Goal: Information Seeking & Learning: Compare options

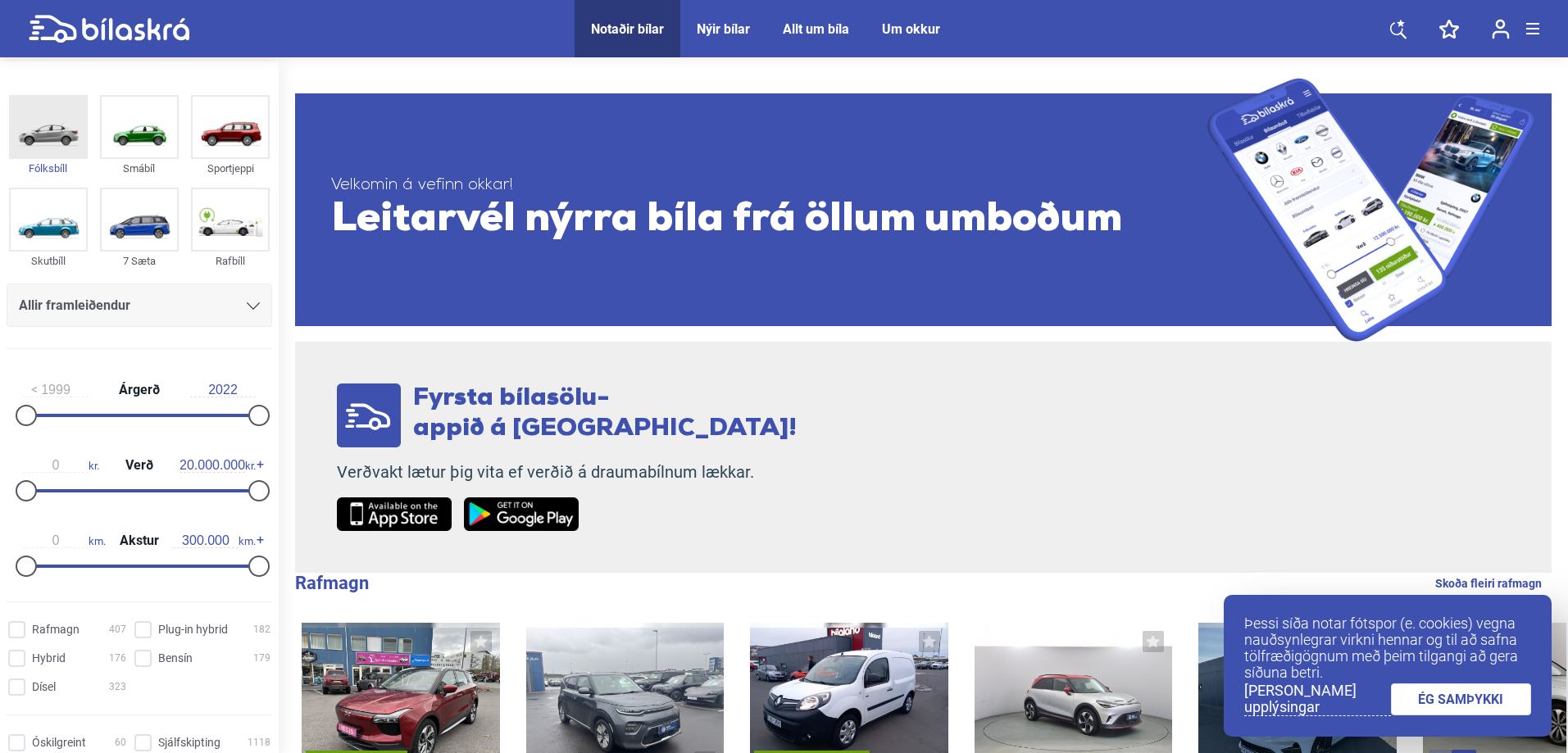
click at [50, 137] on img at bounding box center [49, 127] width 76 height 60
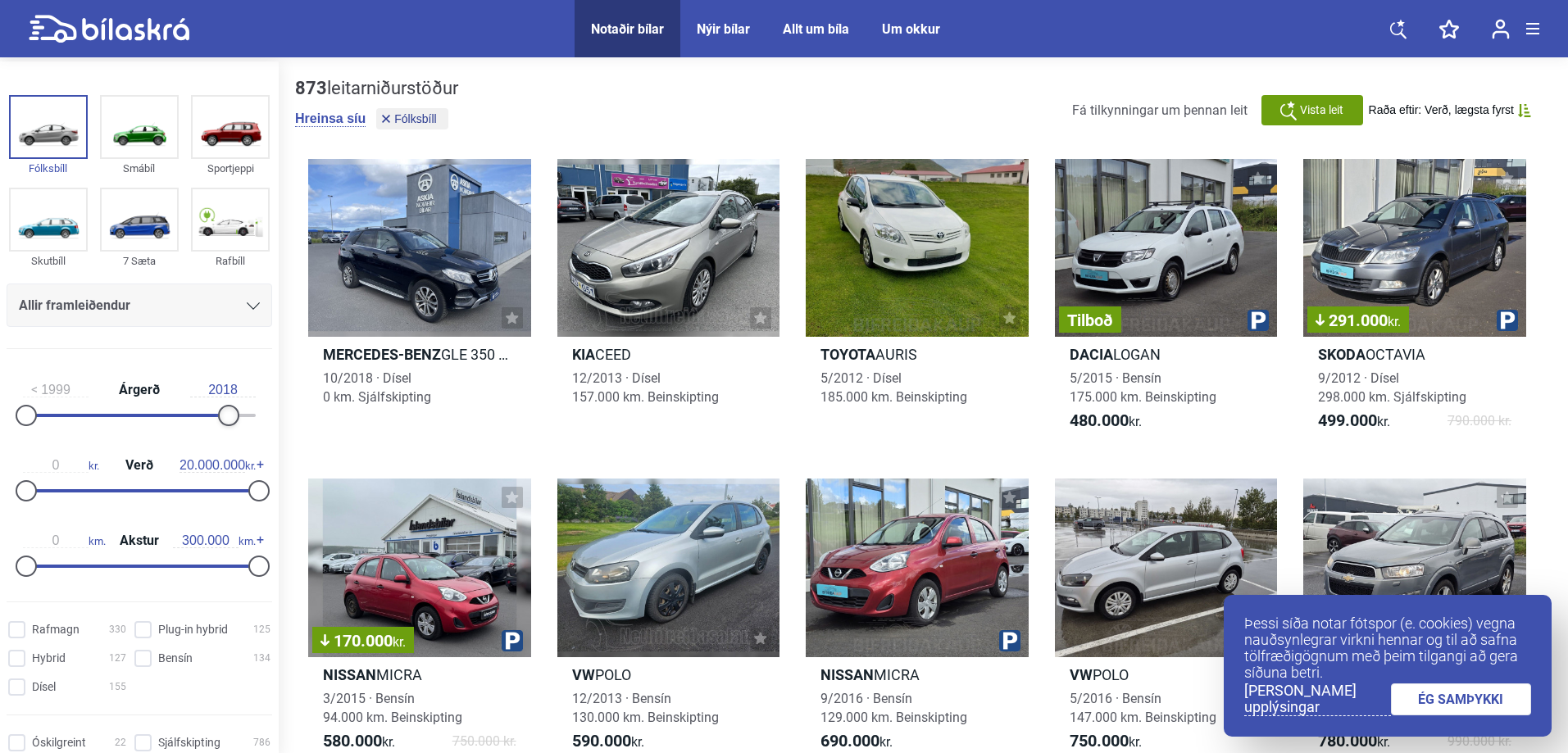
type input "2017"
drag, startPoint x: 248, startPoint y: 409, endPoint x: 198, endPoint y: 412, distance: 50.1
click at [198, 412] on div at bounding box center [208, 415] width 21 height 21
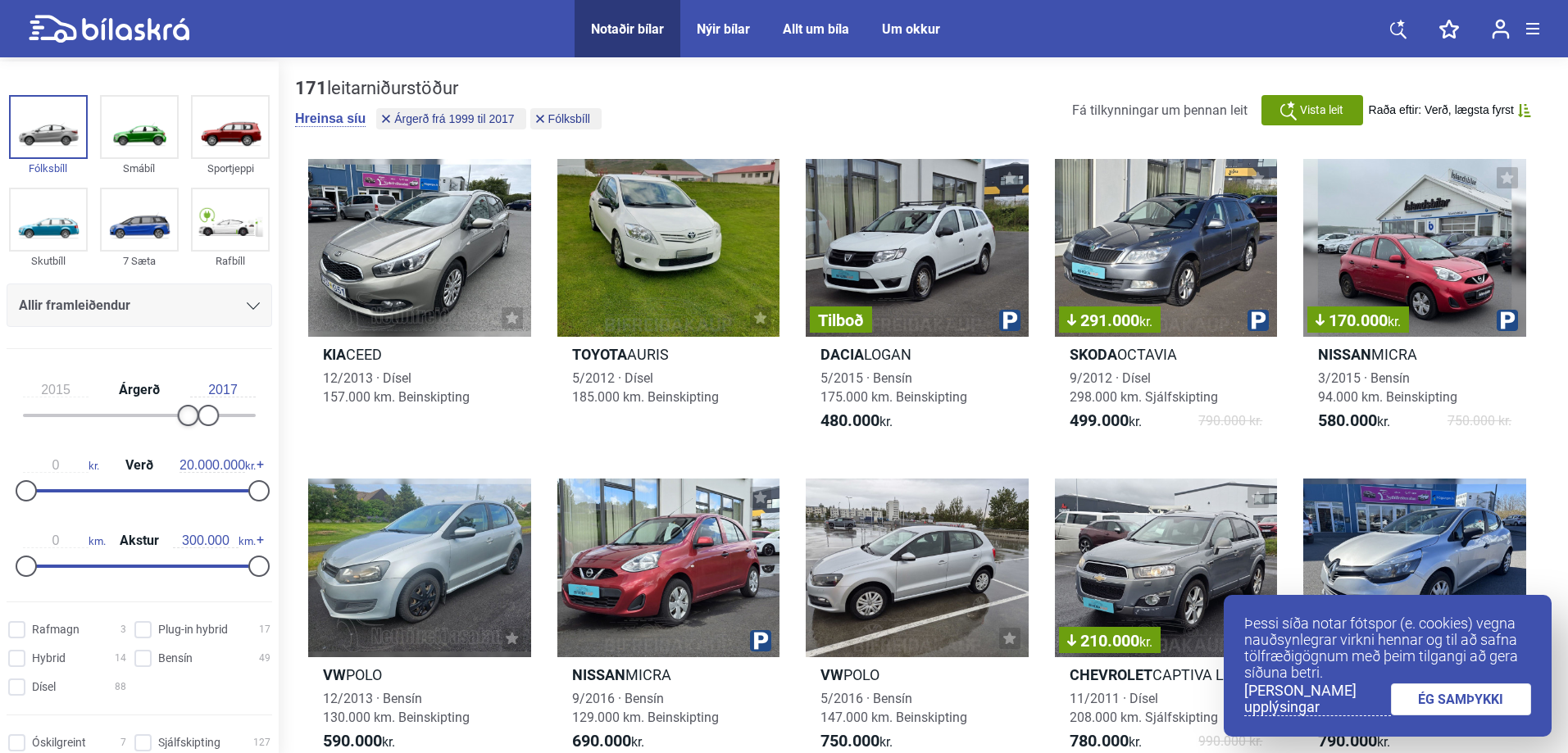
type input "2016"
drag, startPoint x: 28, startPoint y: 410, endPoint x: 191, endPoint y: 405, distance: 163.1
click at [191, 405] on div at bounding box center [198, 415] width 21 height 21
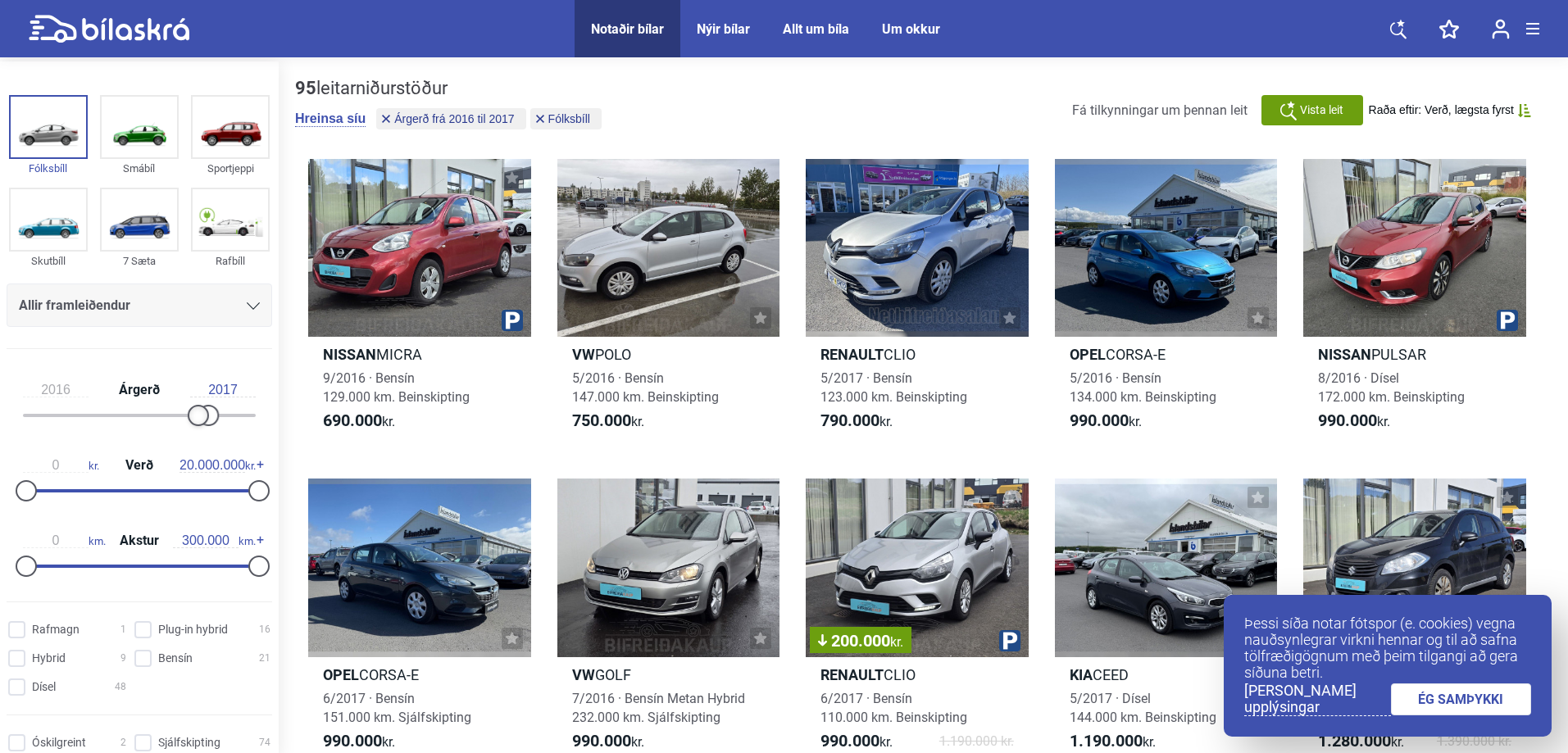
drag, startPoint x: 204, startPoint y: 415, endPoint x: 221, endPoint y: 416, distance: 17.0
click at [221, 416] on div at bounding box center [139, 416] width 233 height 3
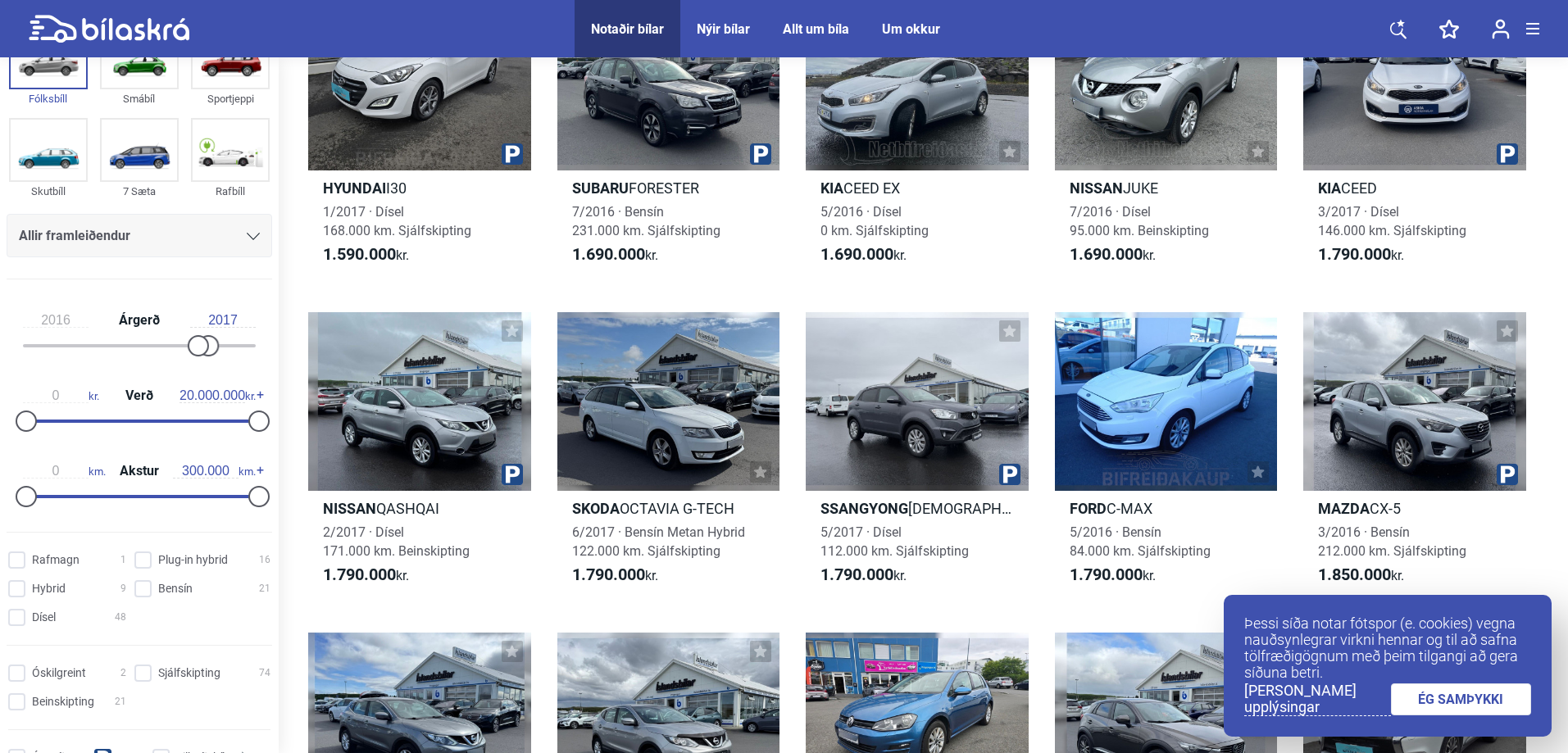
scroll to position [1359, 0]
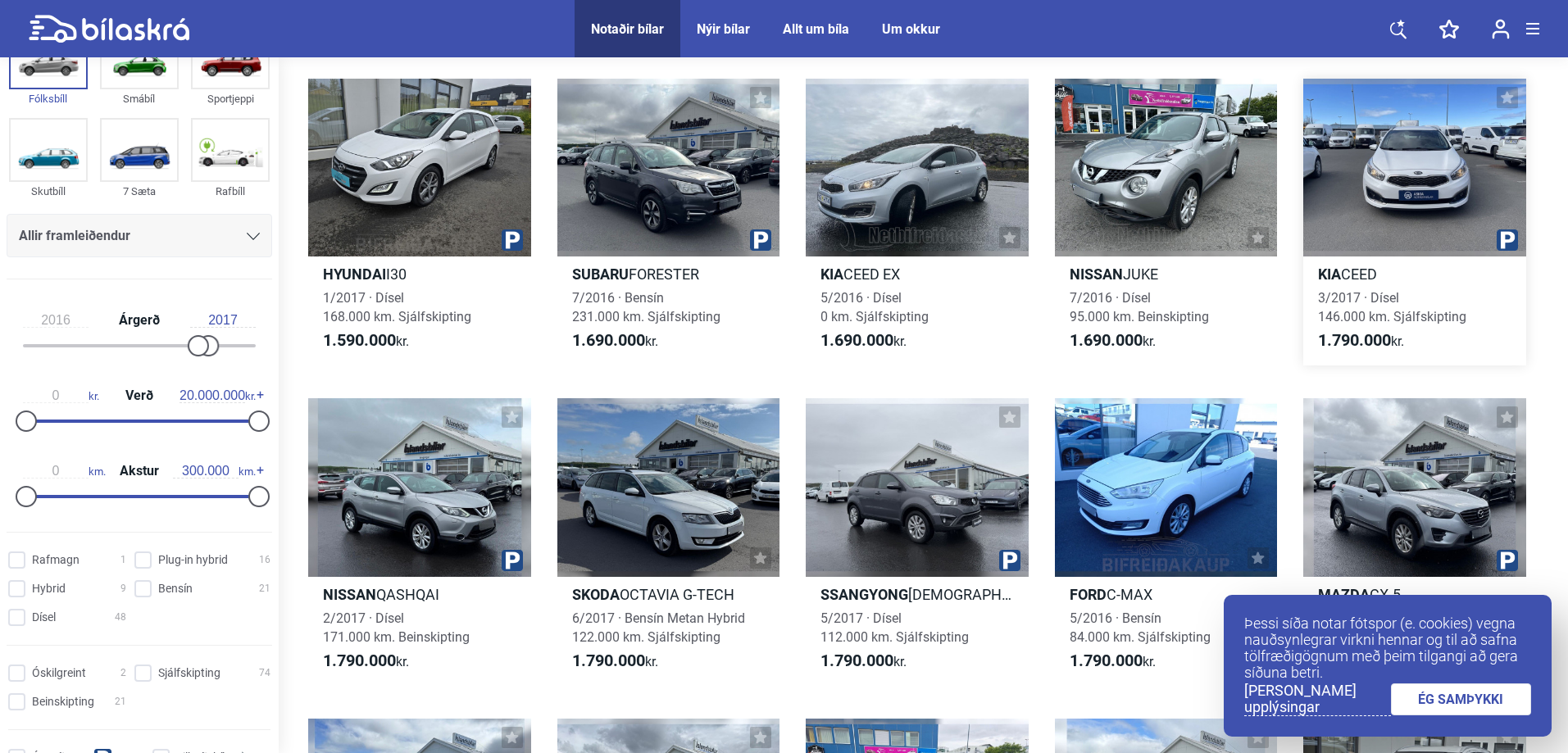
click at [1427, 213] on div at bounding box center [1415, 167] width 223 height 178
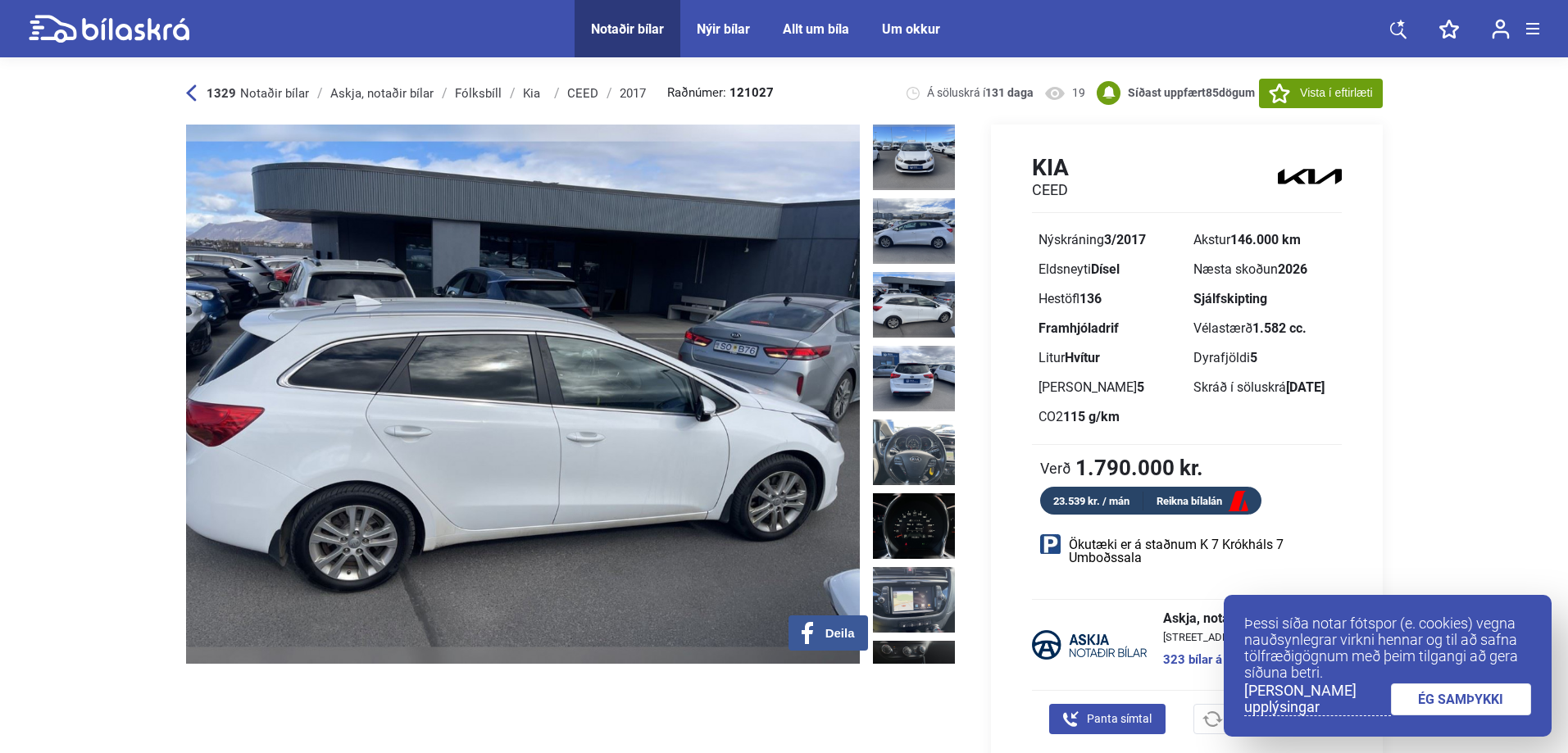
click at [887, 289] on img at bounding box center [914, 304] width 82 height 66
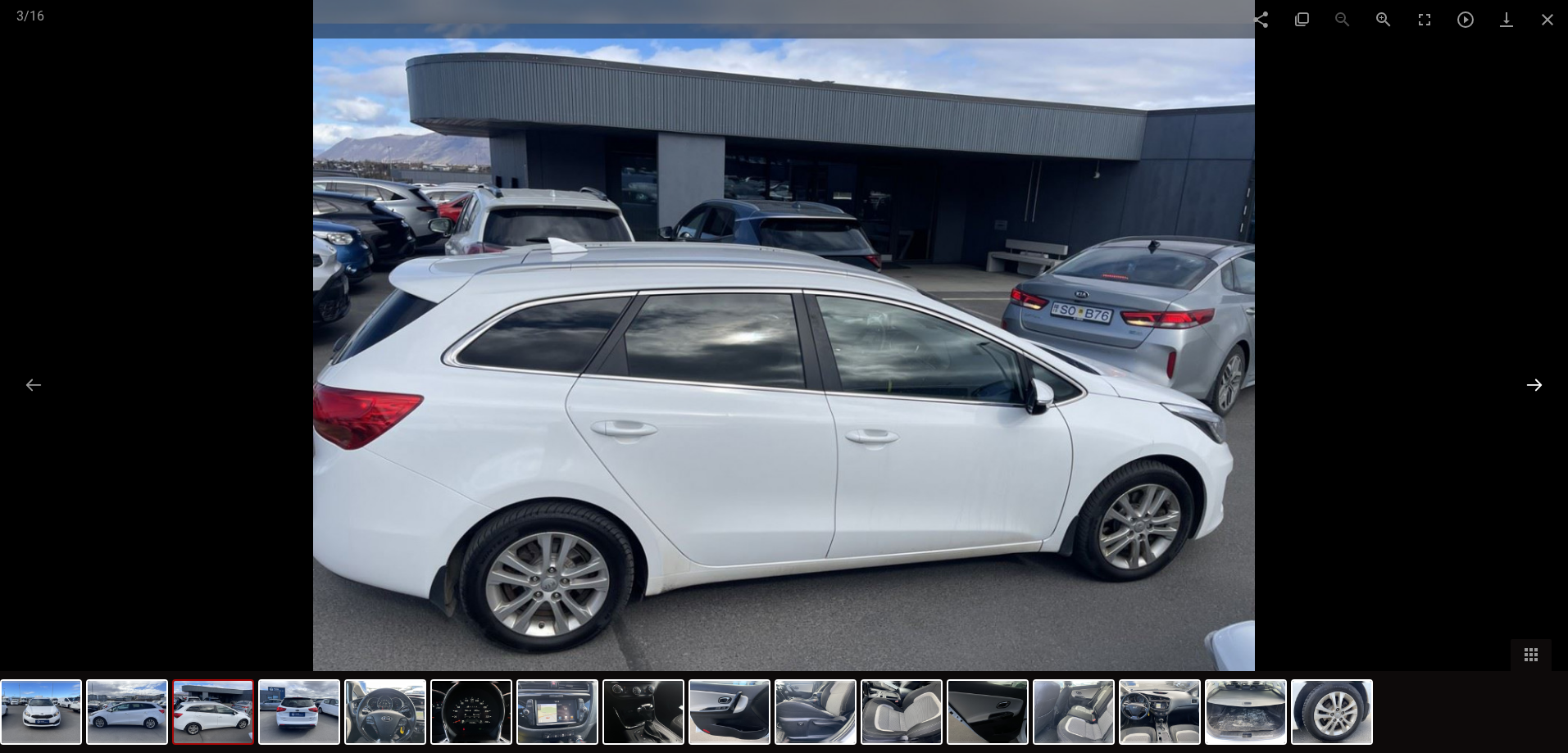
click at [1537, 389] on button at bounding box center [1534, 385] width 34 height 32
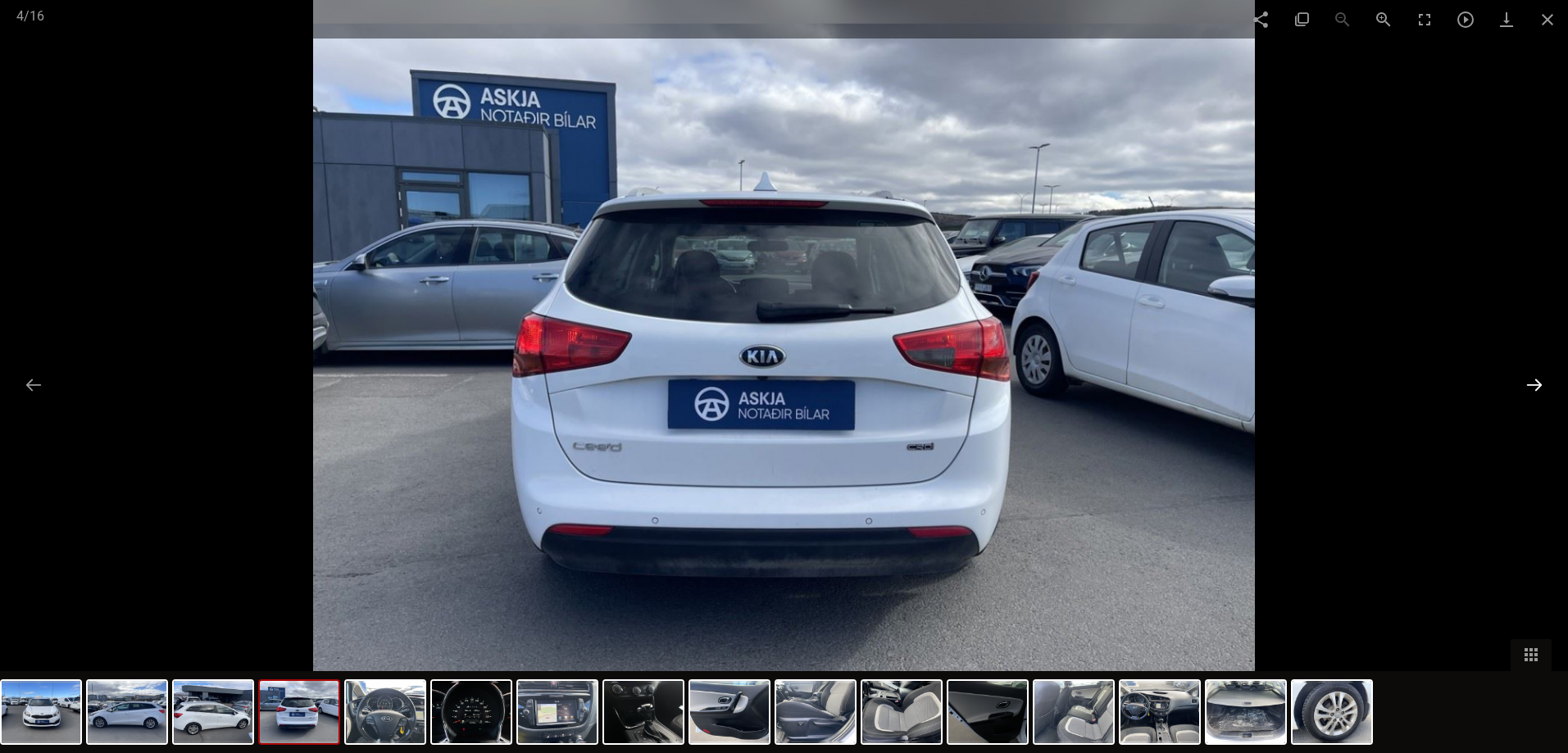
click at [1537, 389] on button at bounding box center [1534, 385] width 34 height 32
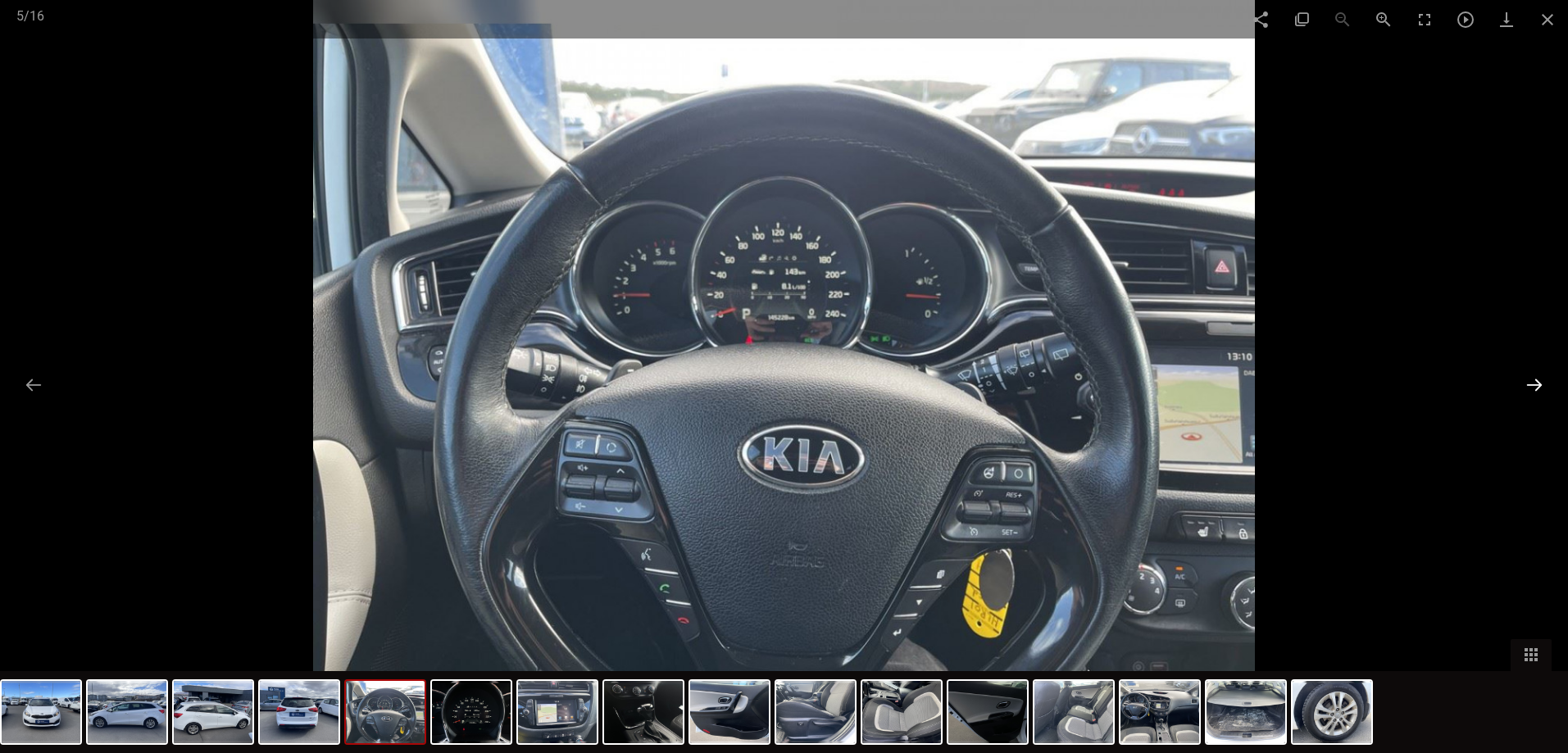
click at [1537, 389] on button at bounding box center [1534, 385] width 34 height 32
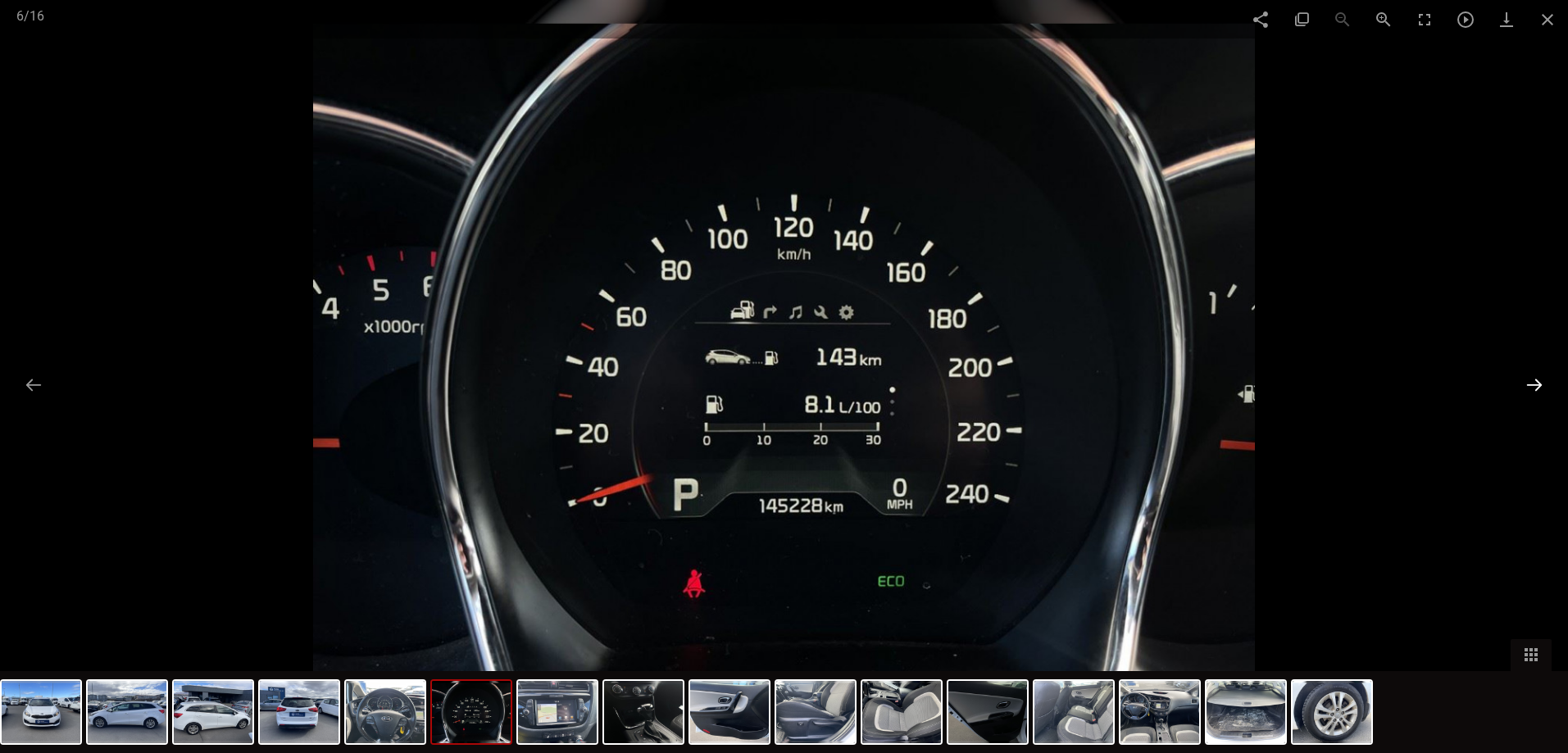
click at [1537, 389] on button at bounding box center [1534, 385] width 34 height 32
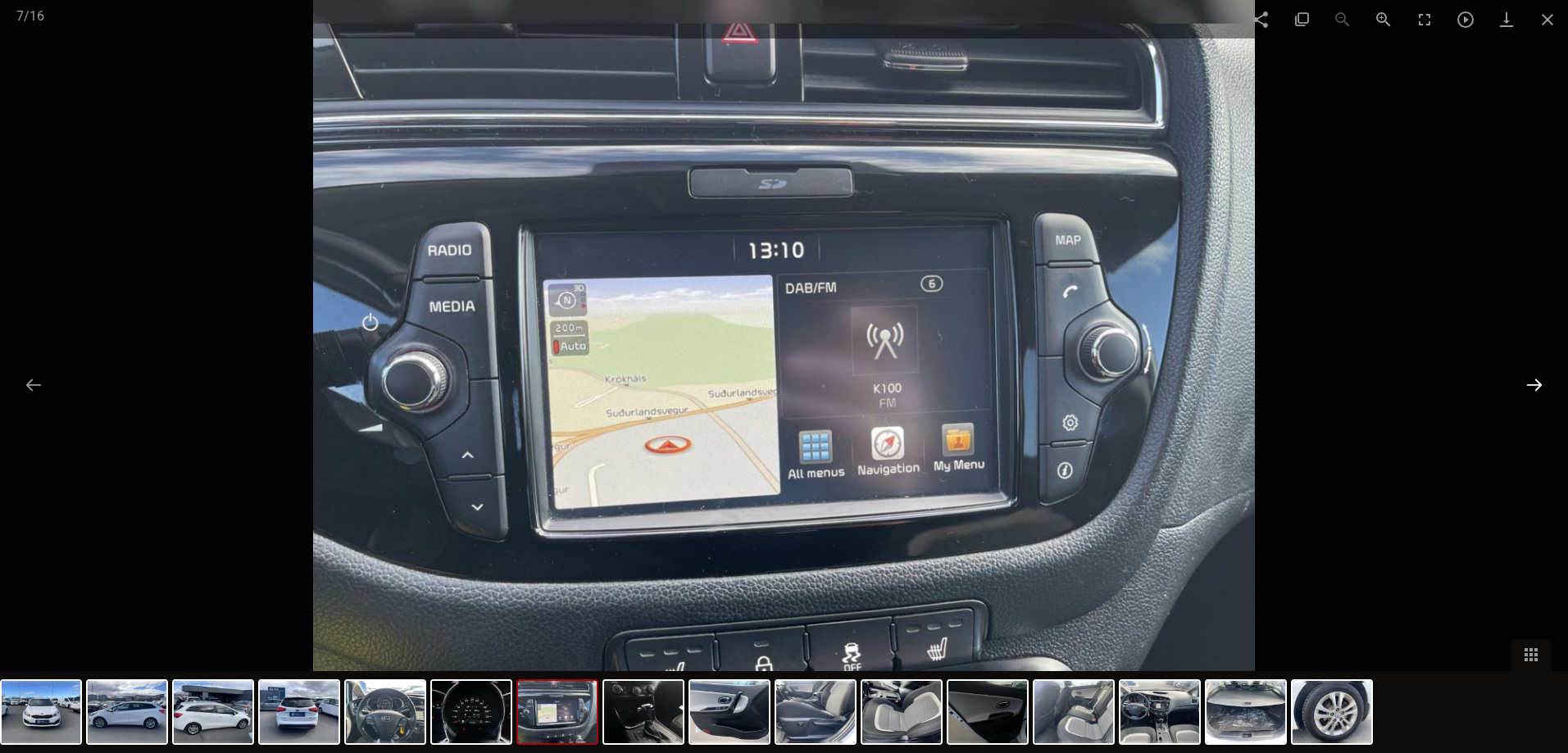
click at [1537, 389] on button at bounding box center [1534, 385] width 34 height 32
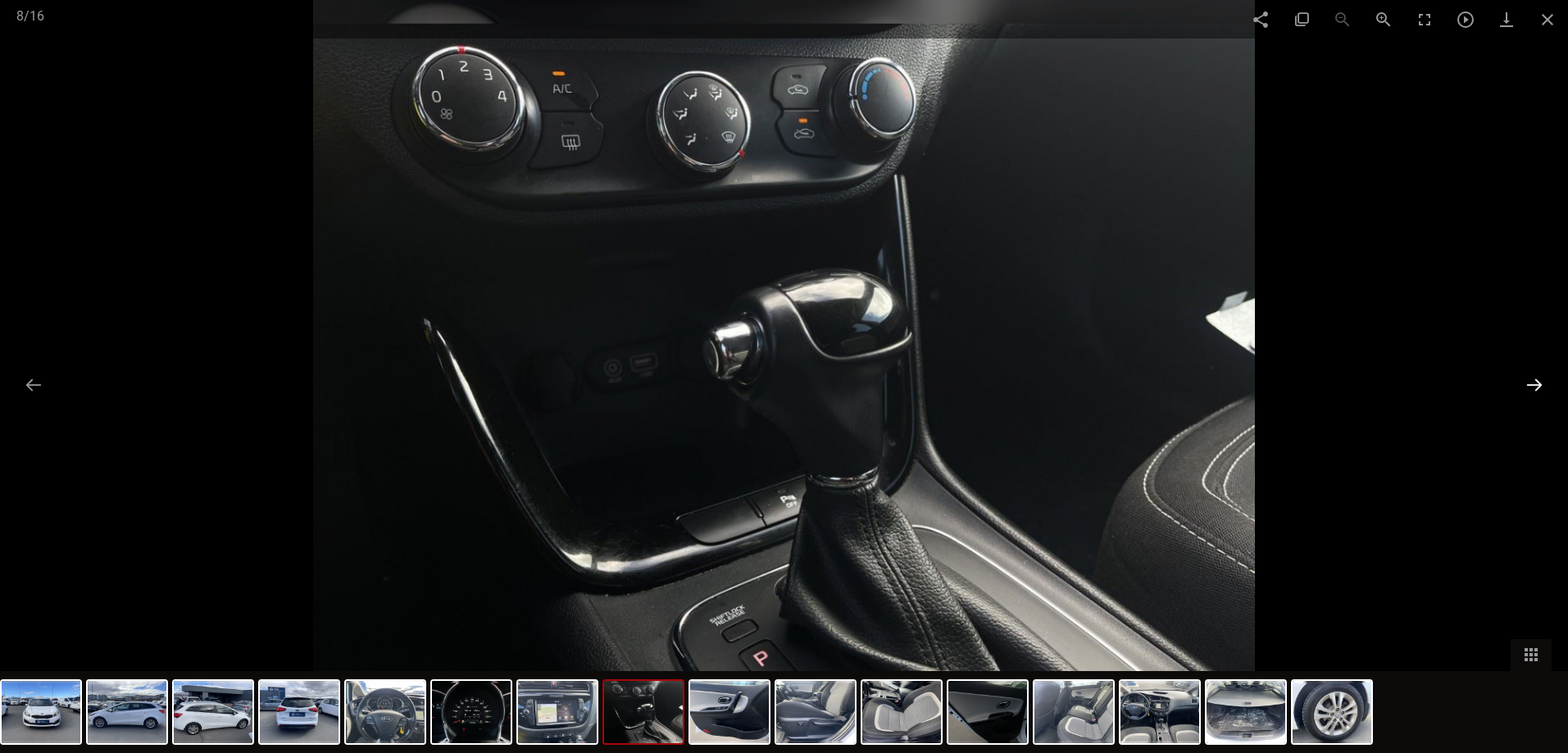
click at [1537, 389] on button at bounding box center [1534, 385] width 34 height 32
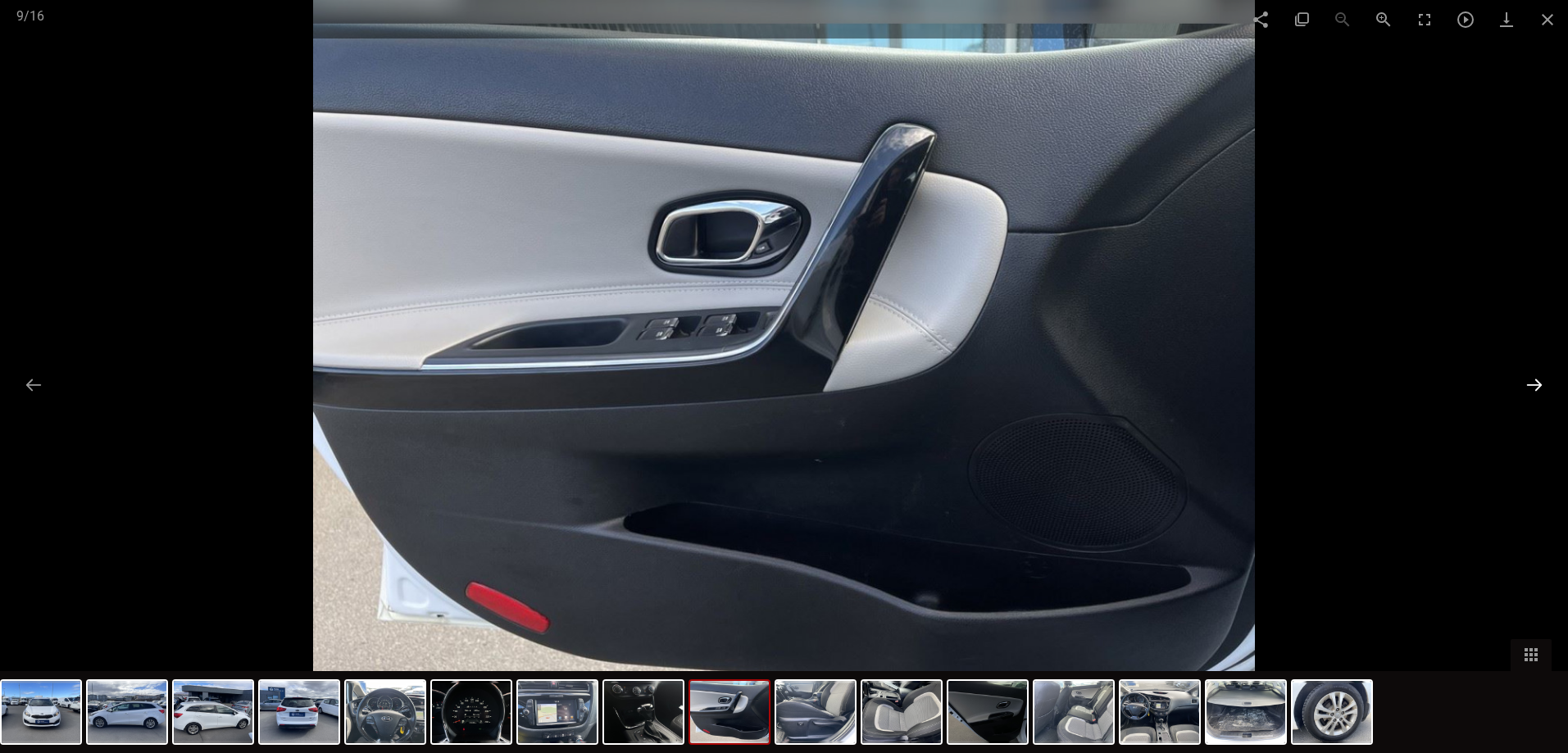
click at [1537, 389] on button at bounding box center [1534, 385] width 34 height 32
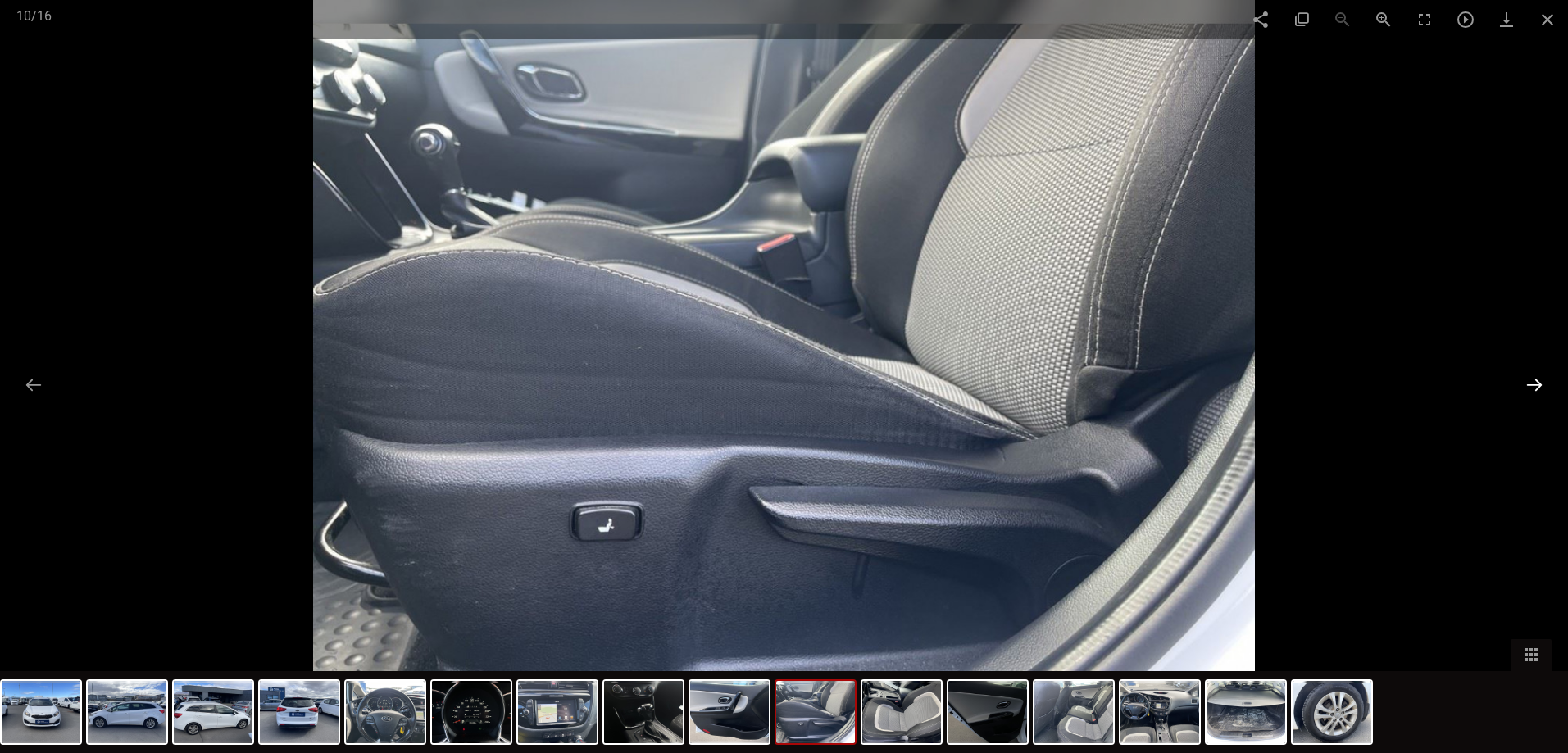
click at [1537, 389] on button at bounding box center [1534, 385] width 34 height 32
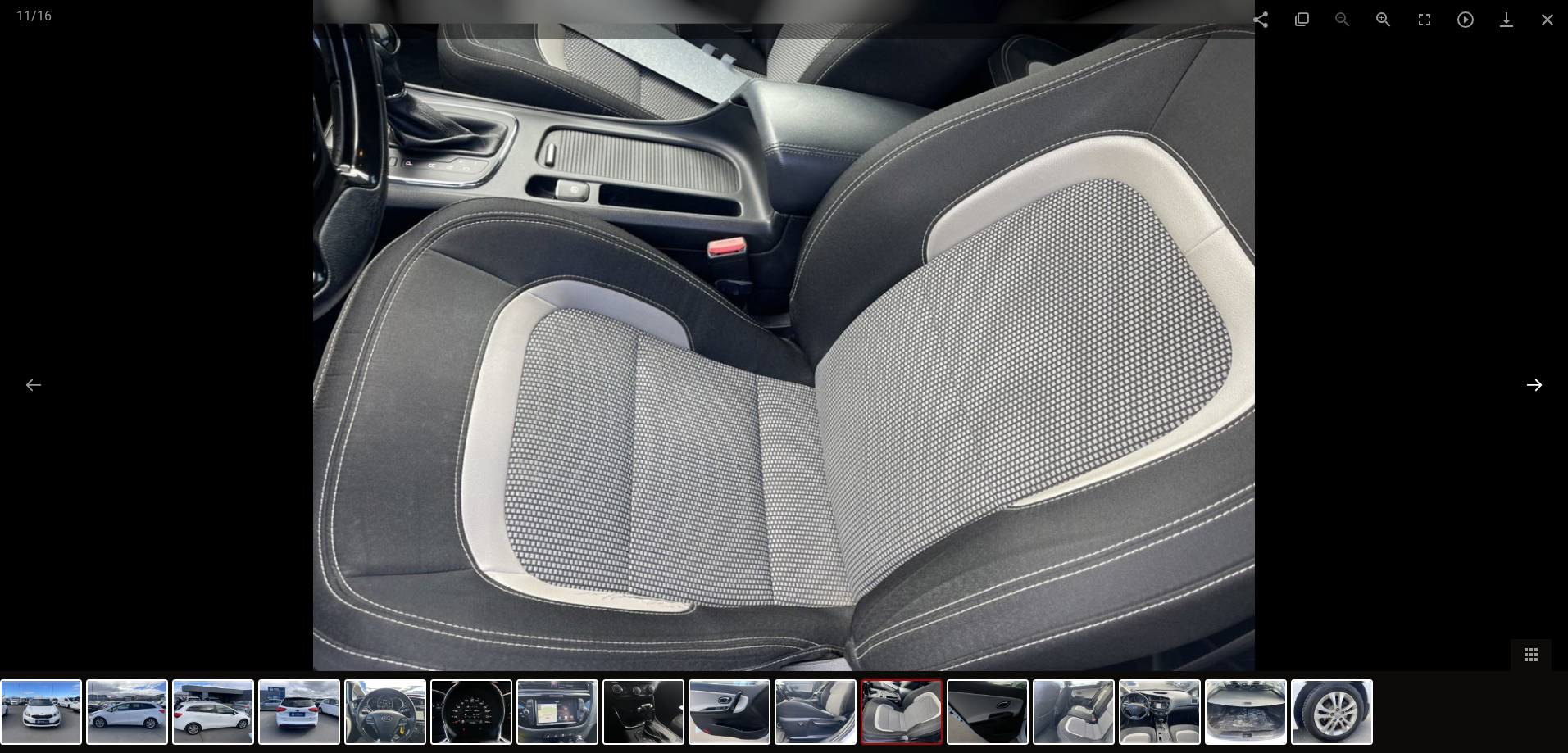
click at [1537, 389] on button at bounding box center [1534, 385] width 34 height 32
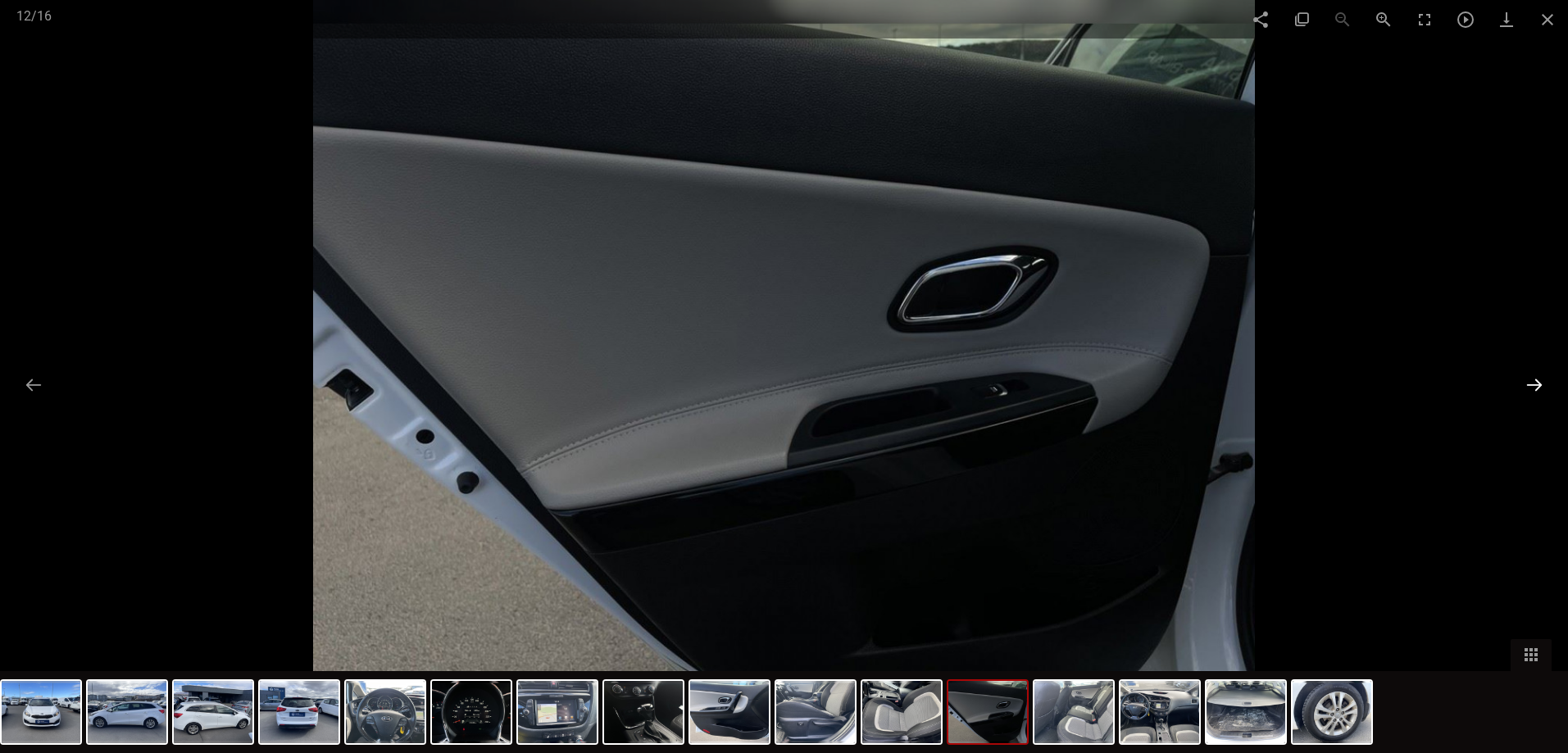
click at [1537, 389] on button at bounding box center [1534, 385] width 34 height 32
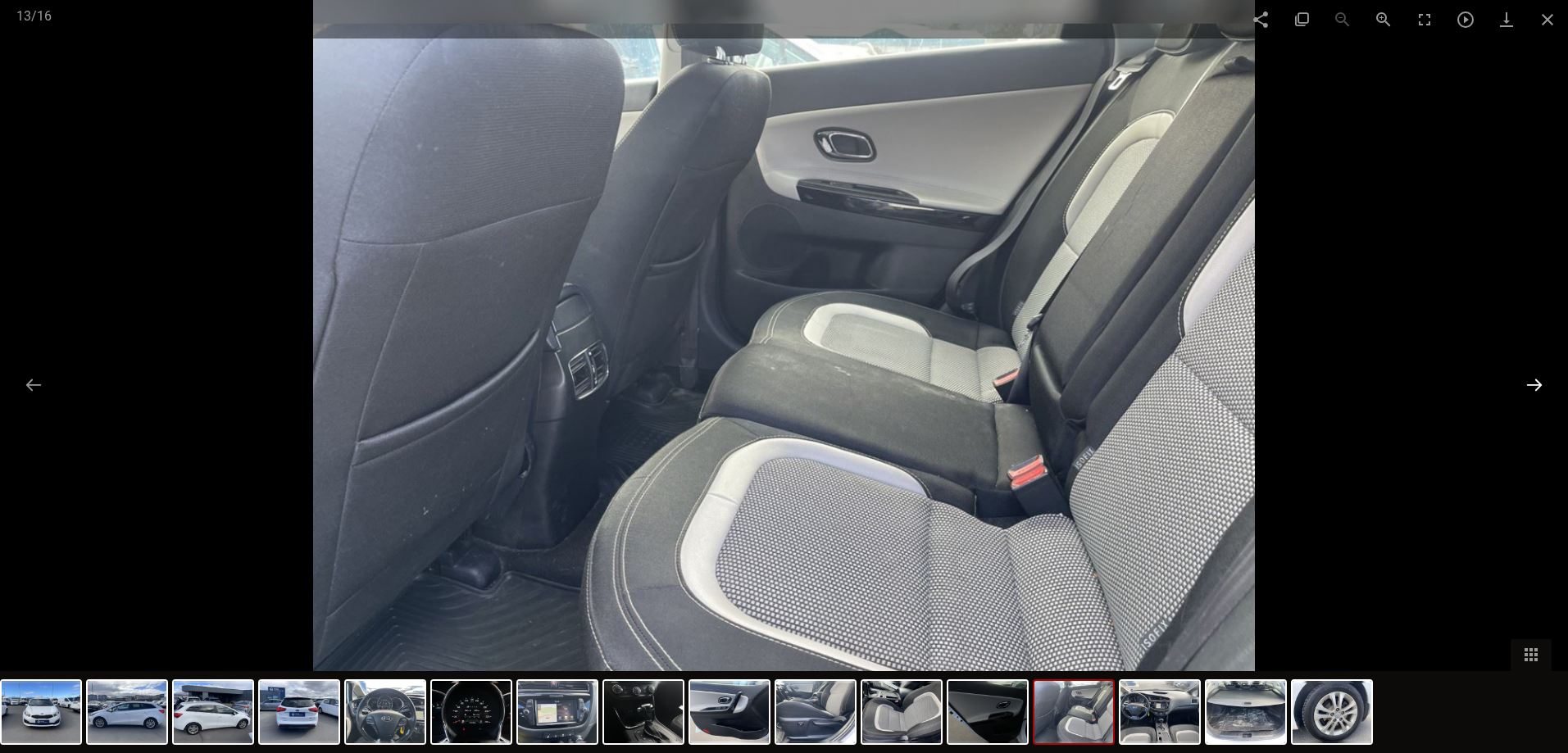
click at [1537, 389] on button at bounding box center [1534, 385] width 34 height 32
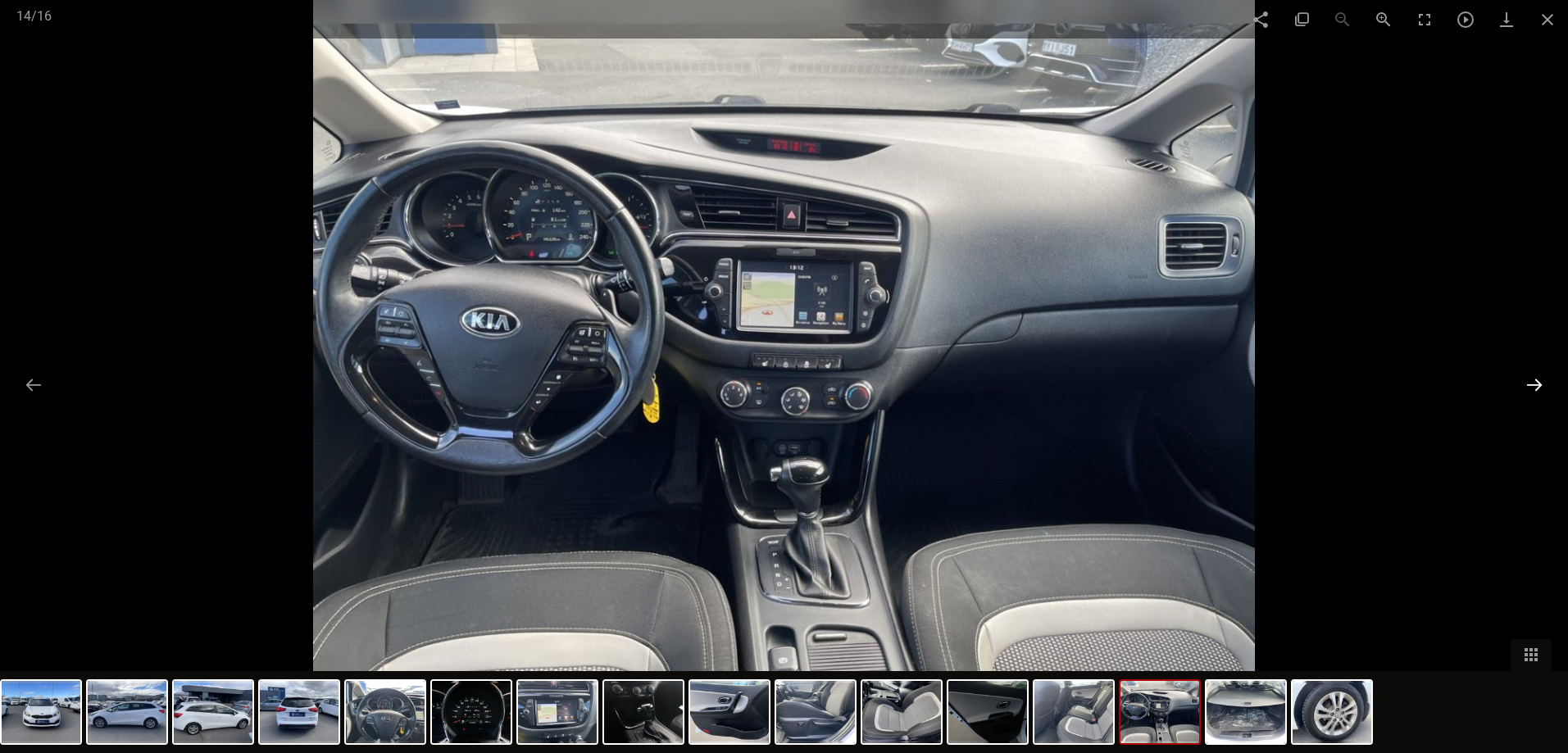
click at [1537, 389] on button at bounding box center [1534, 385] width 34 height 32
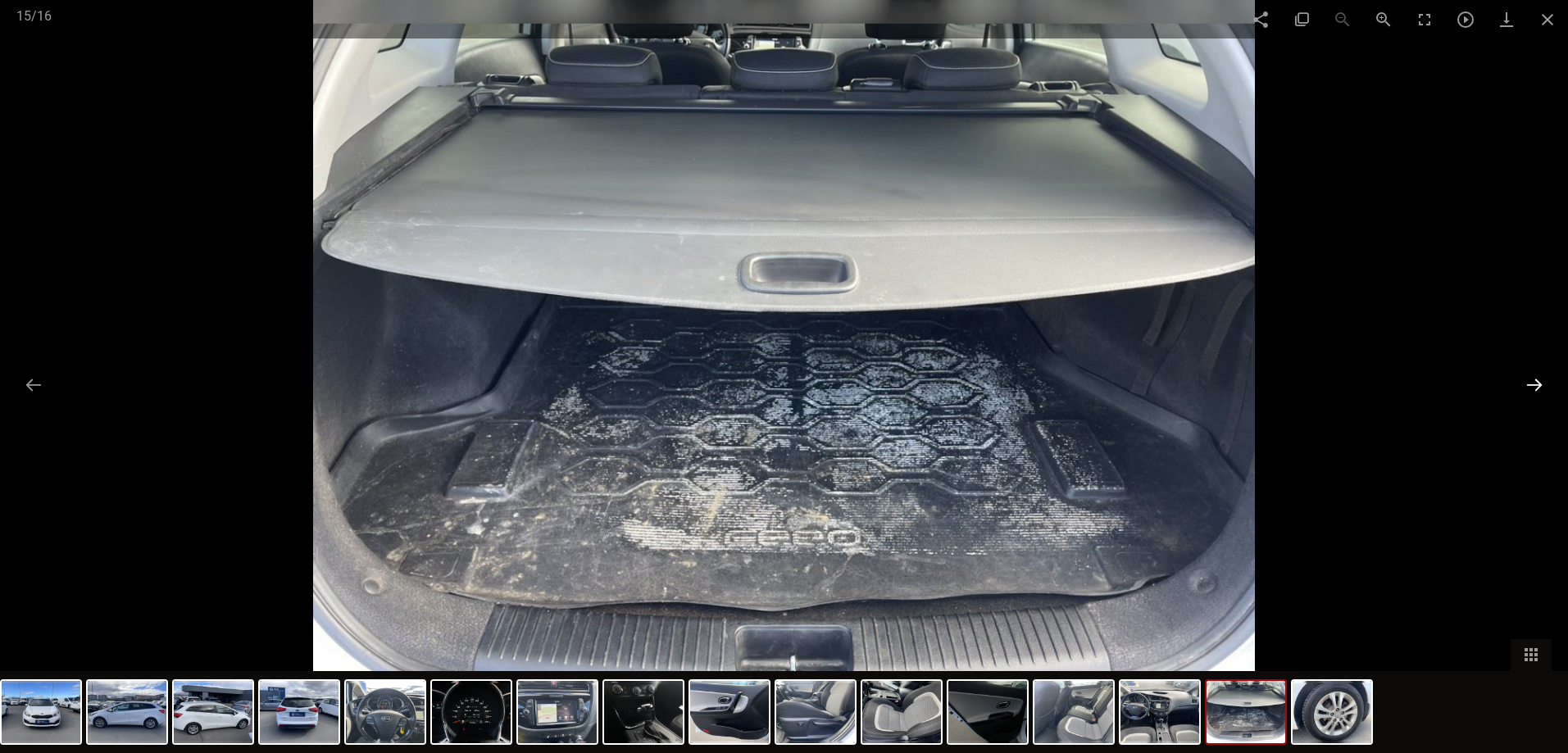
click at [1537, 389] on button at bounding box center [1534, 385] width 34 height 32
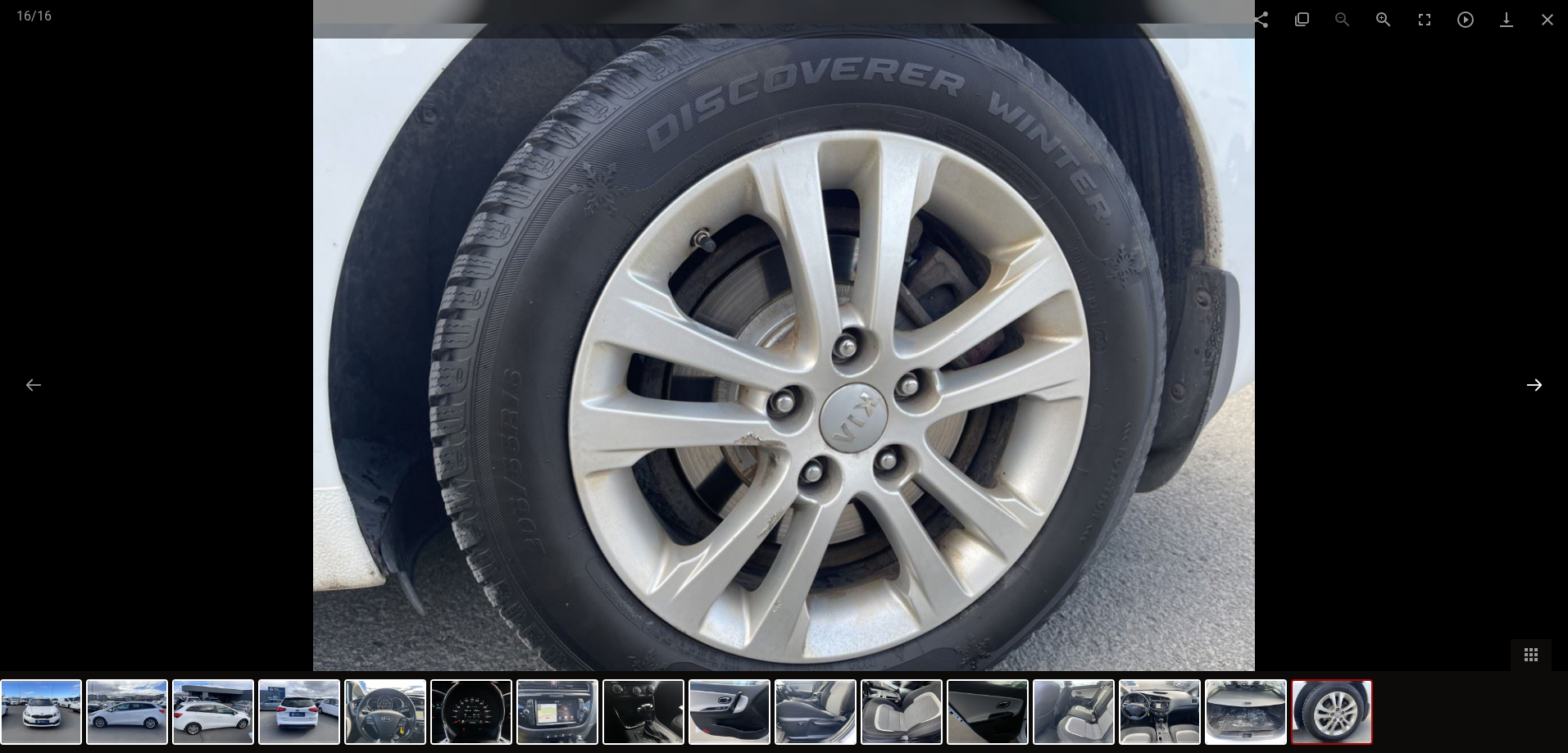
click at [1537, 389] on button at bounding box center [1534, 385] width 34 height 32
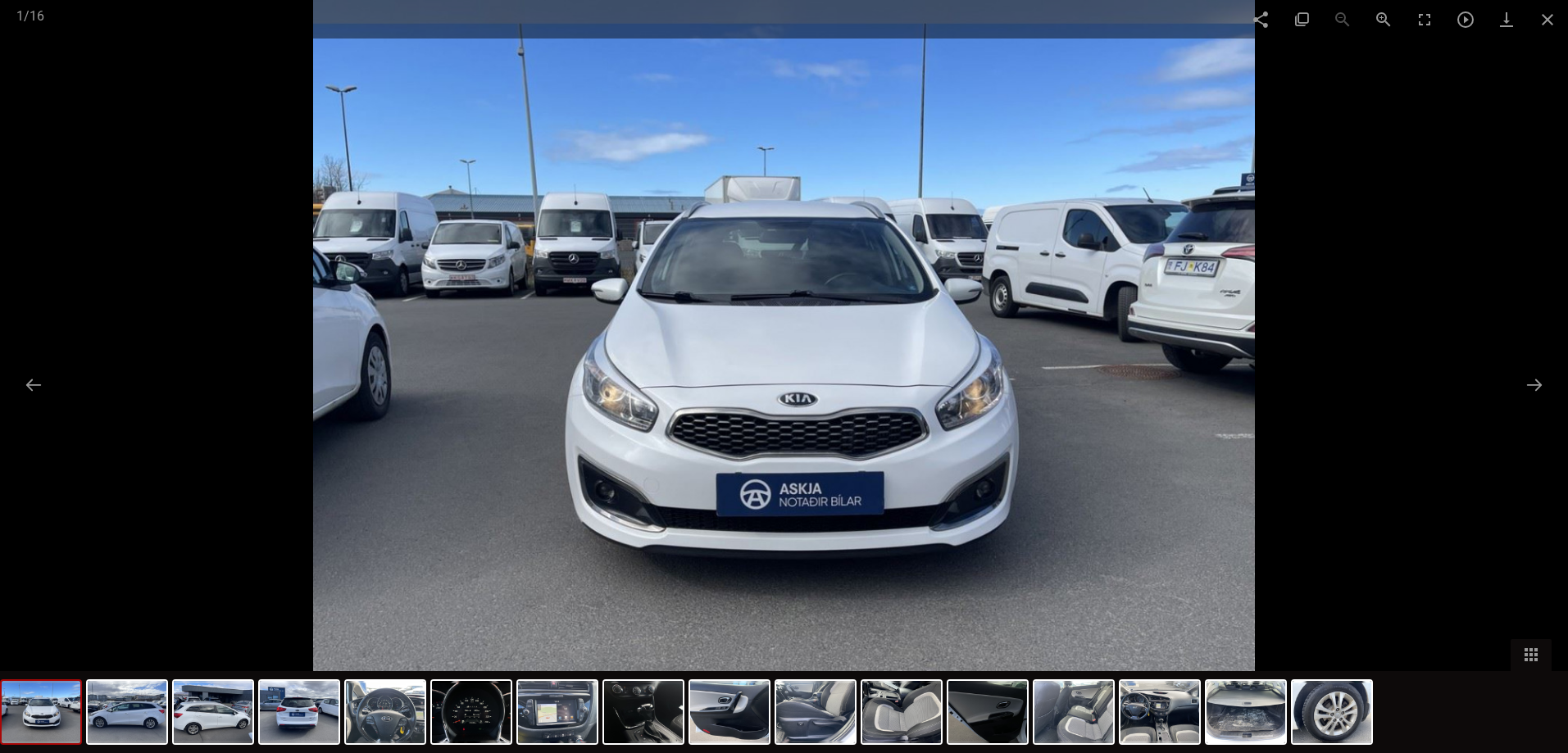
scroll to position [1038, 0]
type input "1999"
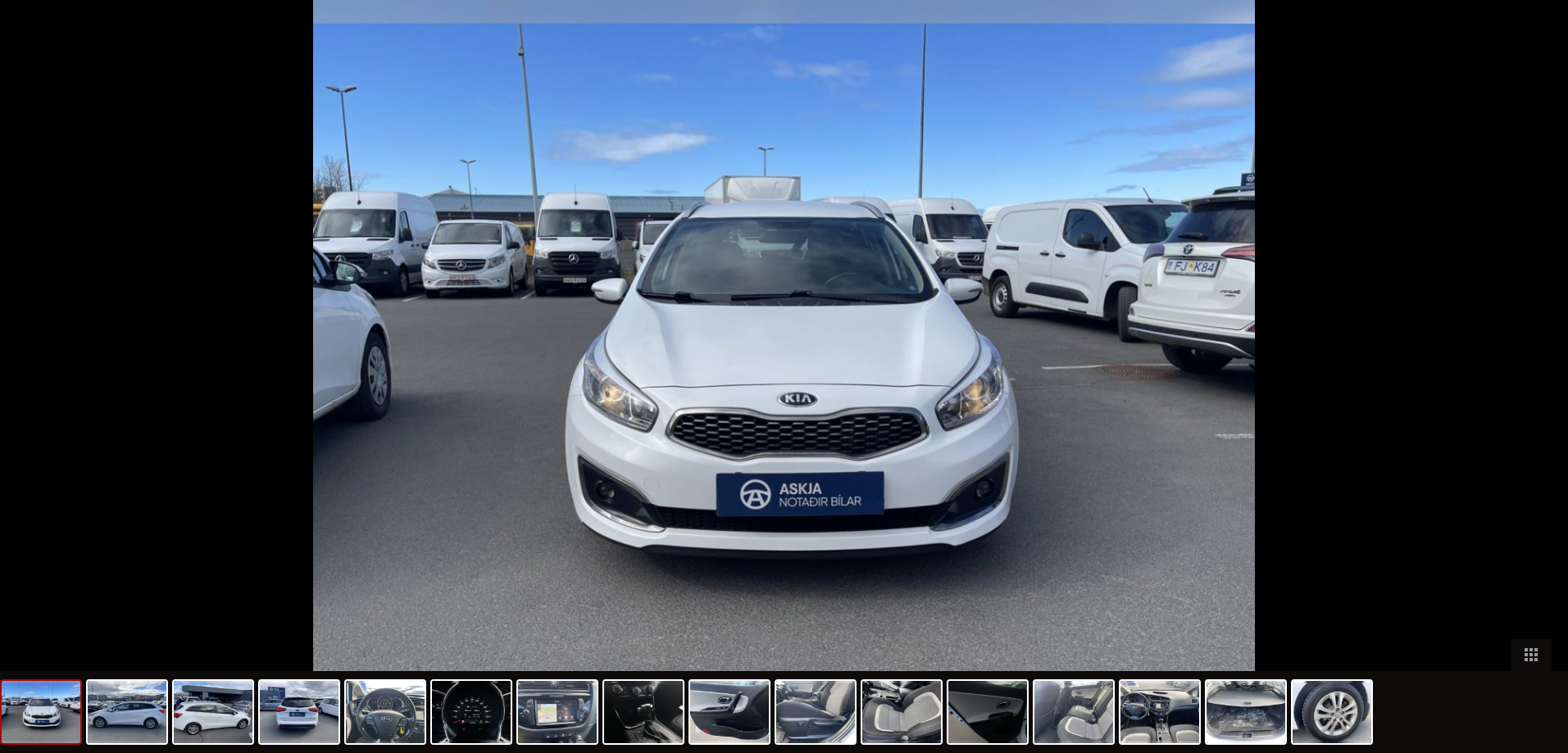
type input "2022"
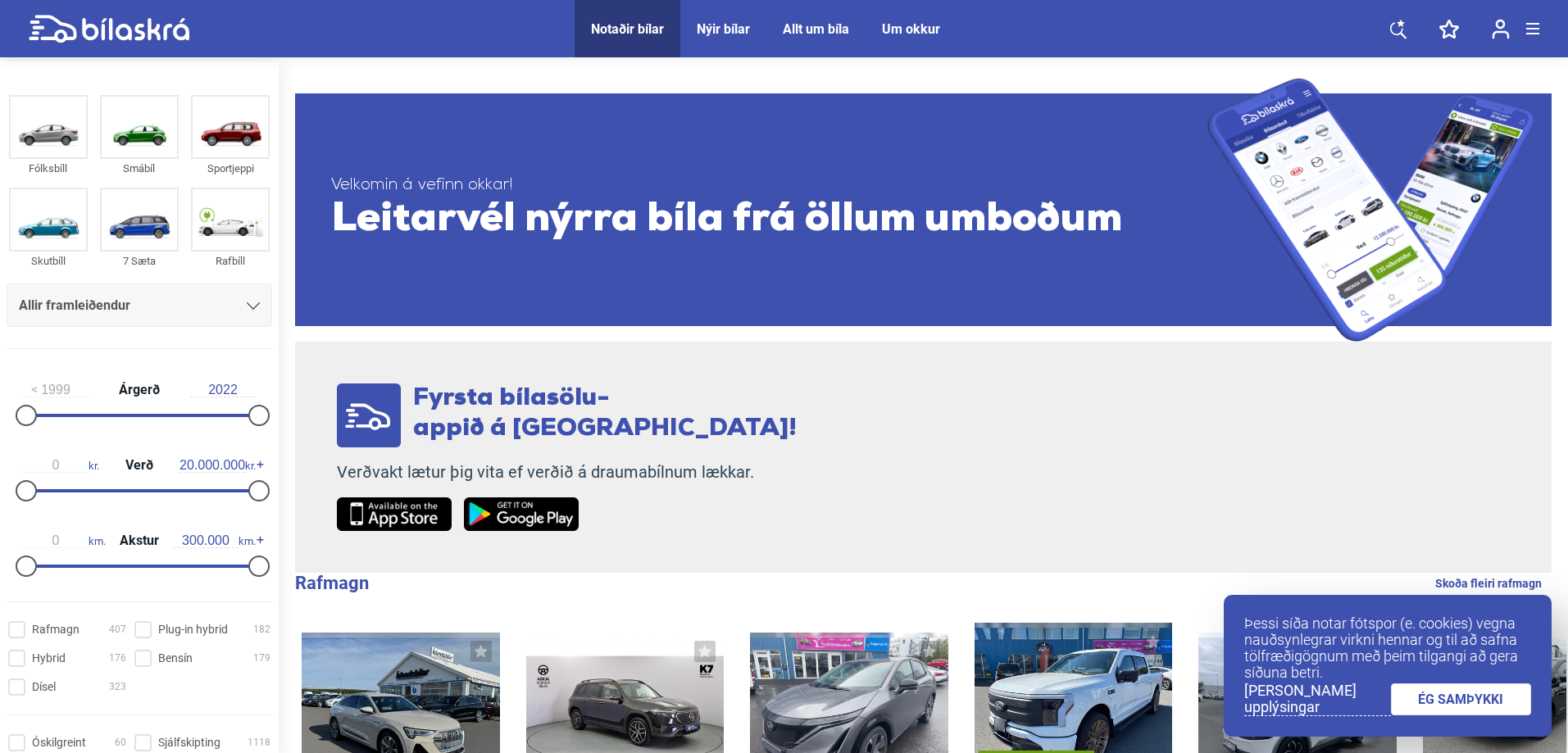
scroll to position [32, 0]
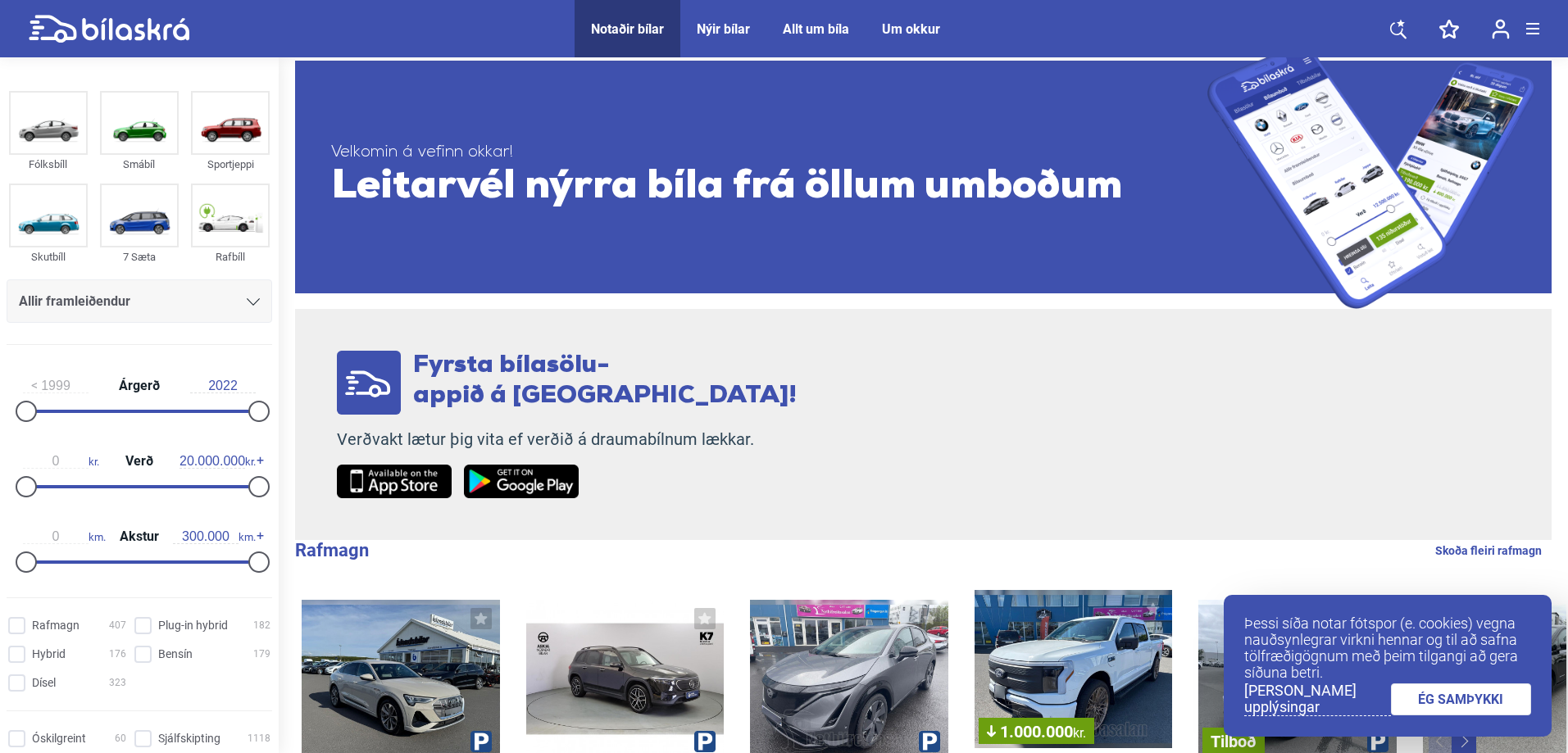
click at [239, 302] on div "Allir framleiðendur" at bounding box center [139, 302] width 241 height 23
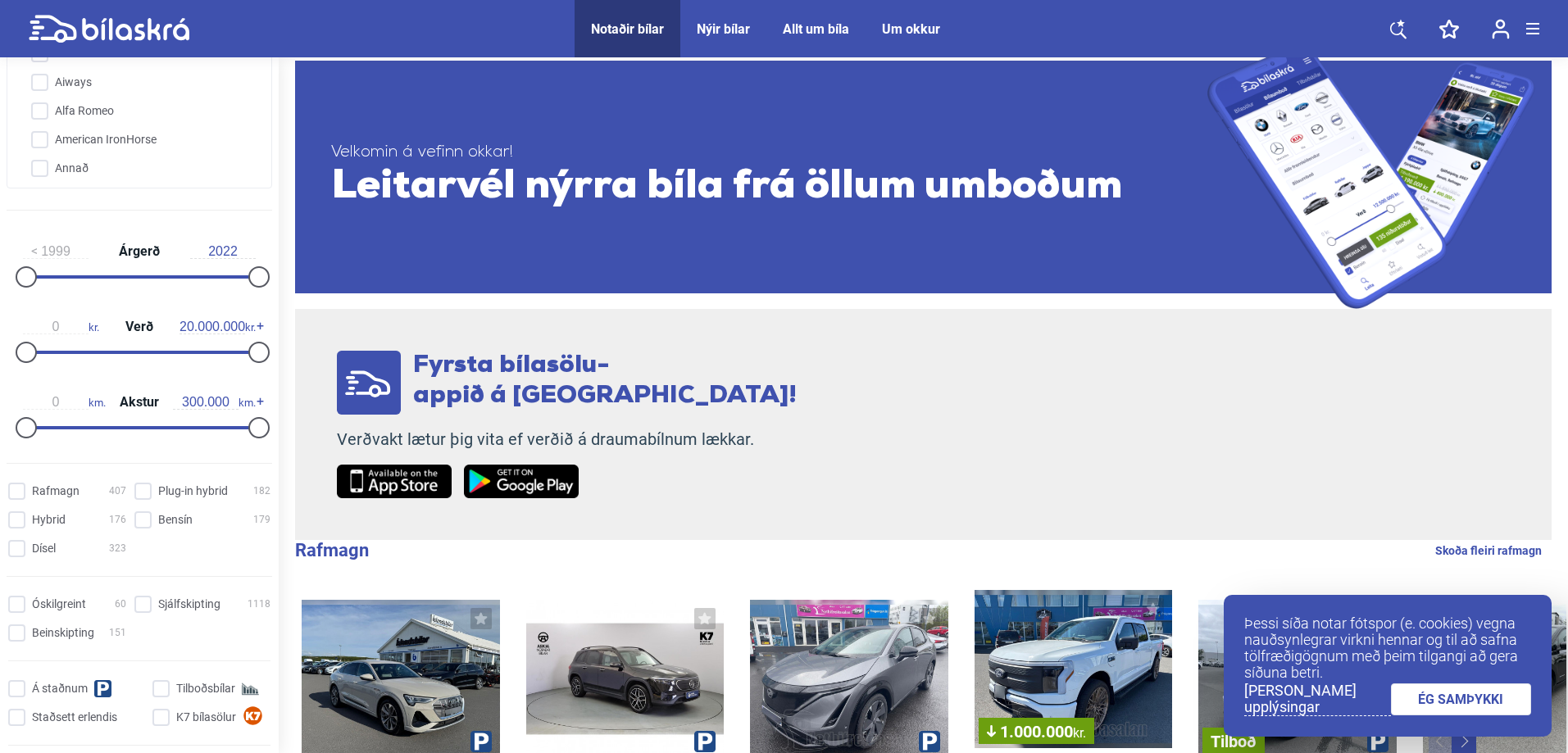
scroll to position [379, 0]
click at [261, 276] on div at bounding box center [259, 276] width 21 height 21
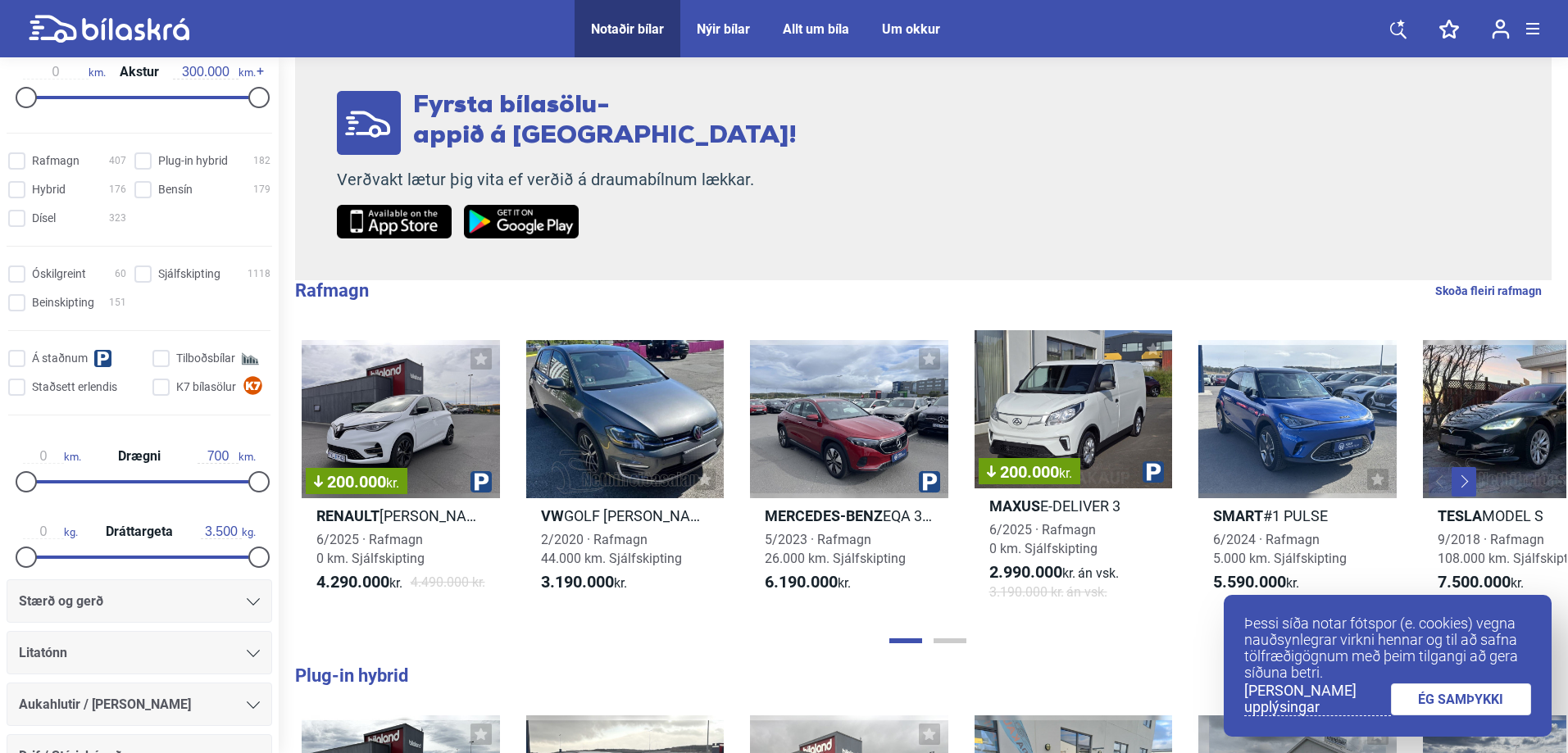
scroll to position [741, 0]
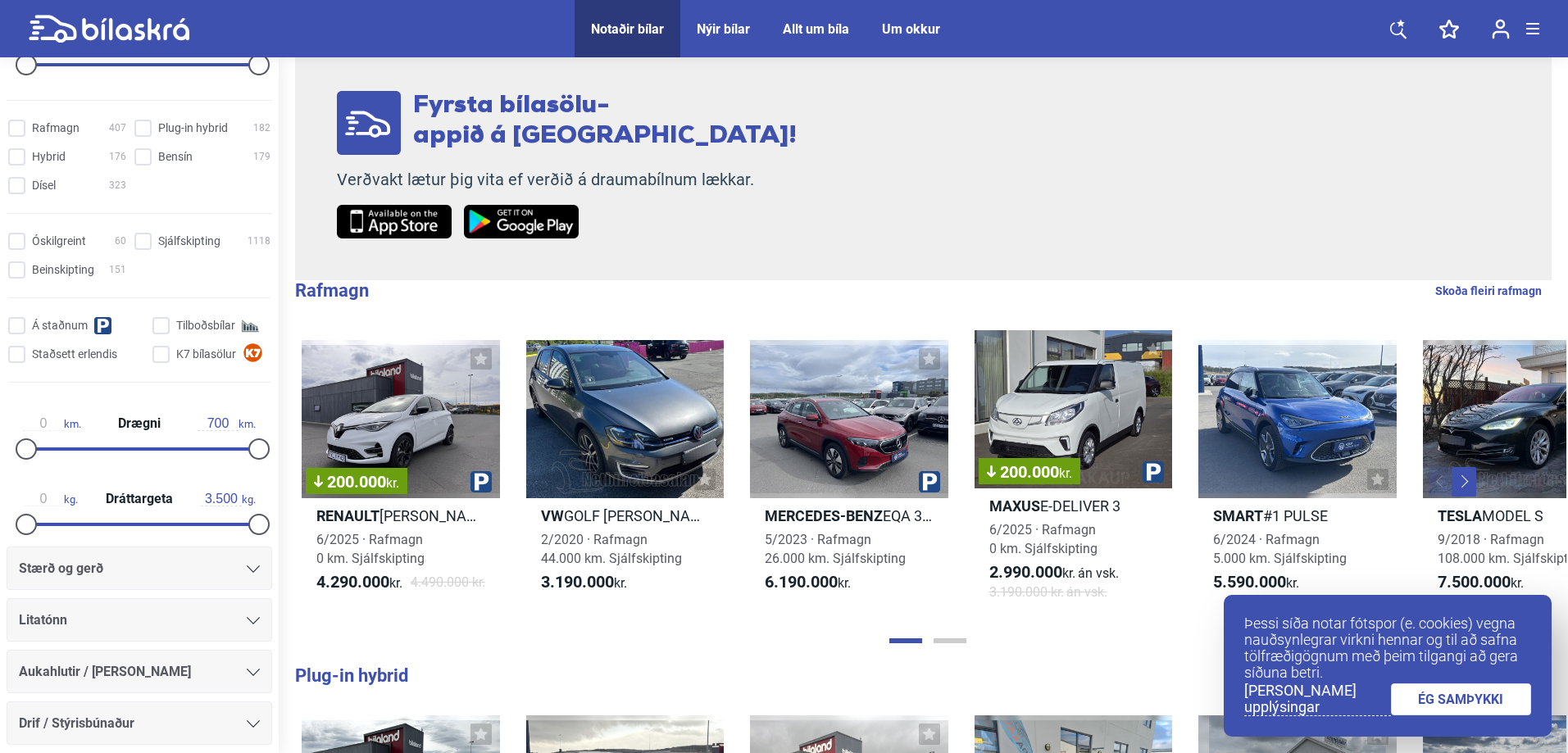
click at [1474, 131] on div "Fyrsta bílasölu- appið á [GEOGRAPHIC_DATA]! Verðvakt lætur þig vita ef verðið á…" at bounding box center [922, 164] width 1256 height 231
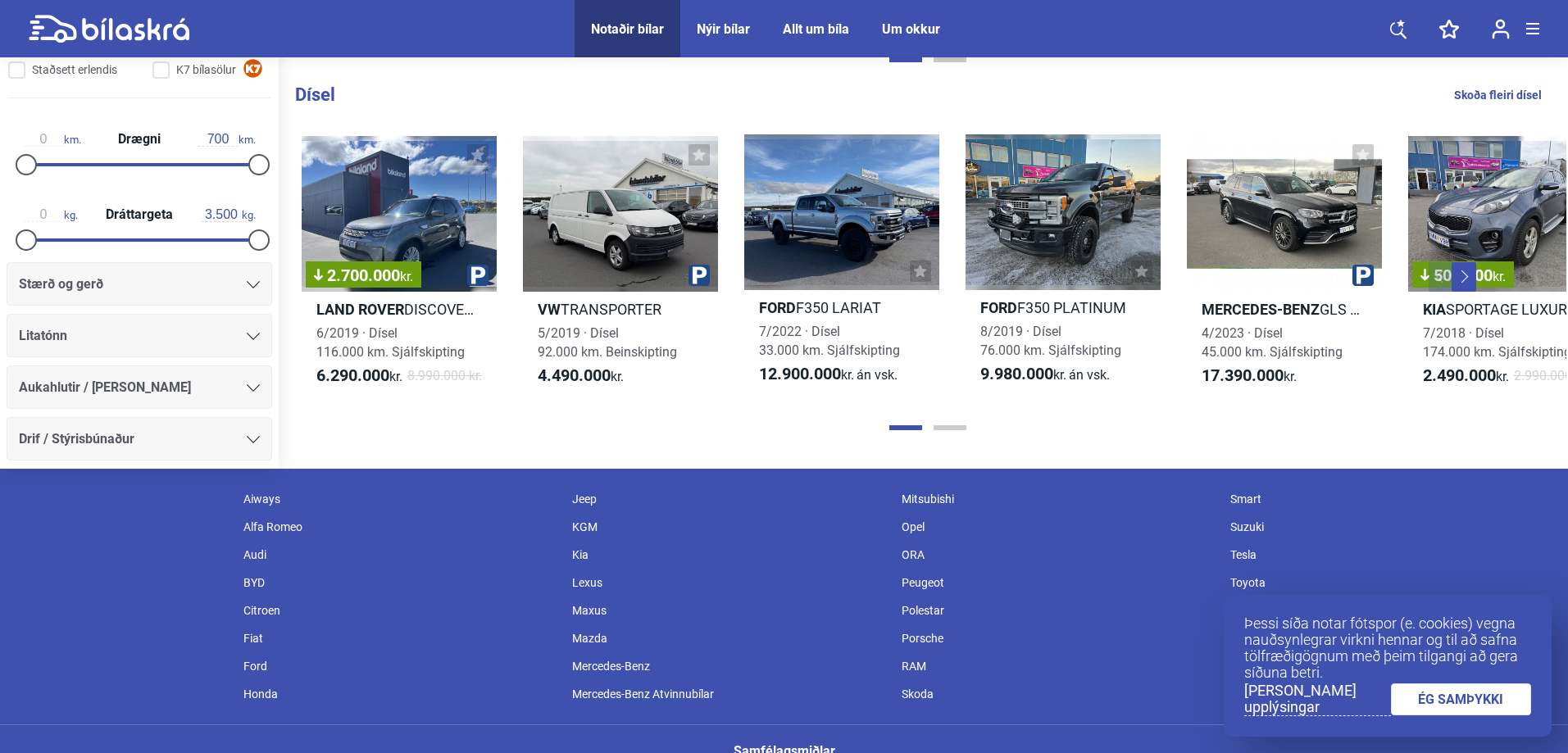
scroll to position [1997, 0]
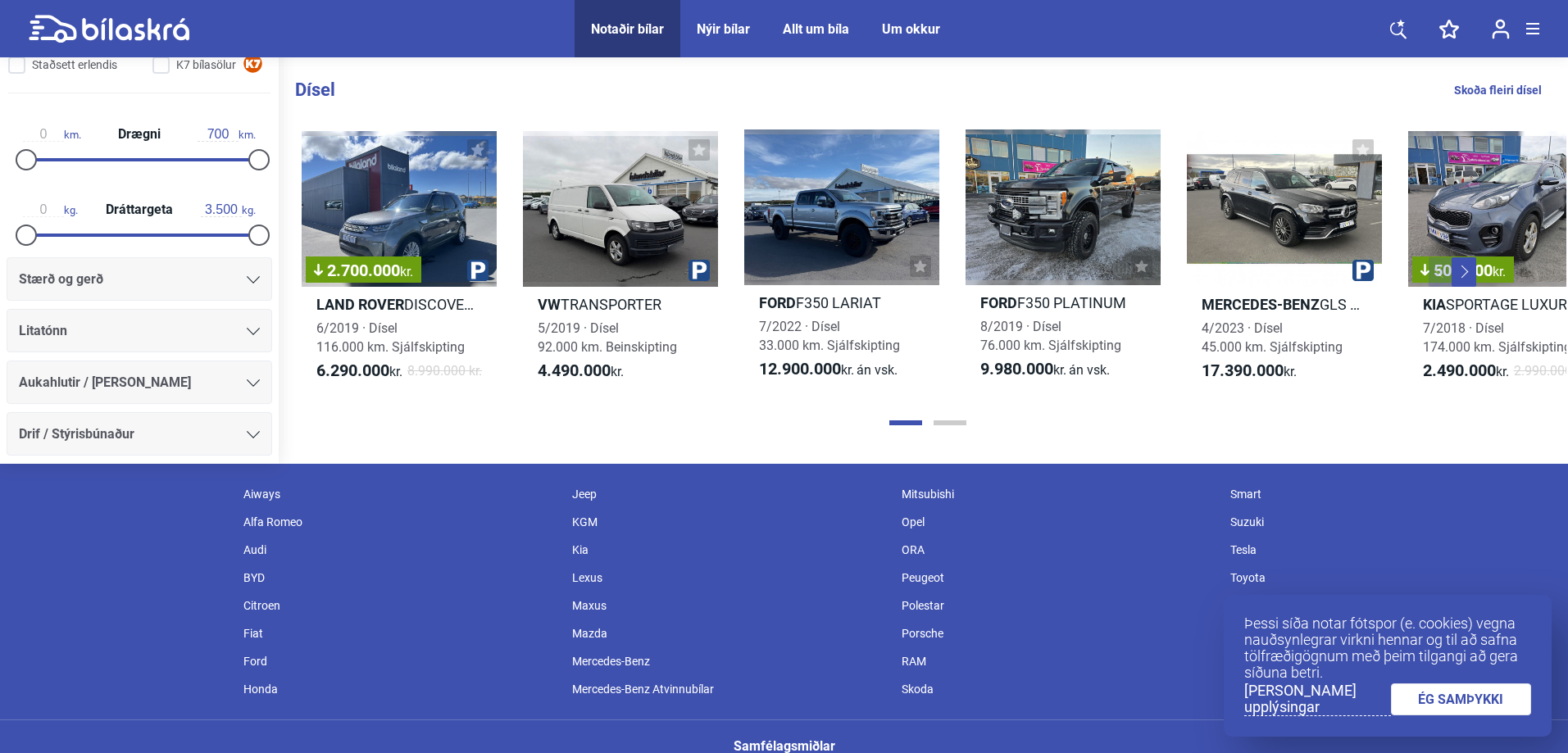
click at [967, 423] on div at bounding box center [928, 422] width 1278 height 16
click at [949, 422] on button "Page 2" at bounding box center [950, 423] width 32 height 5
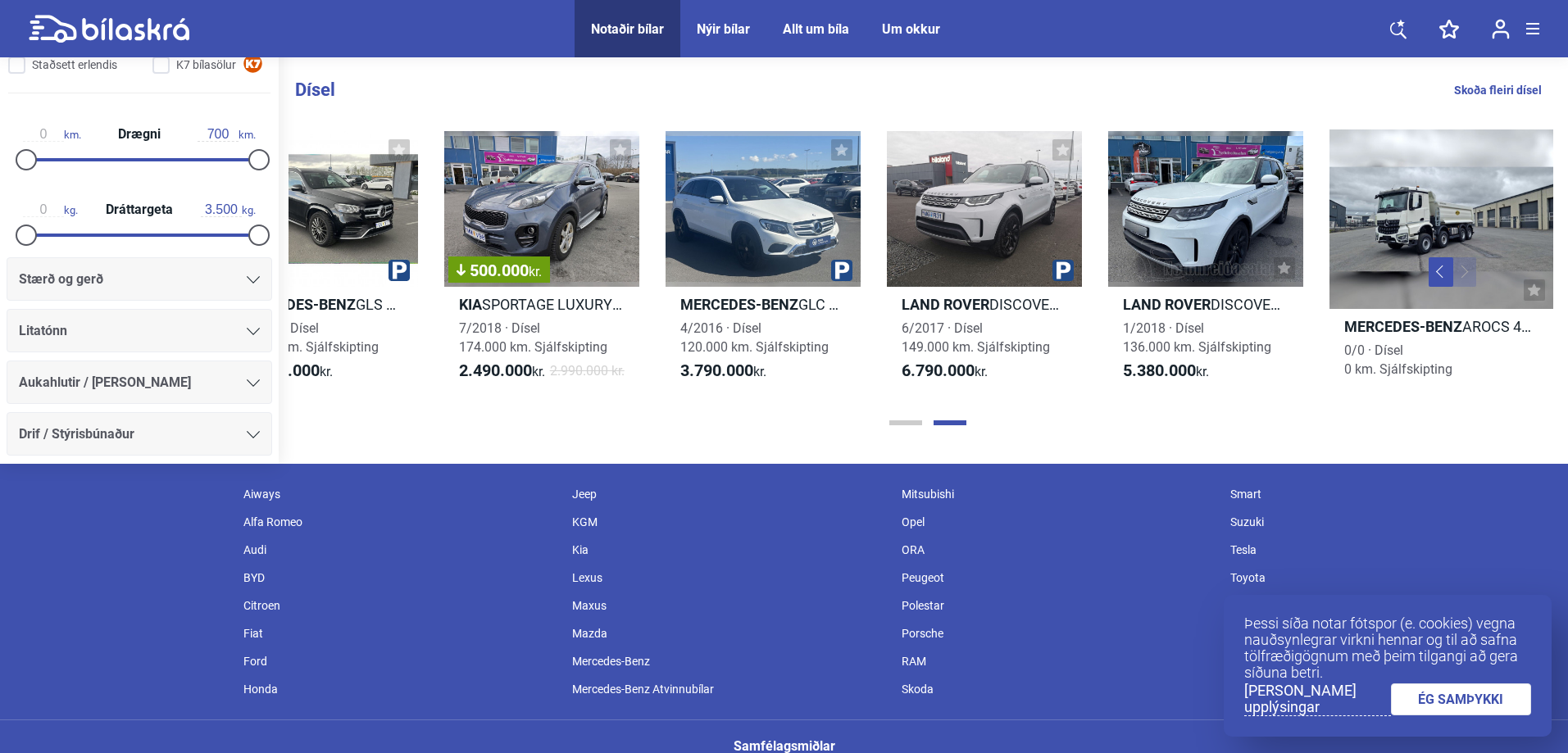
scroll to position [2043, 0]
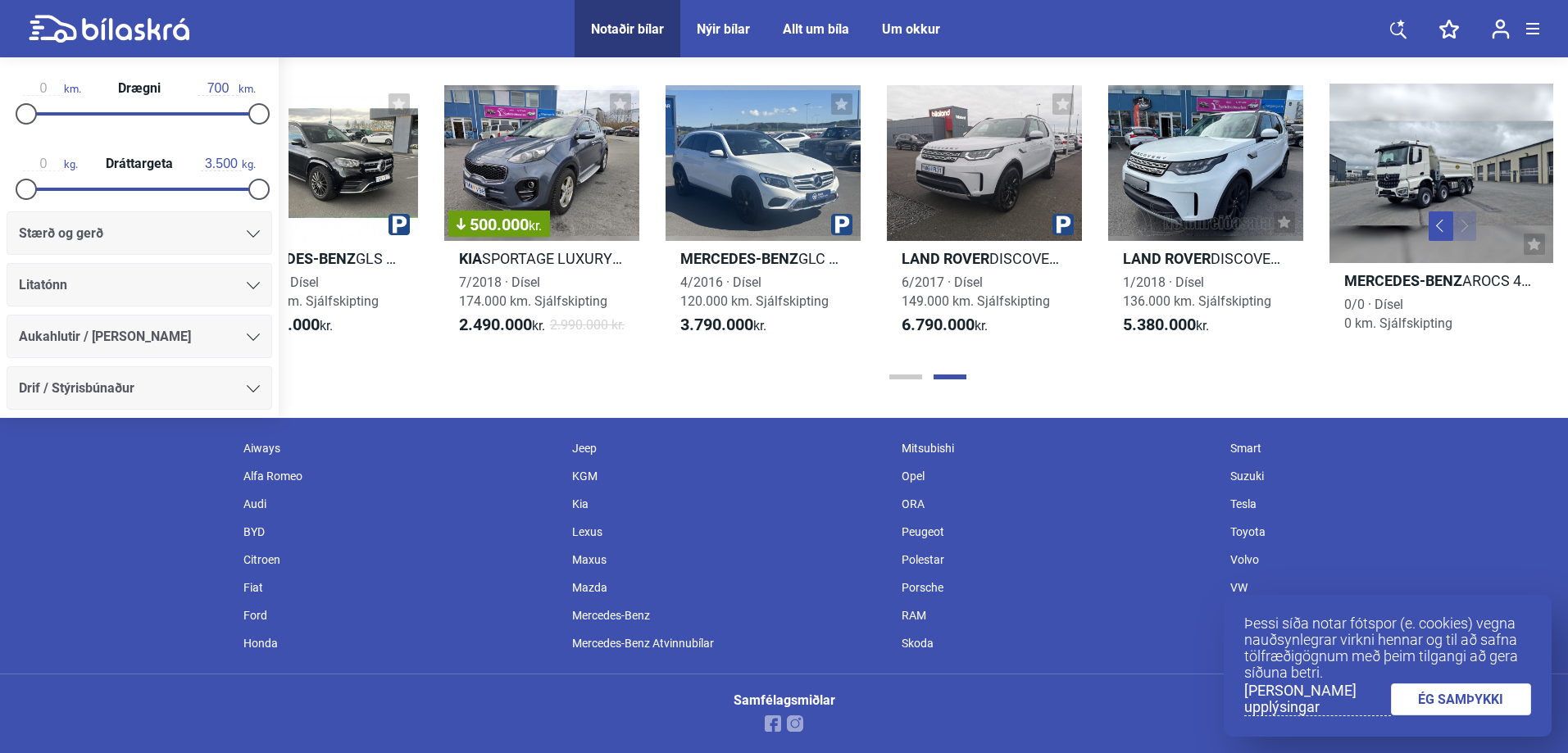
click at [1450, 689] on link "ÉG SAMÞYKKI" at bounding box center [1462, 699] width 141 height 32
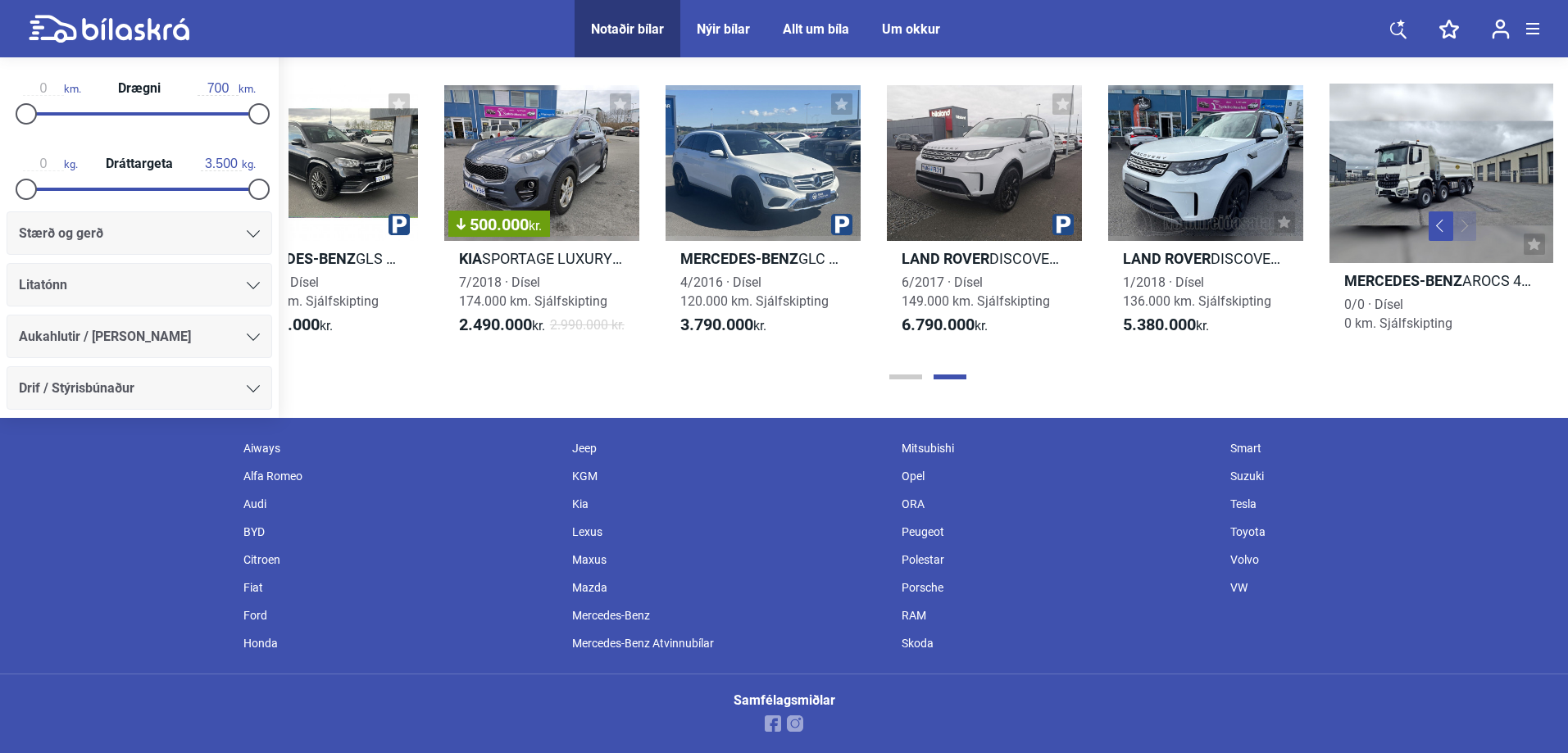
click at [577, 498] on div "Kia" at bounding box center [728, 503] width 330 height 28
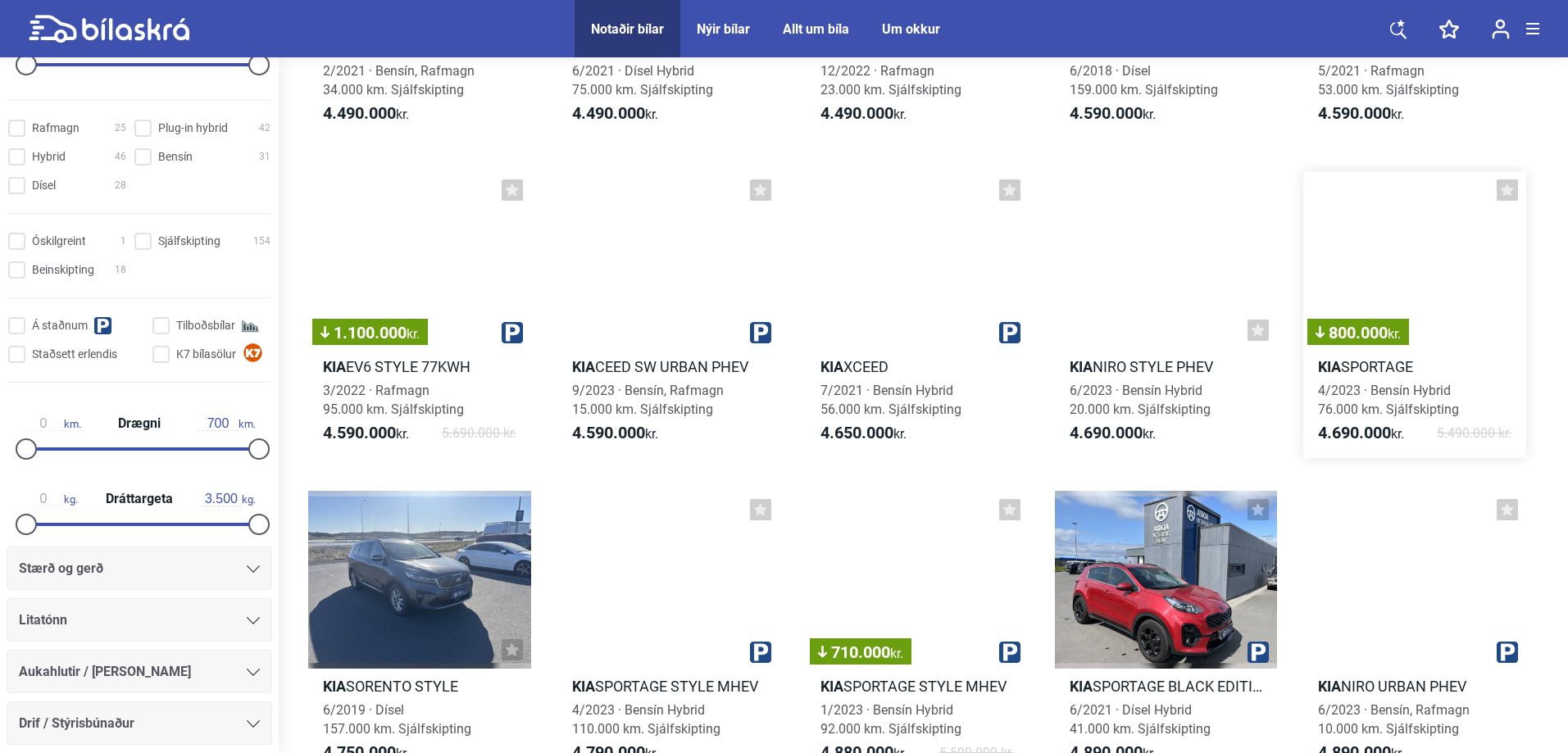
scroll to position [6688, 0]
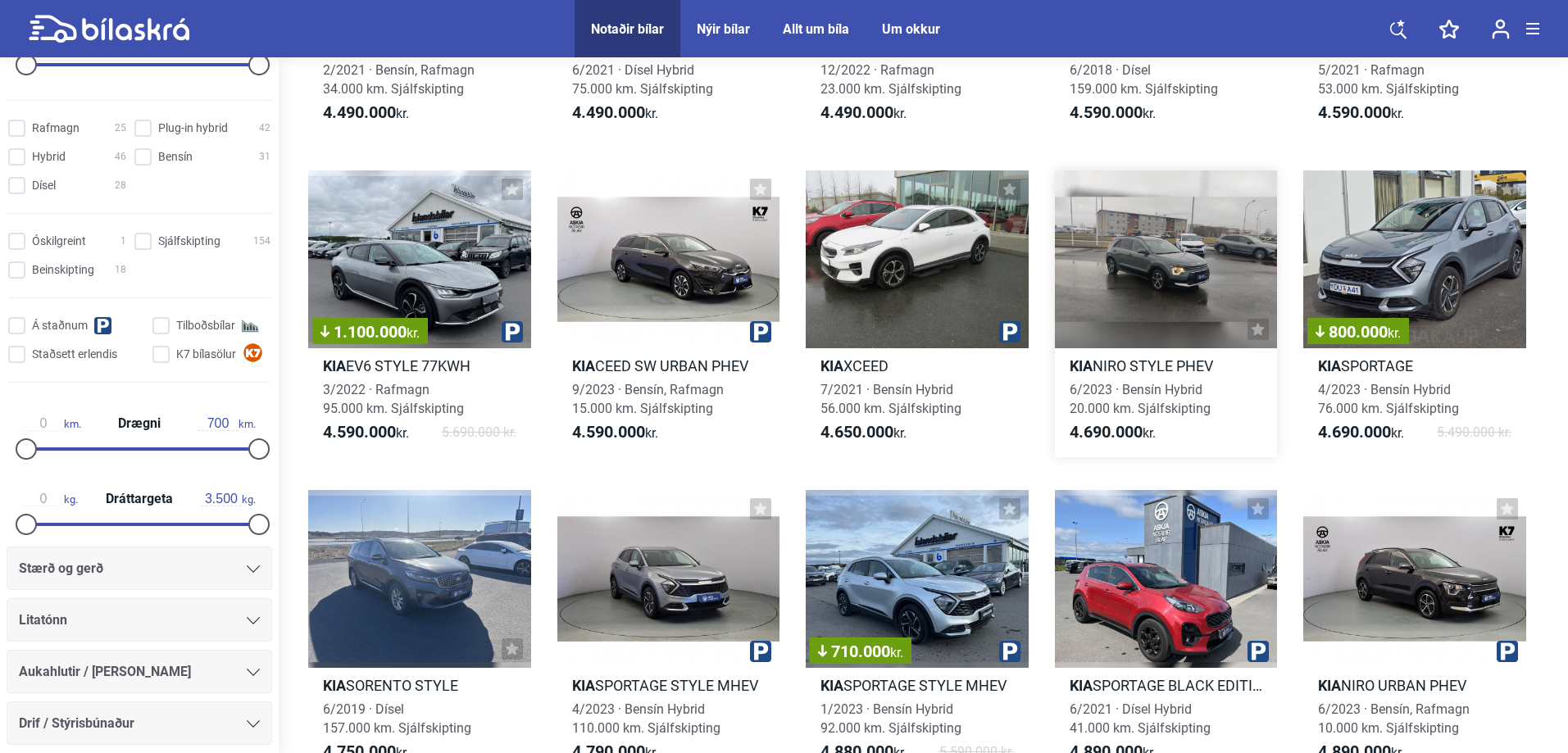
click at [1135, 365] on h2 "Kia NIRO STYLE PHEV" at bounding box center [1166, 366] width 223 height 19
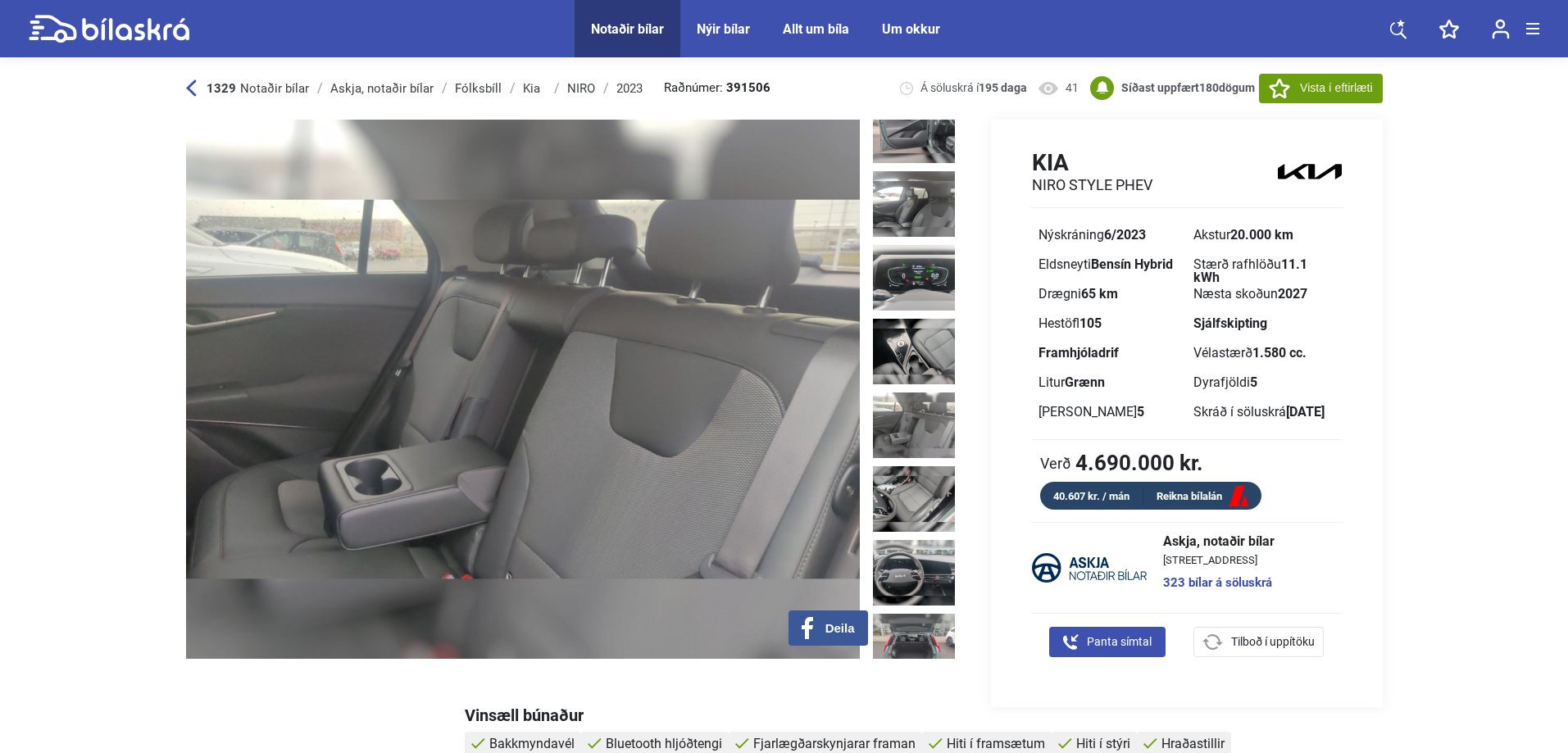
scroll to position [9, 0]
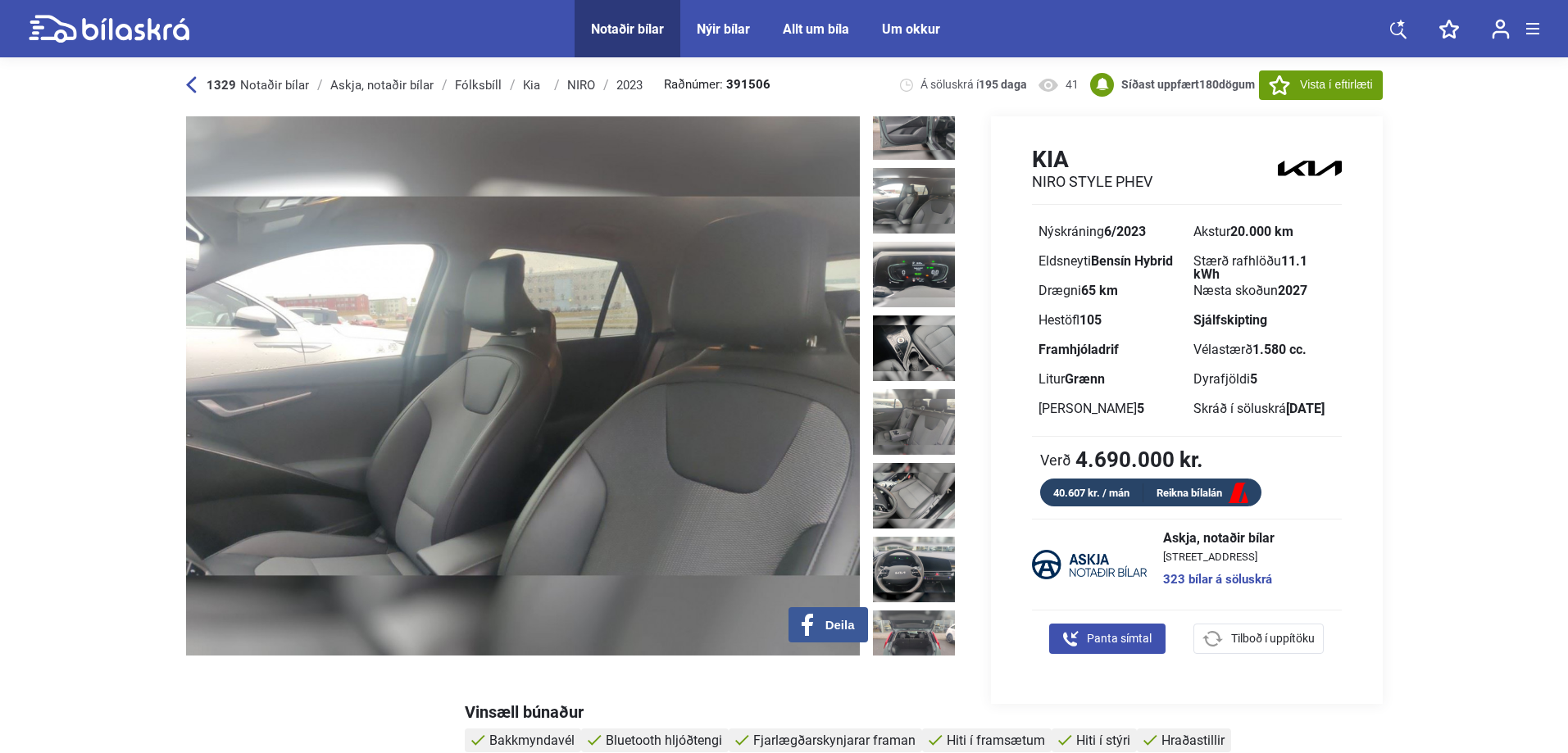
click at [1453, 29] on icon at bounding box center [1449, 29] width 20 height 19
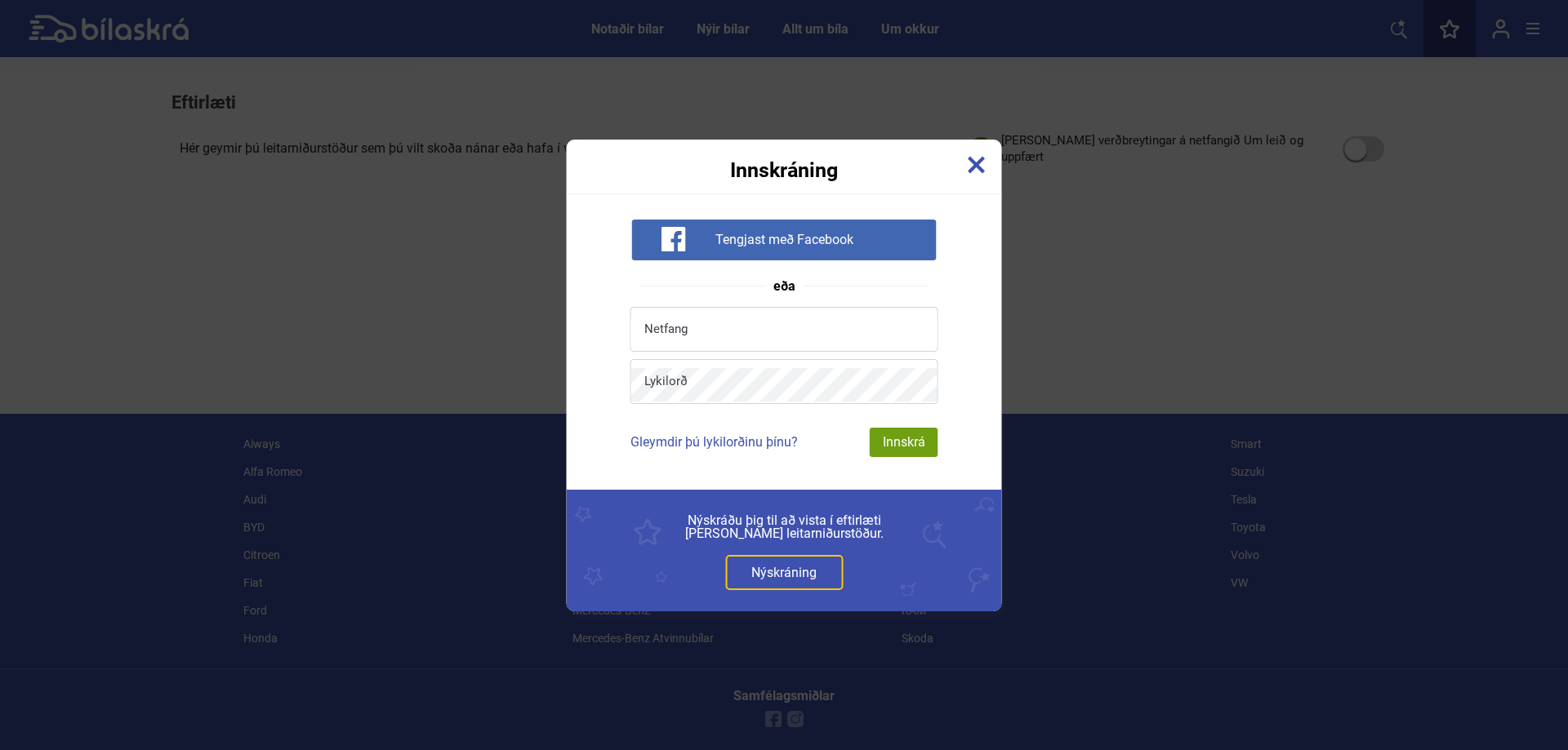
click at [969, 171] on img at bounding box center [976, 165] width 18 height 18
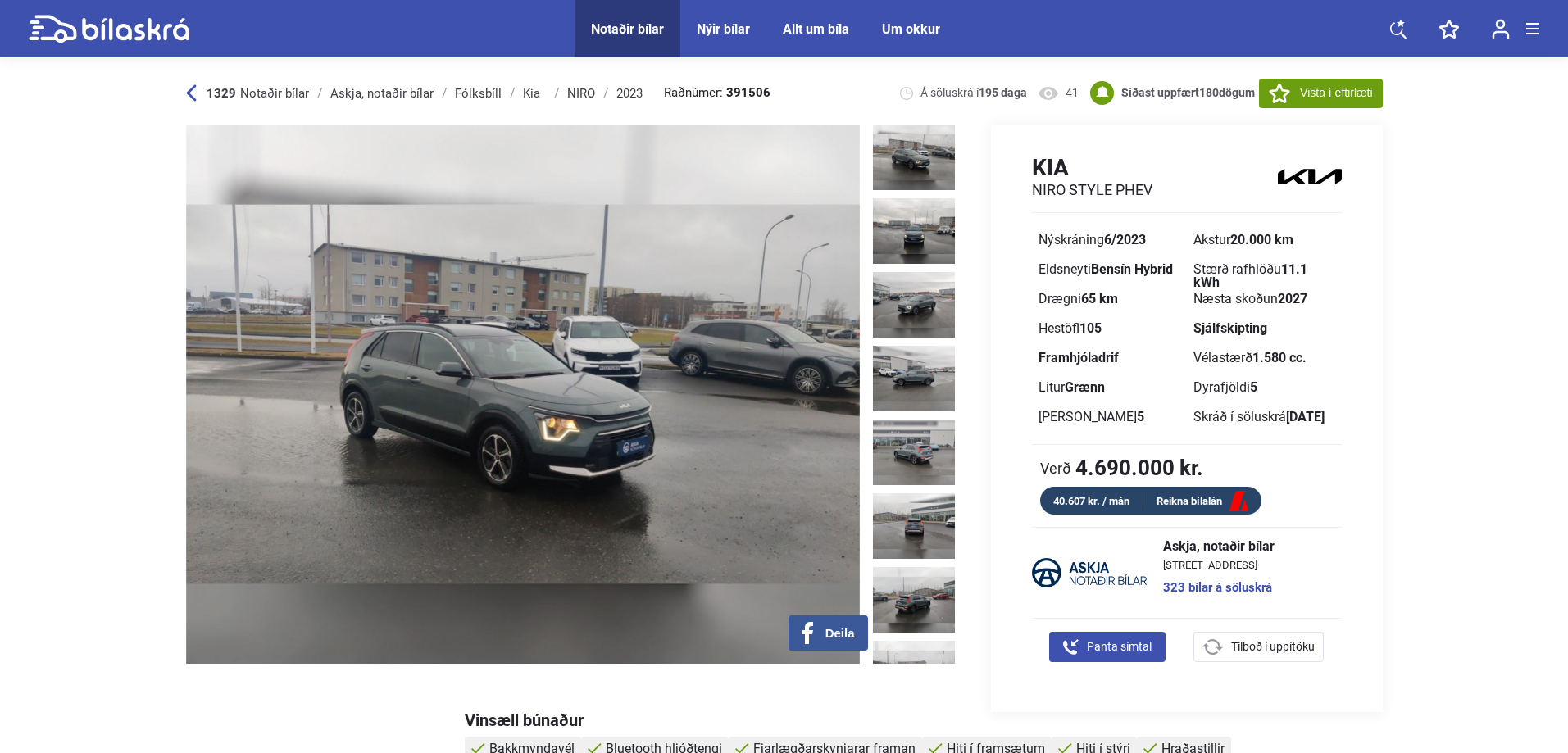
scroll to position [158, 0]
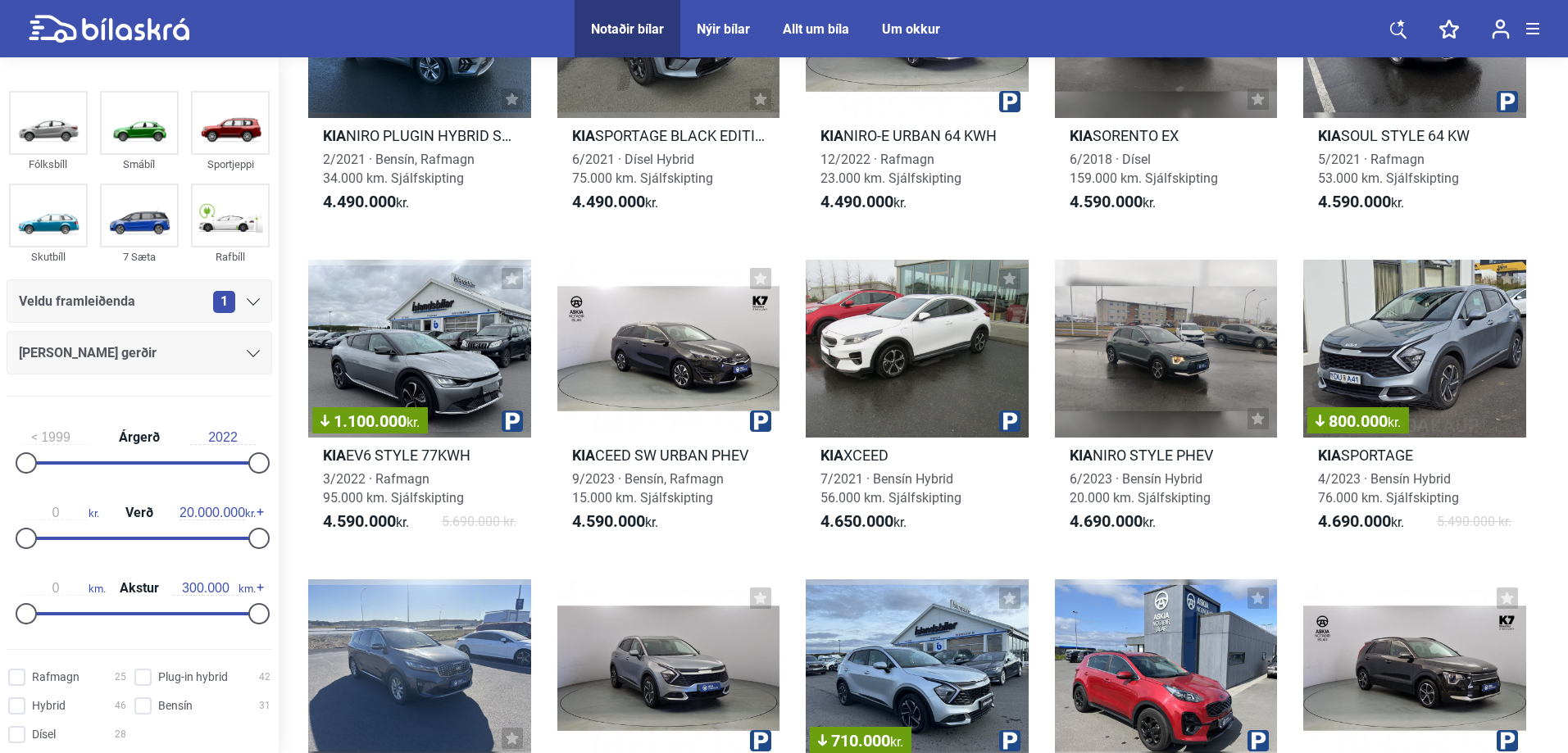
scroll to position [6623, 0]
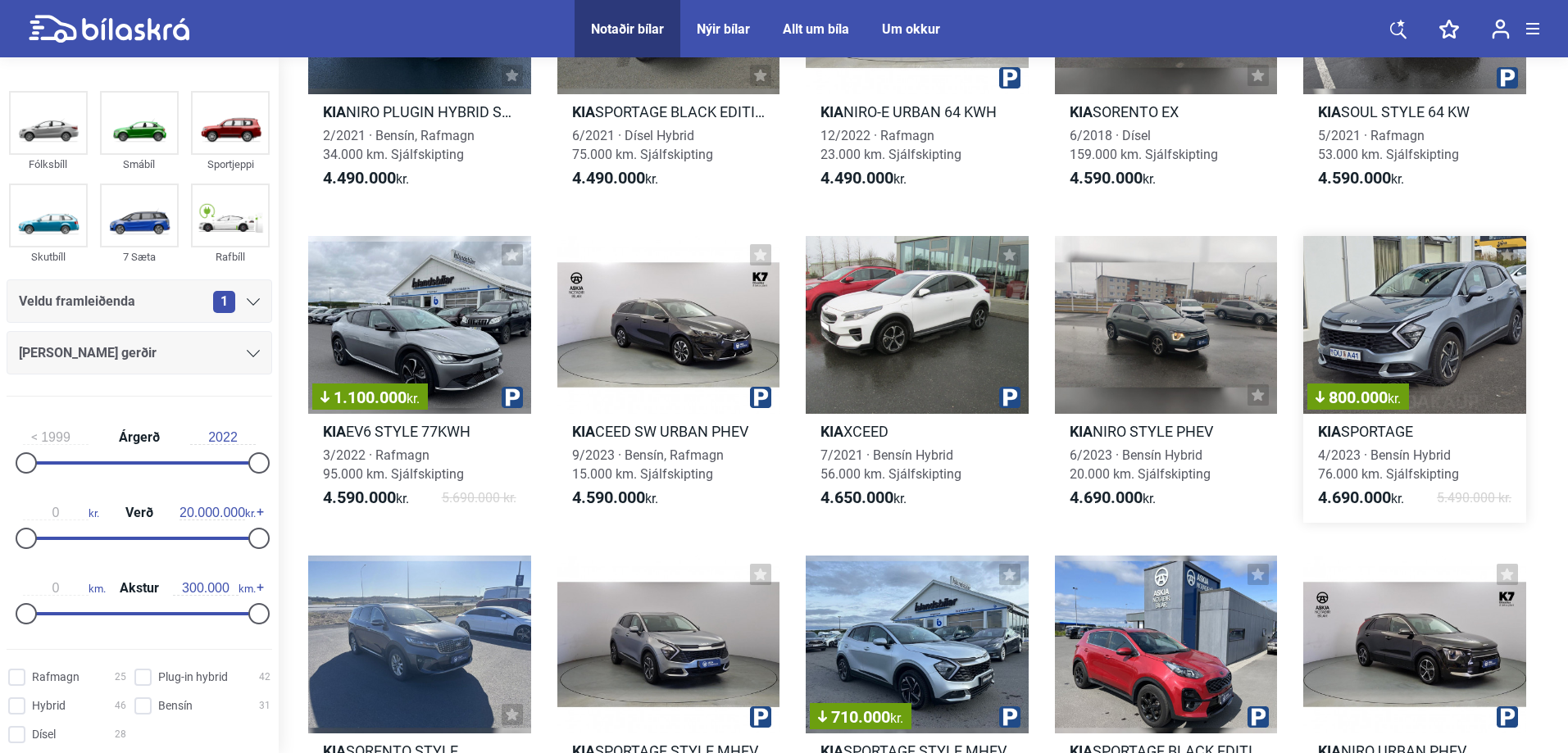
click at [1374, 434] on h2 "Kia SPORTAGE" at bounding box center [1415, 432] width 223 height 19
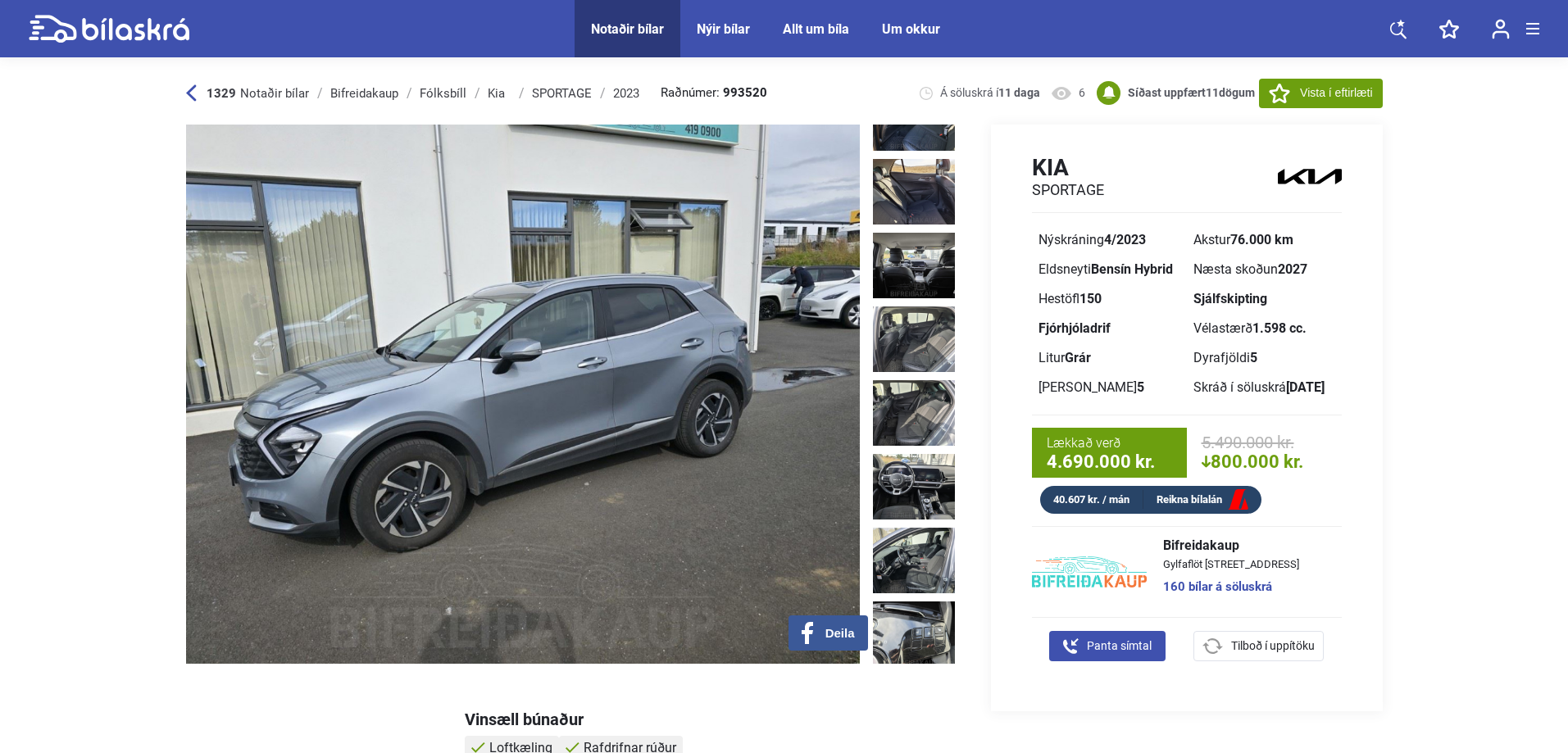
scroll to position [1083, 0]
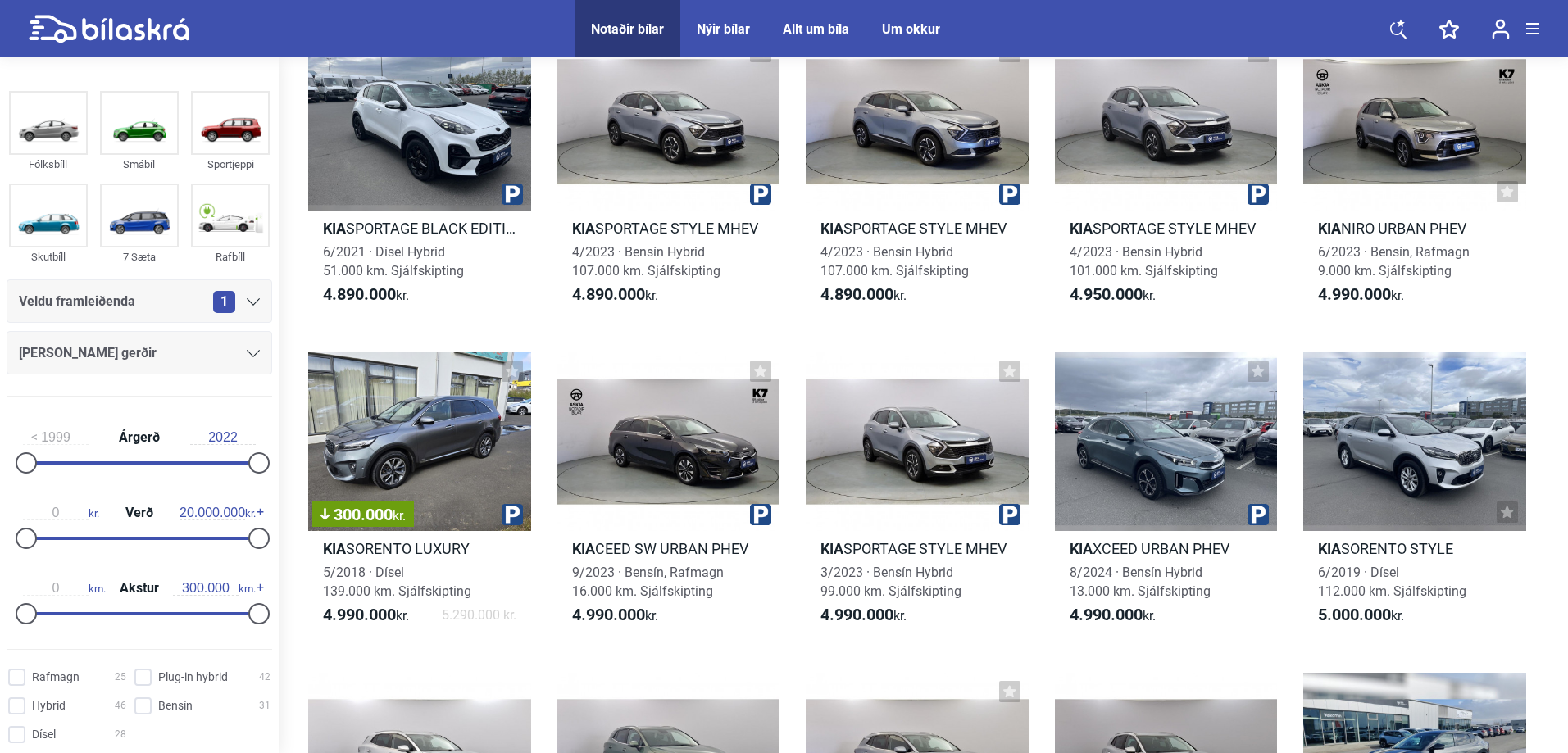
scroll to position [7489, 0]
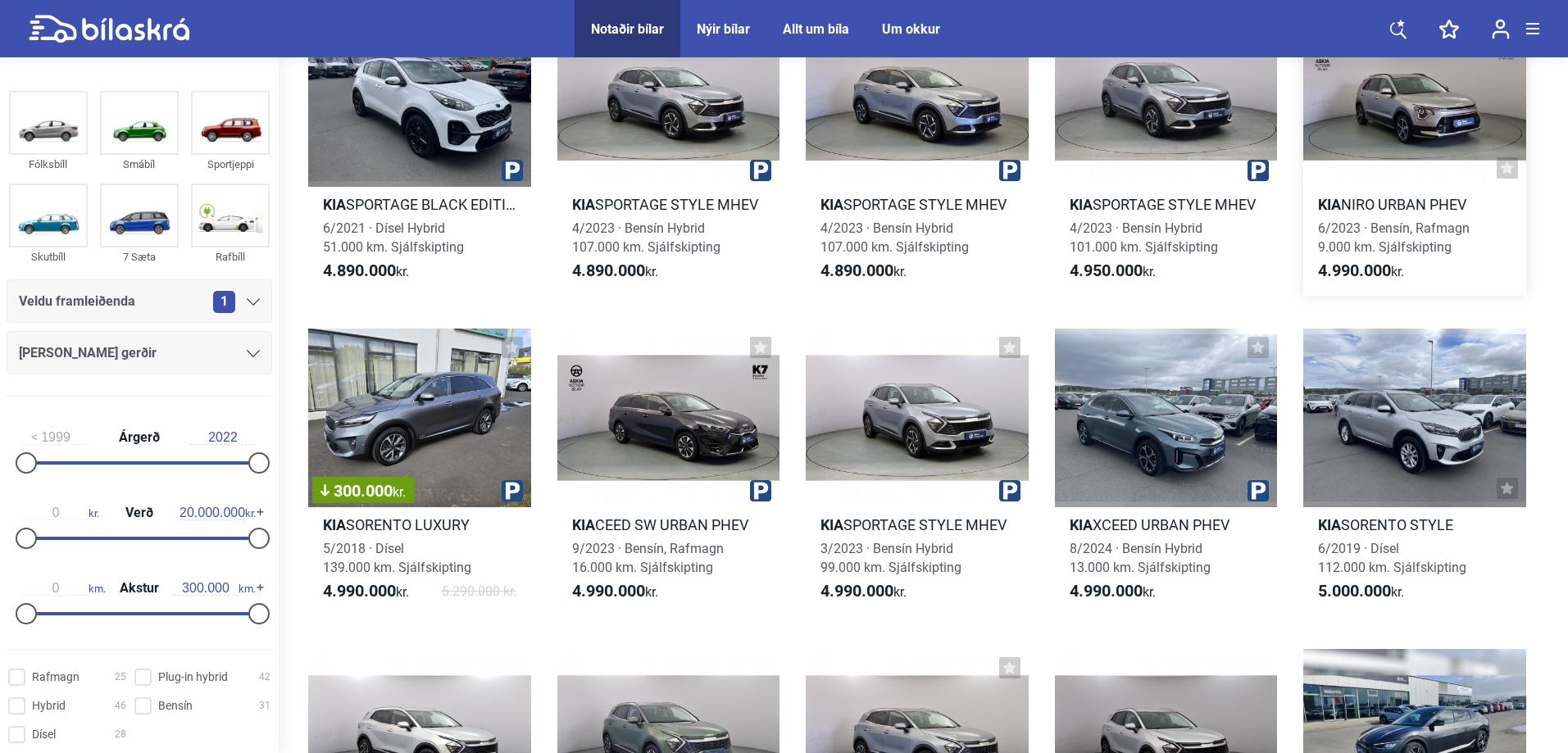
click at [1399, 201] on h2 "Kia NIRO URBAN PHEV" at bounding box center [1415, 204] width 223 height 19
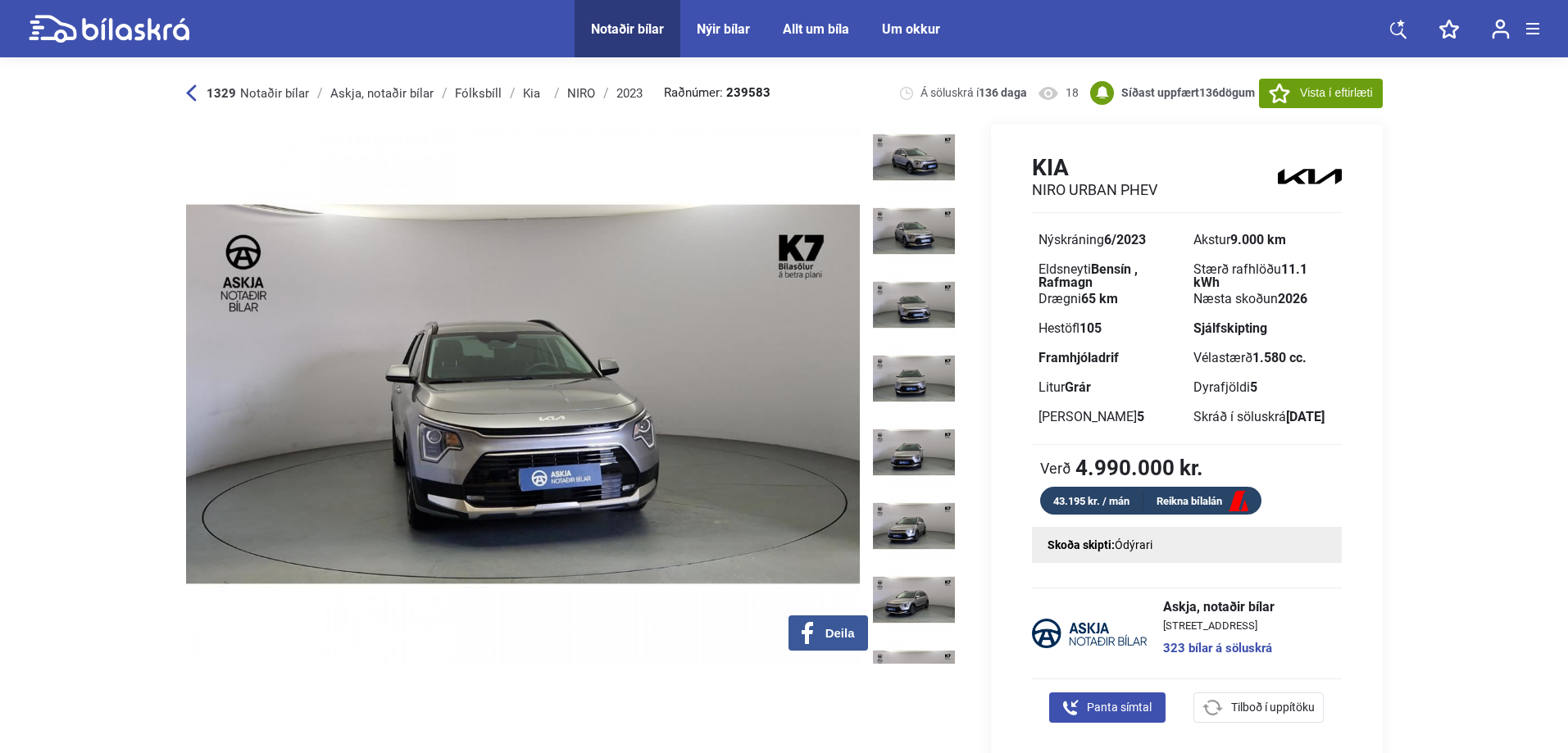
click at [835, 420] on img at bounding box center [522, 394] width 674 height 539
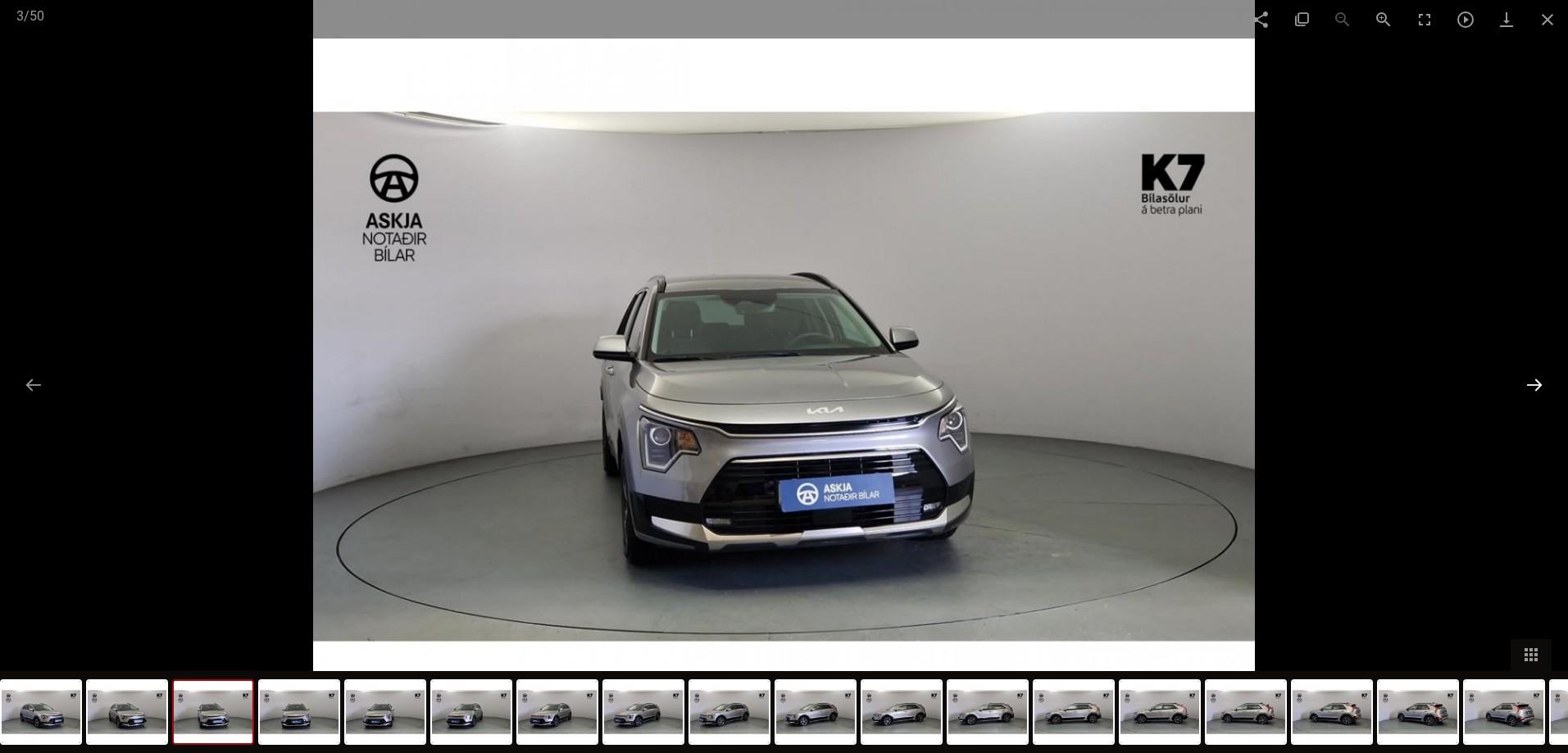
click at [1542, 382] on button at bounding box center [1534, 385] width 34 height 32
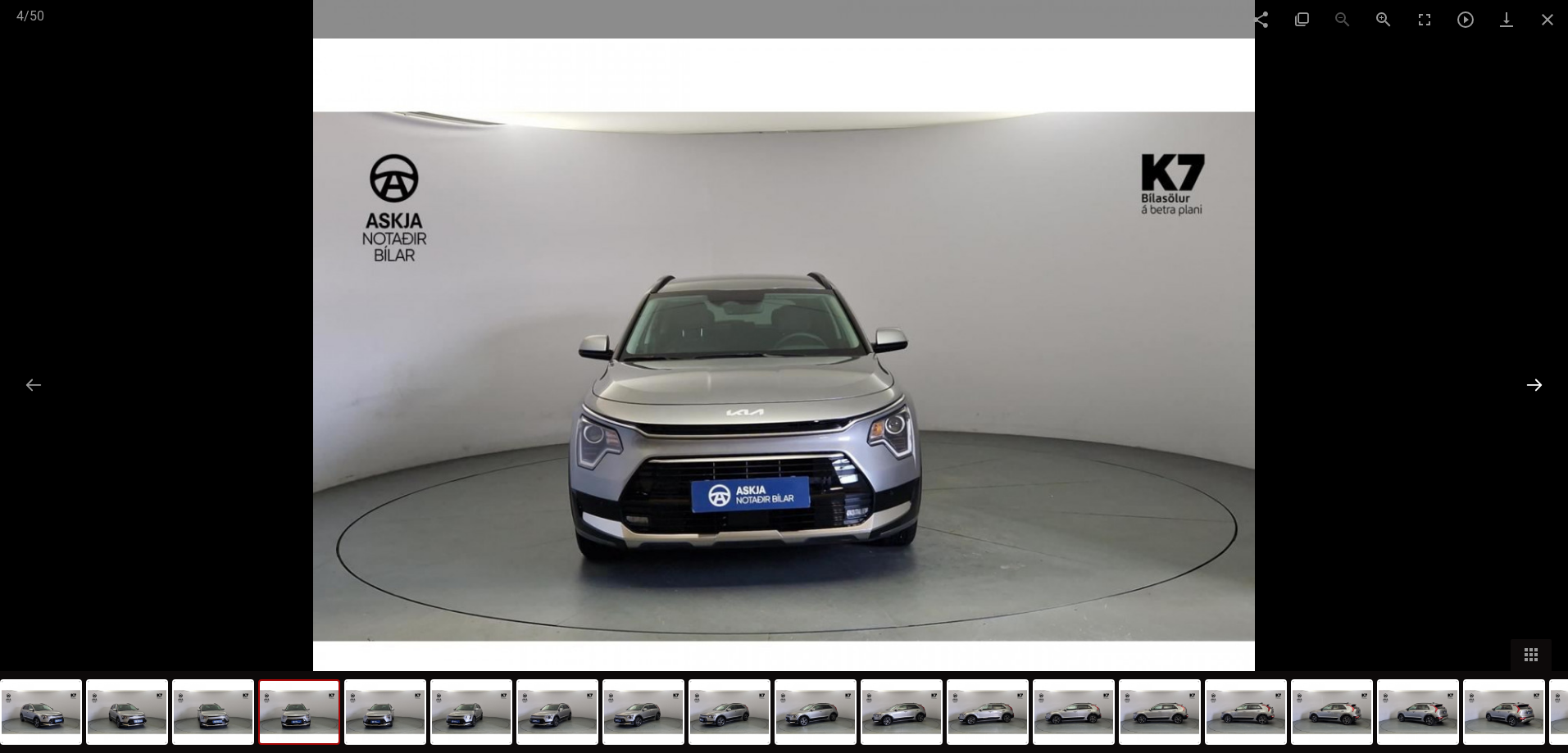
click at [1540, 383] on button at bounding box center [1534, 385] width 34 height 32
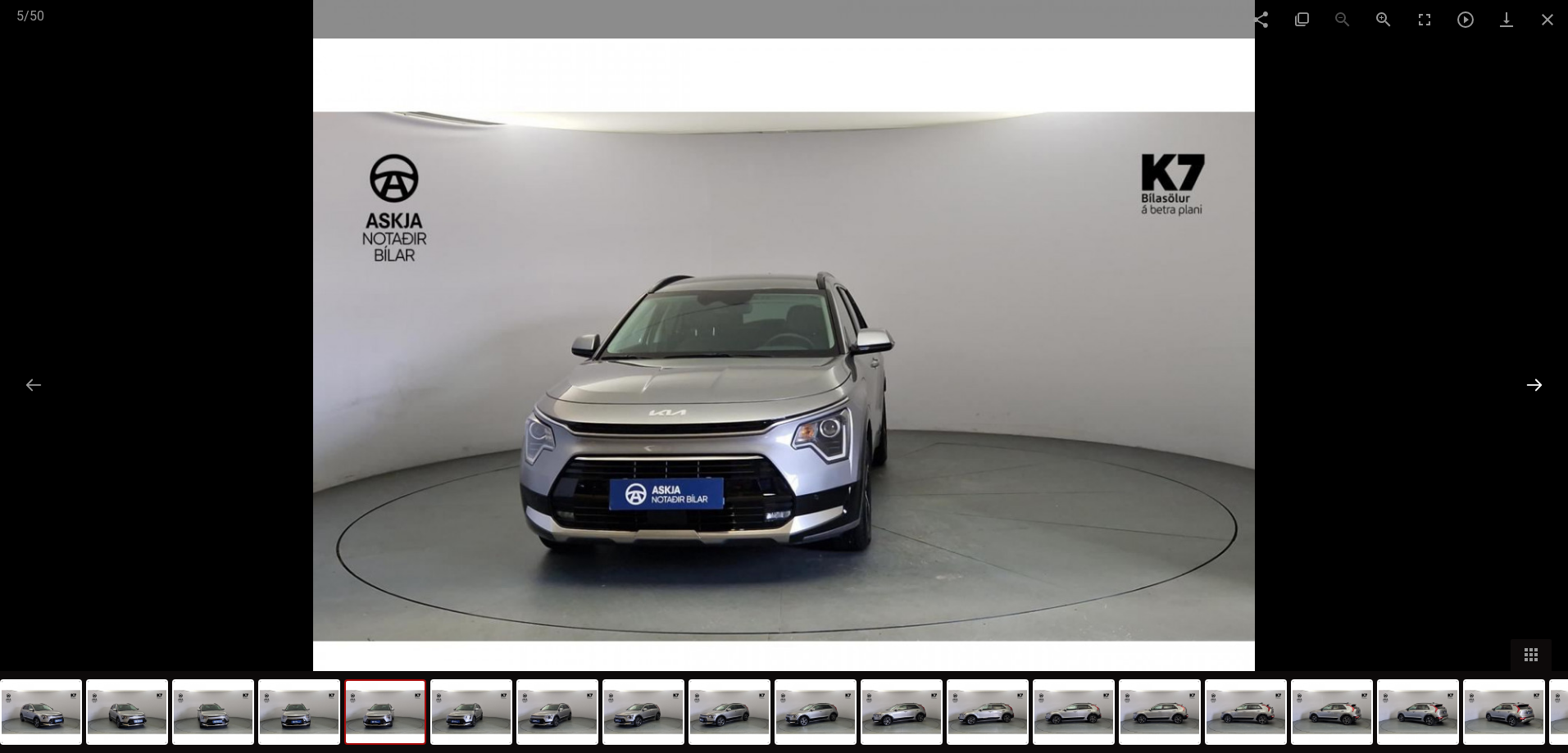
click at [1540, 383] on button at bounding box center [1534, 385] width 34 height 32
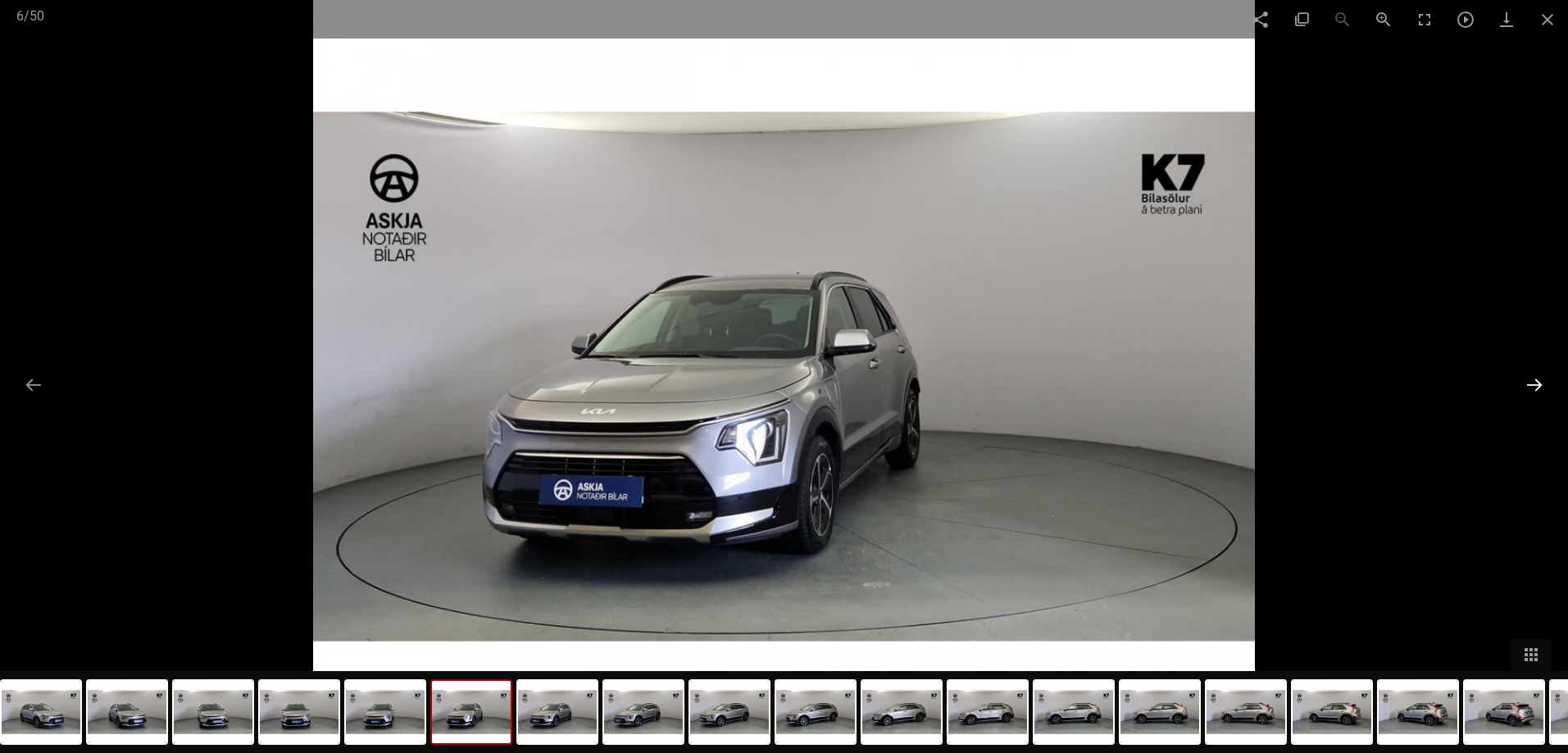
click at [1540, 383] on button at bounding box center [1534, 385] width 34 height 32
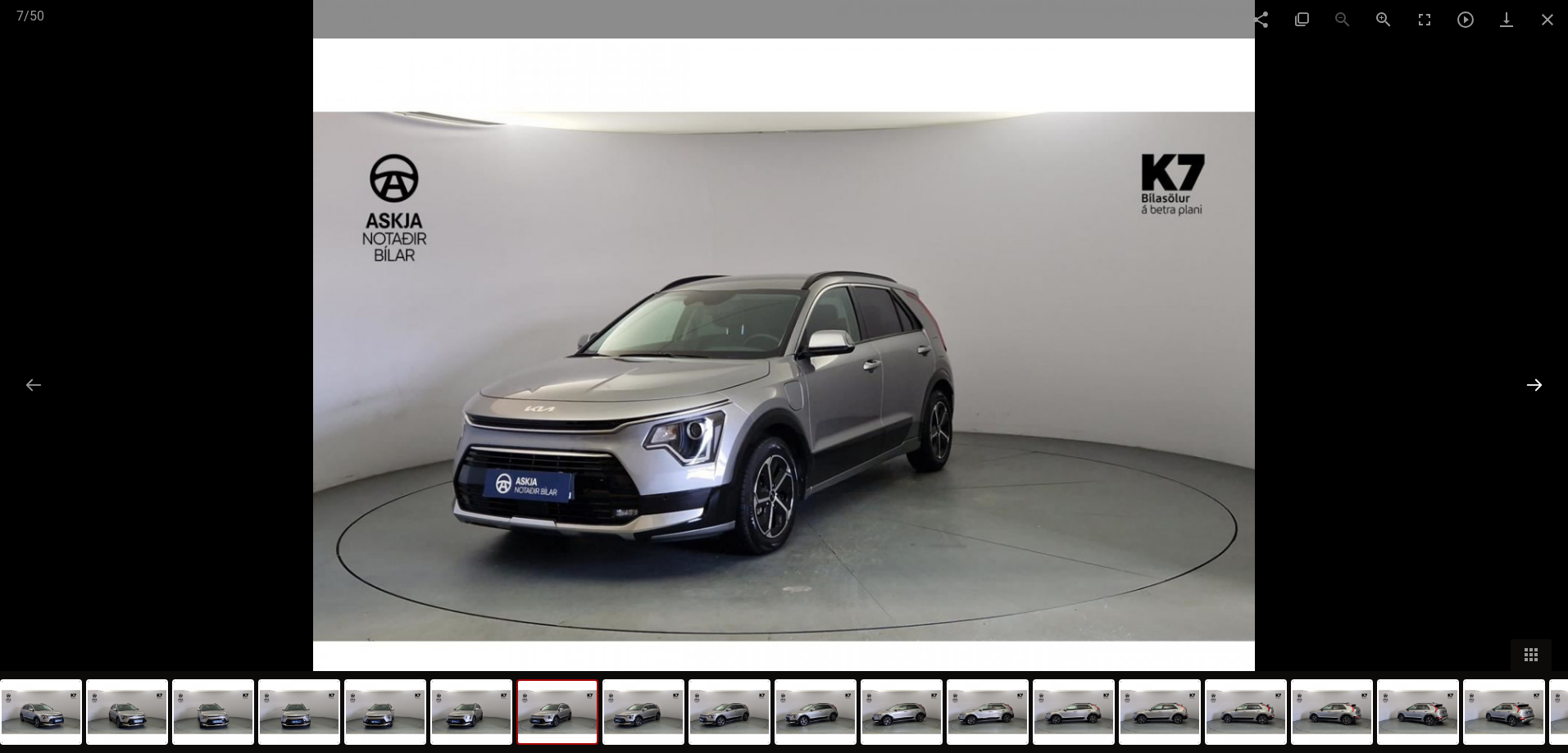
click at [1540, 383] on button at bounding box center [1534, 385] width 34 height 32
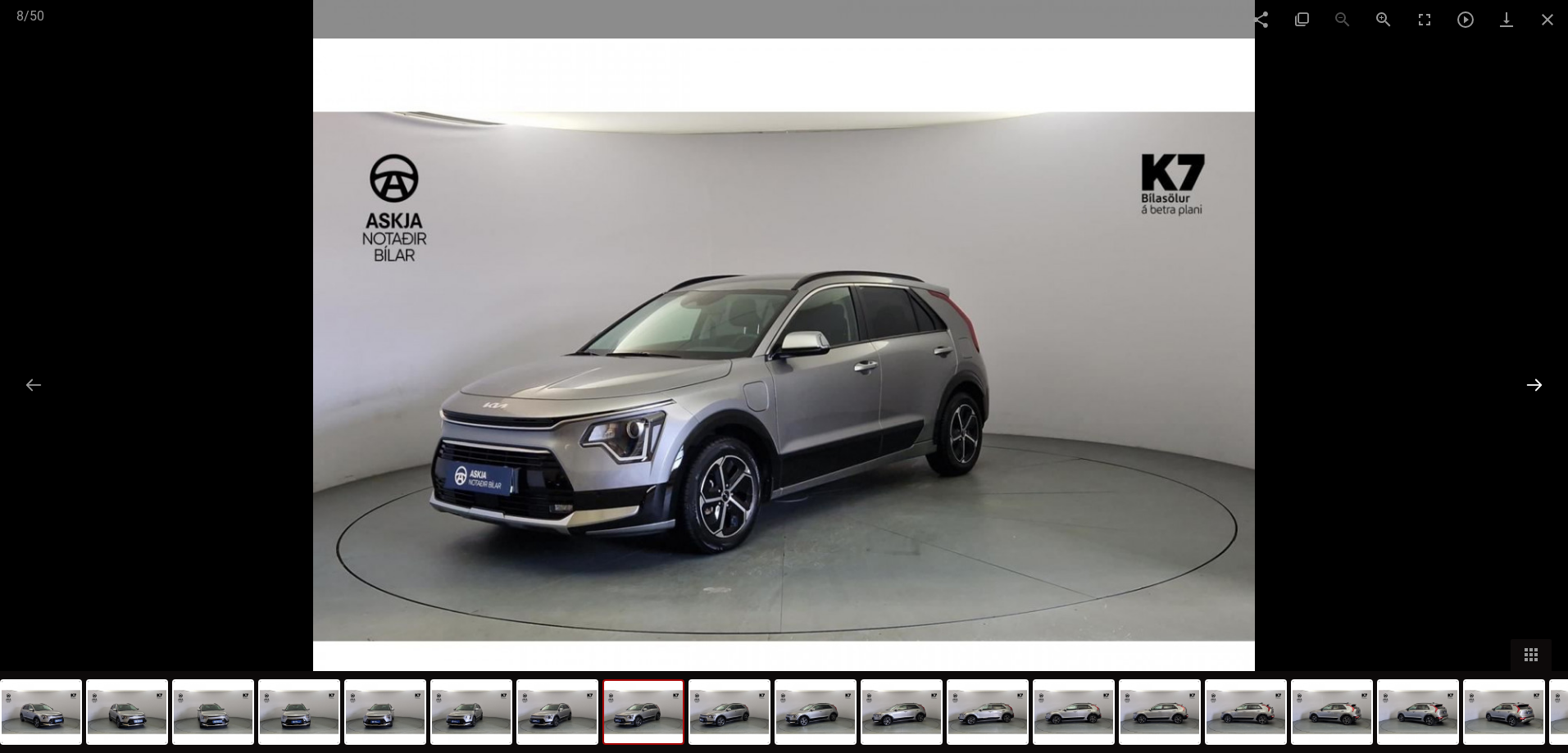
click at [1540, 383] on button at bounding box center [1534, 385] width 34 height 32
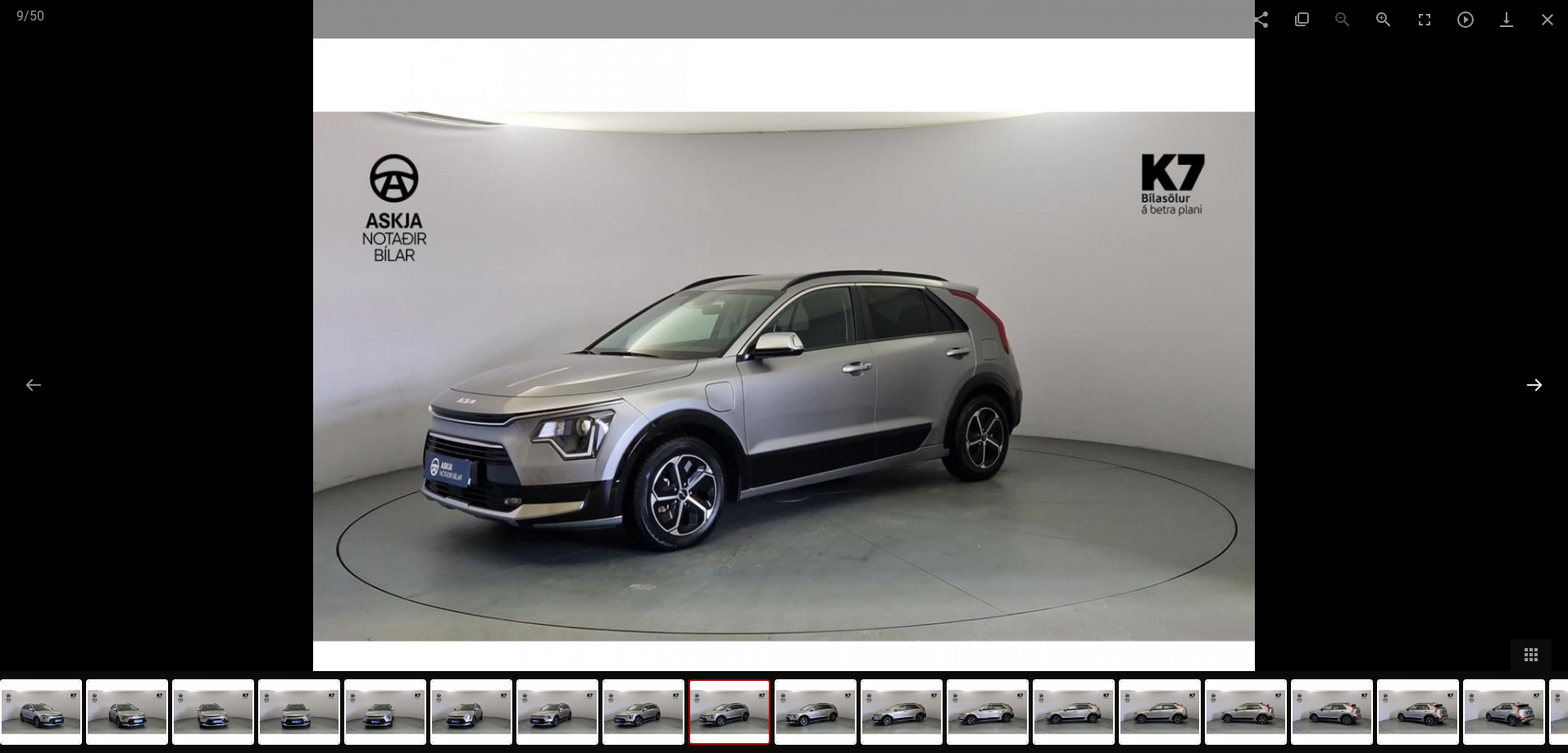
click at [1534, 387] on button at bounding box center [1534, 385] width 34 height 32
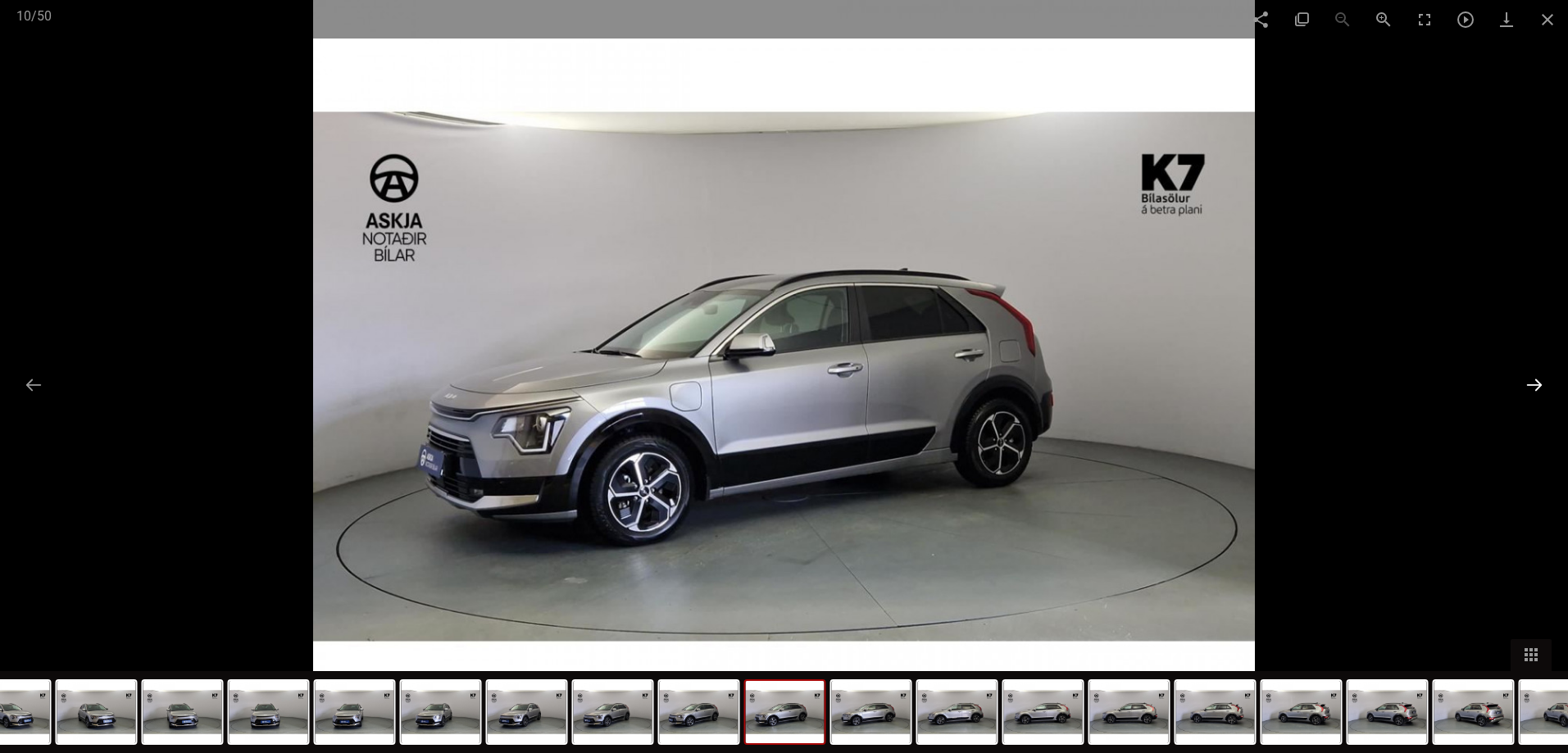
click at [1534, 387] on button at bounding box center [1534, 385] width 34 height 32
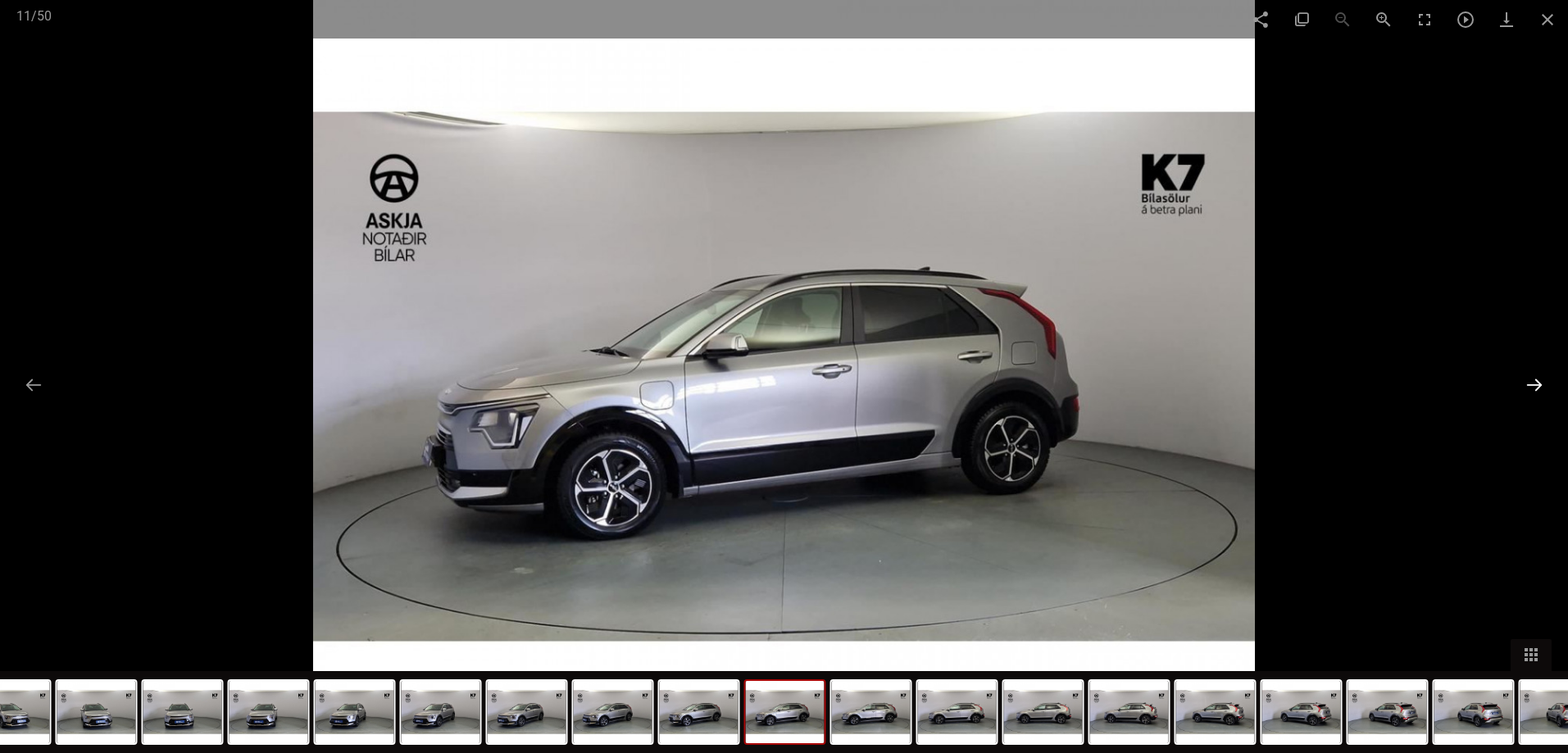
click at [1534, 387] on button at bounding box center [1534, 385] width 34 height 32
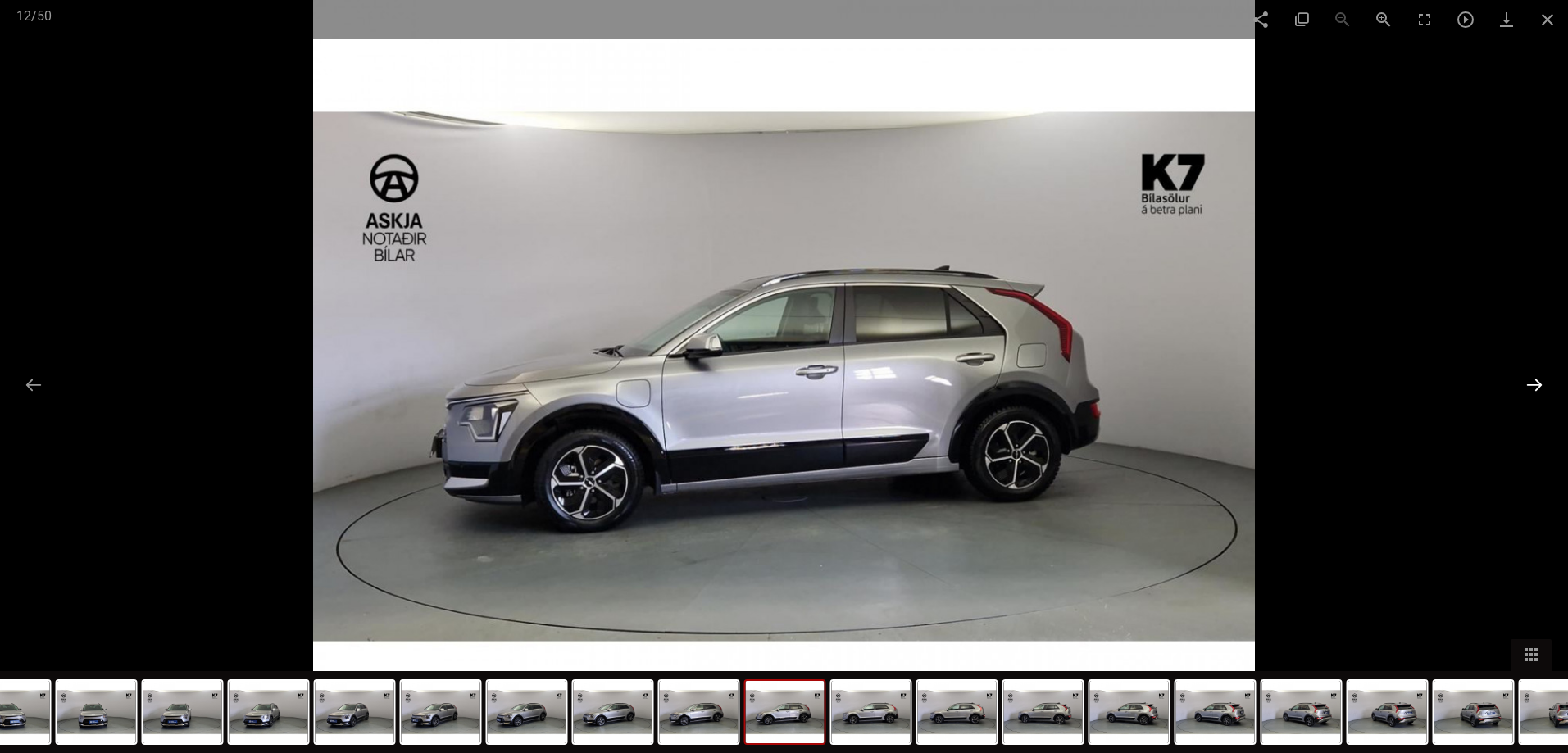
click at [1534, 387] on button at bounding box center [1534, 385] width 34 height 32
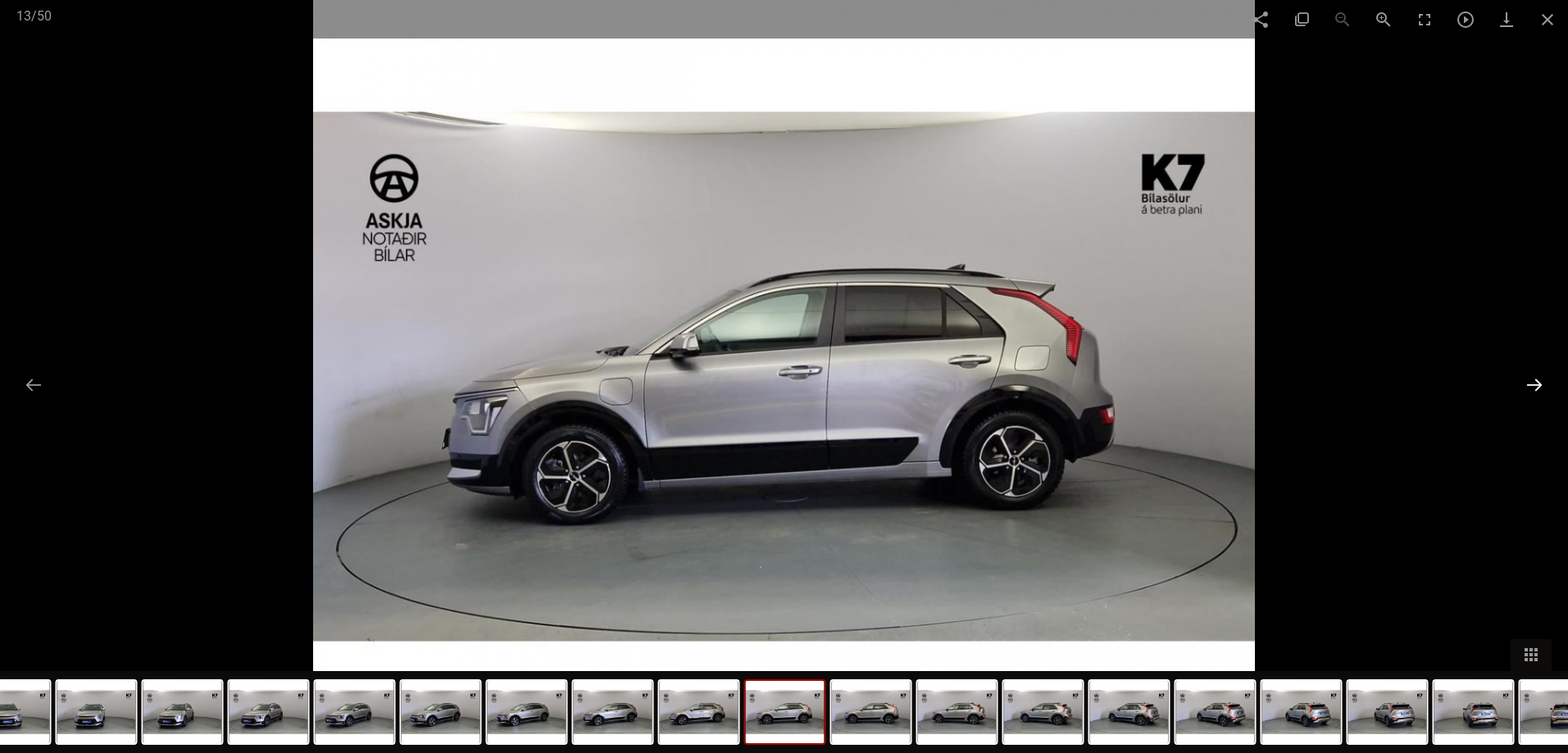
click at [1534, 387] on button at bounding box center [1534, 385] width 34 height 32
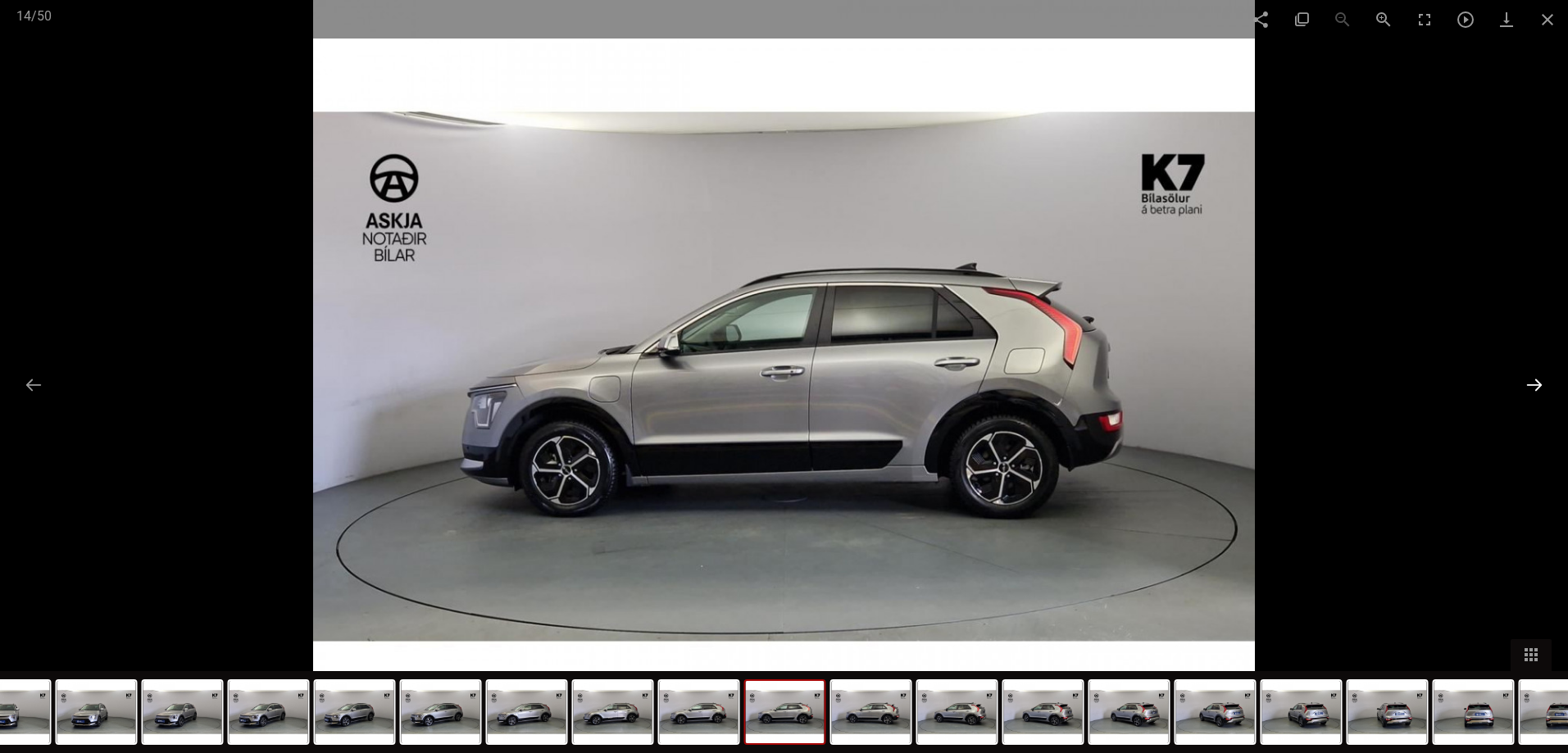
click at [1534, 387] on button at bounding box center [1534, 385] width 34 height 32
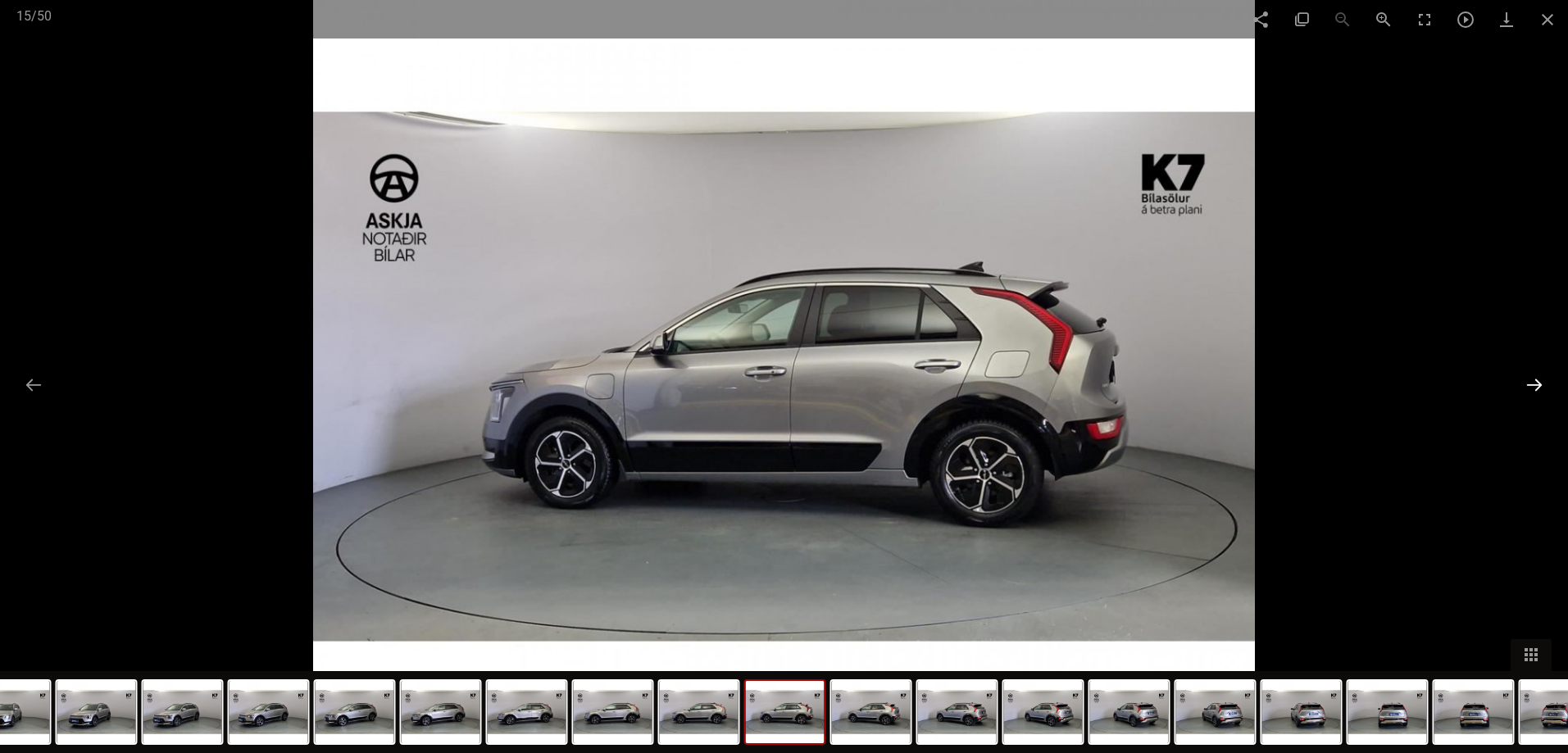
click at [1534, 387] on button at bounding box center [1534, 385] width 34 height 32
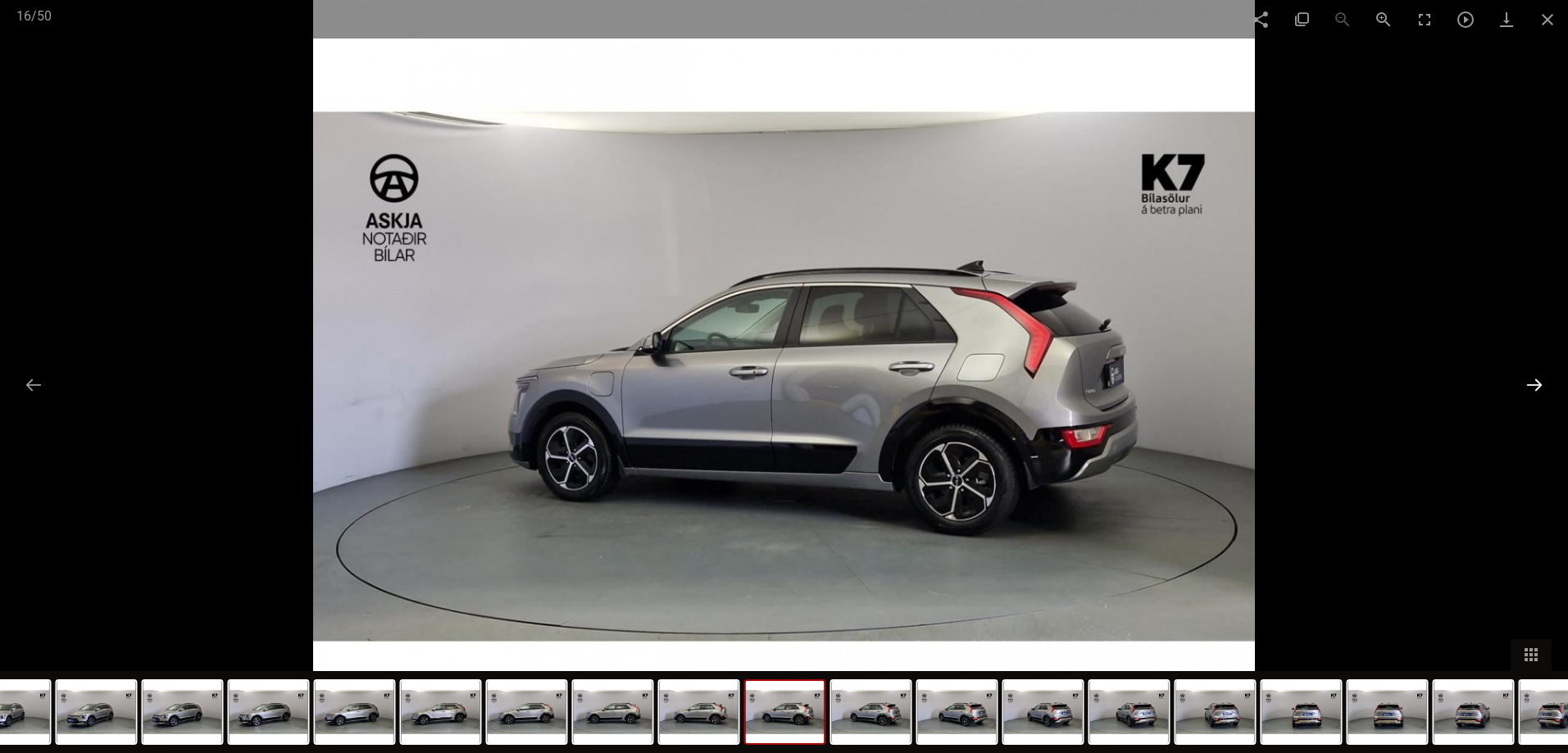
click at [1534, 387] on button at bounding box center [1534, 385] width 34 height 32
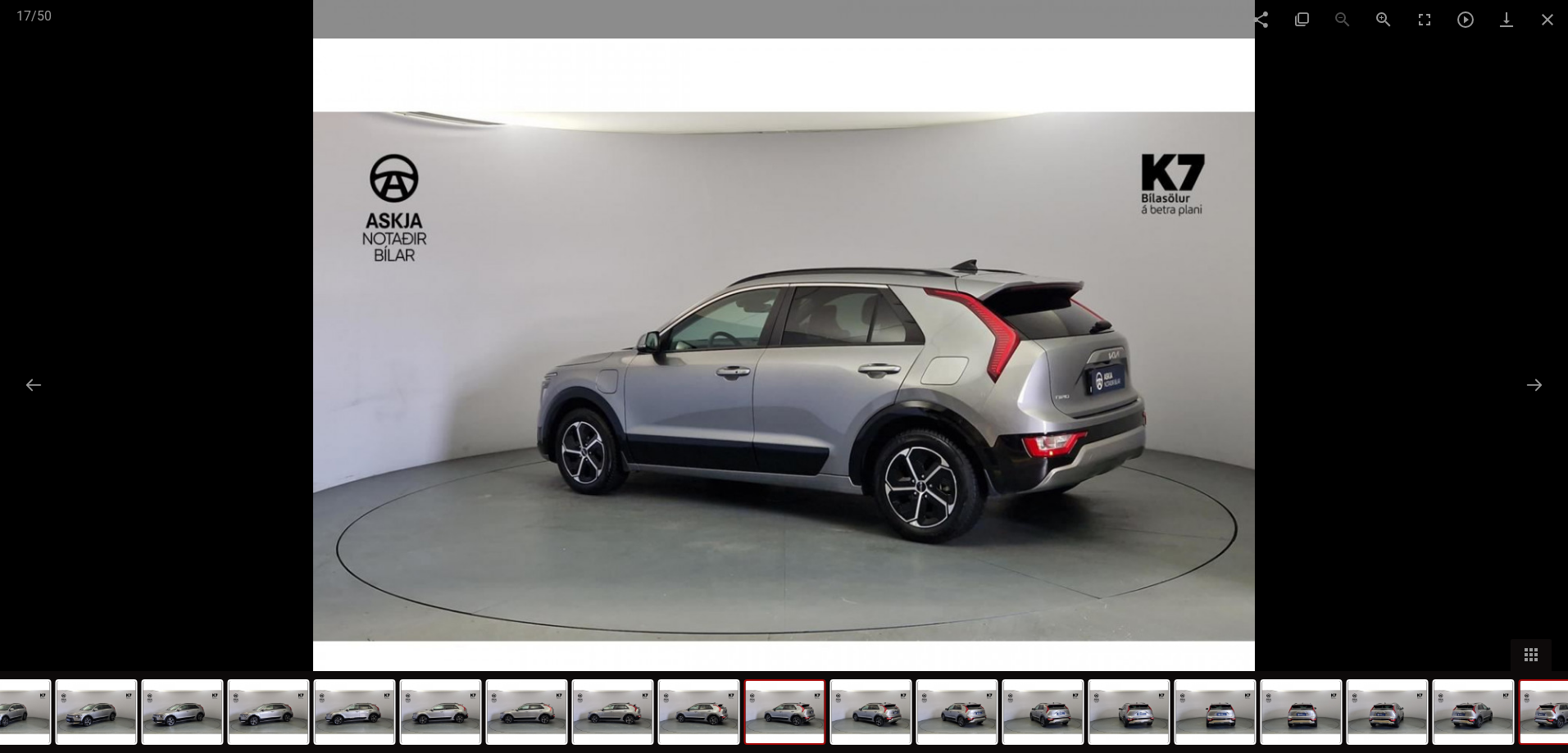
click at [1535, 701] on img at bounding box center [1559, 712] width 78 height 62
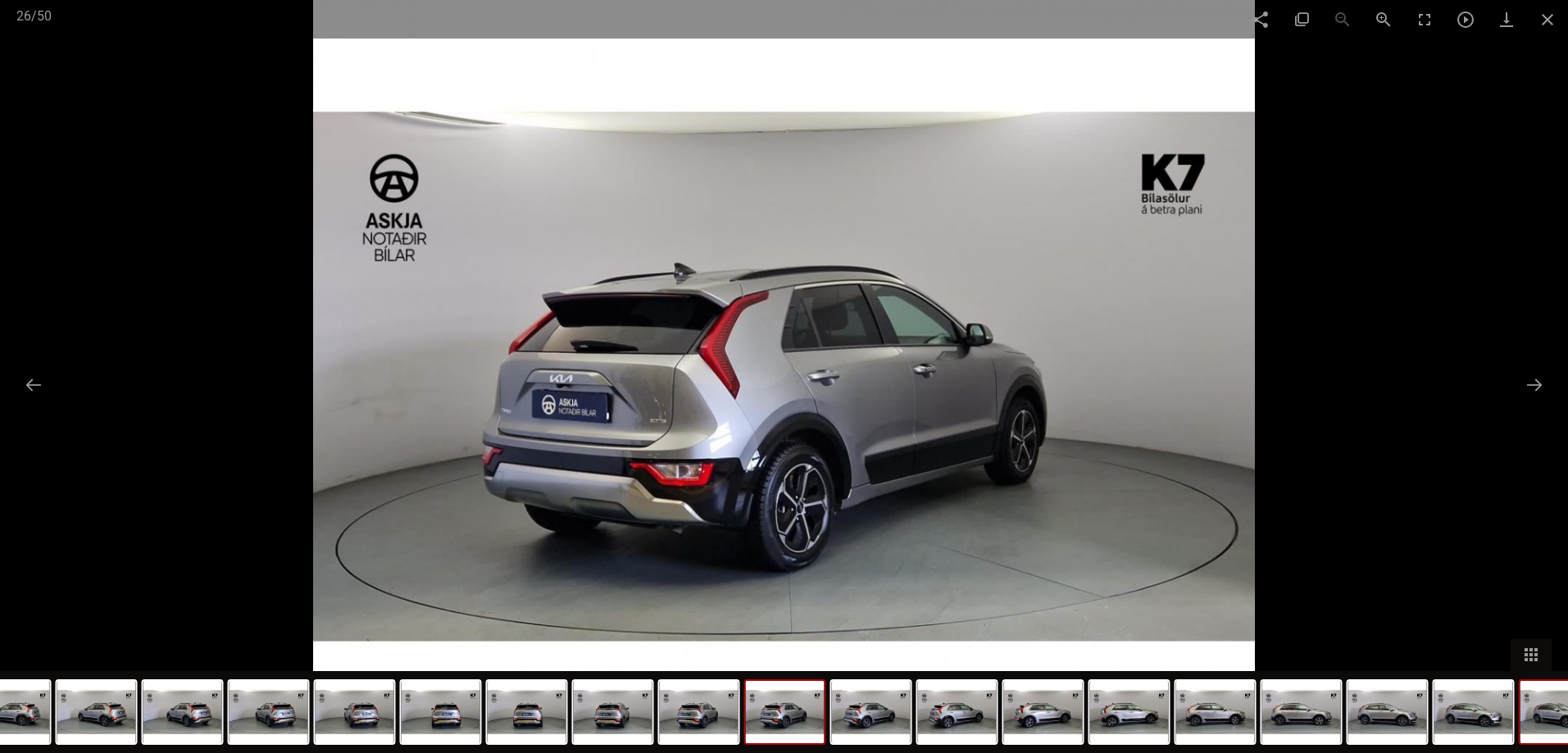
click at [1541, 719] on img at bounding box center [1559, 712] width 78 height 62
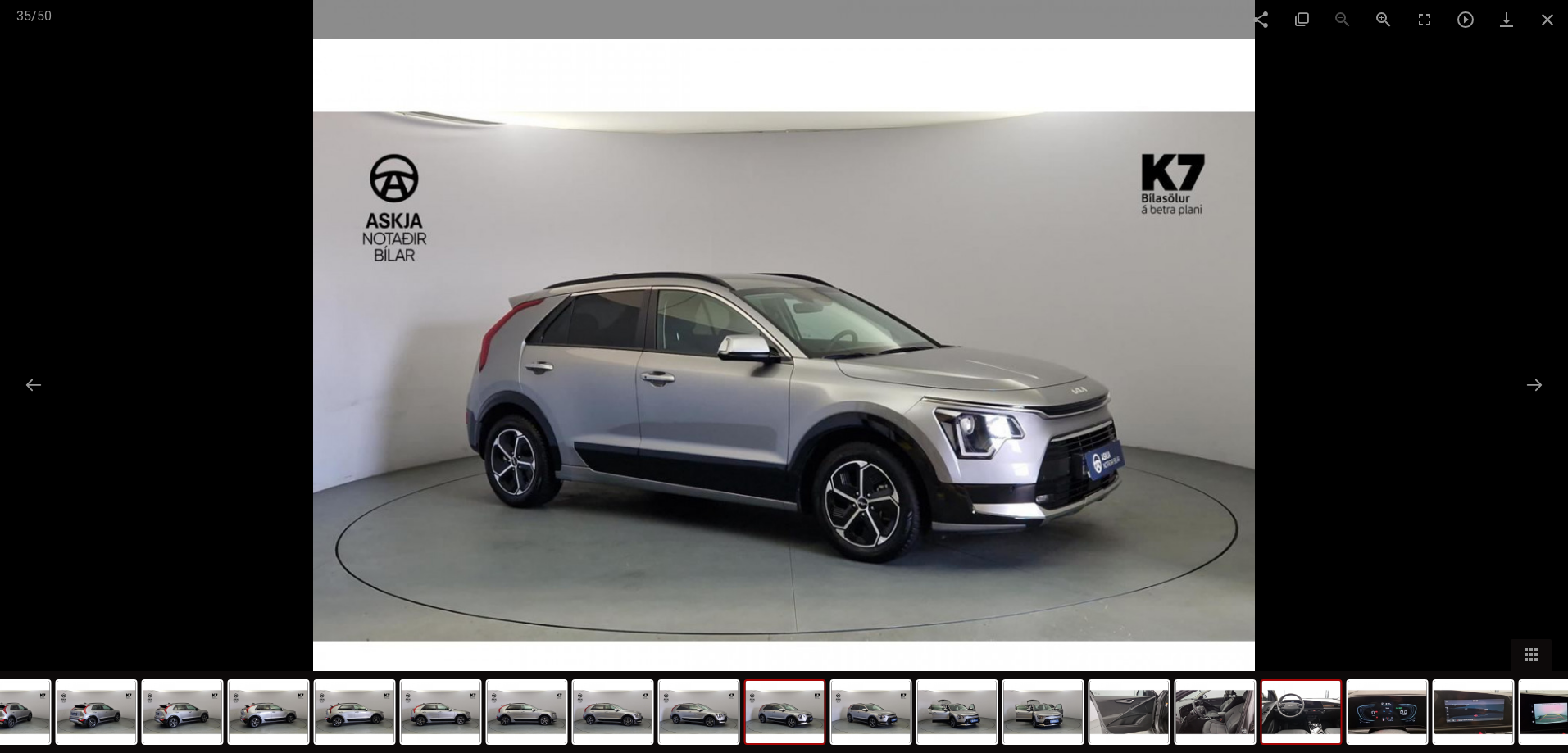
click at [1303, 727] on img at bounding box center [1301, 712] width 78 height 62
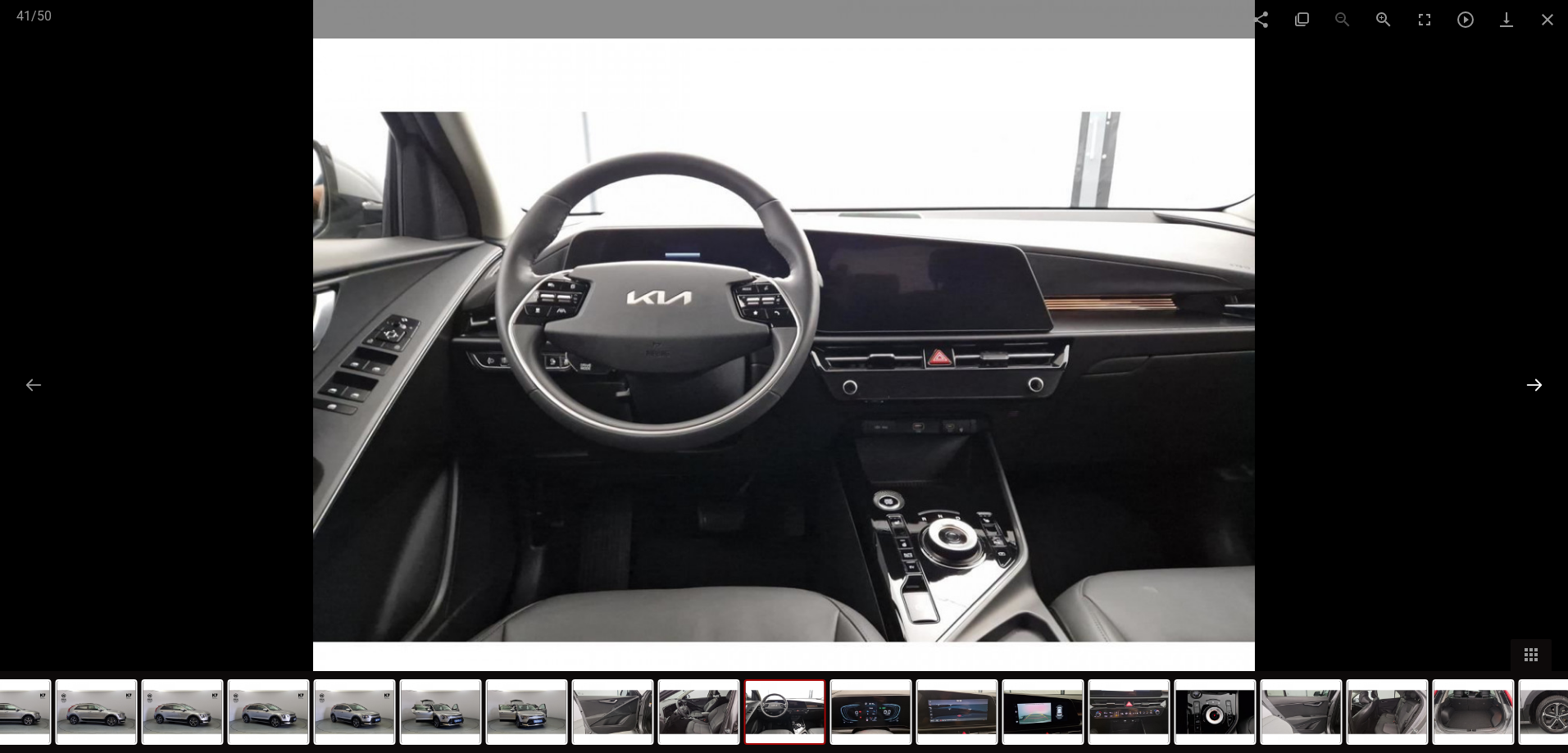
click at [1540, 382] on button at bounding box center [1534, 385] width 34 height 32
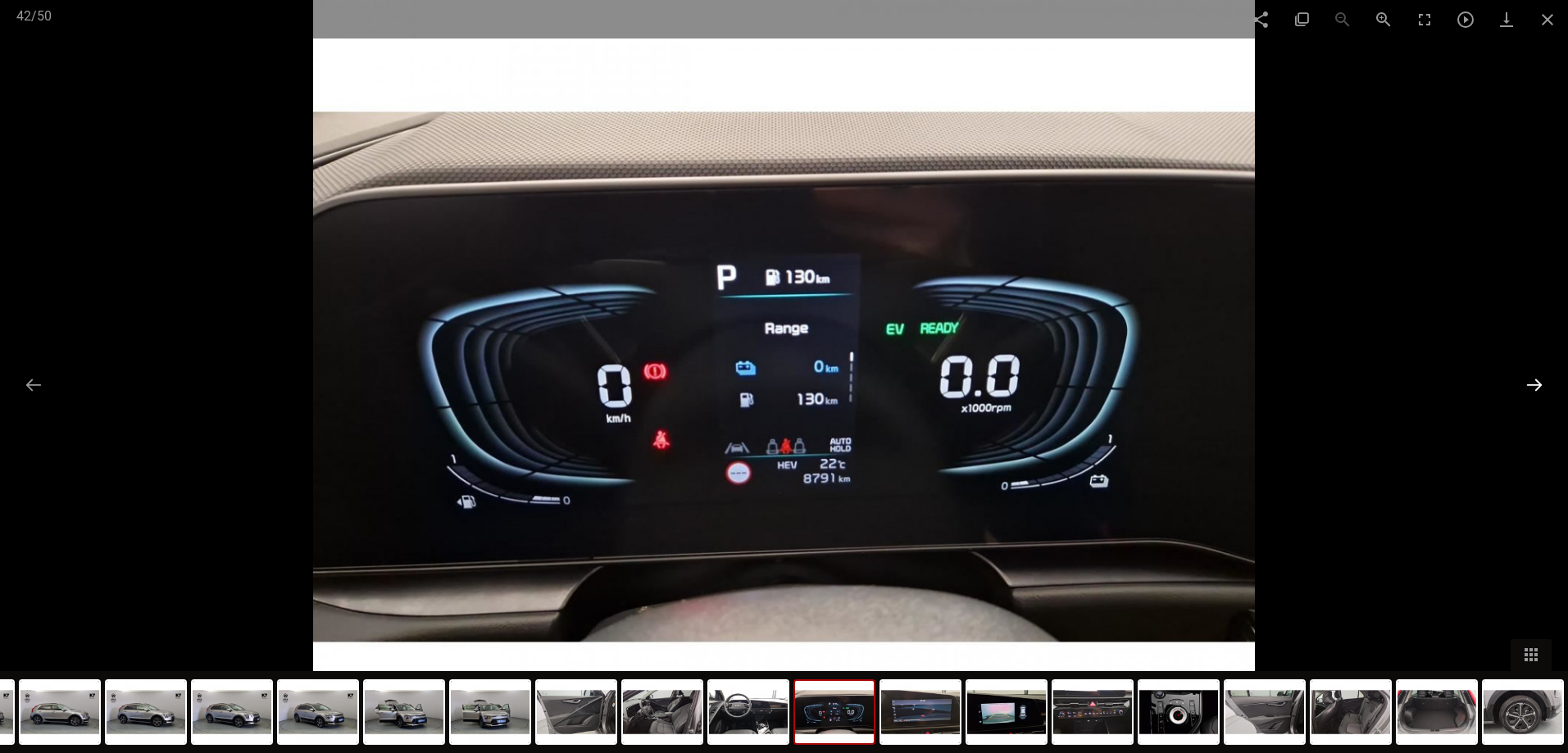
click at [1540, 382] on button at bounding box center [1534, 385] width 34 height 32
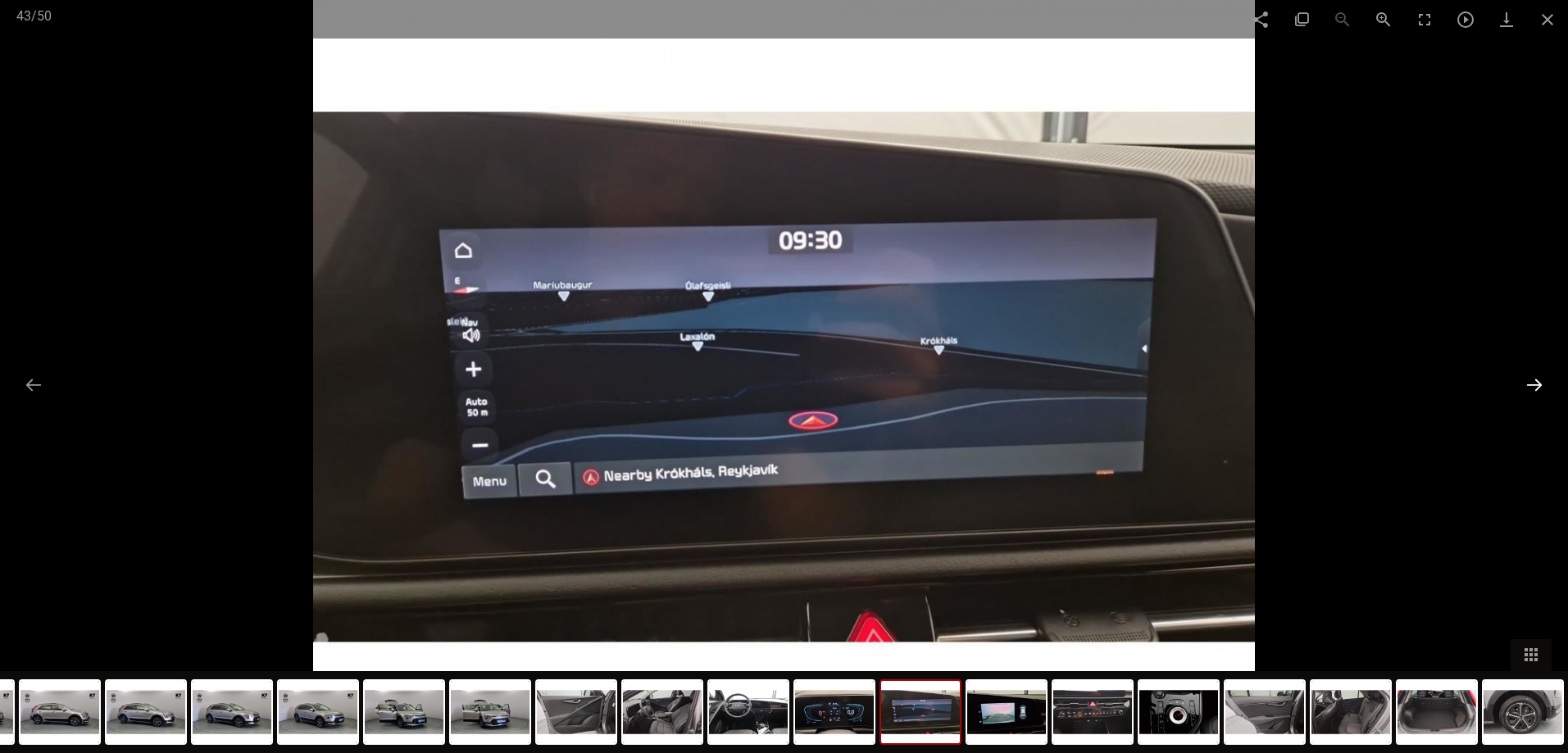
click at [1540, 382] on button at bounding box center [1534, 385] width 34 height 32
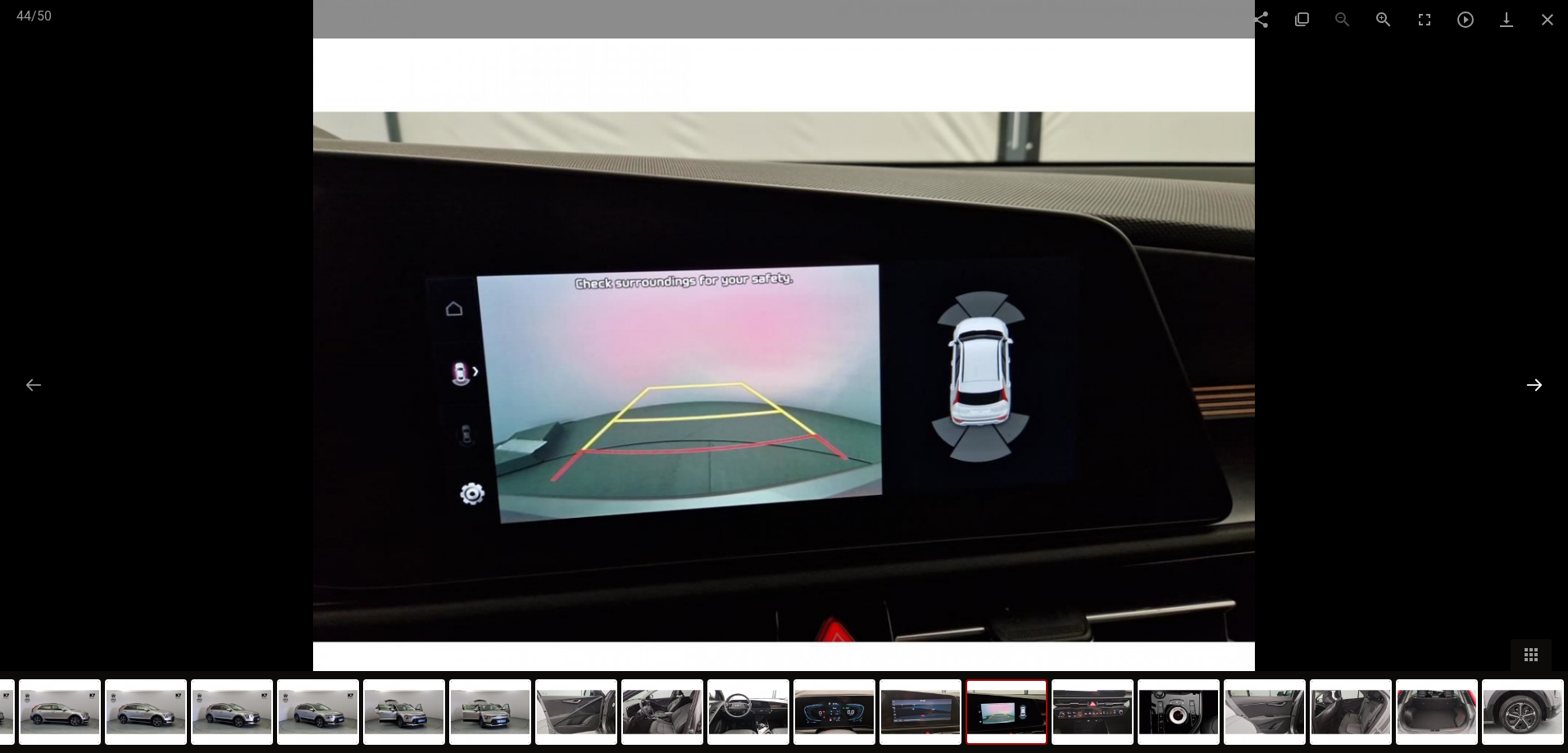
click at [1540, 382] on button at bounding box center [1534, 385] width 34 height 32
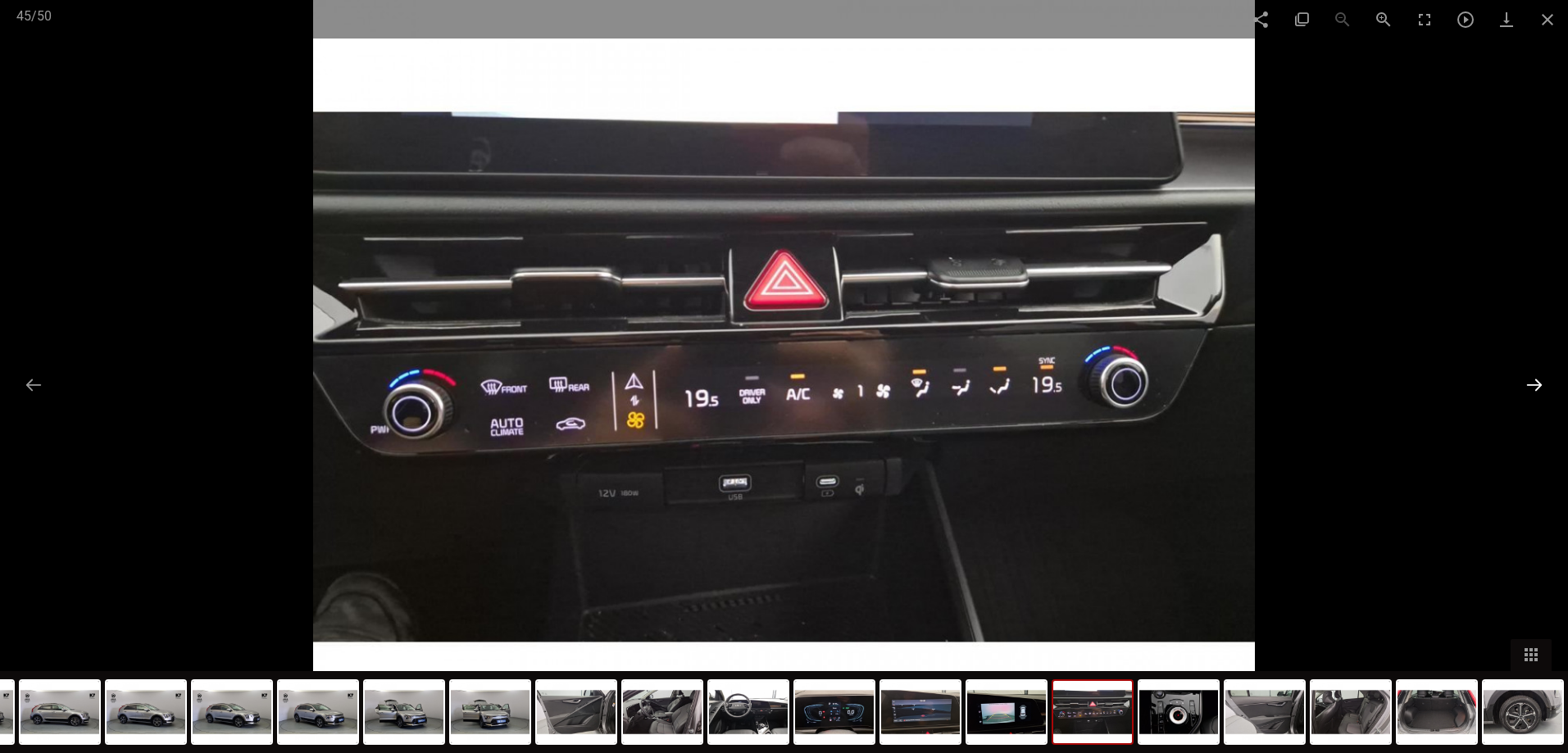
click at [1540, 382] on button at bounding box center [1534, 385] width 34 height 32
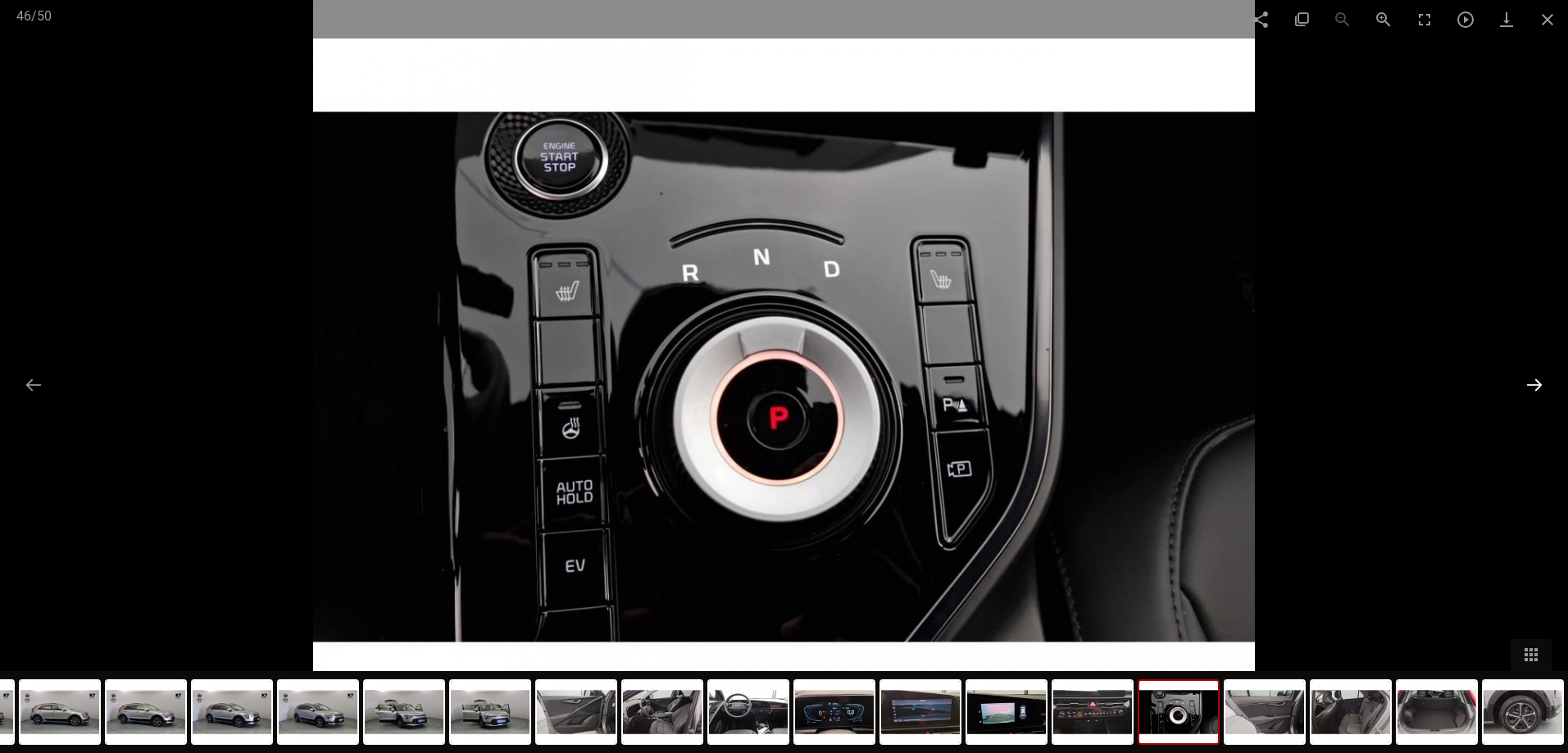
click at [1540, 382] on button at bounding box center [1534, 385] width 34 height 32
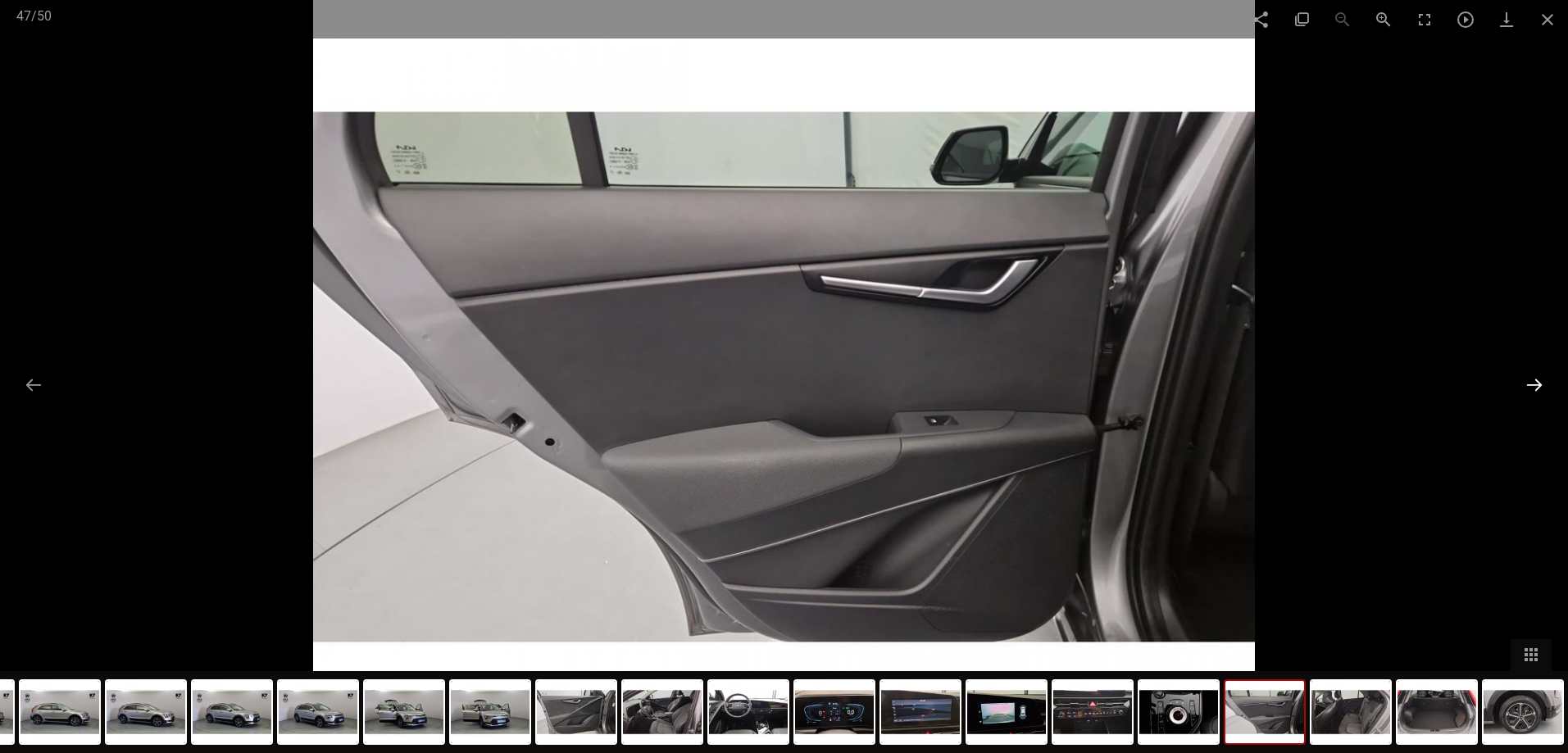
click at [1540, 382] on button at bounding box center [1534, 385] width 34 height 32
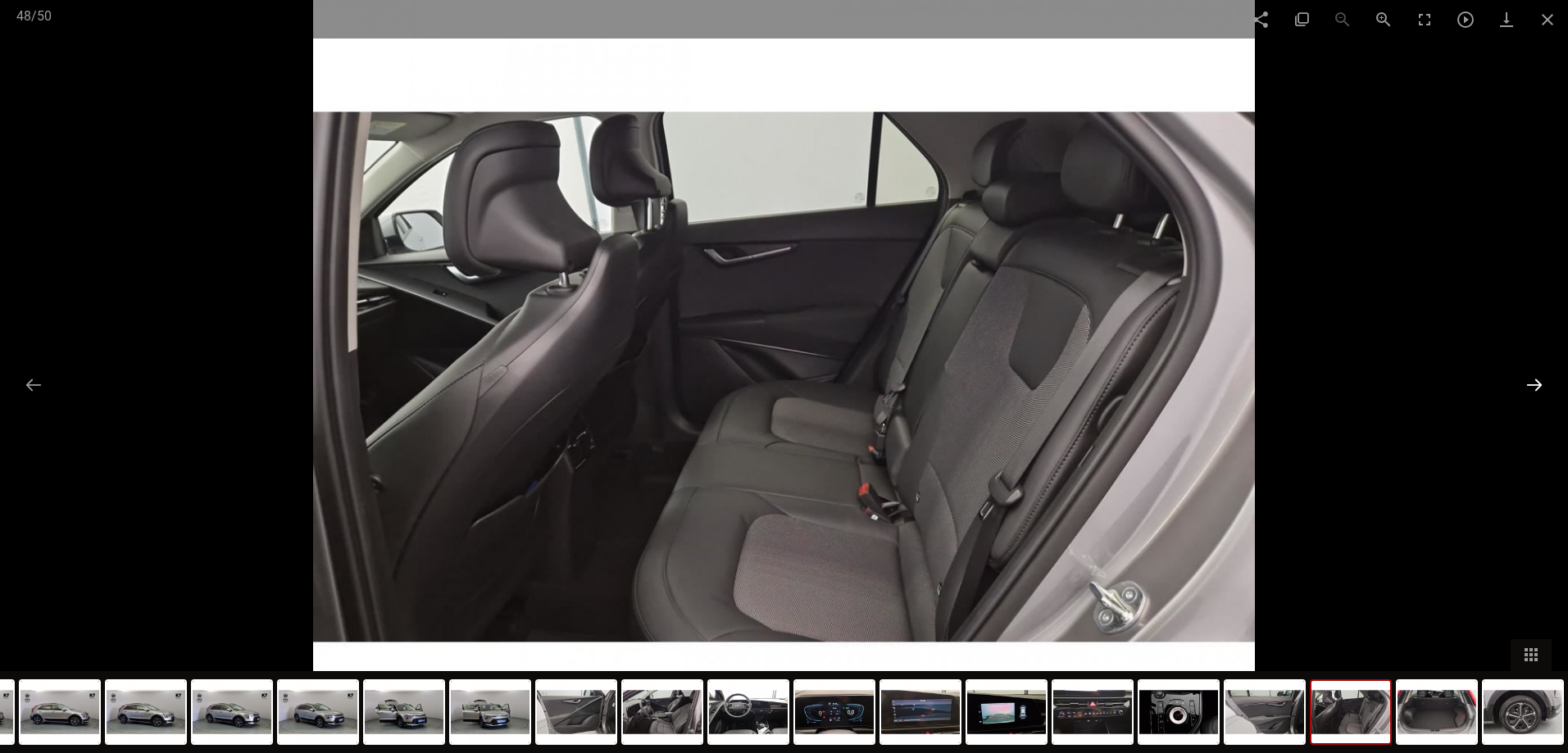
click at [1540, 382] on button at bounding box center [1534, 385] width 34 height 32
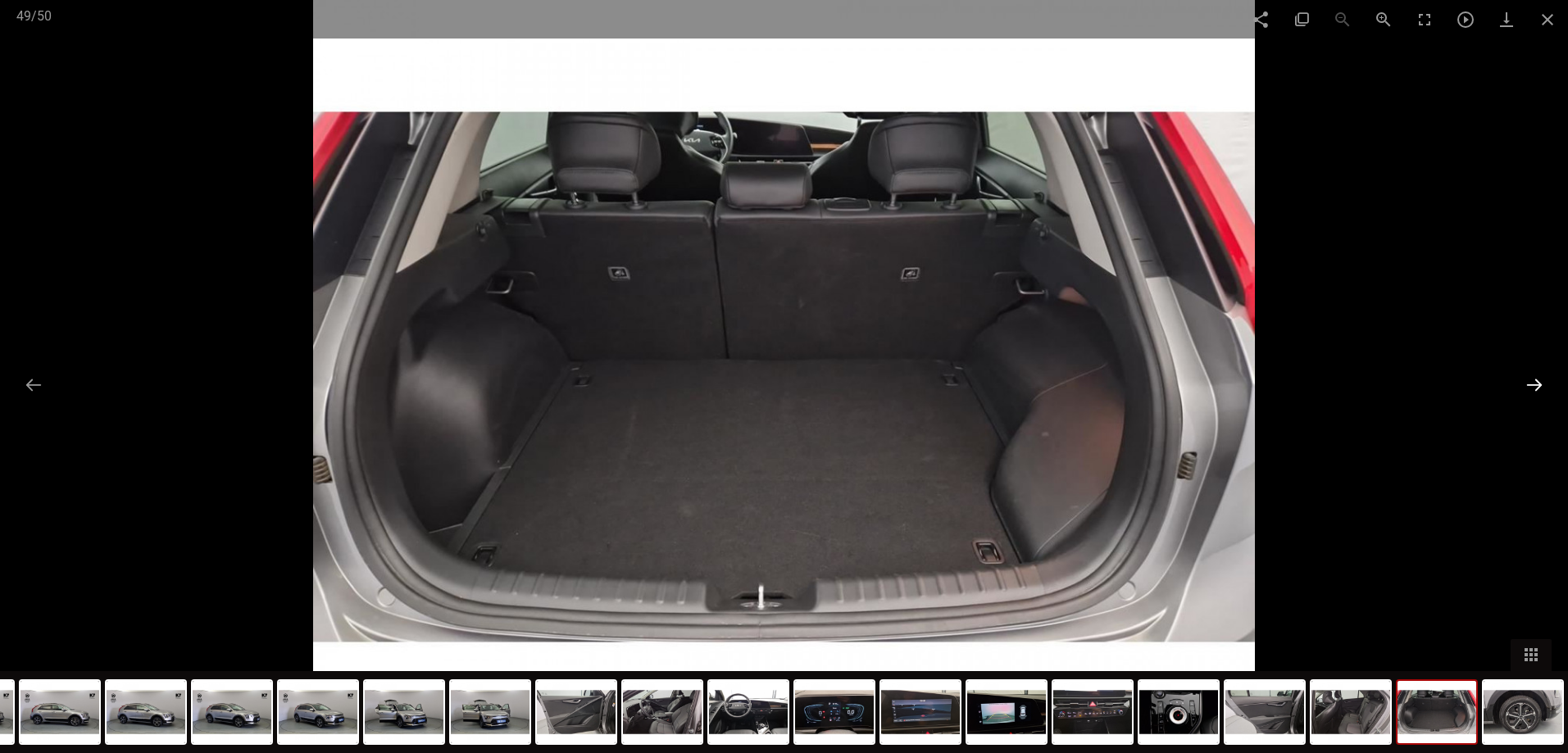
click at [1540, 382] on button at bounding box center [1534, 385] width 34 height 32
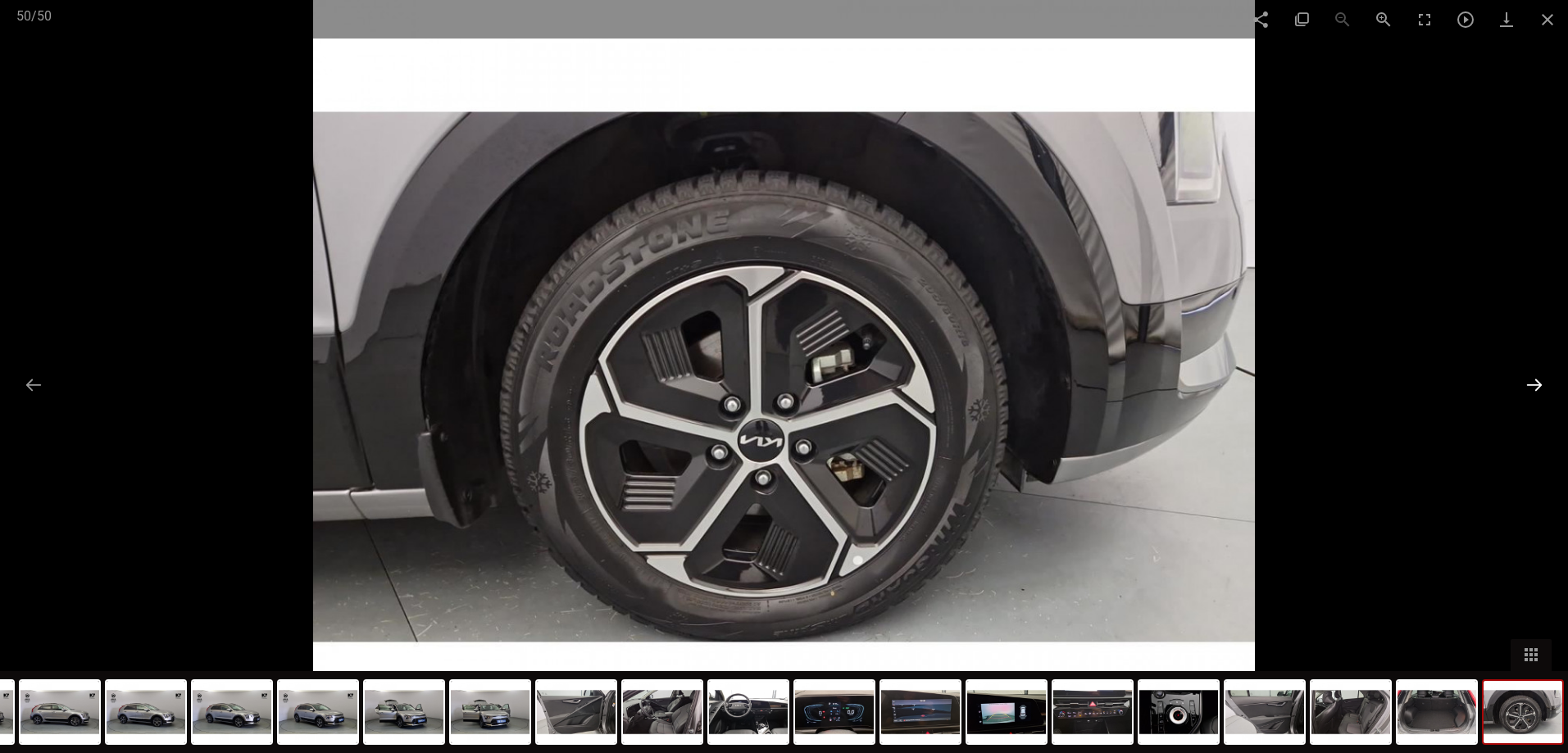
click at [1540, 382] on button at bounding box center [1534, 385] width 34 height 32
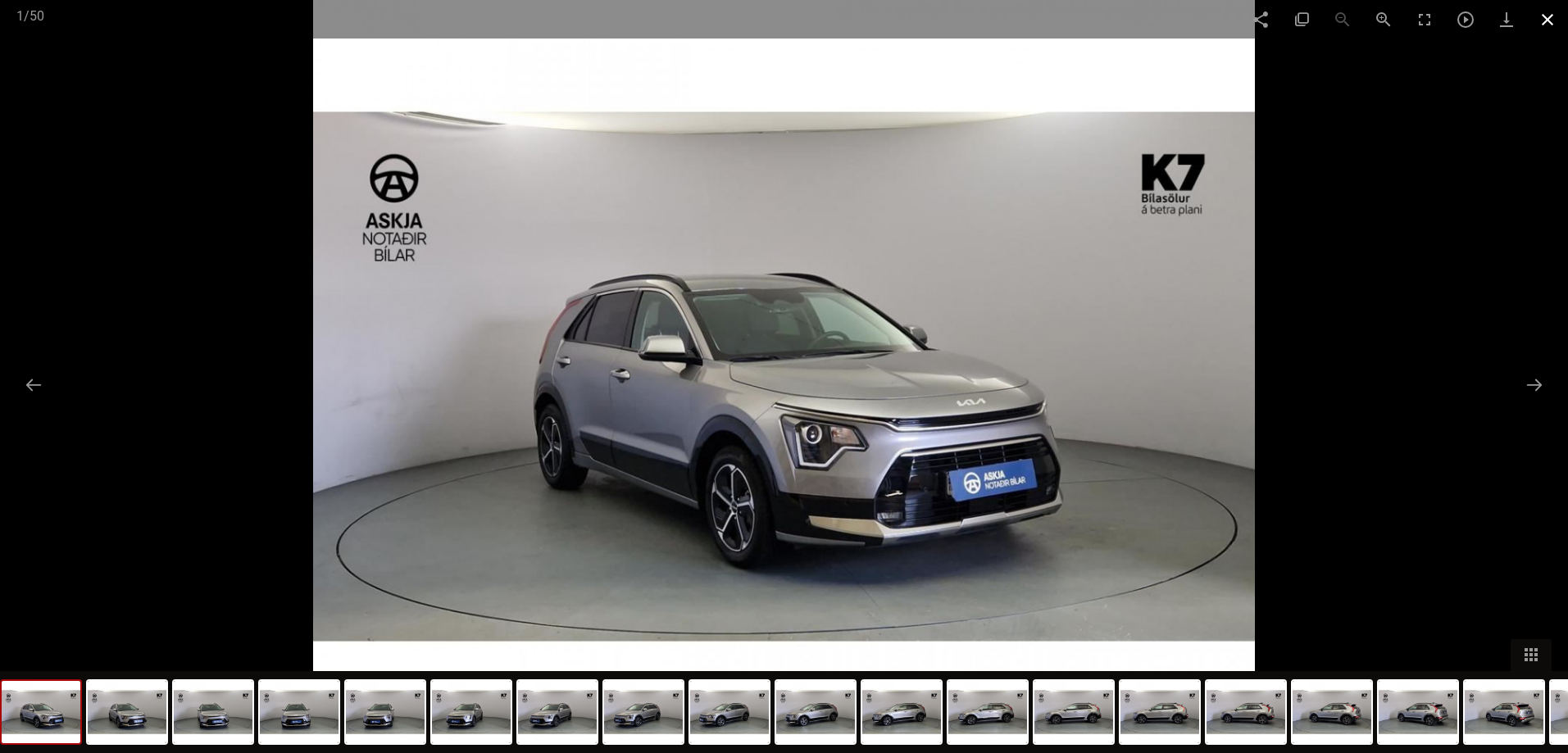
click at [1550, 15] on span at bounding box center [1548, 19] width 41 height 38
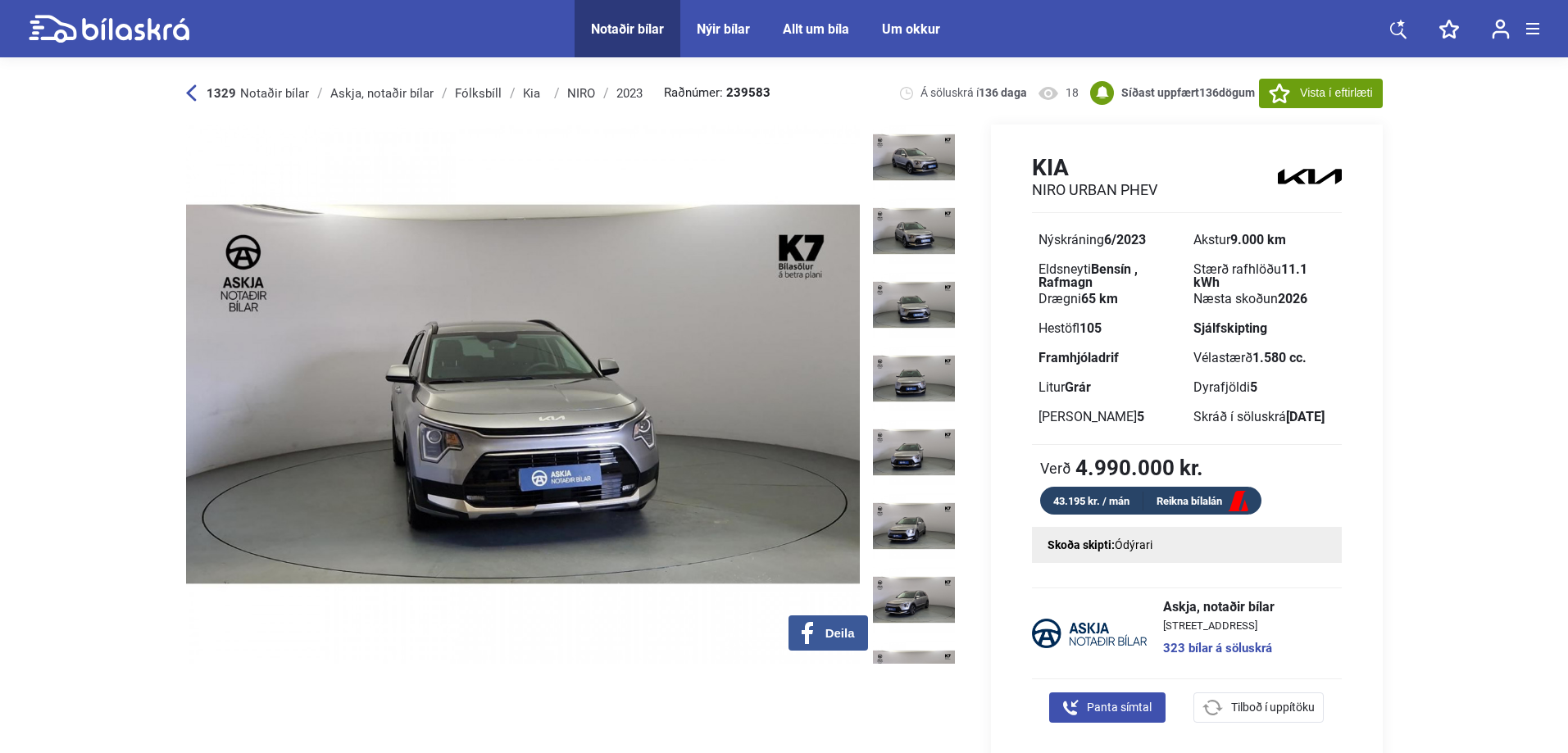
click at [1275, 93] on icon at bounding box center [1279, 93] width 21 height 20
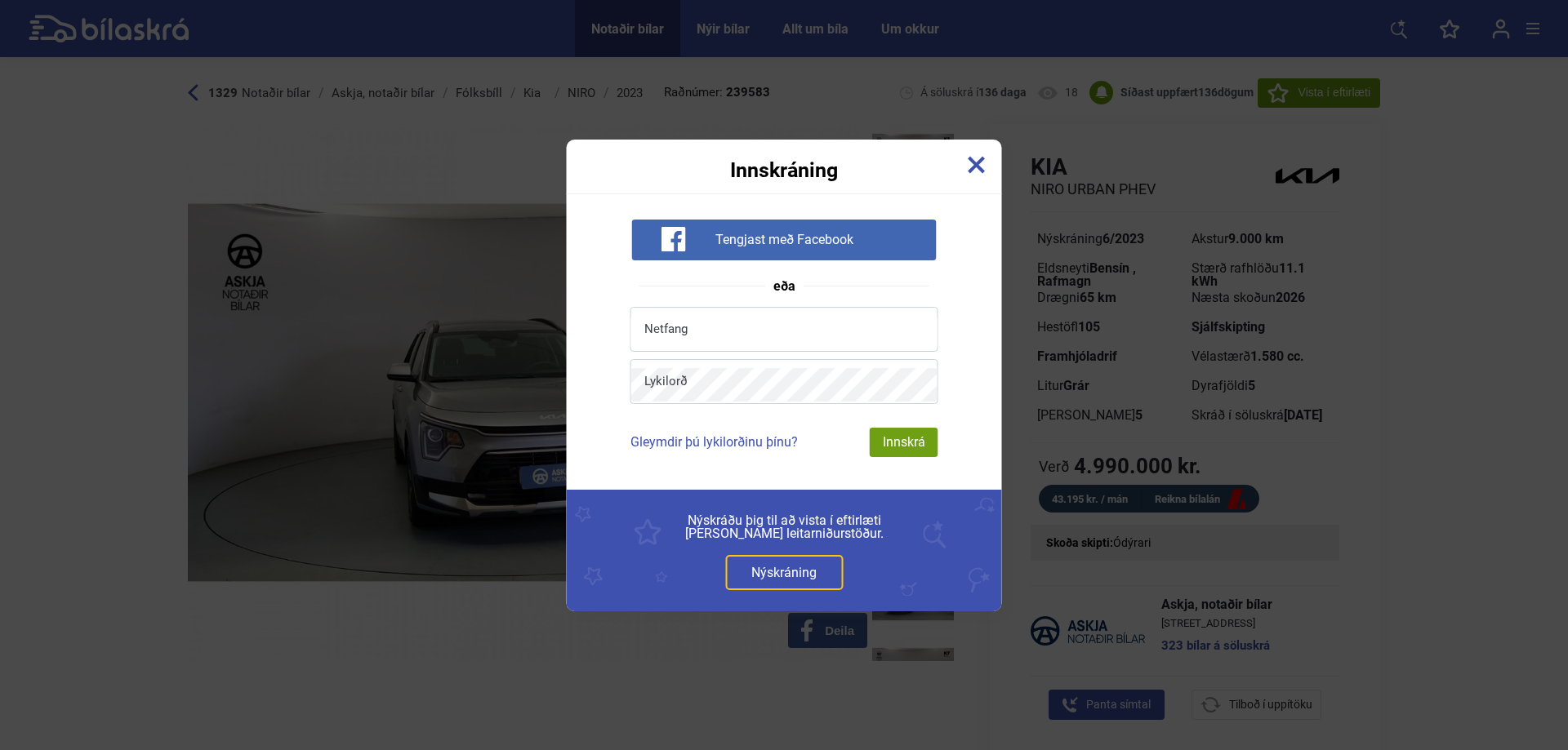
click at [973, 159] on img at bounding box center [976, 165] width 18 height 18
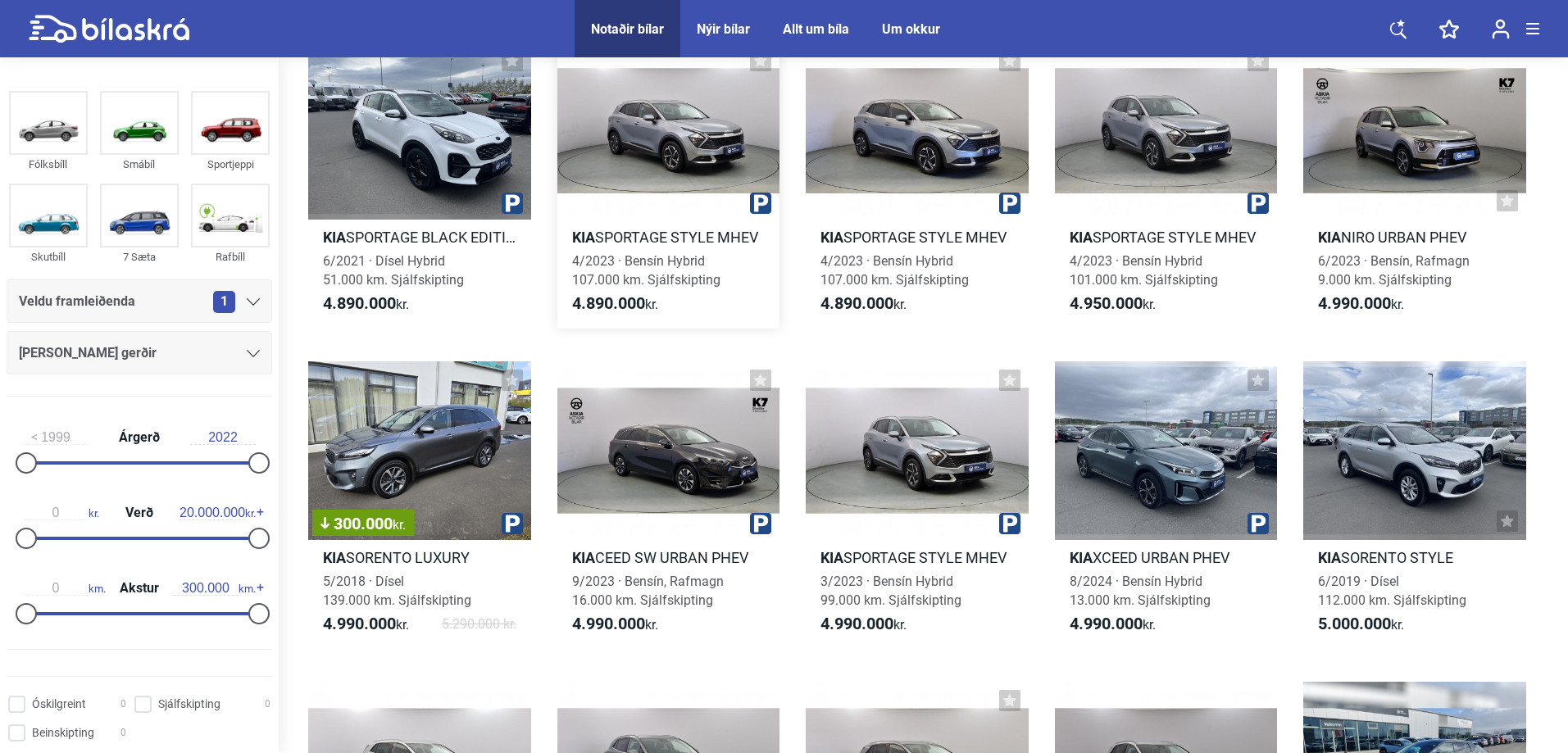
scroll to position [7489, 0]
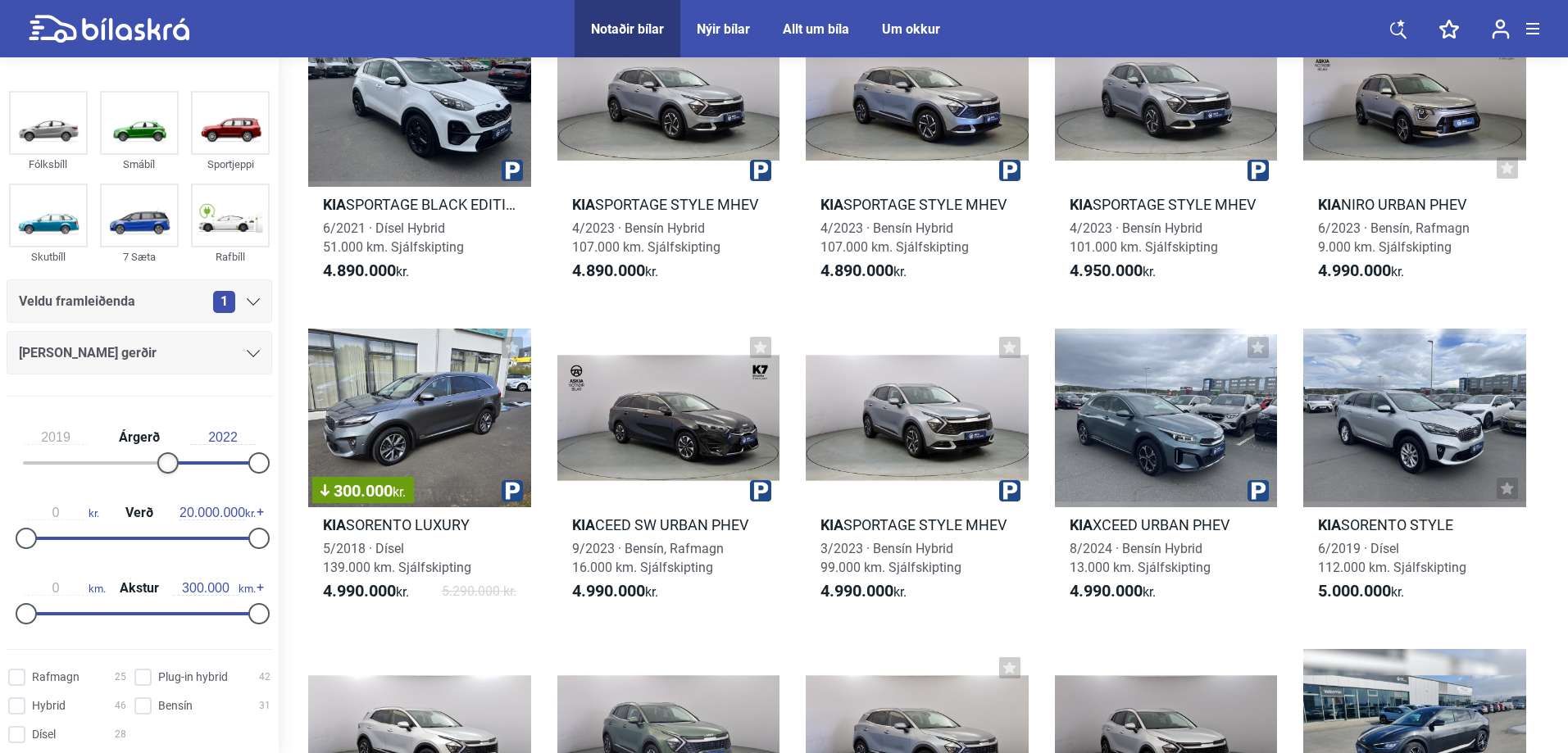
type input "2020"
drag, startPoint x: 22, startPoint y: 467, endPoint x: 229, endPoint y: 473, distance: 207.1
click at [229, 473] on div at bounding box center [238, 463] width 21 height 21
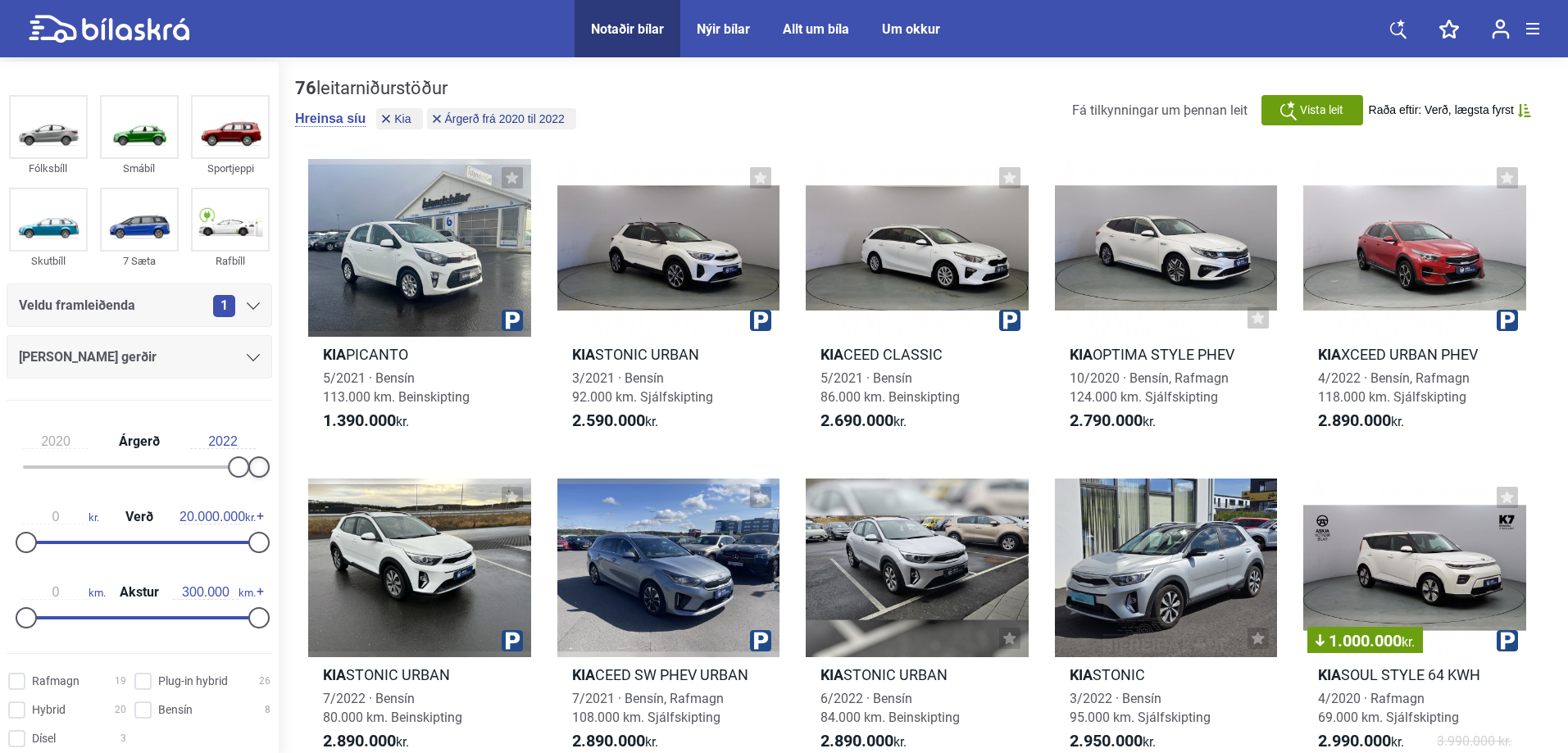
click at [251, 470] on div at bounding box center [259, 467] width 21 height 21
click at [253, 470] on div at bounding box center [259, 467] width 21 height 21
type input "5.000.000"
drag, startPoint x: 249, startPoint y: 540, endPoint x: 78, endPoint y: 537, distance: 171.0
click at [78, 537] on div at bounding box center [84, 542] width 21 height 21
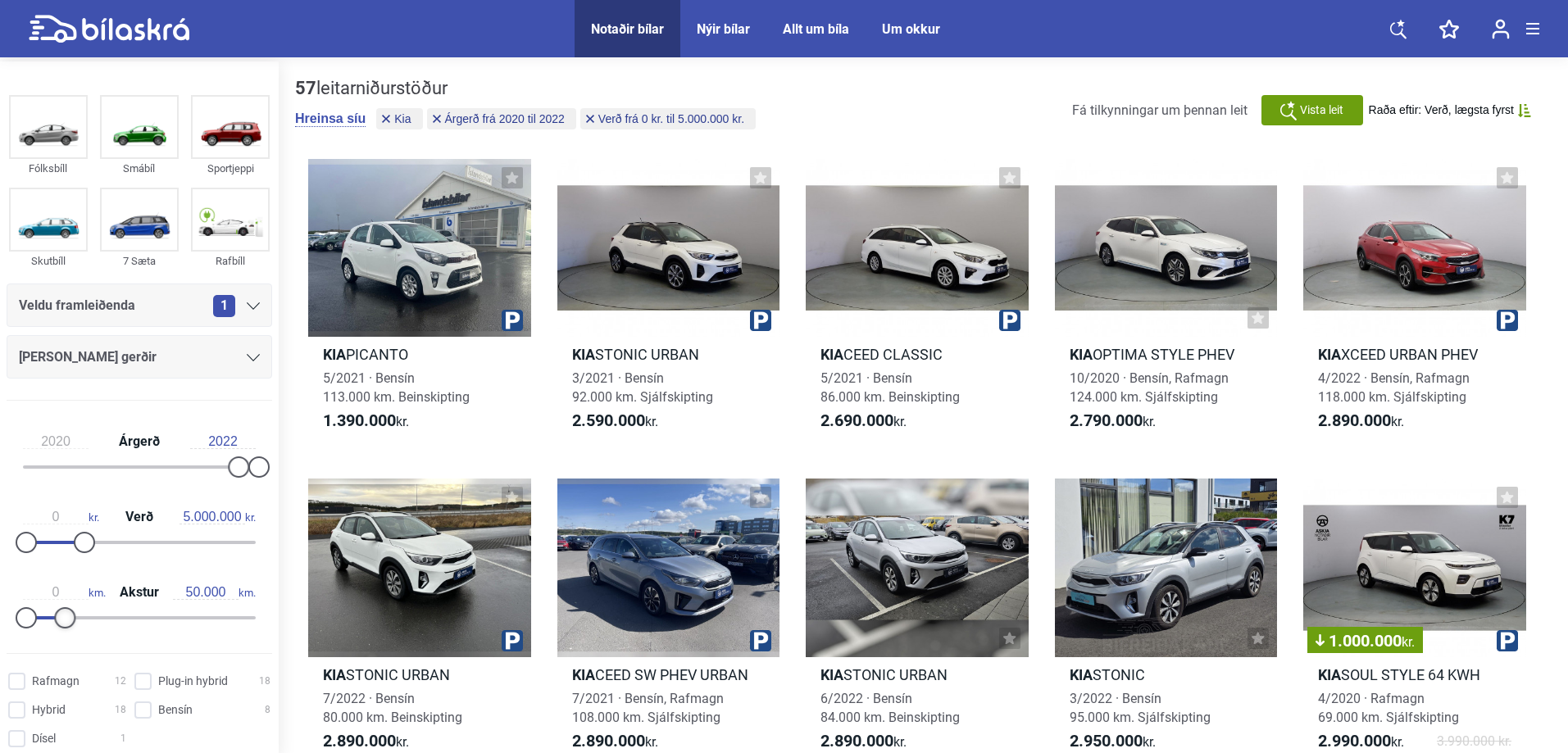
type input "60.000"
drag, startPoint x: 246, startPoint y: 618, endPoint x: 68, endPoint y: 624, distance: 178.1
click at [68, 624] on div at bounding box center [72, 618] width 21 height 21
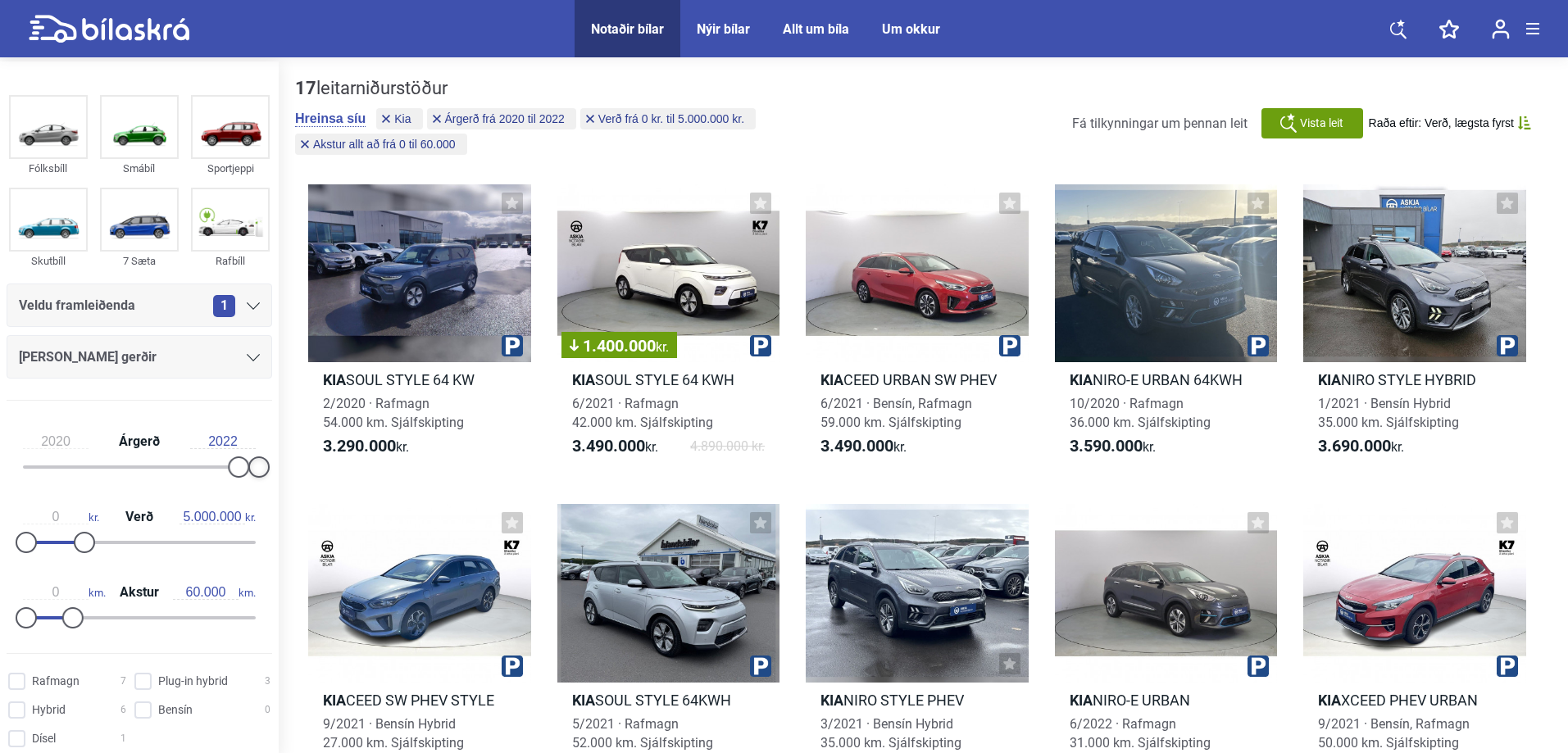
drag, startPoint x: 250, startPoint y: 463, endPoint x: 292, endPoint y: 469, distance: 42.4
click at [292, 469] on div "Fólksbíll Smábíl Sportjeppi Skutbíll 7 Sæta Rafbíll Veldu framleiðenda 1 [PERSO…" at bounding box center [784, 762] width 1568 height 1402
click at [240, 467] on div at bounding box center [238, 467] width 21 height 21
click at [256, 467] on div at bounding box center [259, 467] width 21 height 21
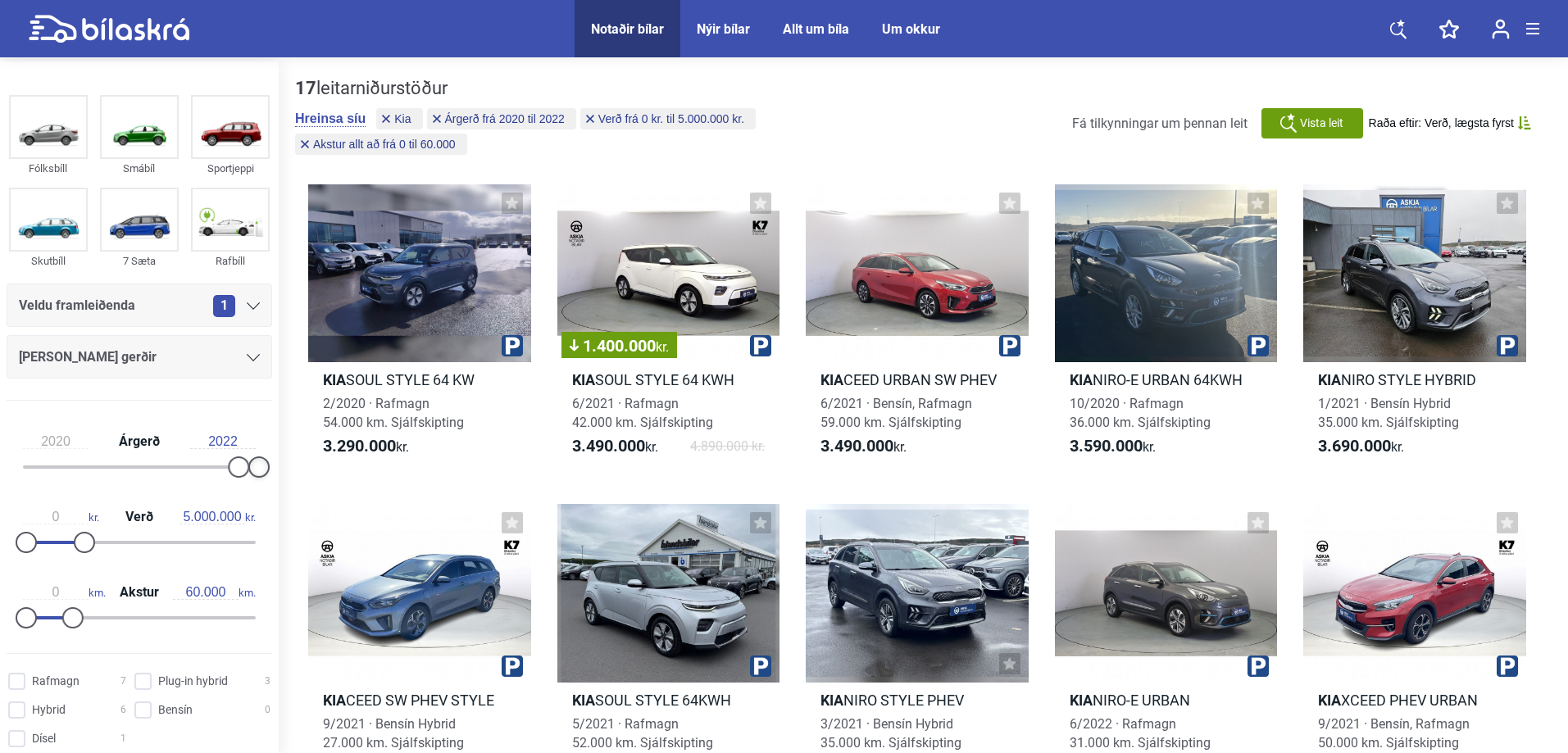
click at [256, 467] on div at bounding box center [259, 467] width 21 height 21
click at [226, 444] on input "2022" at bounding box center [222, 441] width 66 height 14
click at [228, 444] on input "2022" at bounding box center [222, 441] width 66 height 14
click at [257, 437] on div "2020 Árgerð 2022" at bounding box center [140, 451] width 266 height 76
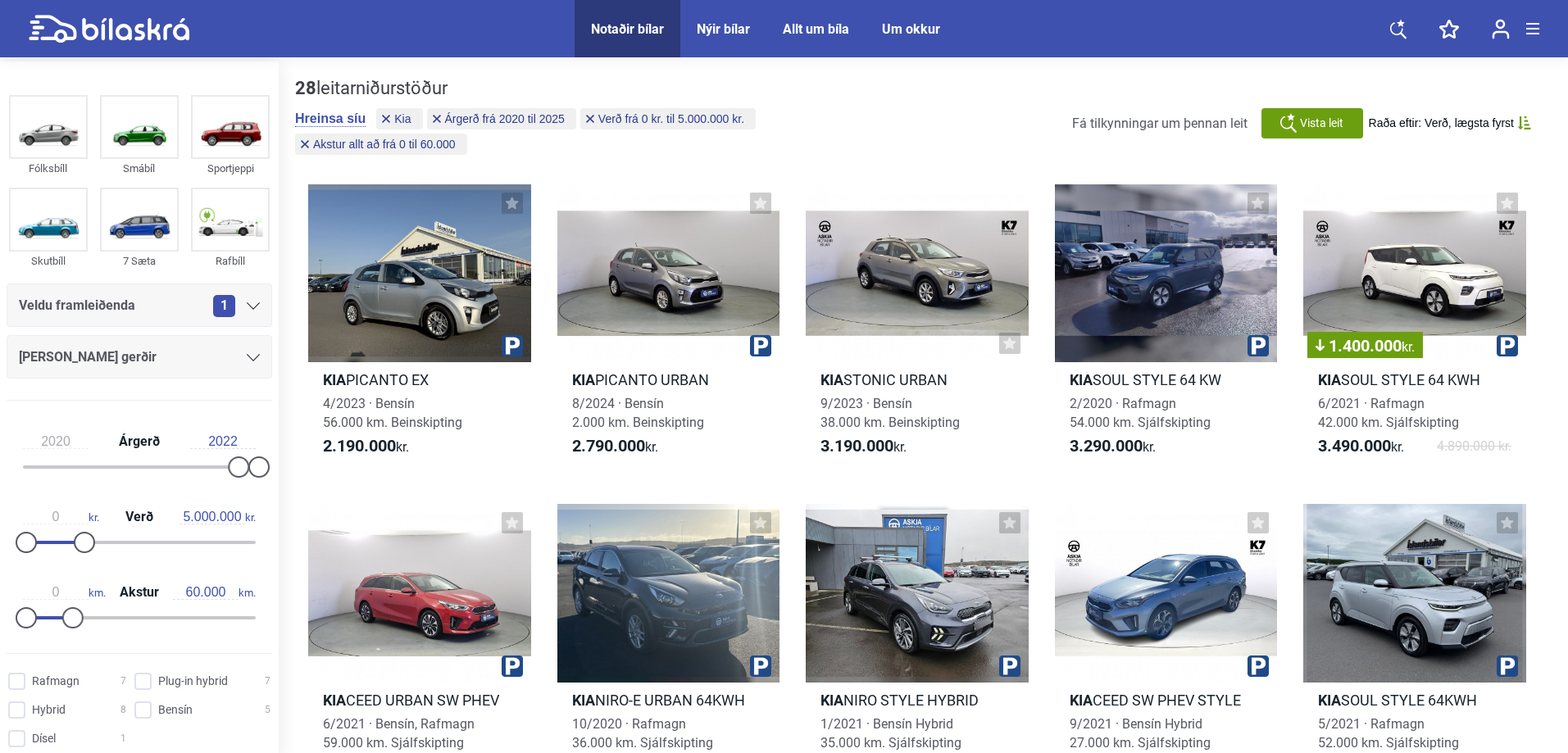
click at [238, 437] on input "2022" at bounding box center [222, 441] width 66 height 14
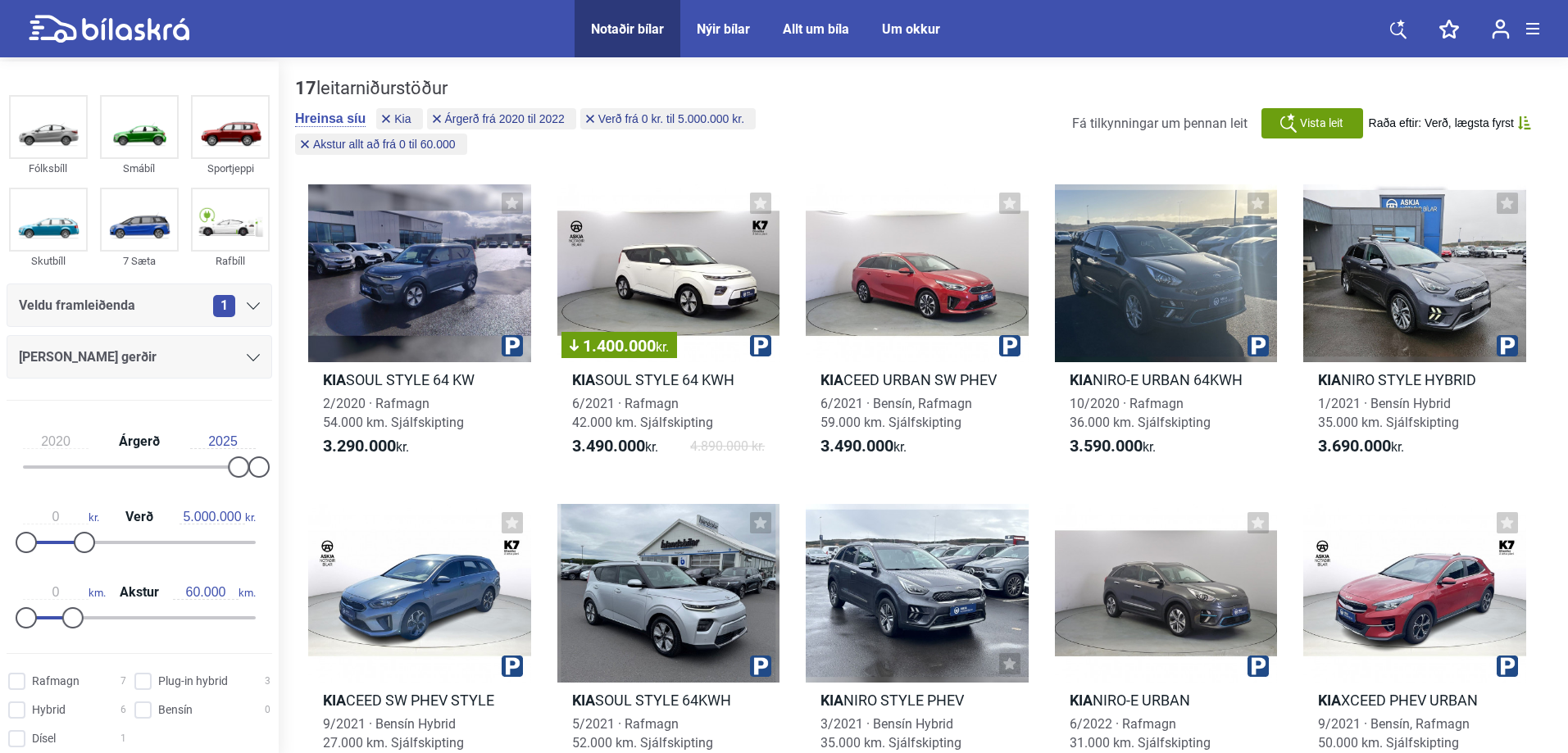
type input "2022"
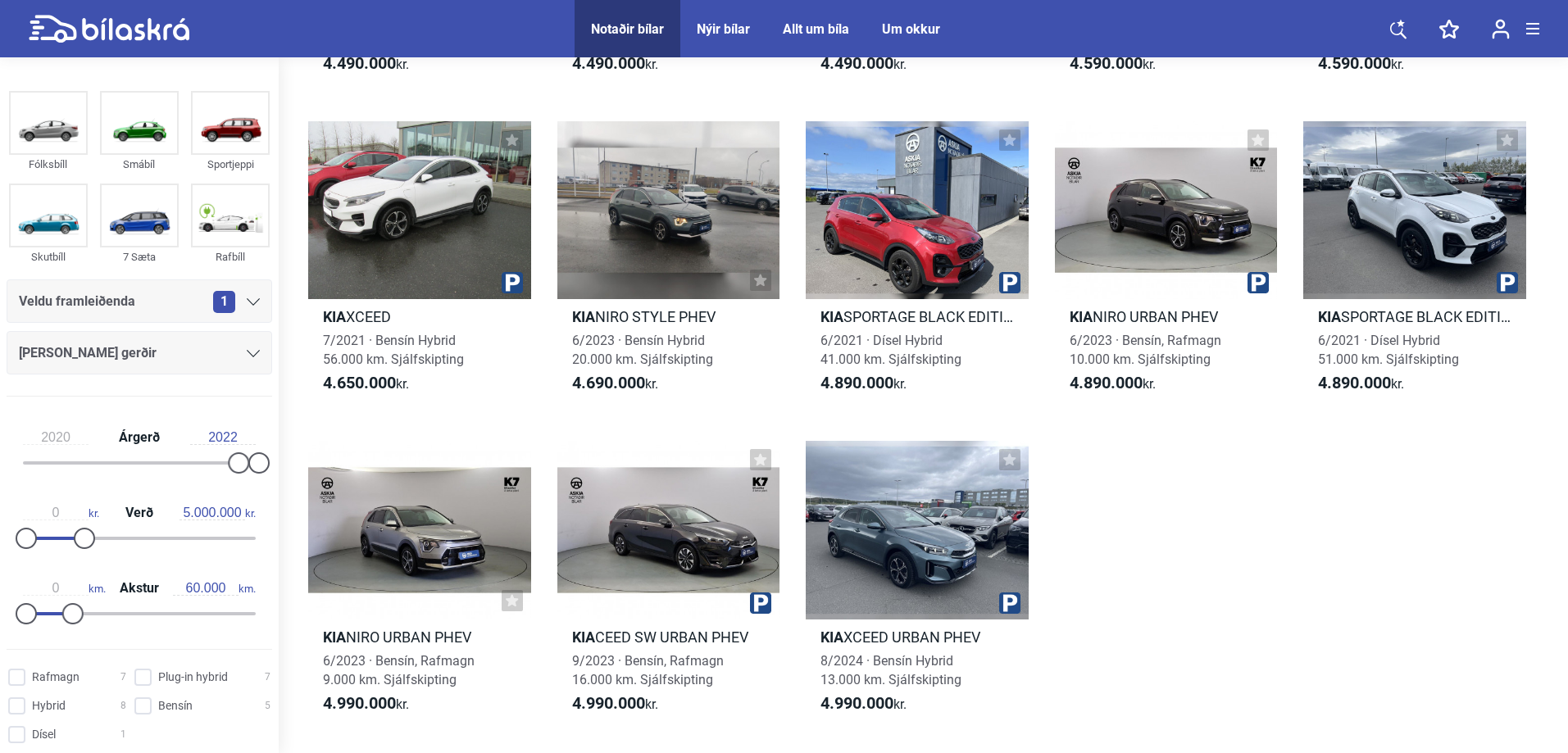
scroll to position [1249, 0]
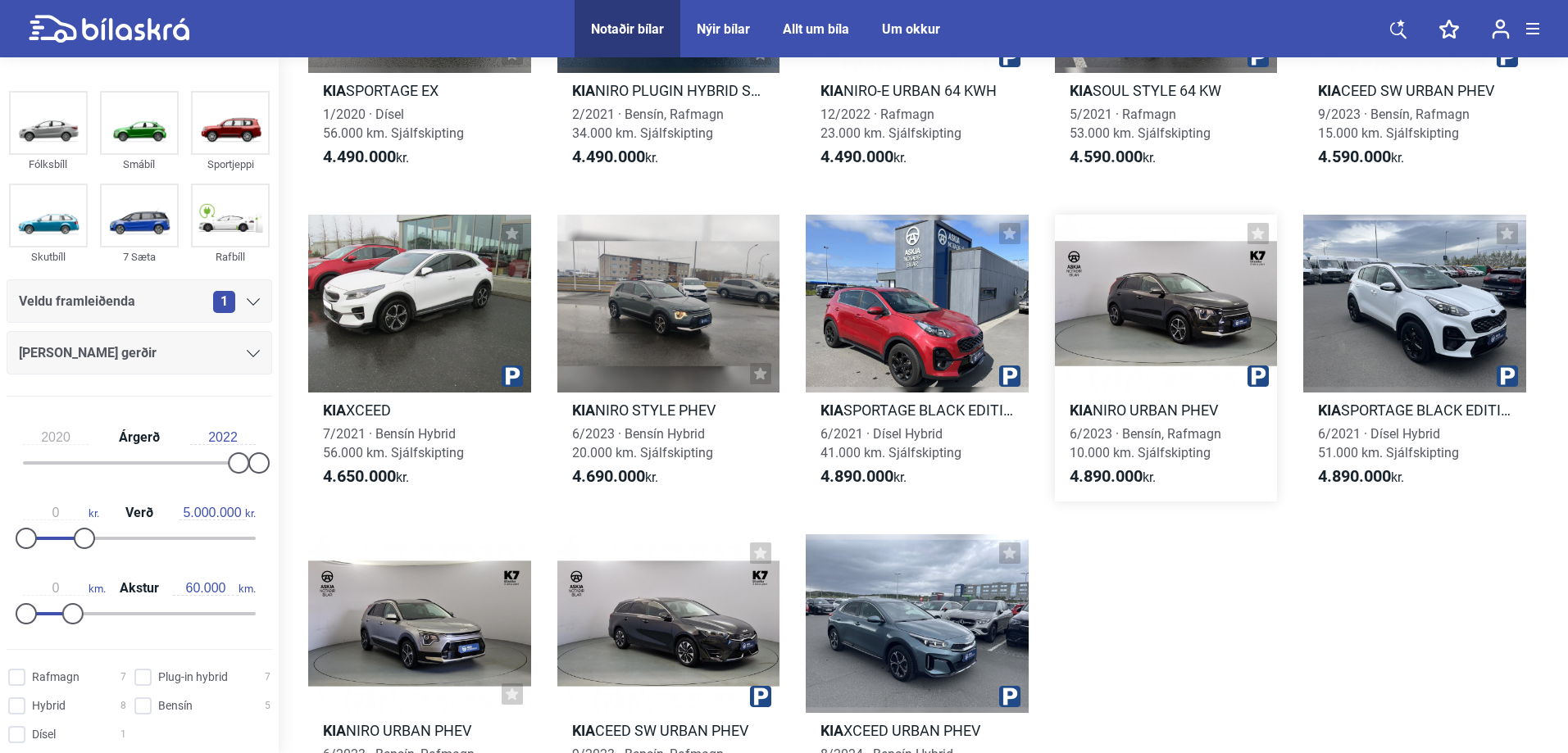
click at [1192, 308] on div at bounding box center [1166, 303] width 223 height 178
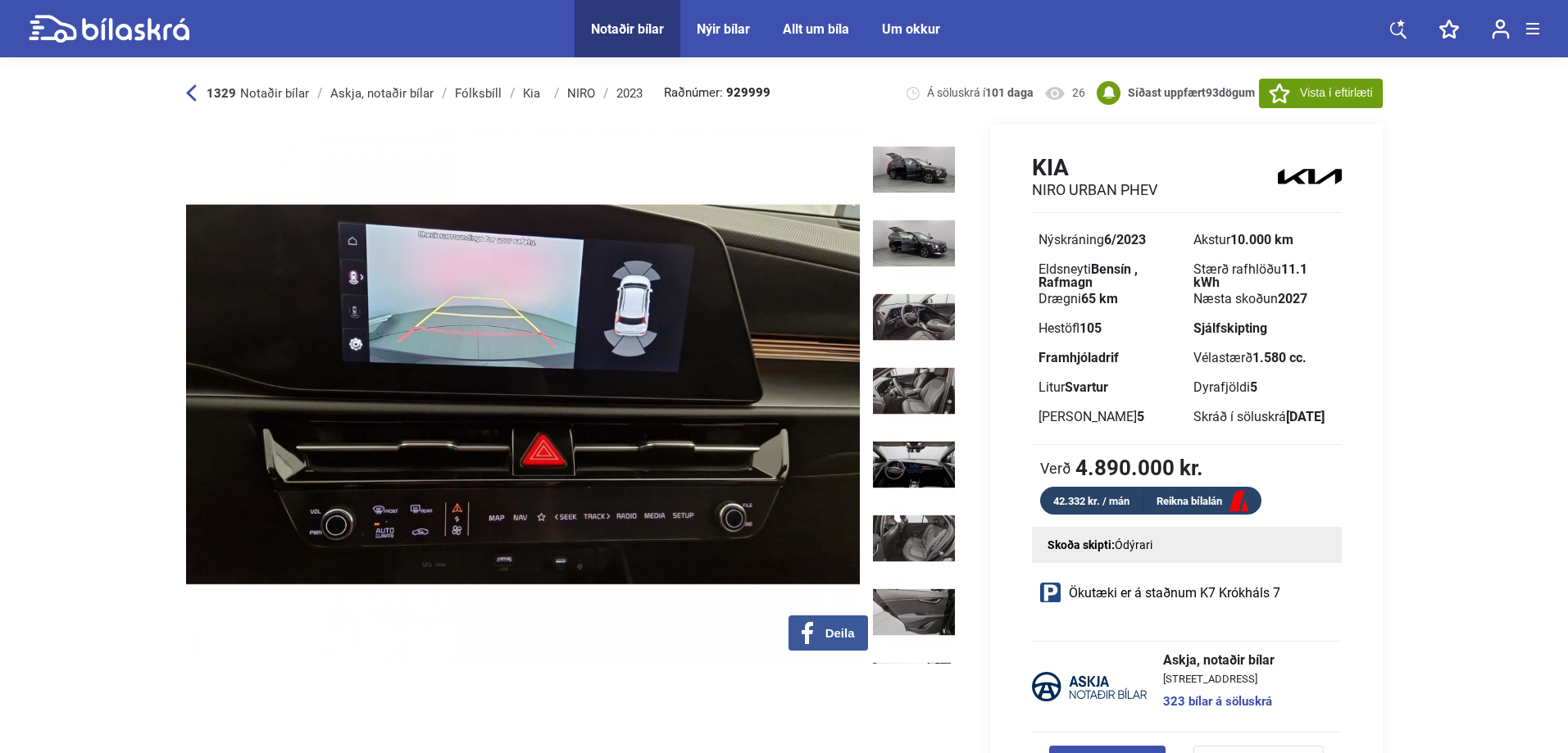
scroll to position [5142, 0]
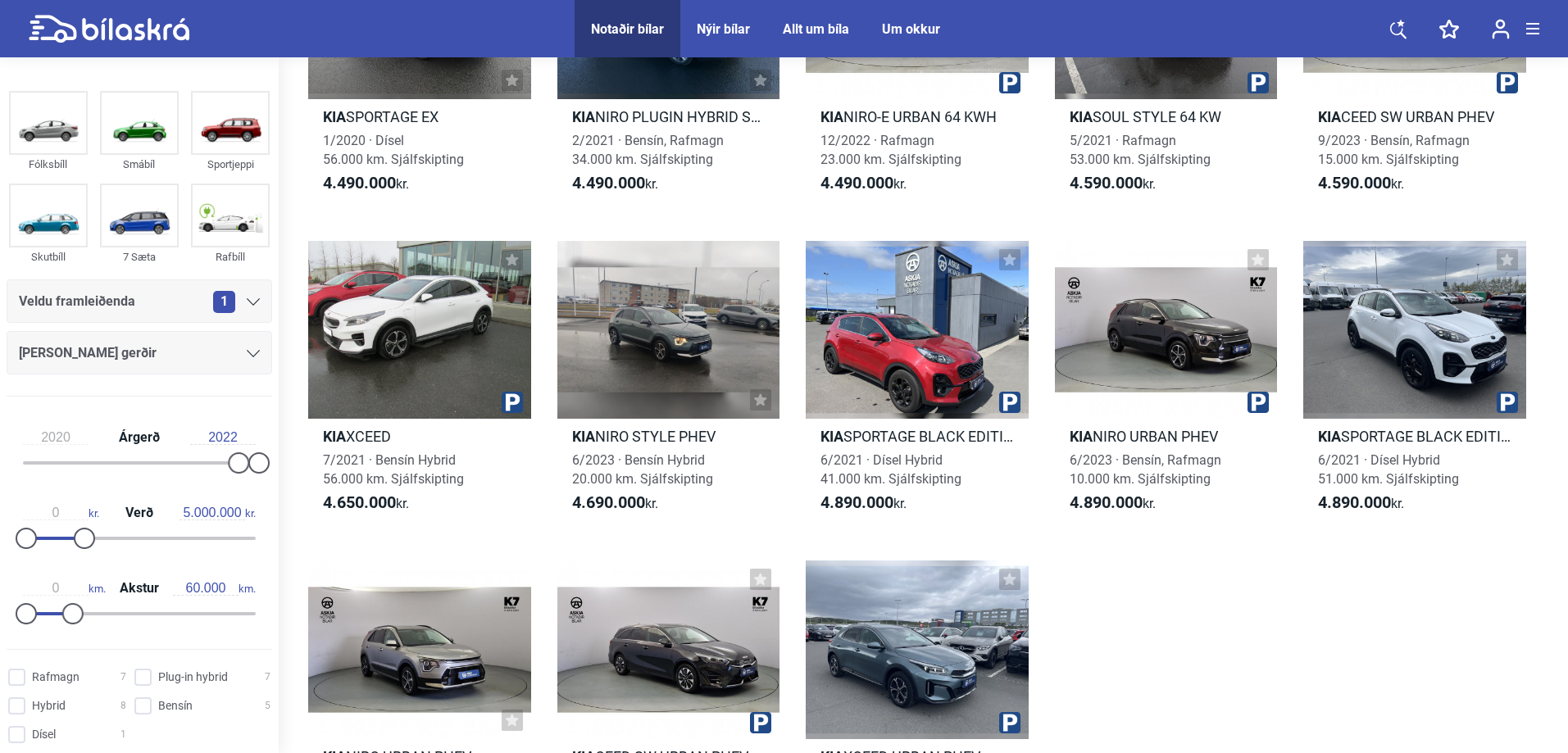
scroll to position [1249, 0]
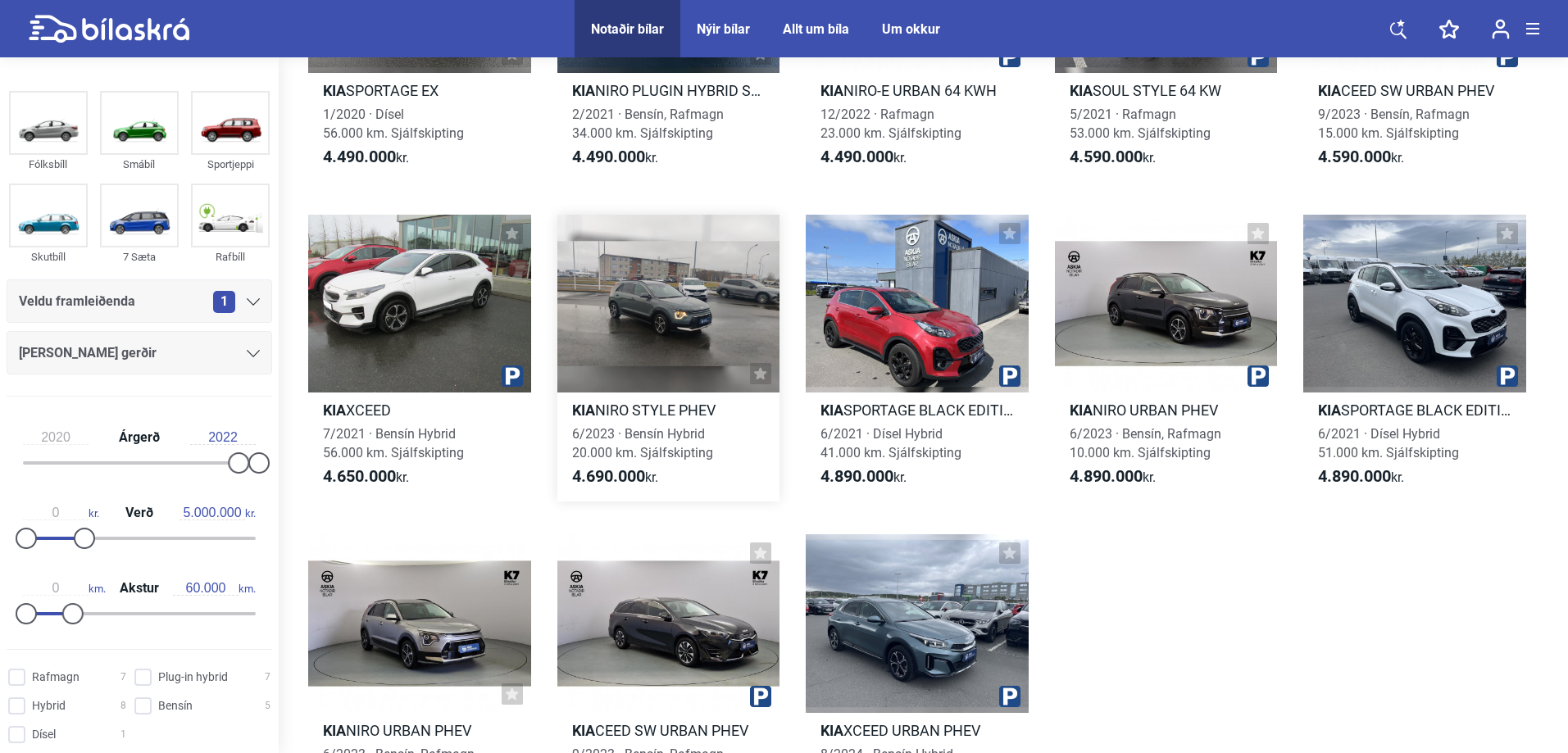
drag, startPoint x: 678, startPoint y: 320, endPoint x: 686, endPoint y: 325, distance: 9.4
click at [686, 325] on div at bounding box center [669, 303] width 223 height 178
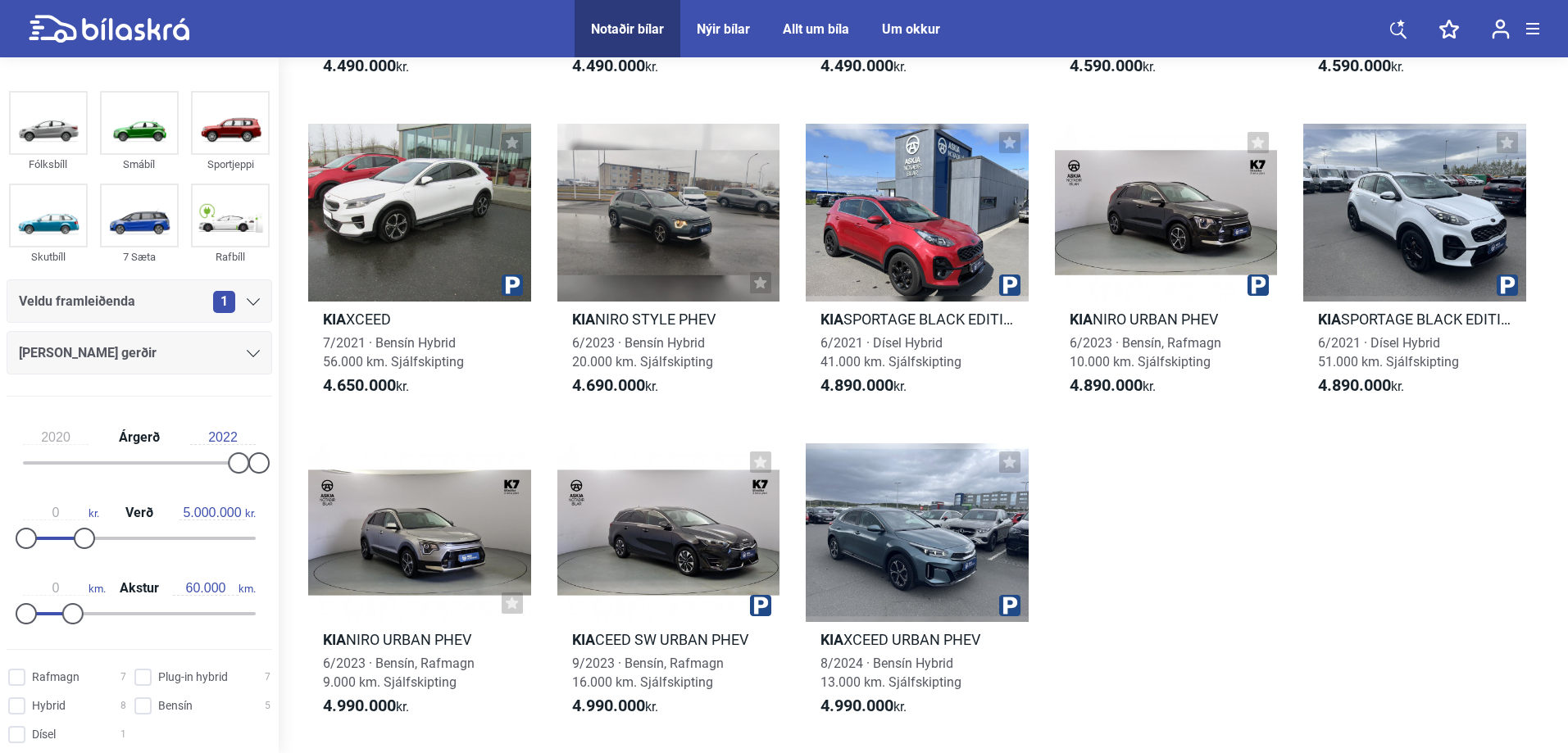
scroll to position [1342, 0]
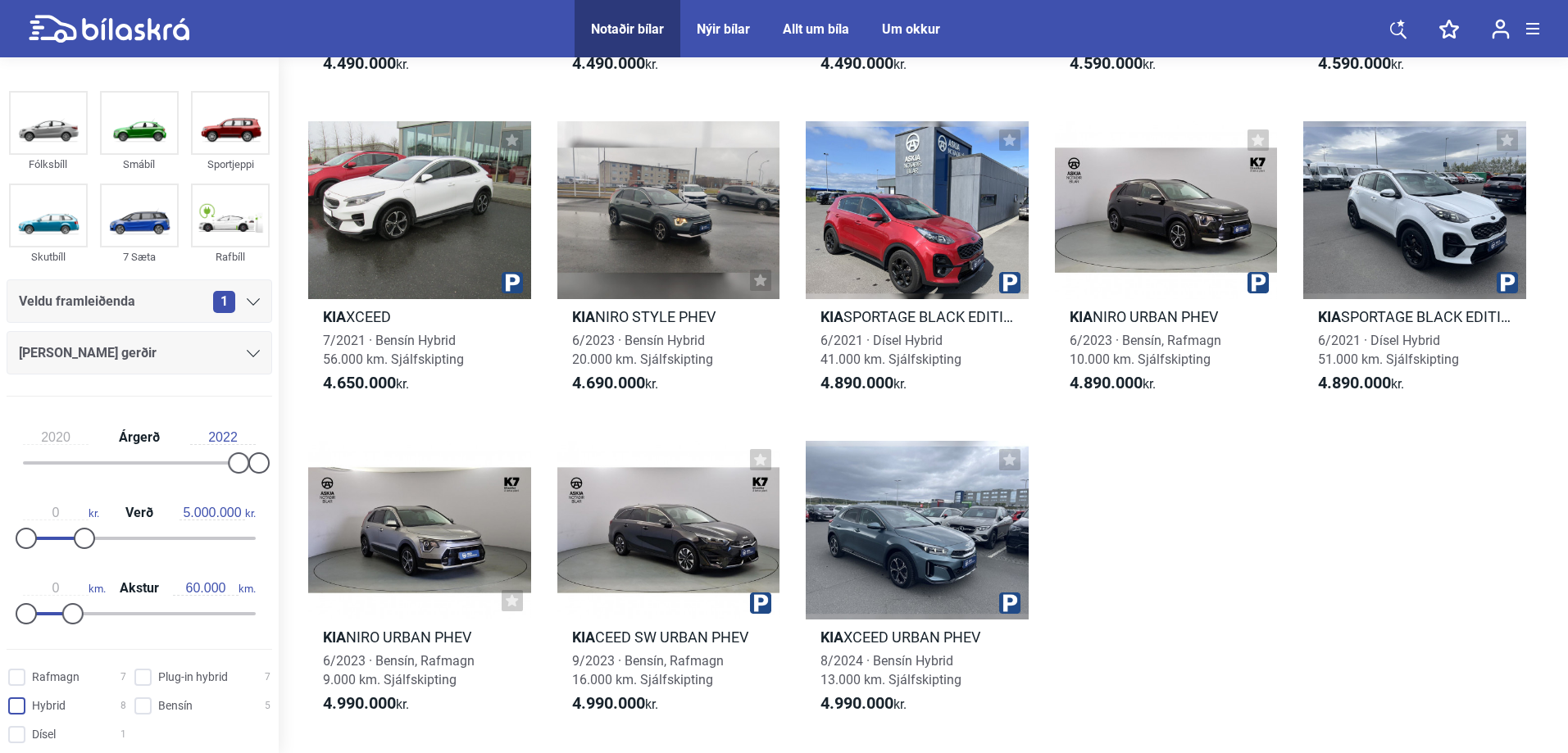
click at [18, 704] on input "Hybrid 8" at bounding box center [70, 707] width 118 height 17
checkbox input "true"
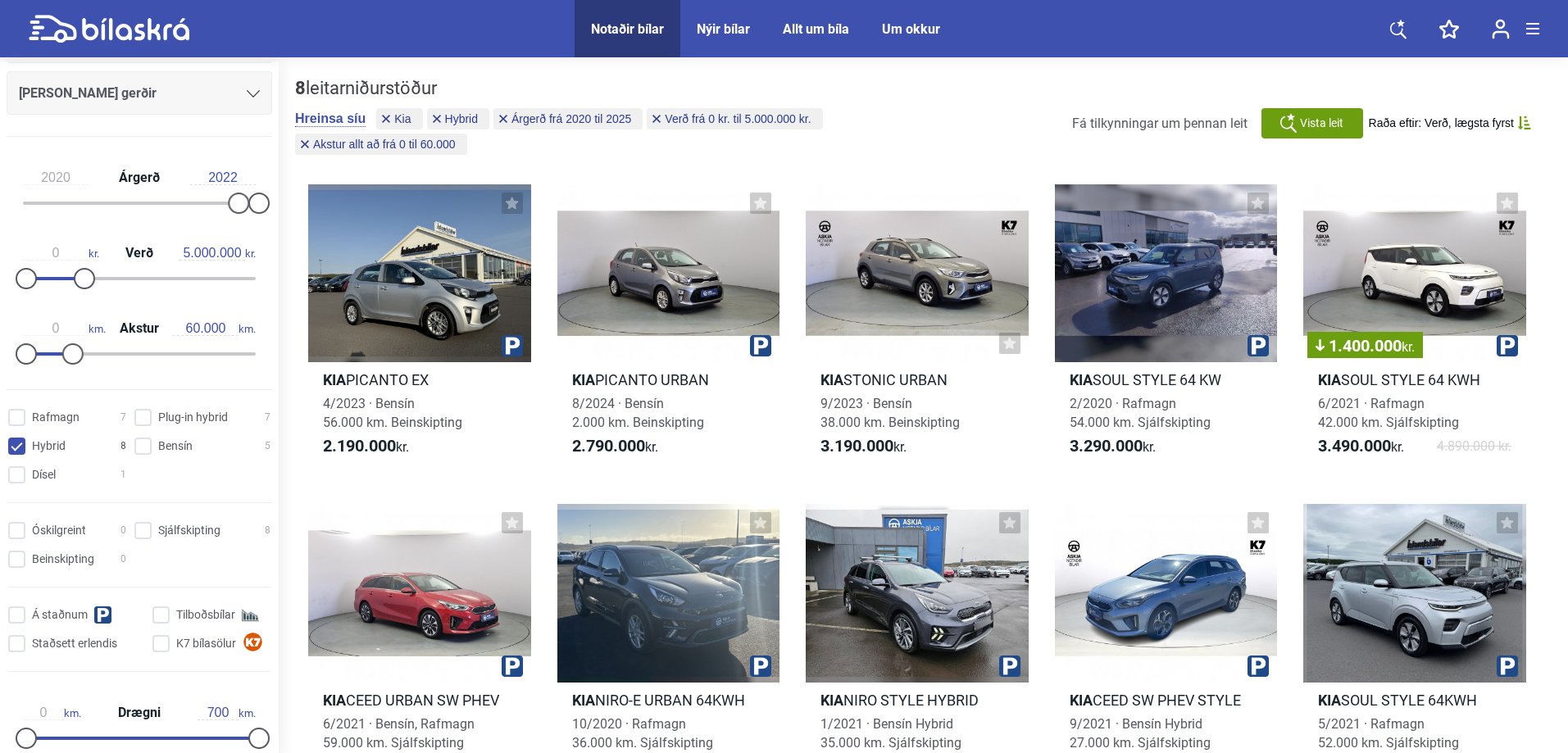
scroll to position [295, 0]
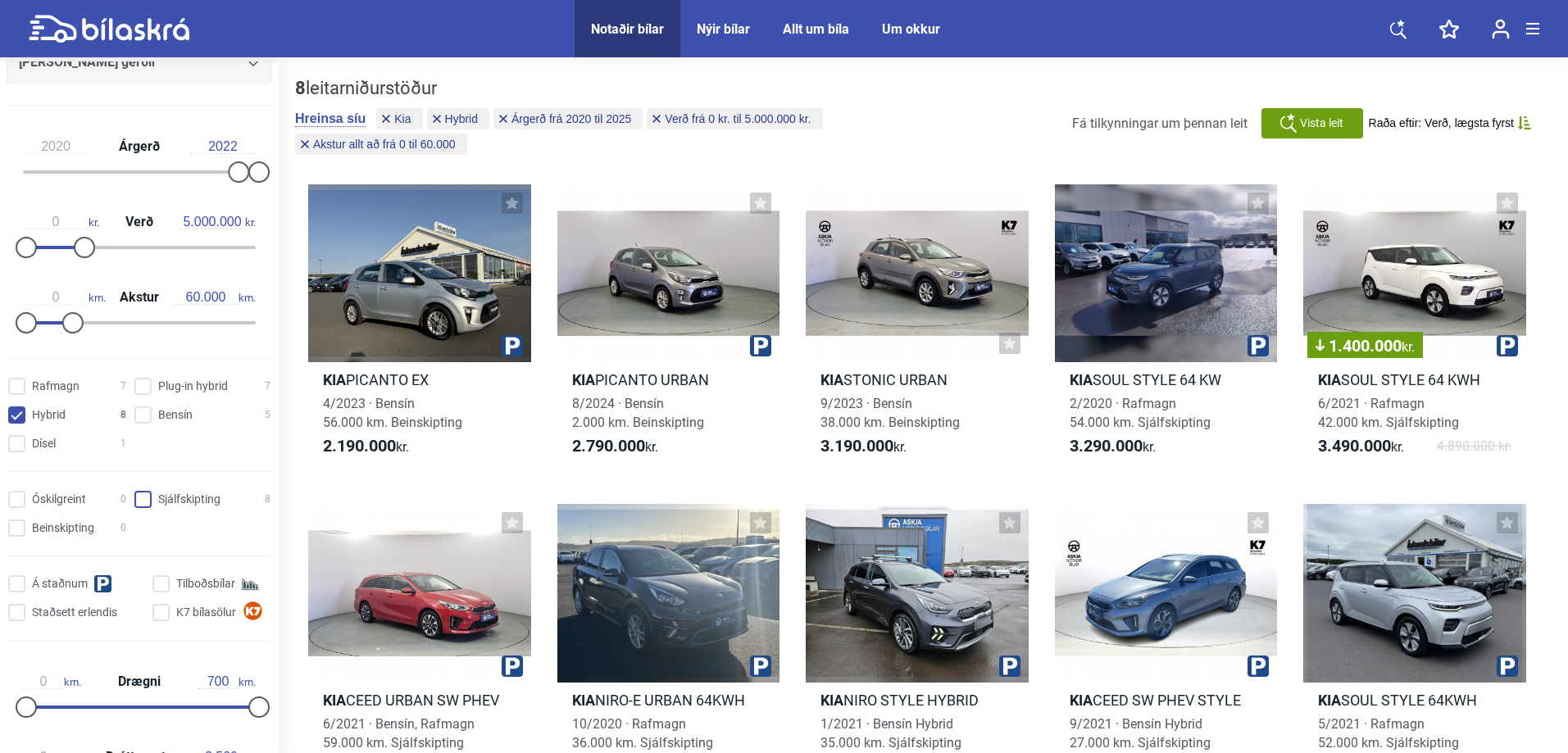
click at [139, 506] on input "Sjálfskipting 8" at bounding box center [205, 500] width 136 height 17
checkbox input "true"
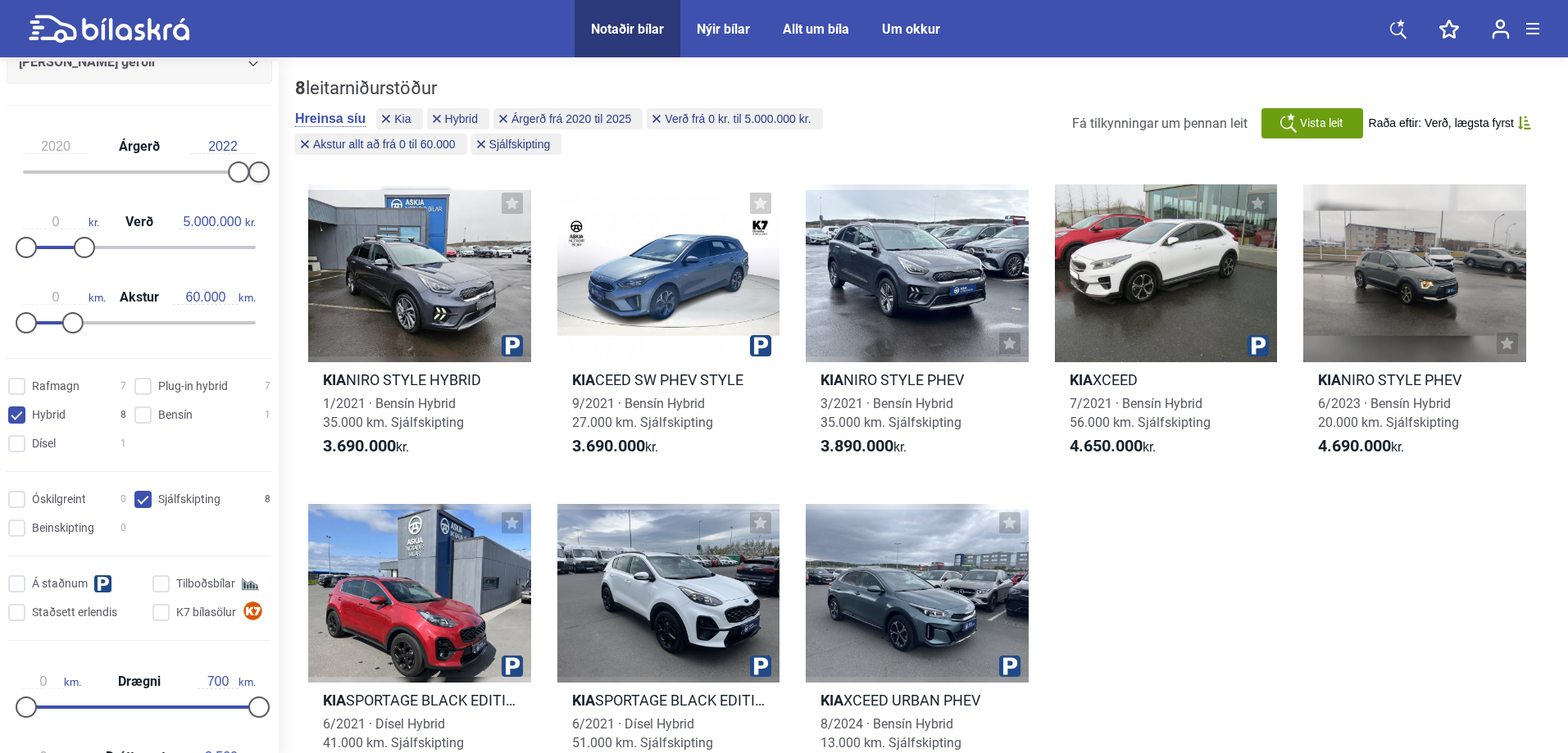
click at [253, 169] on div at bounding box center [259, 172] width 21 height 21
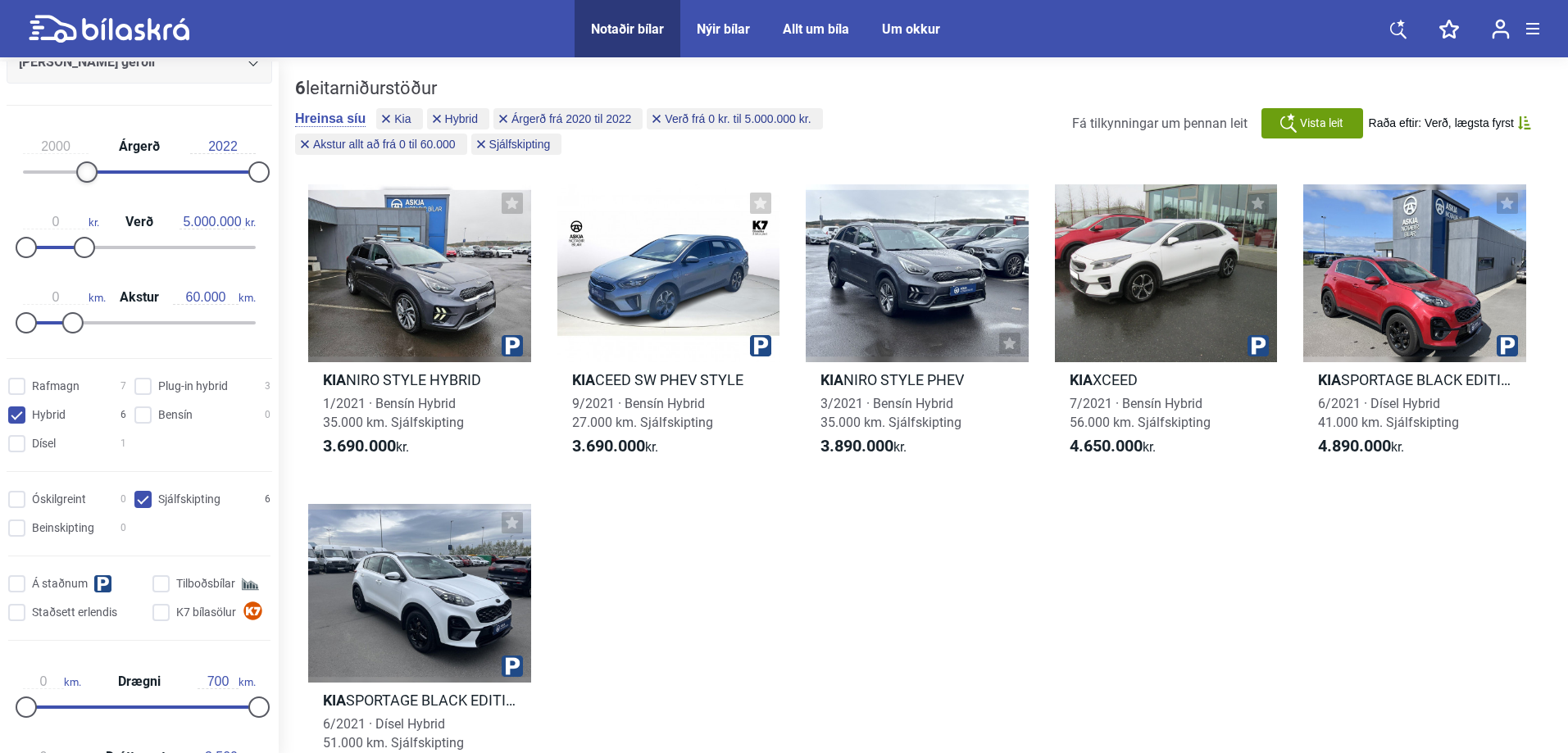
type input "1999"
drag, startPoint x: 231, startPoint y: 169, endPoint x: 0, endPoint y: 168, distance: 231.0
click at [0, 168] on div "1999 Árgerð 2022 0 kr. Verð 5.000.000 kr. 0 km. Akstur 60.000 km." at bounding box center [139, 233] width 279 height 227
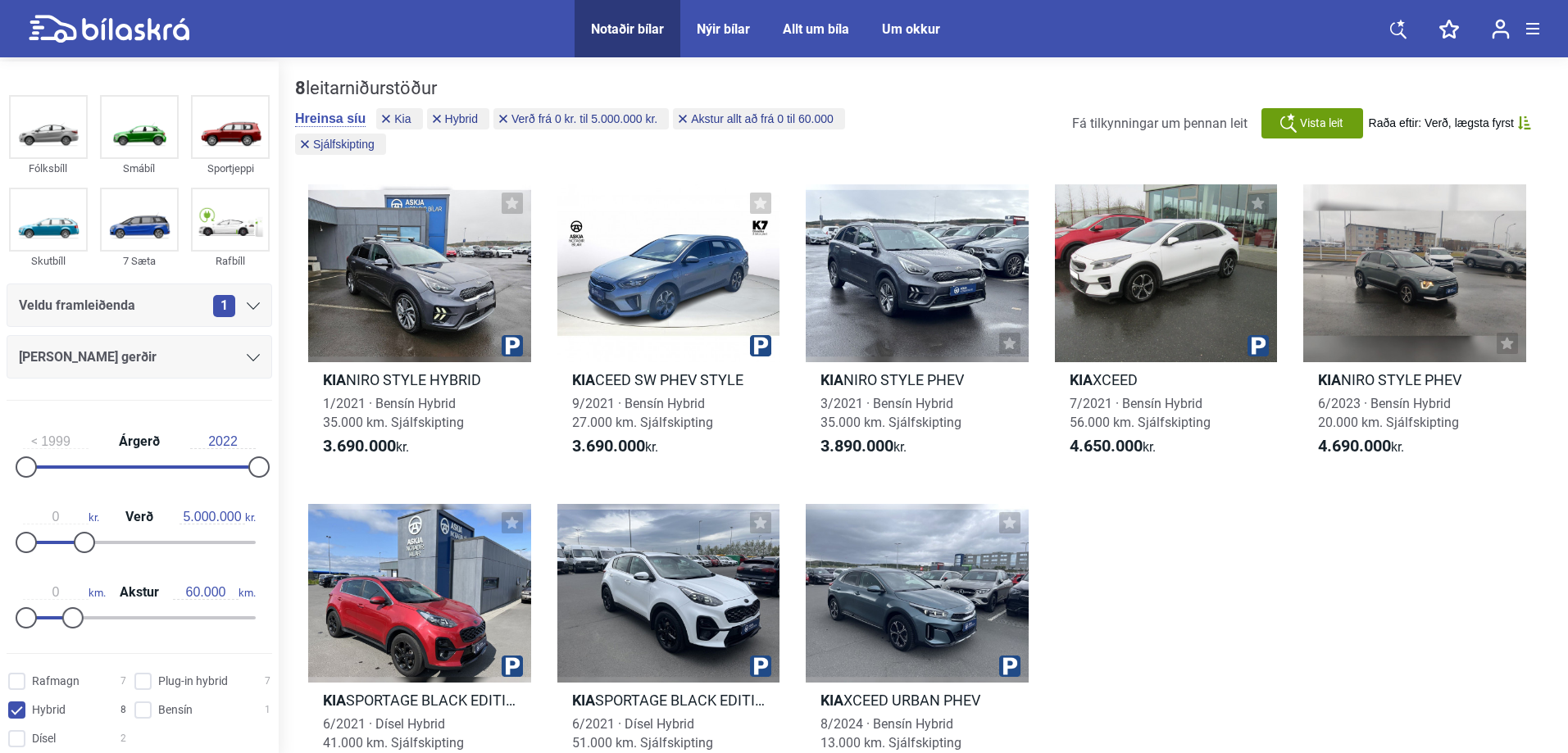
click at [248, 309] on icon at bounding box center [253, 306] width 13 height 8
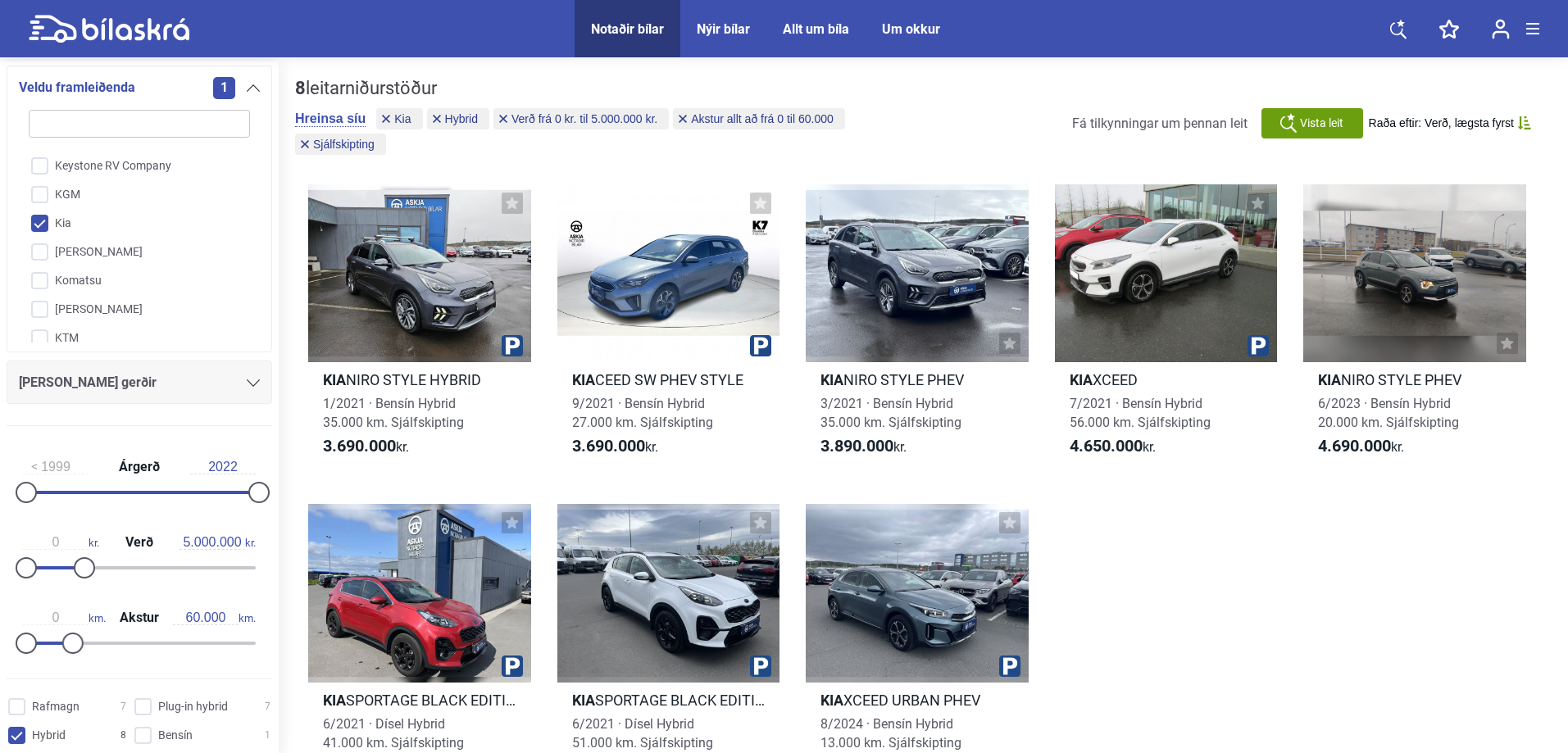
scroll to position [1917, 0]
click at [42, 189] on input "Kia" at bounding box center [129, 195] width 223 height 29
checkbox input "false"
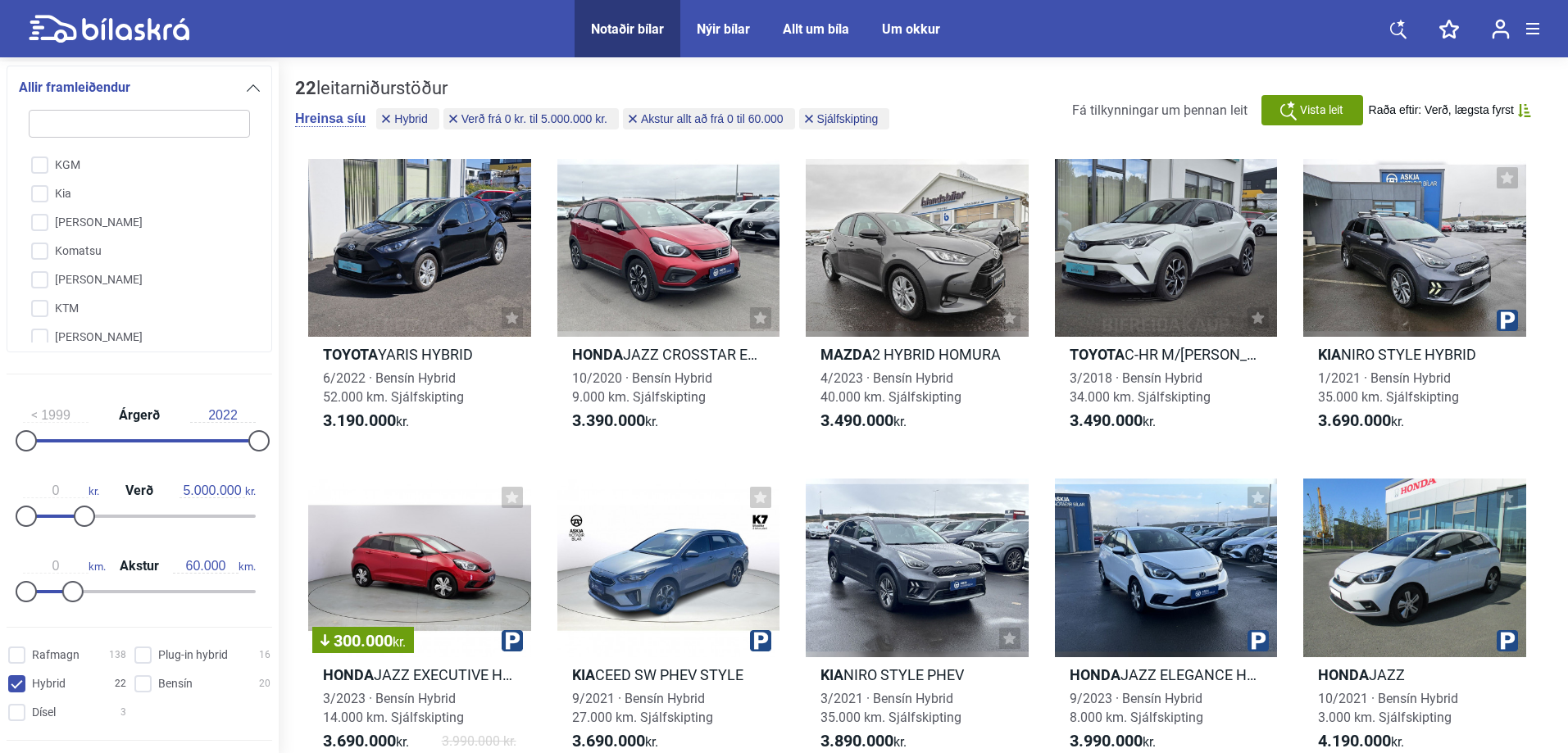
drag, startPoint x: 241, startPoint y: 319, endPoint x: 233, endPoint y: 352, distance: 34.0
click at [233, 352] on div "Allir framleiðendur A-Liner Acura Adria Aiways Alfa Romeo American IronHorse An…" at bounding box center [140, 209] width 266 height 287
click at [46, 329] on input "Nissan" at bounding box center [129, 343] width 223 height 29
checkbox input "true"
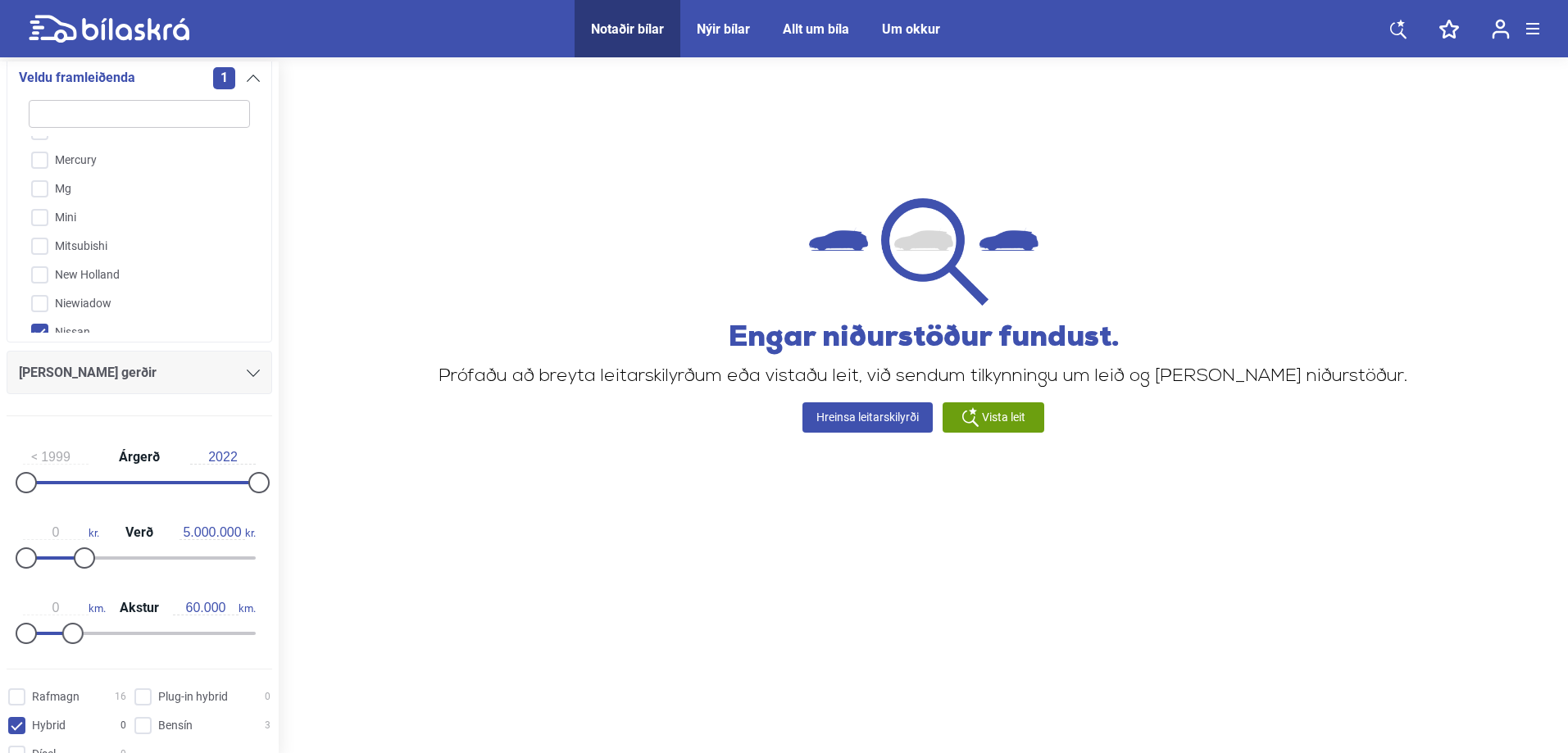
scroll to position [236, 0]
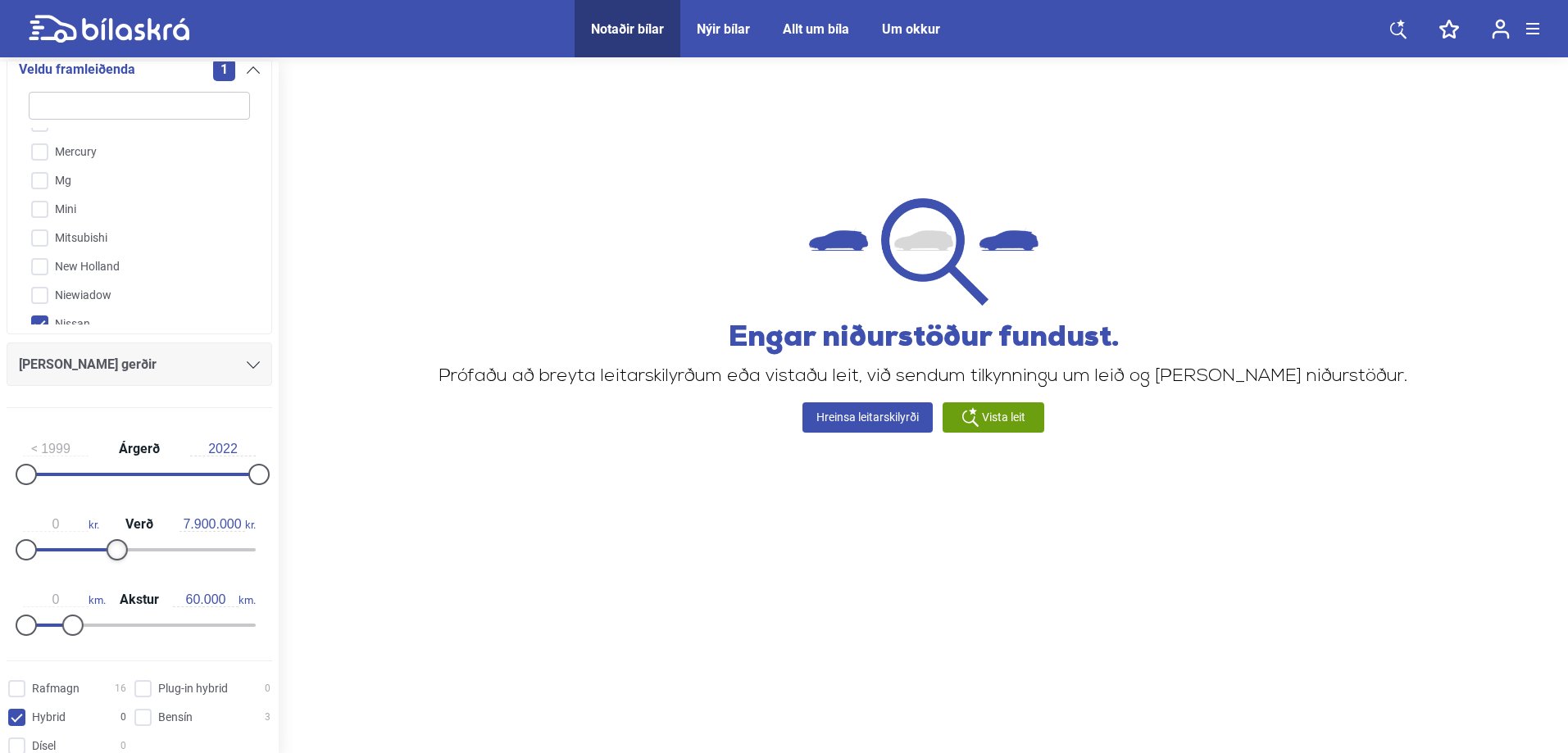
type input "8.000.000"
drag, startPoint x: 89, startPoint y: 549, endPoint x: 123, endPoint y: 549, distance: 34.0
click at [123, 549] on div at bounding box center [117, 549] width 21 height 21
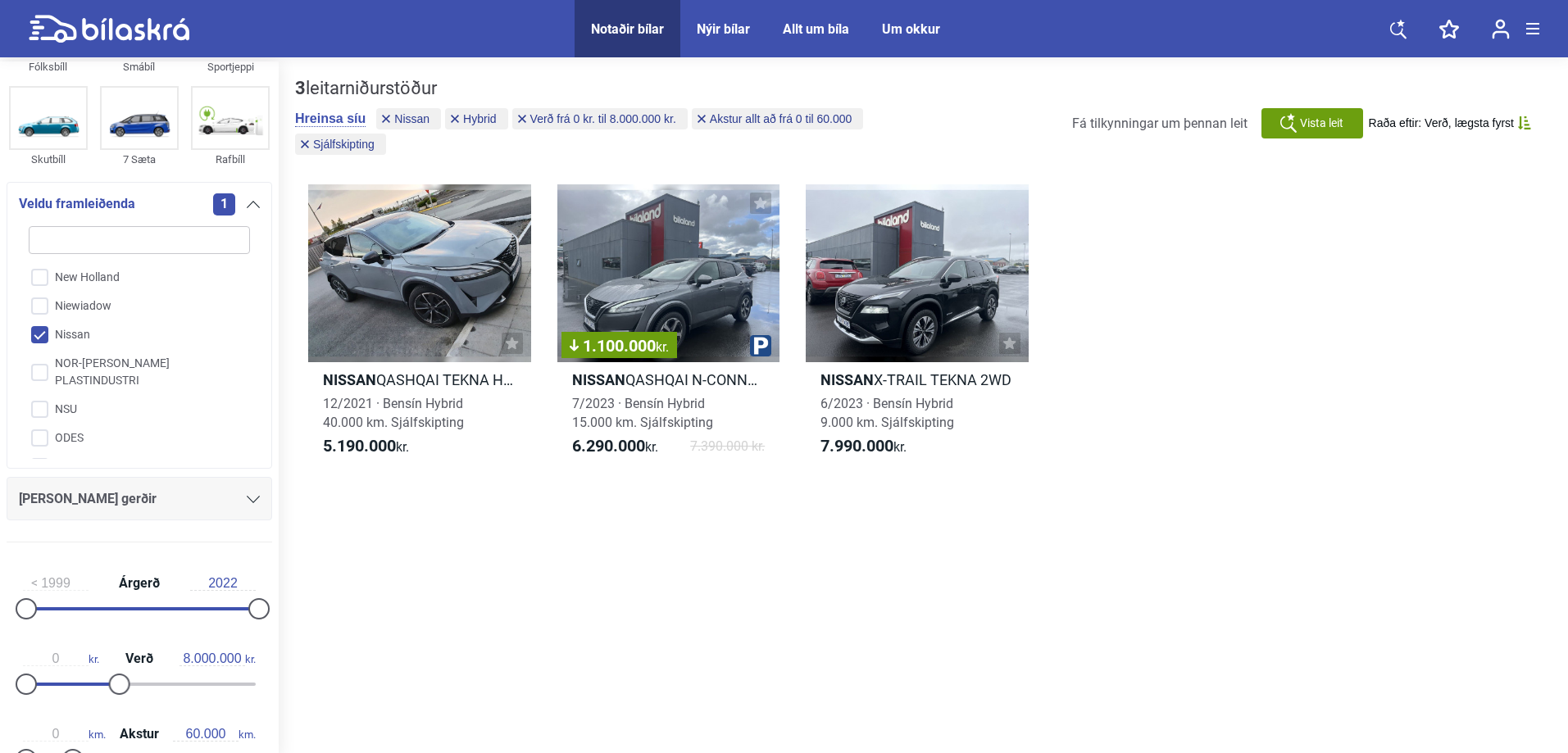
scroll to position [2756, 0]
click at [43, 279] on input "Nissan" at bounding box center [129, 293] width 223 height 29
checkbox input "false"
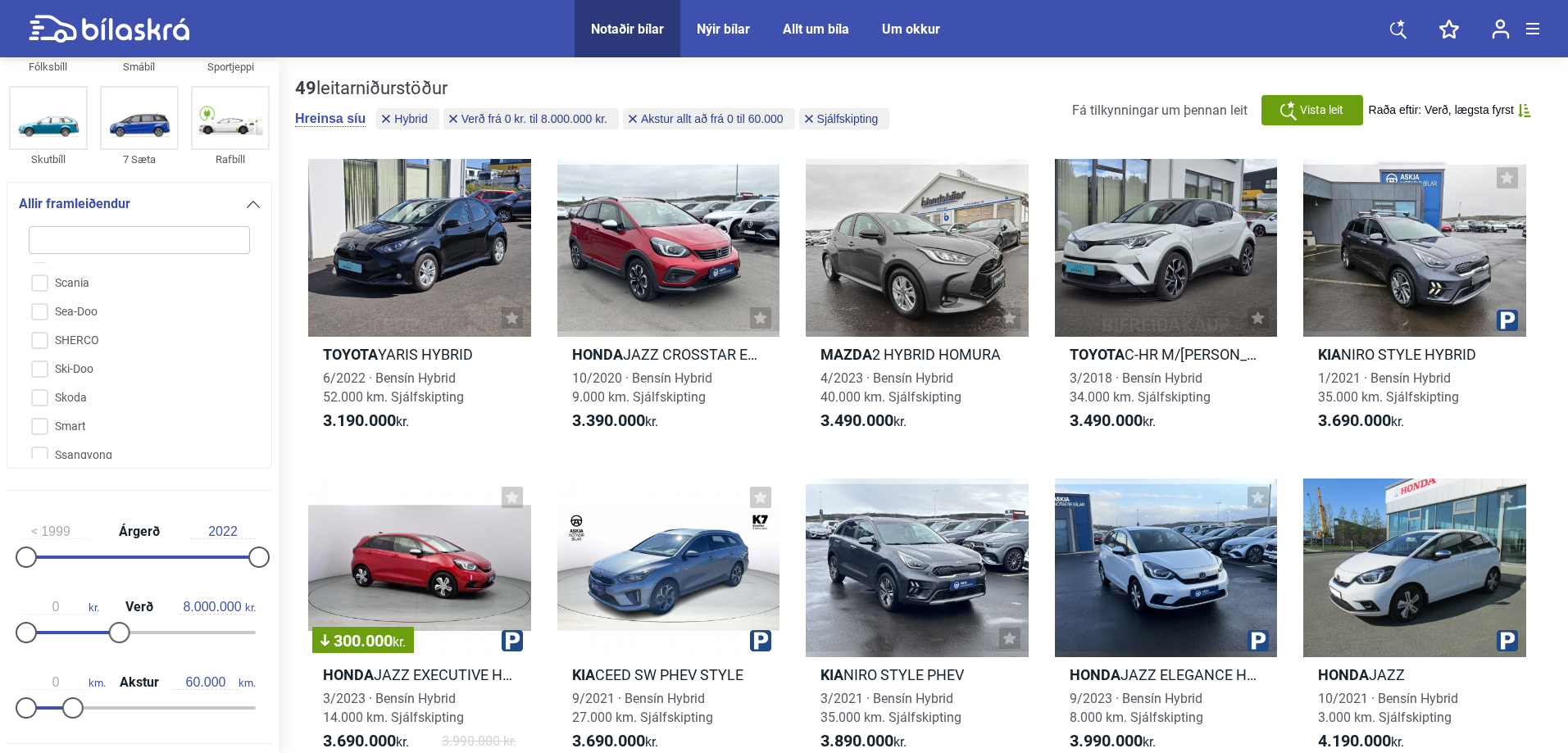
scroll to position [3430, 0]
click at [40, 367] on input "Skoda" at bounding box center [129, 382] width 223 height 29
checkbox input "true"
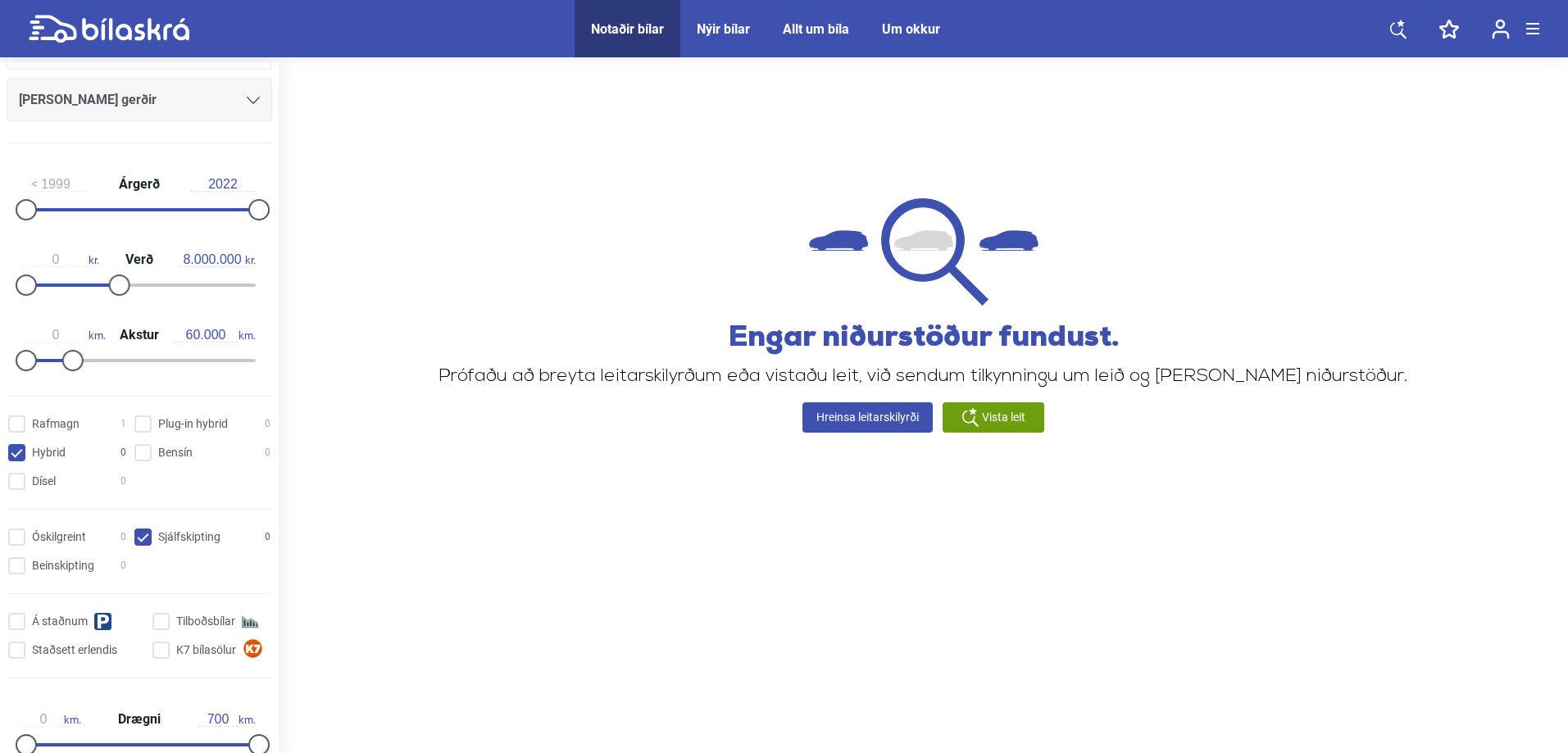
scroll to position [509, 0]
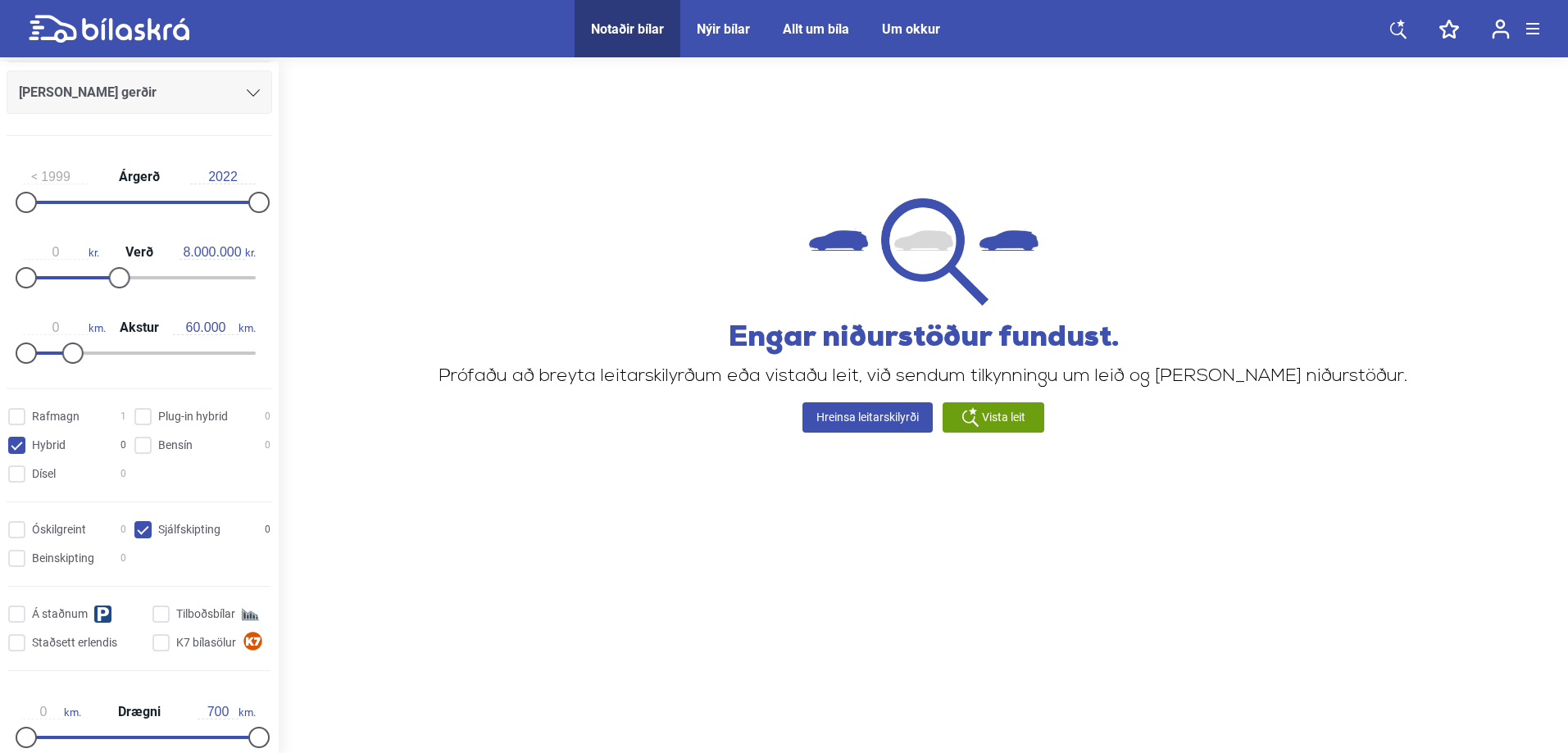
click at [20, 442] on input "Hybrid 0" at bounding box center [70, 446] width 118 height 17
checkbox input "false"
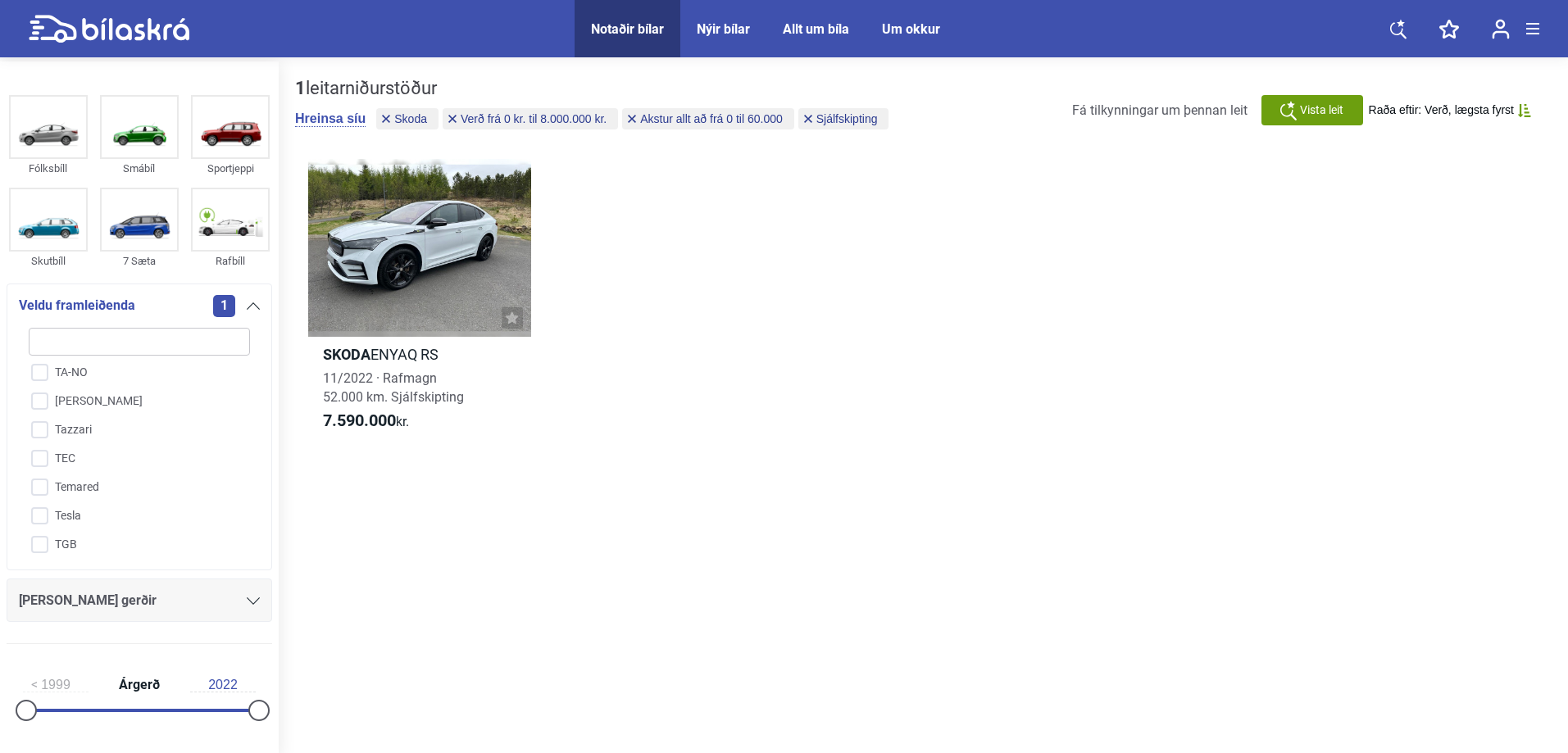
scroll to position [3803, 0]
click at [41, 526] on input "Toyota" at bounding box center [129, 541] width 223 height 29
checkbox input "true"
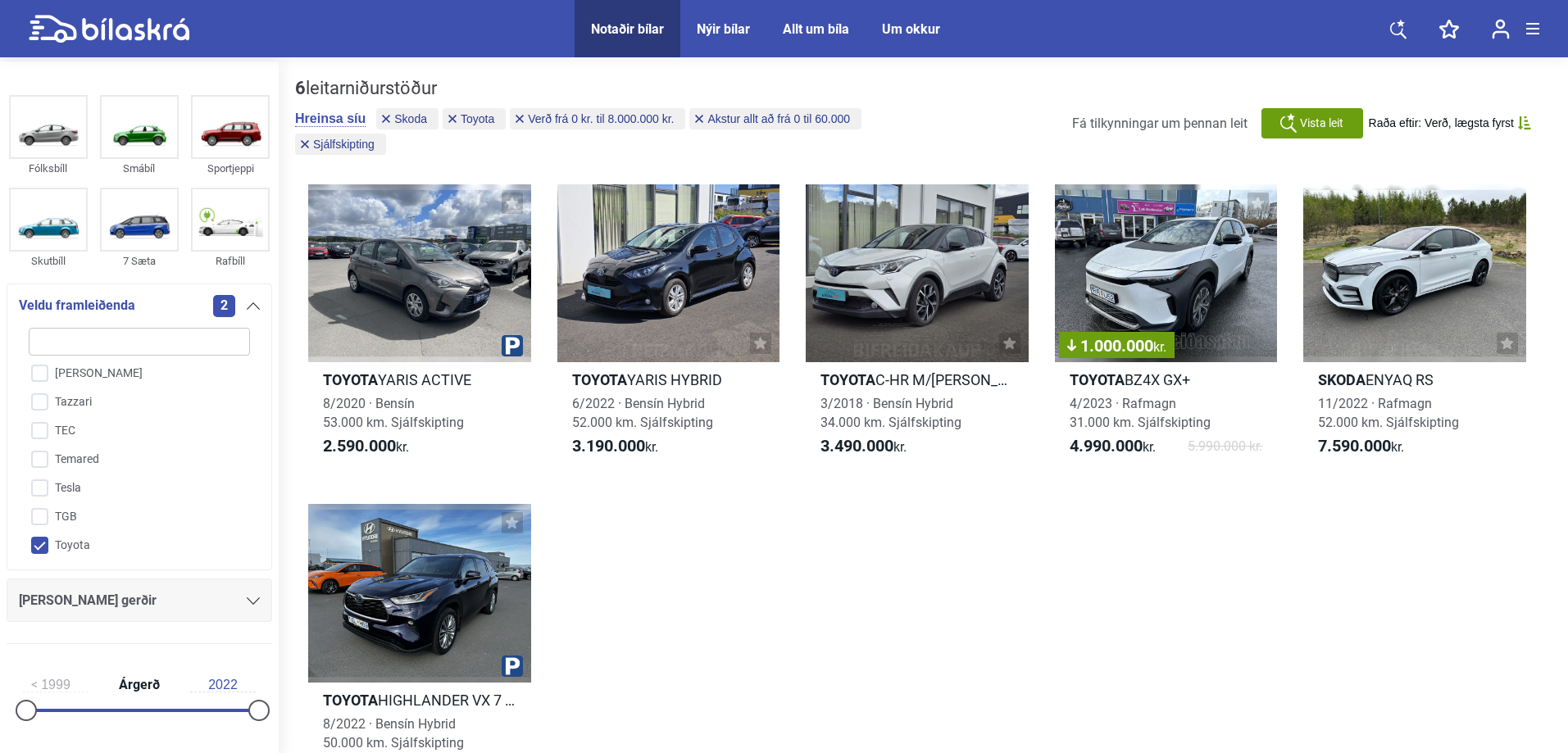
scroll to position [3760, 0]
click at [49, 512] on input "Tesla" at bounding box center [129, 526] width 223 height 29
checkbox input "true"
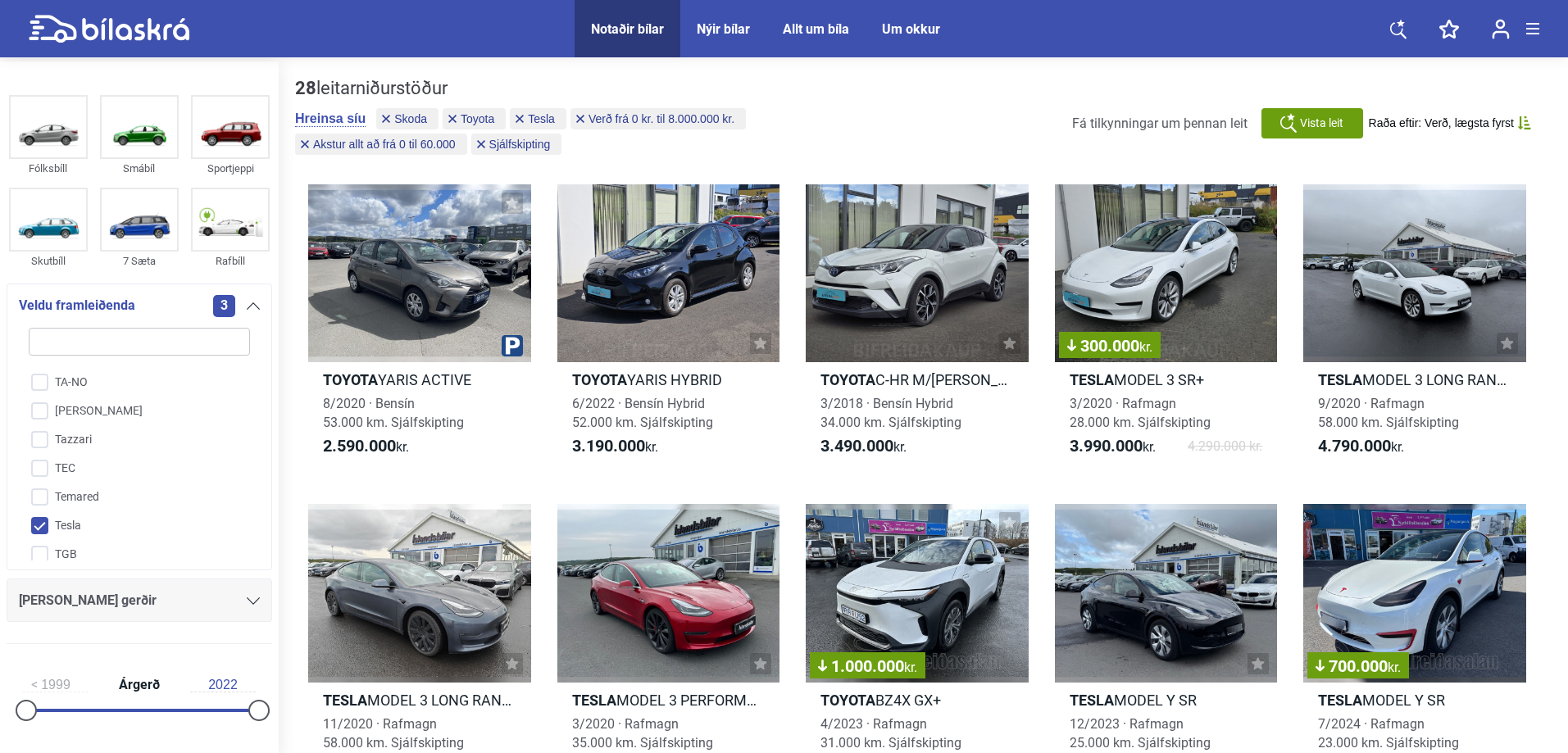
click at [43, 570] on input "Toyota" at bounding box center [129, 584] width 223 height 29
checkbox input "false"
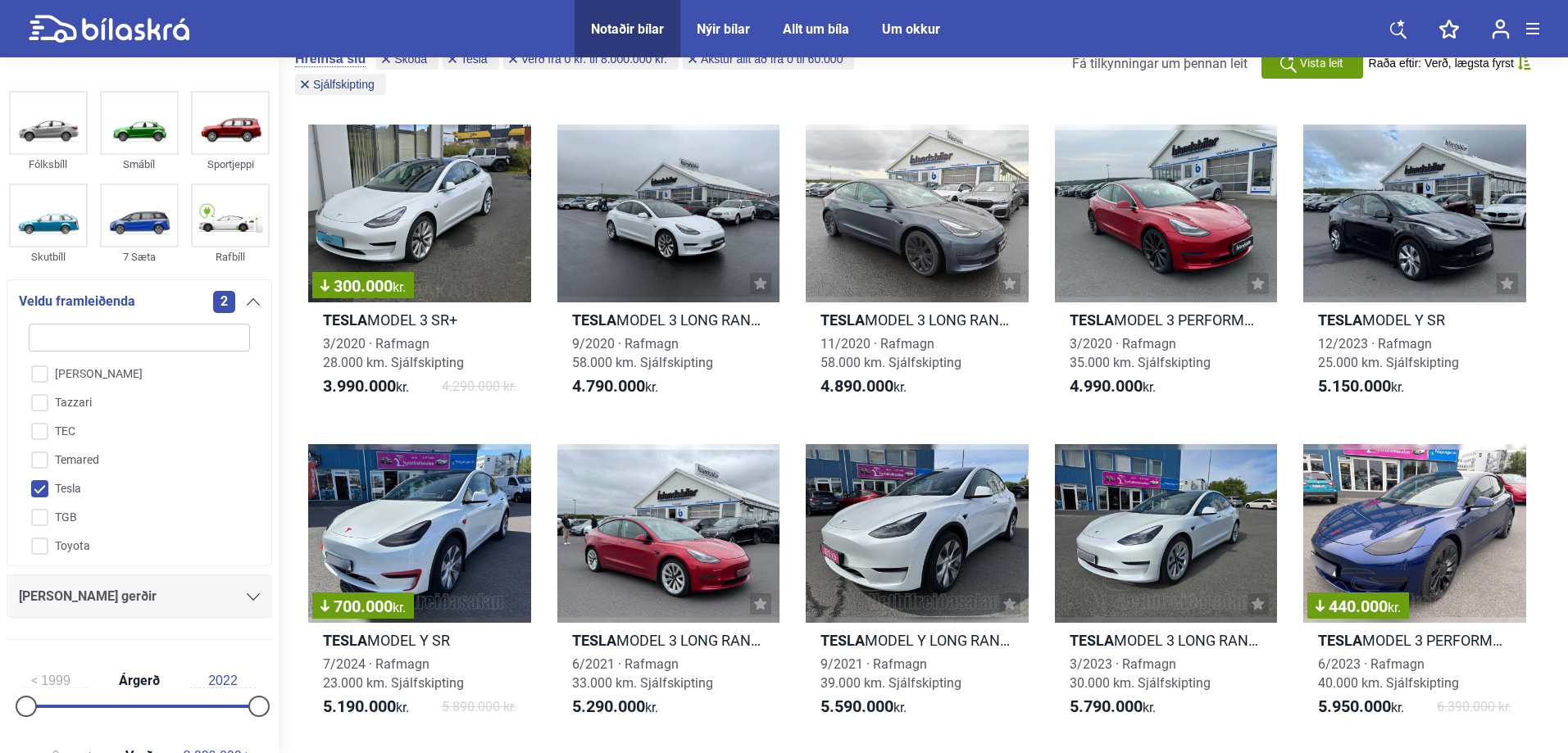
scroll to position [53, 0]
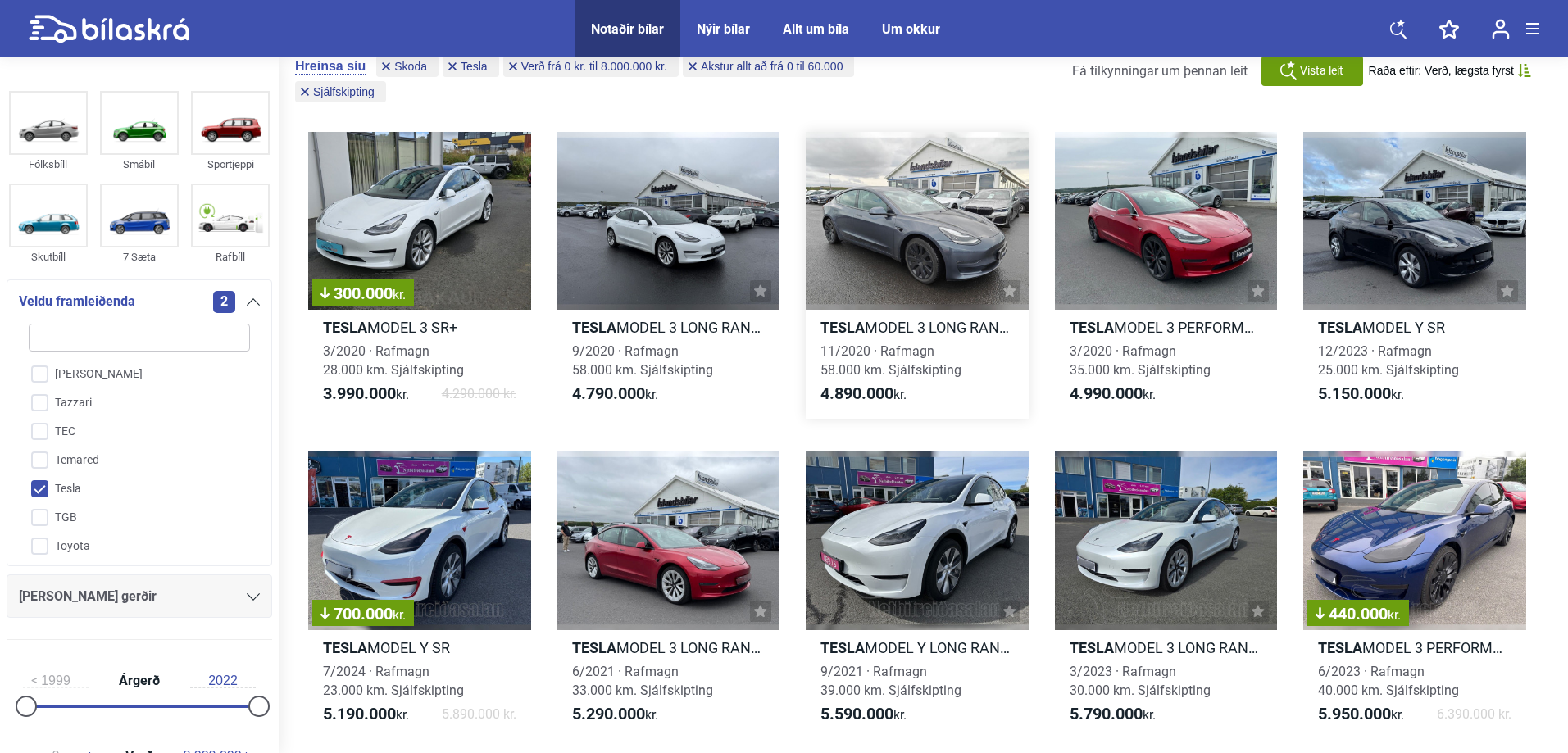
click at [939, 207] on div at bounding box center [917, 221] width 223 height 178
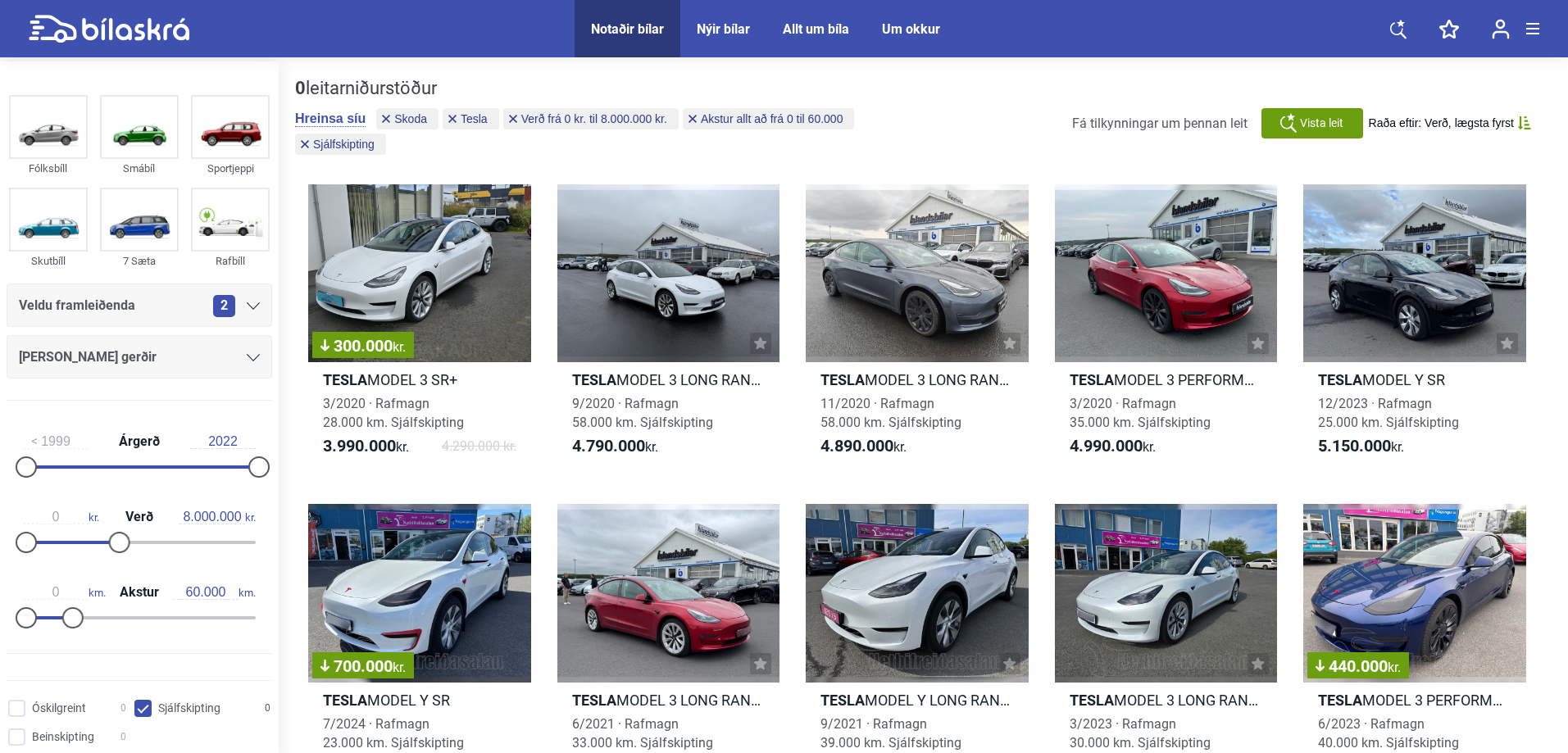
scroll to position [53, 0]
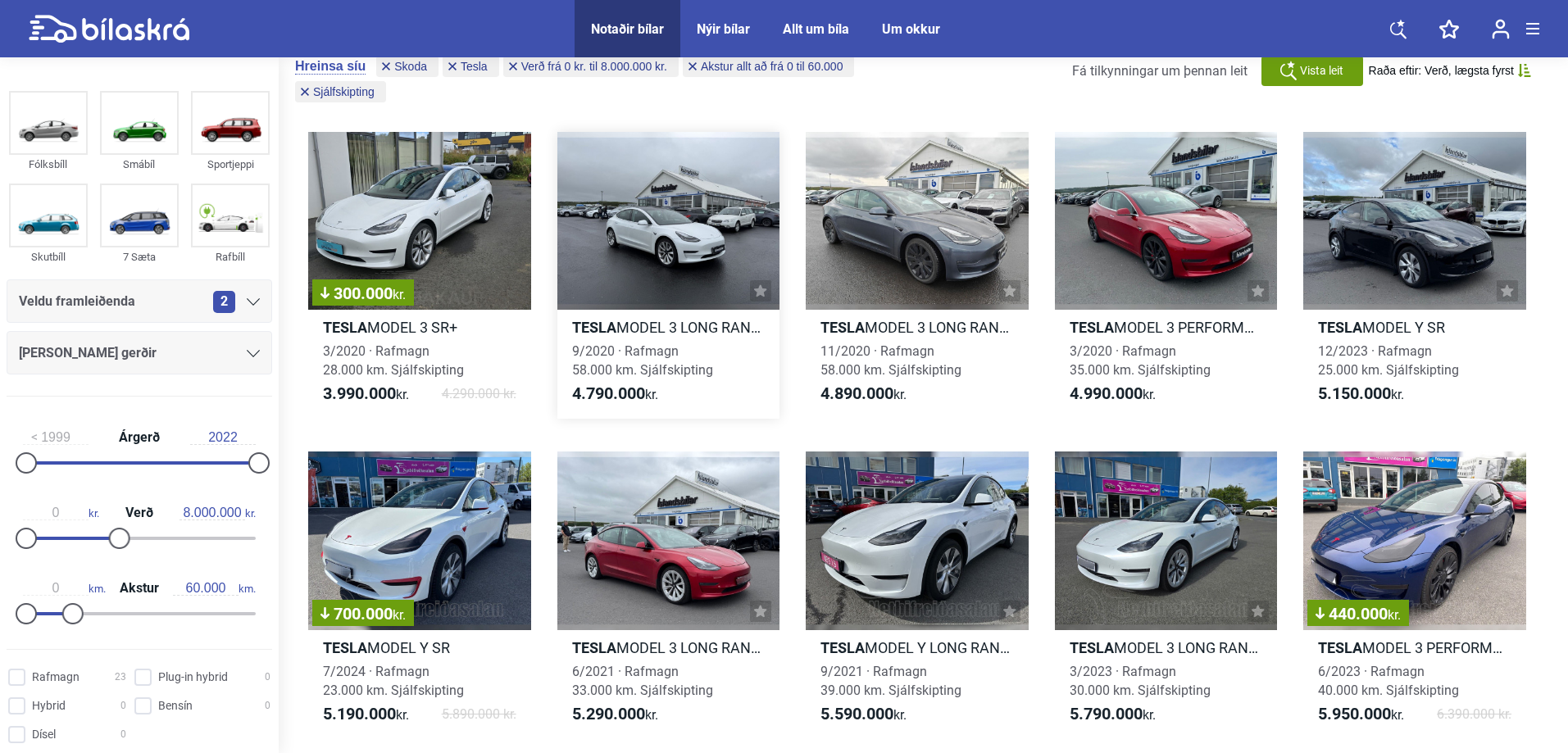
click at [698, 271] on div at bounding box center [669, 221] width 223 height 178
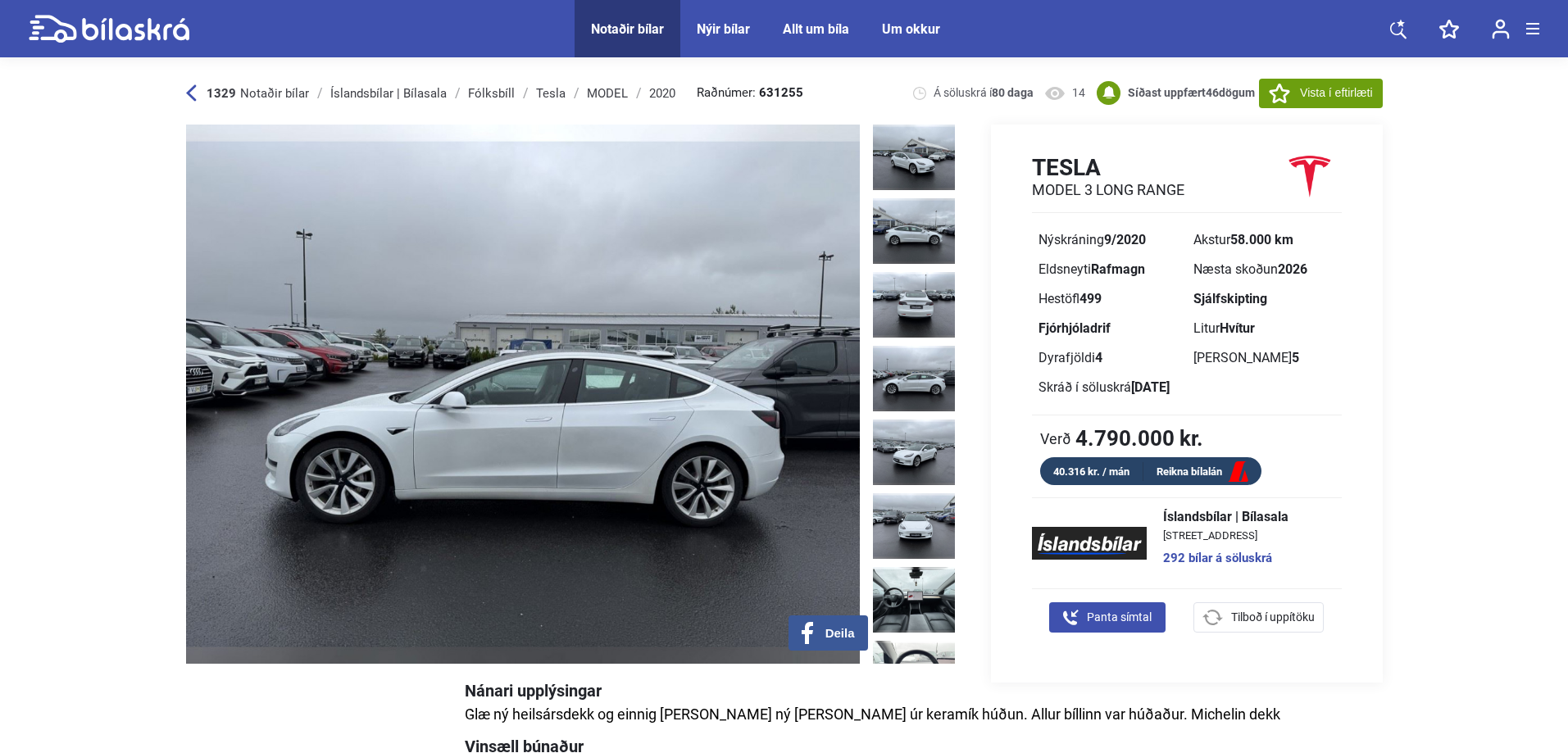
click at [914, 365] on img at bounding box center [914, 378] width 82 height 66
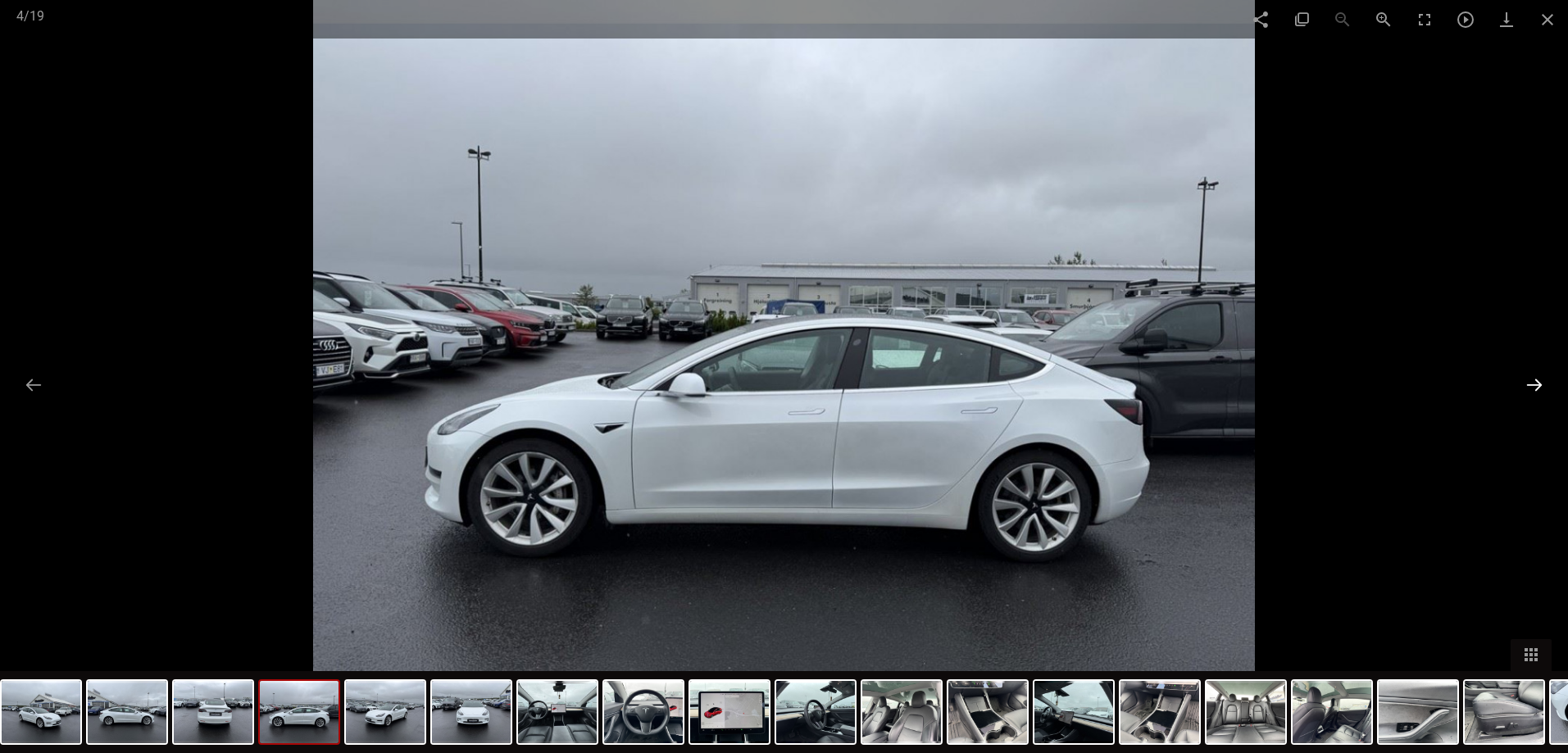
click at [1535, 382] on button at bounding box center [1534, 385] width 34 height 32
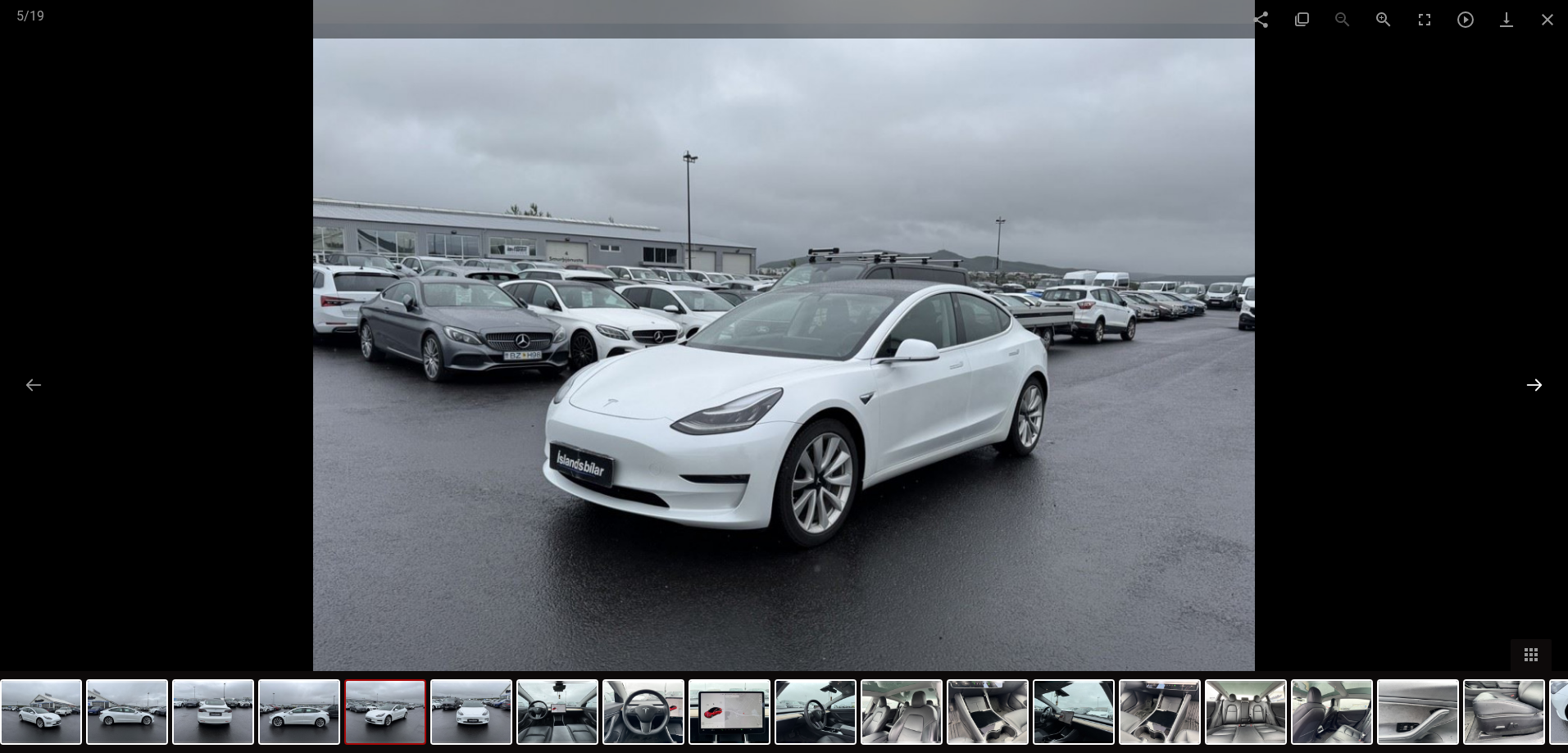
click at [1535, 382] on button at bounding box center [1534, 385] width 34 height 32
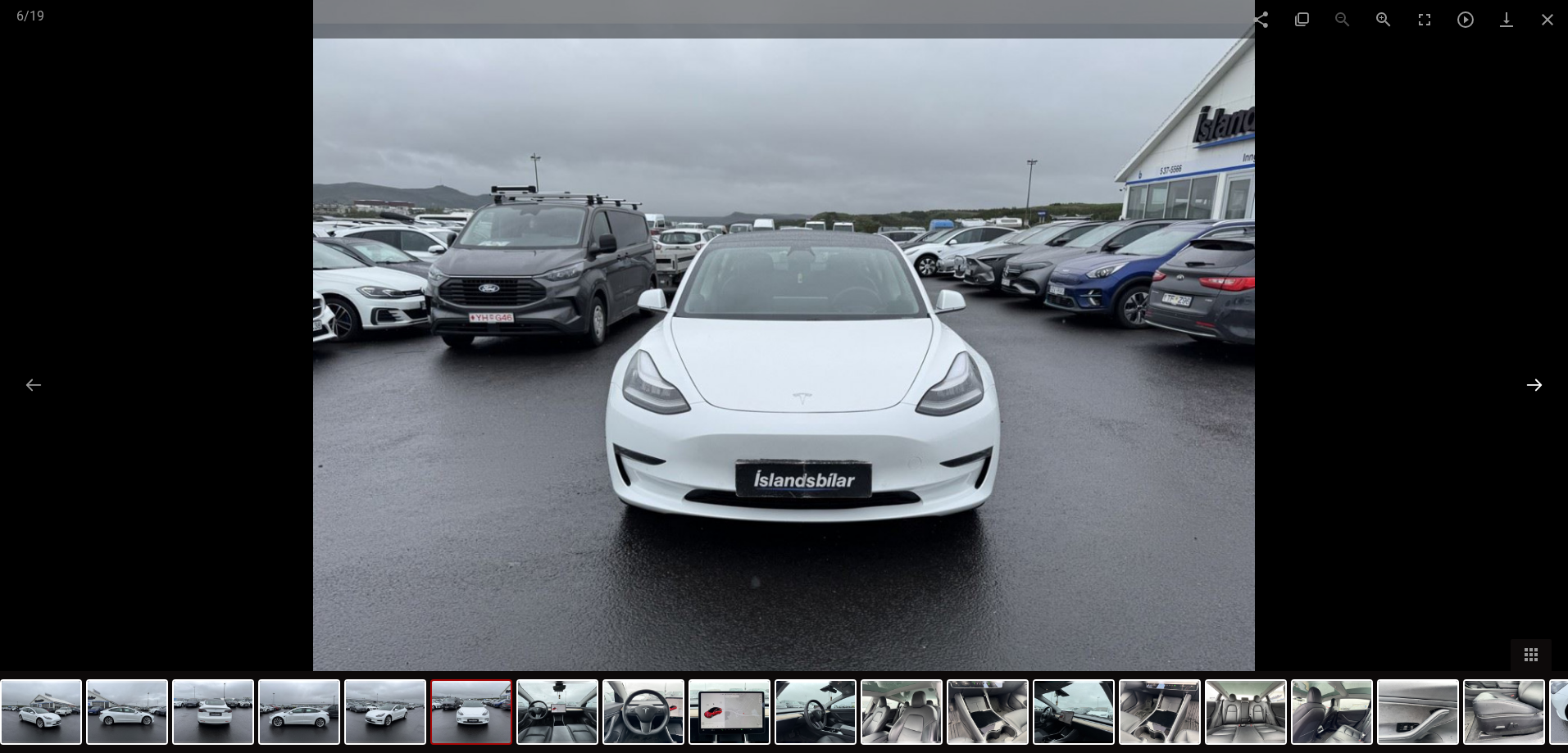
click at [1535, 382] on button at bounding box center [1534, 385] width 34 height 32
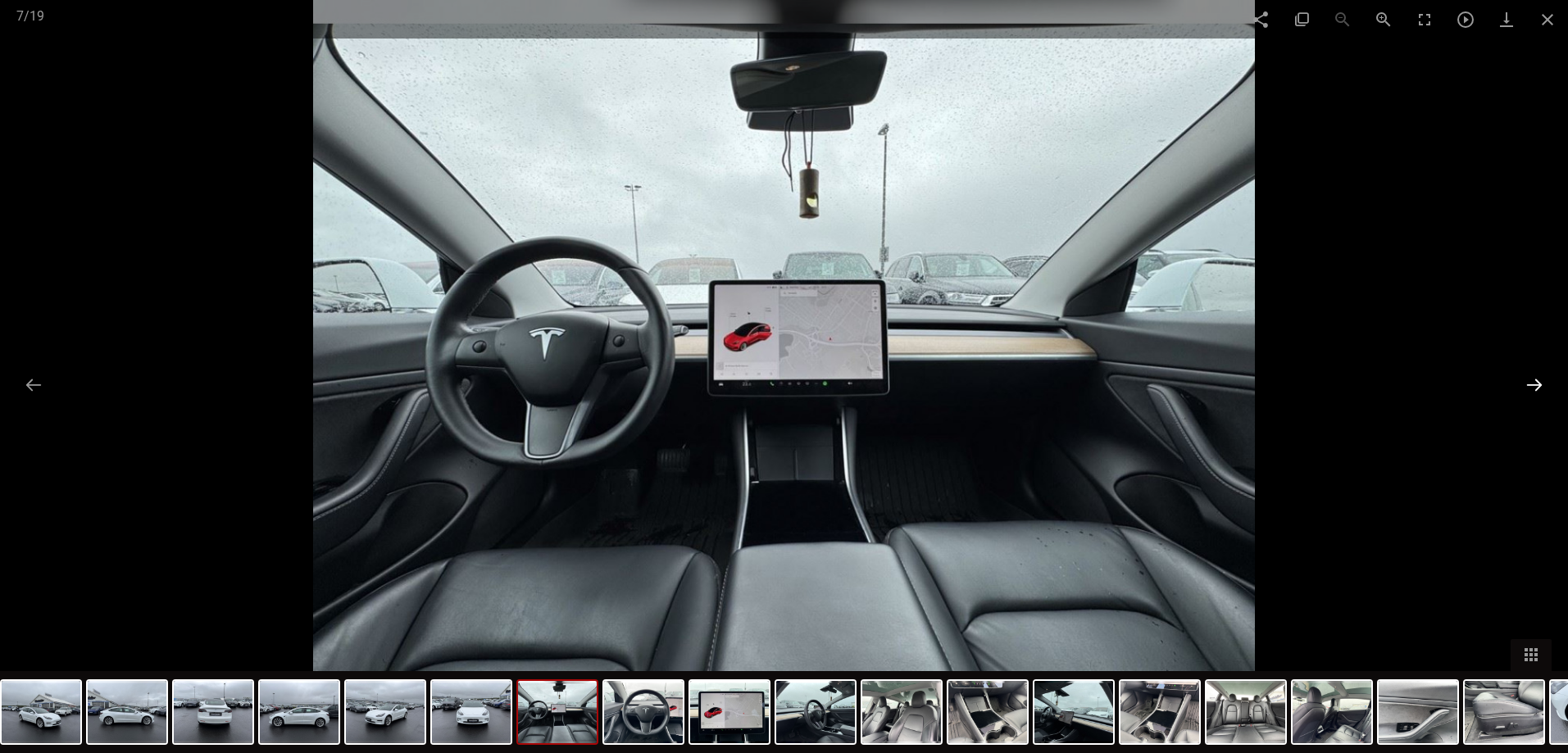
click at [1535, 382] on button at bounding box center [1534, 385] width 34 height 32
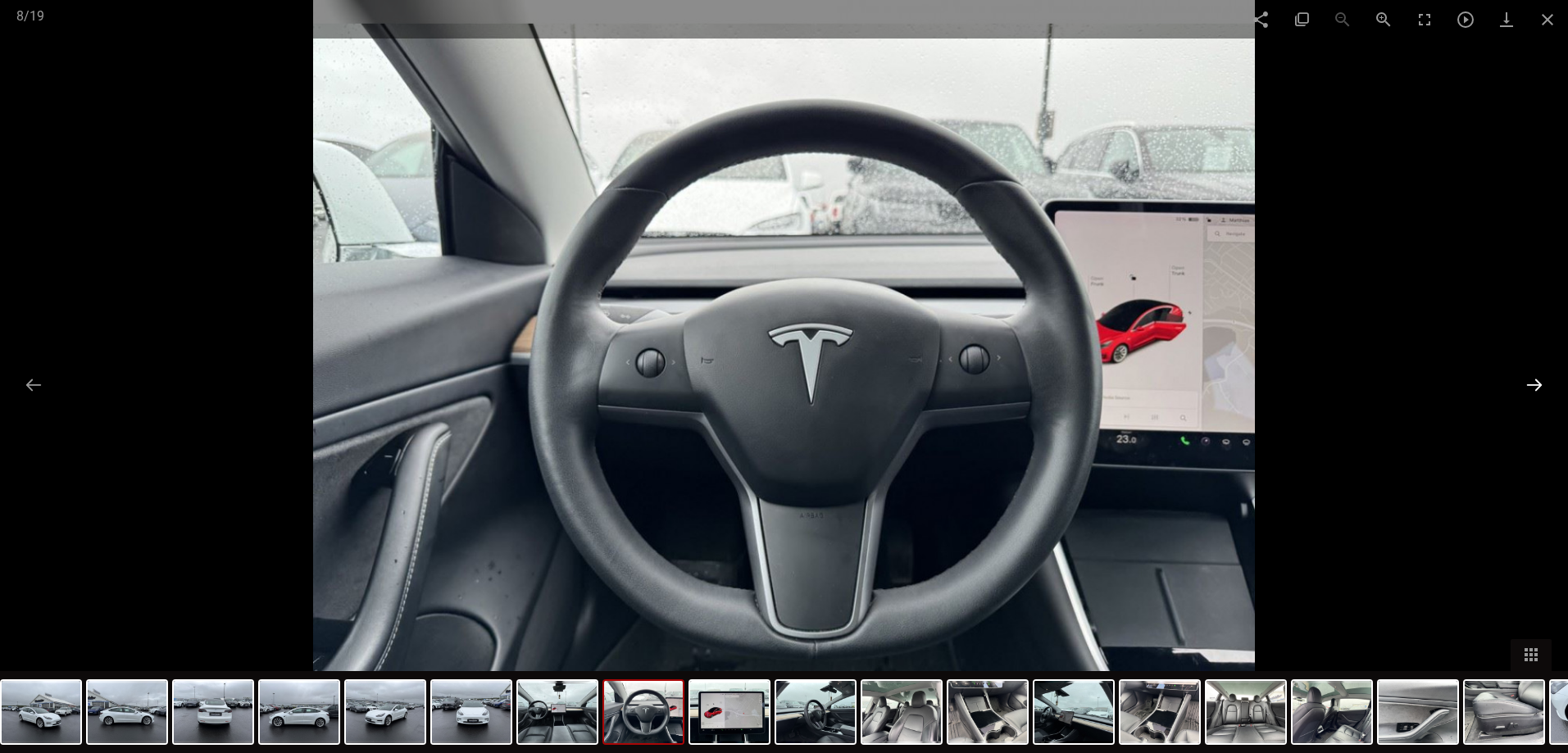
click at [1535, 382] on button at bounding box center [1534, 385] width 34 height 32
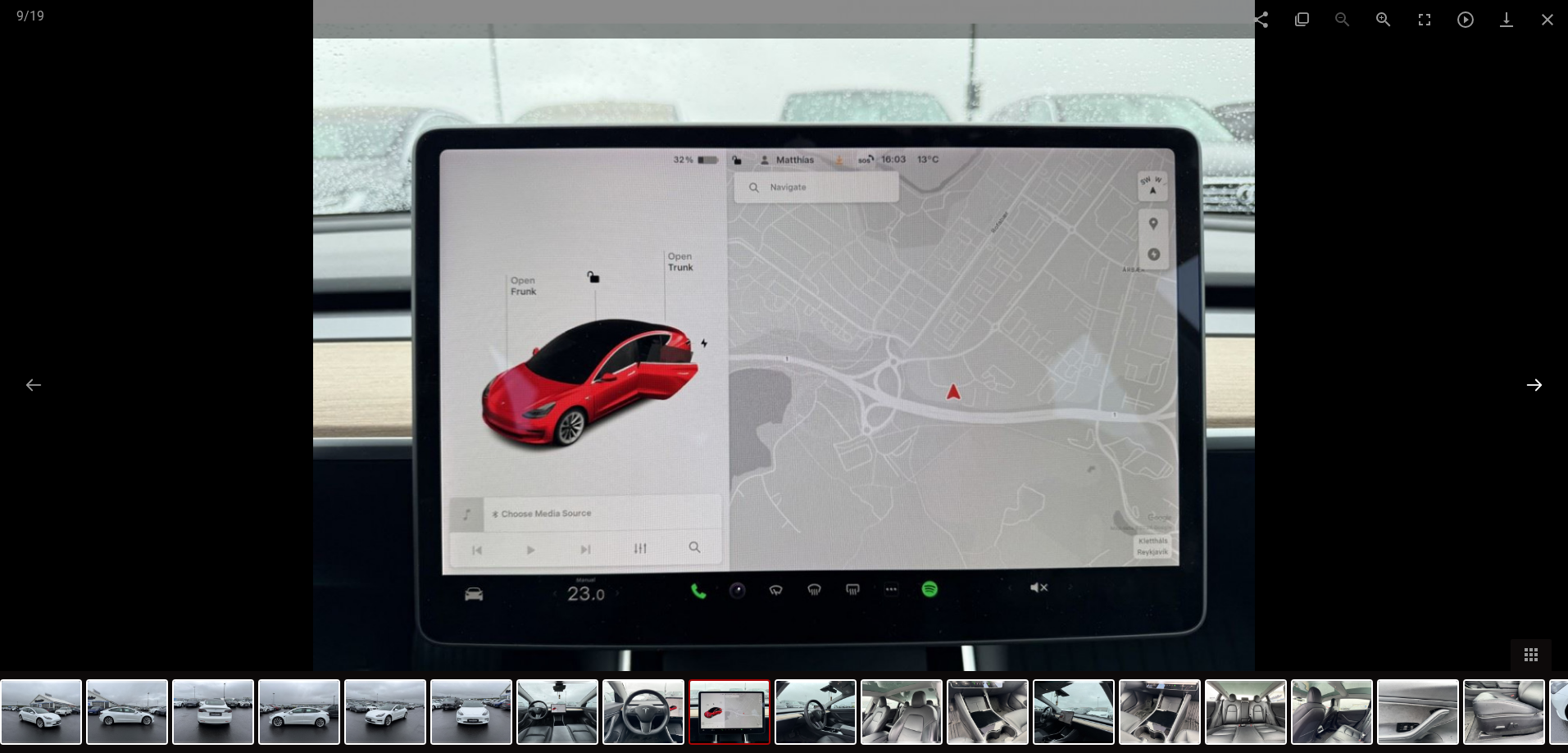
click at [1535, 382] on button at bounding box center [1534, 385] width 34 height 32
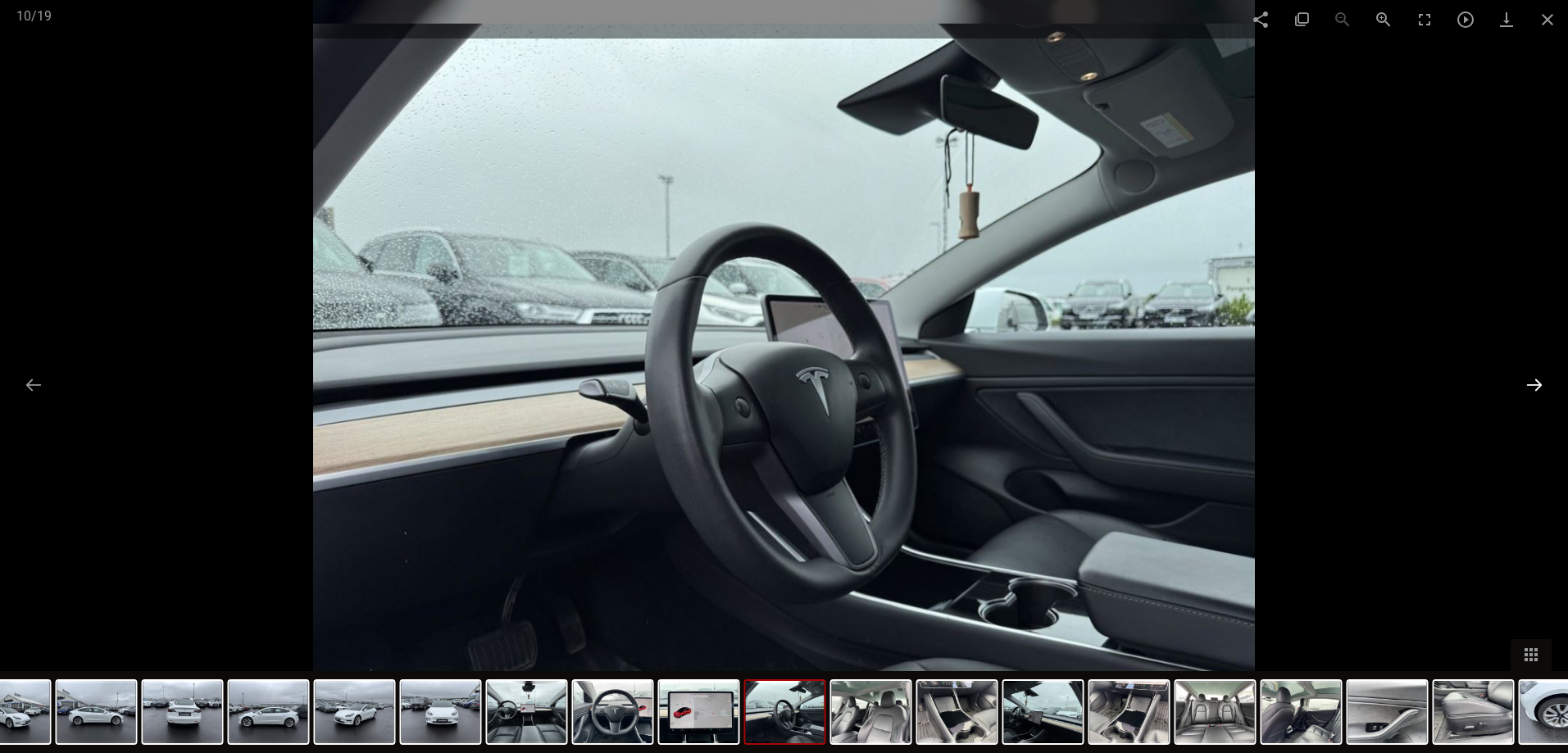
click at [1535, 382] on button at bounding box center [1534, 385] width 34 height 32
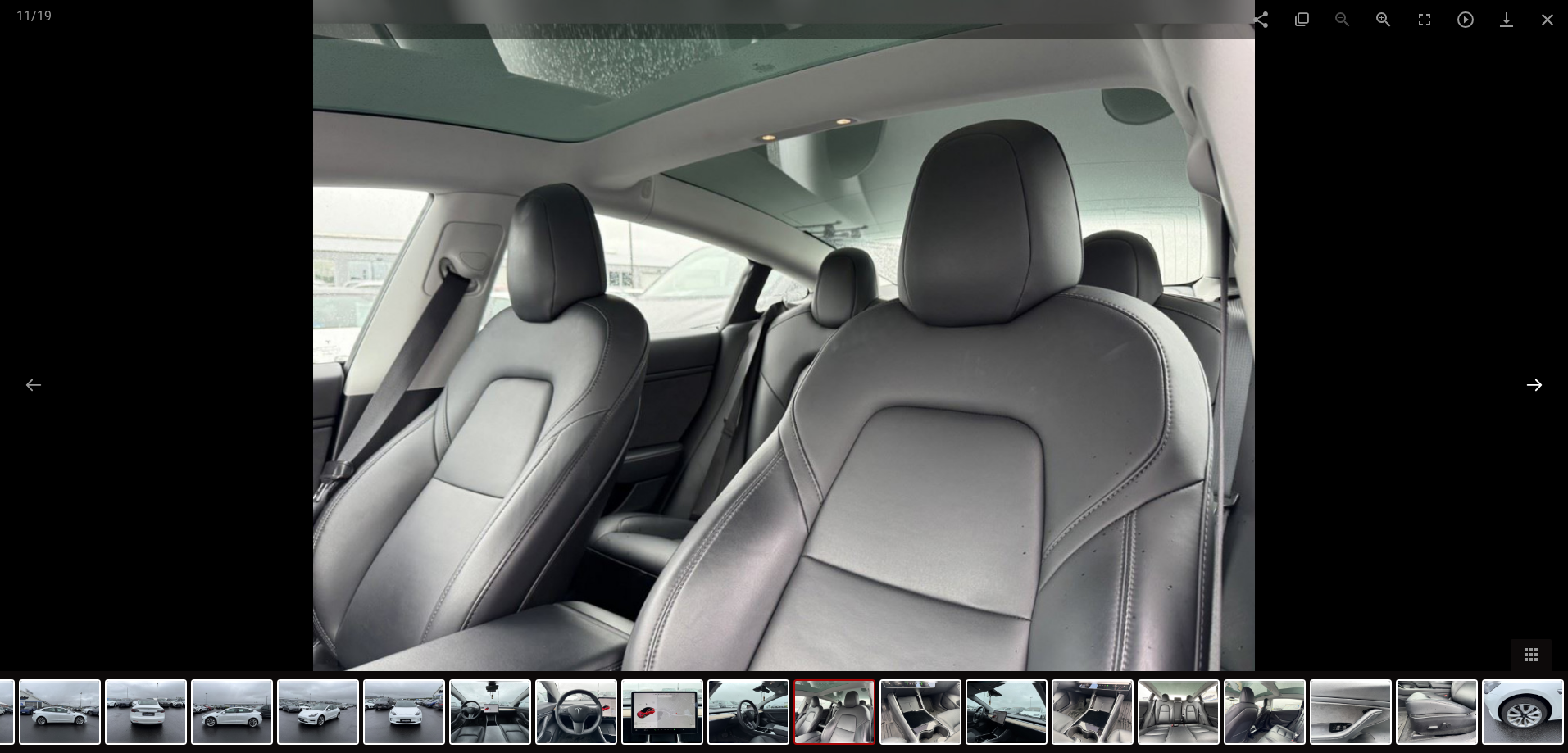
click at [1535, 382] on button at bounding box center [1534, 385] width 34 height 32
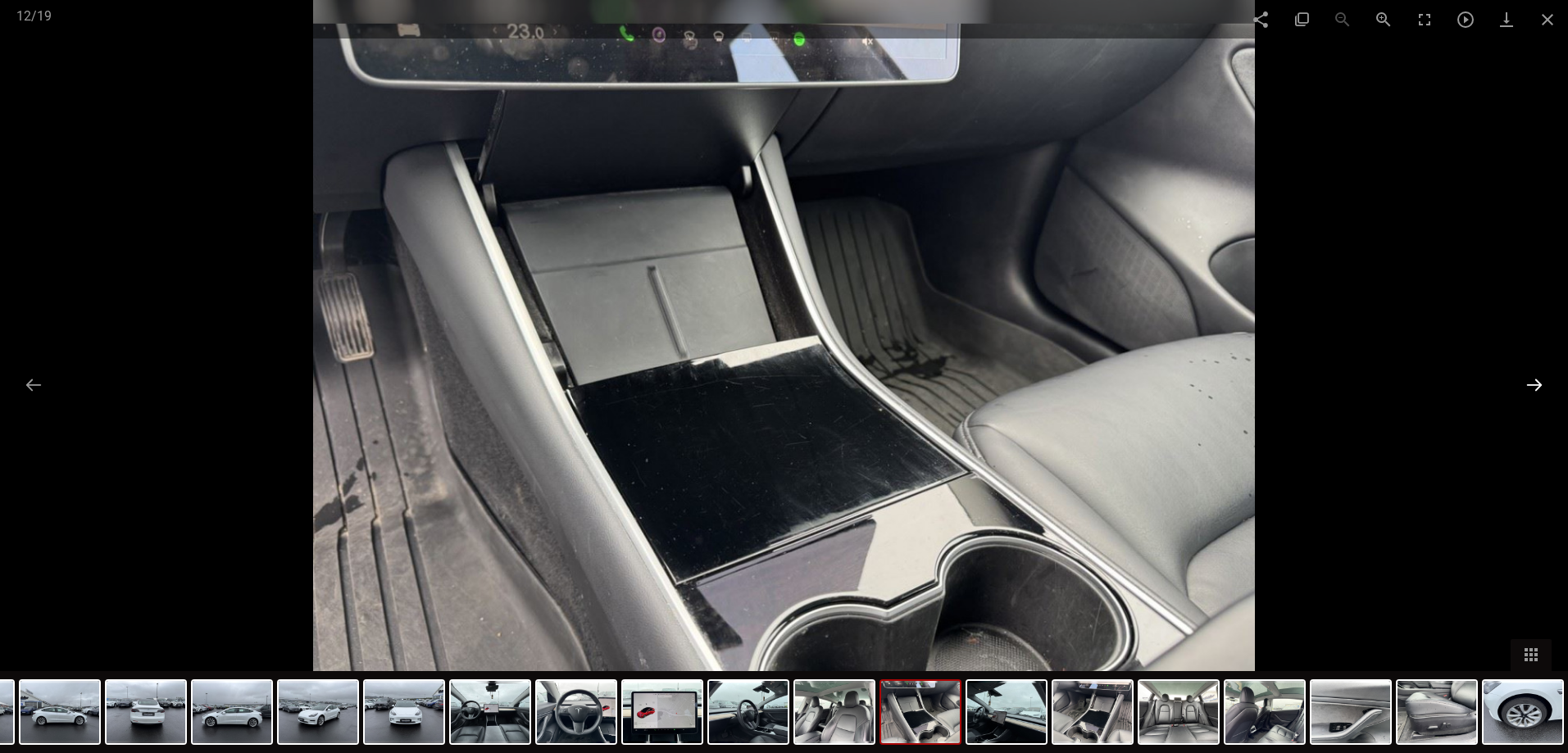
click at [1535, 382] on button at bounding box center [1534, 385] width 34 height 32
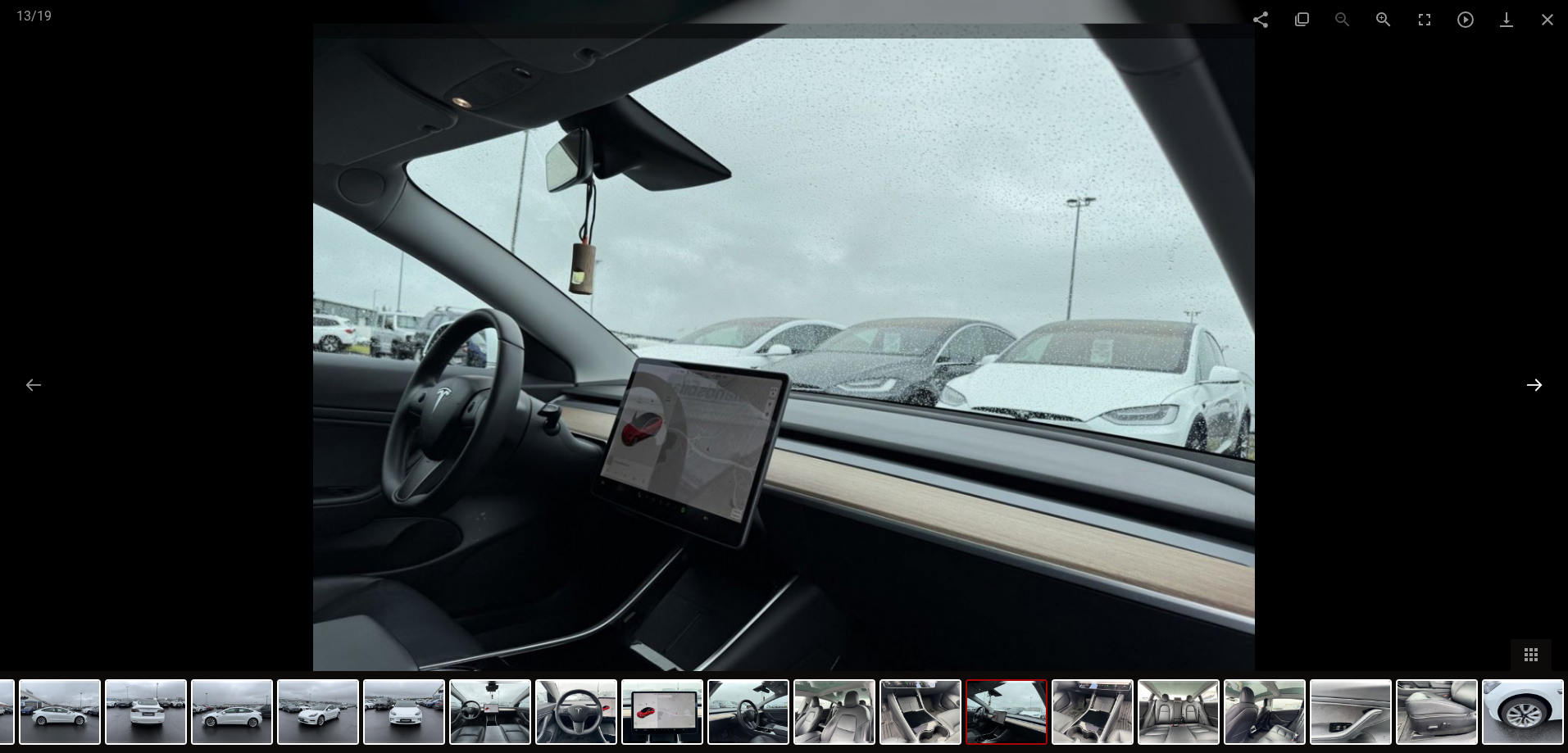
click at [1535, 382] on button at bounding box center [1534, 385] width 34 height 32
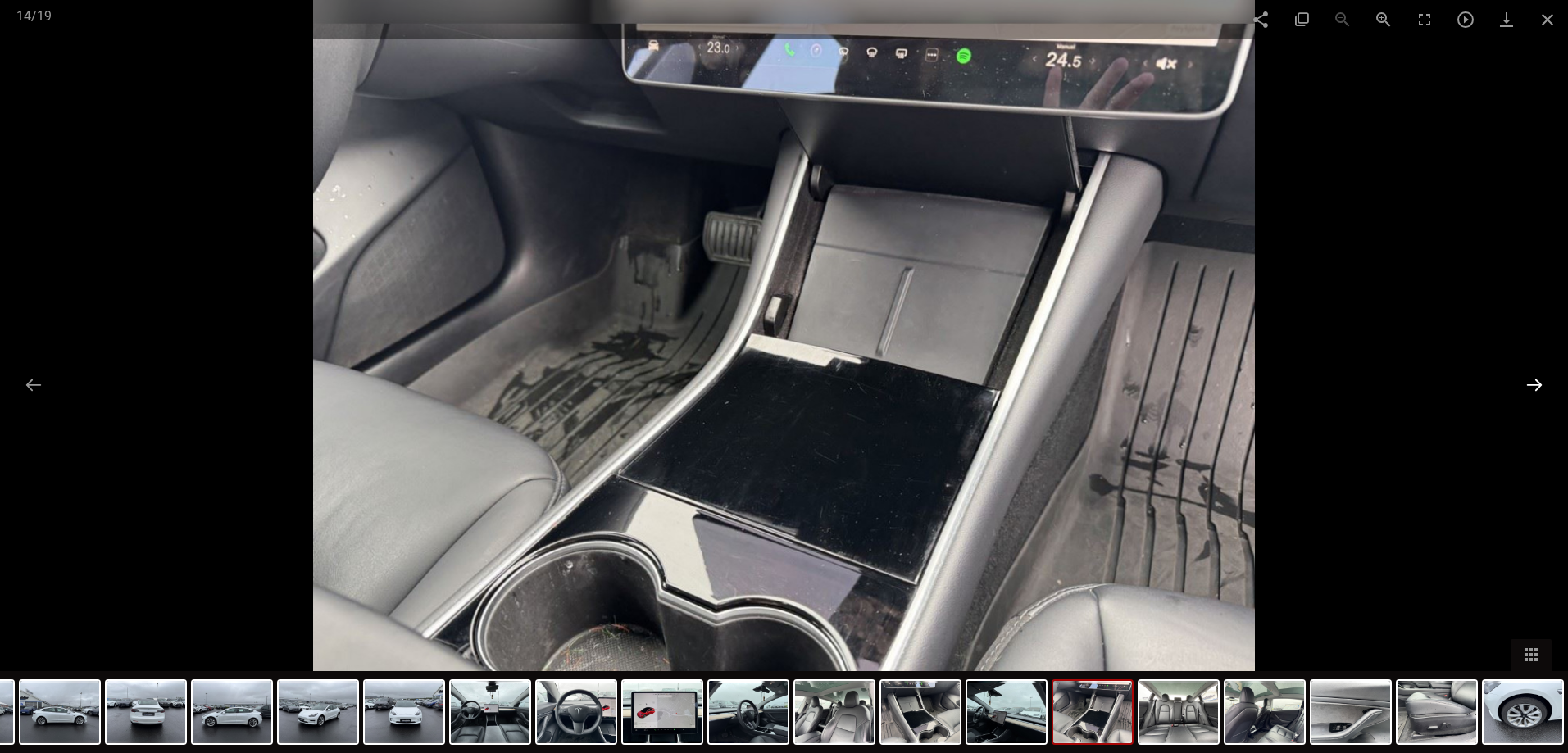
click at [1535, 382] on button at bounding box center [1534, 385] width 34 height 32
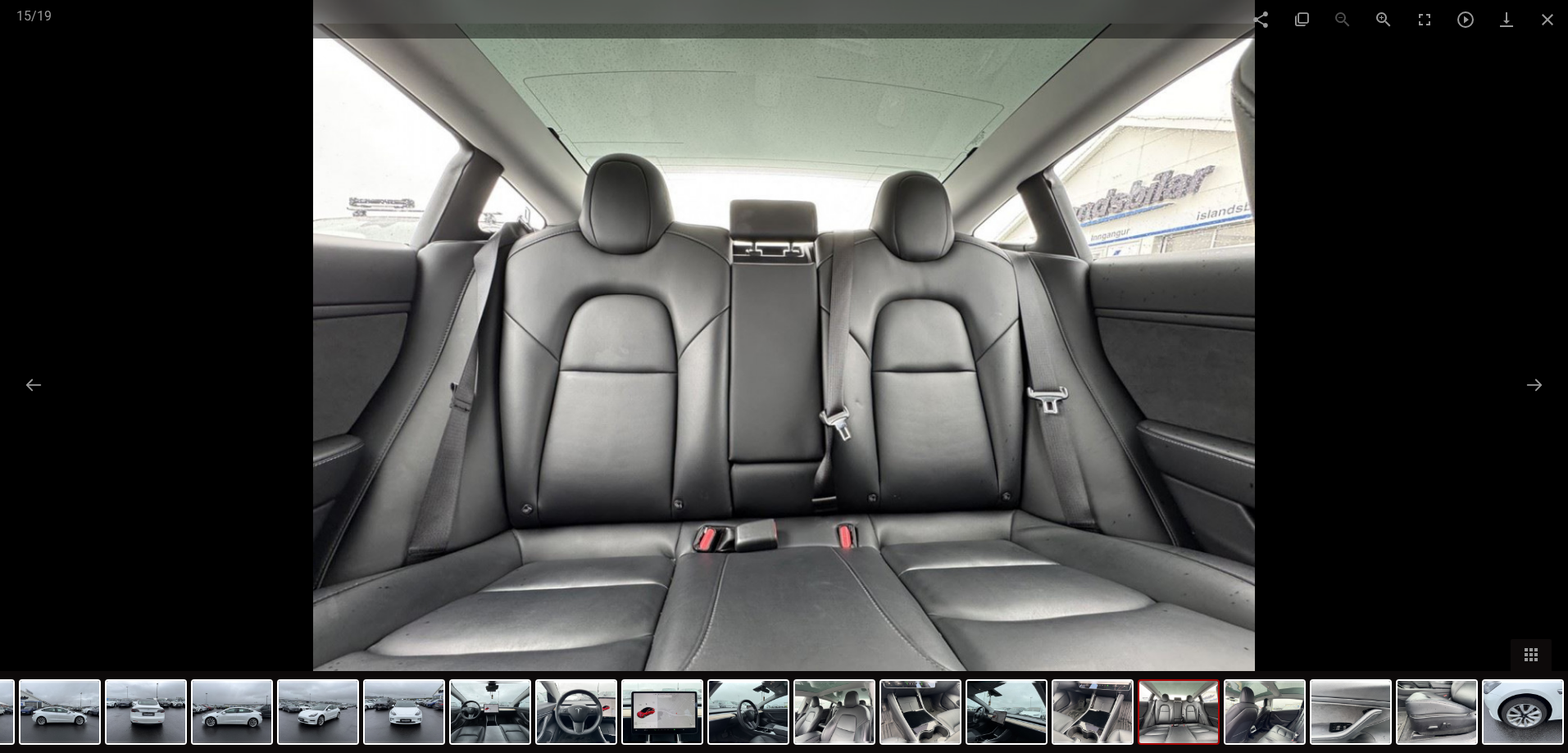
scroll to position [53, 0]
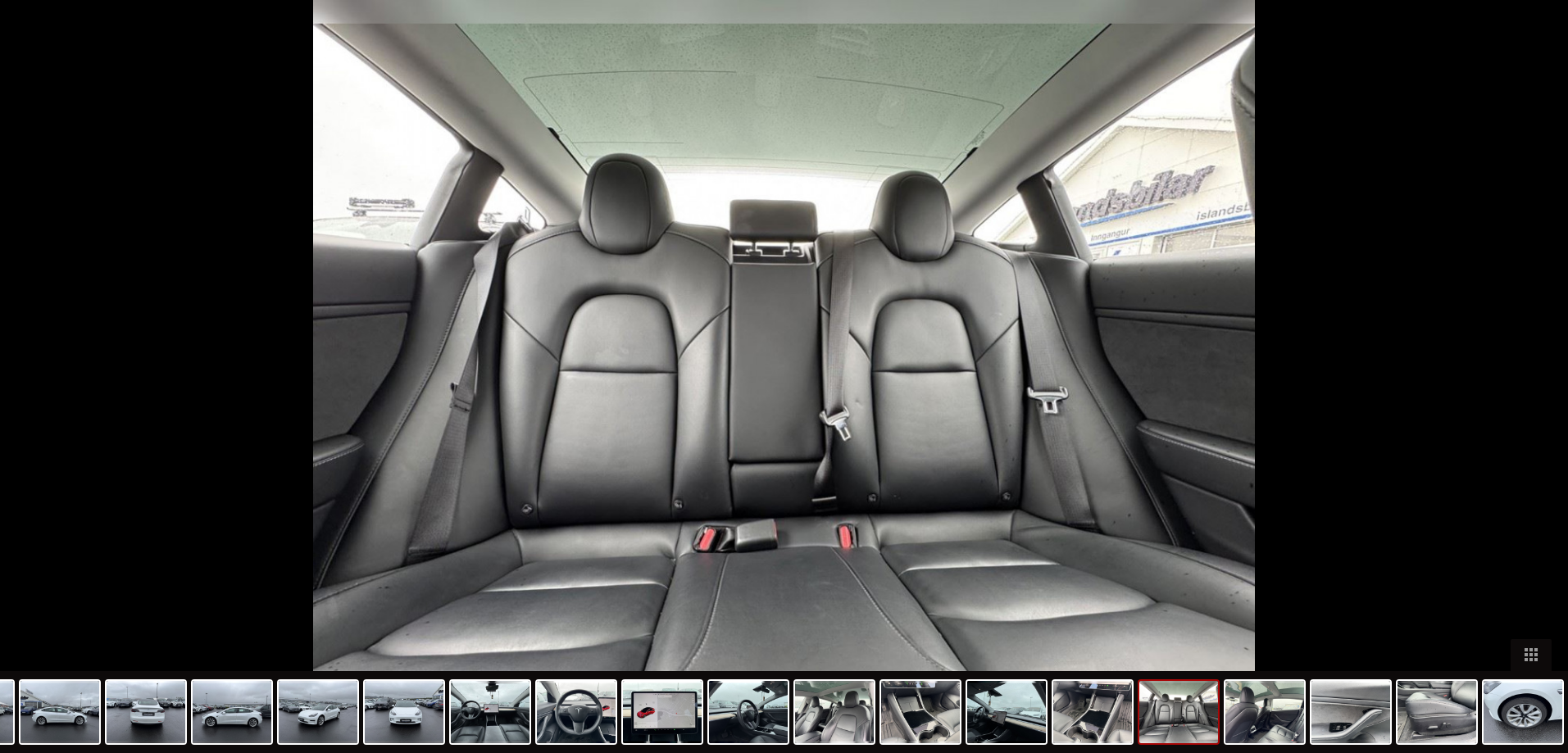
checkbox input "true"
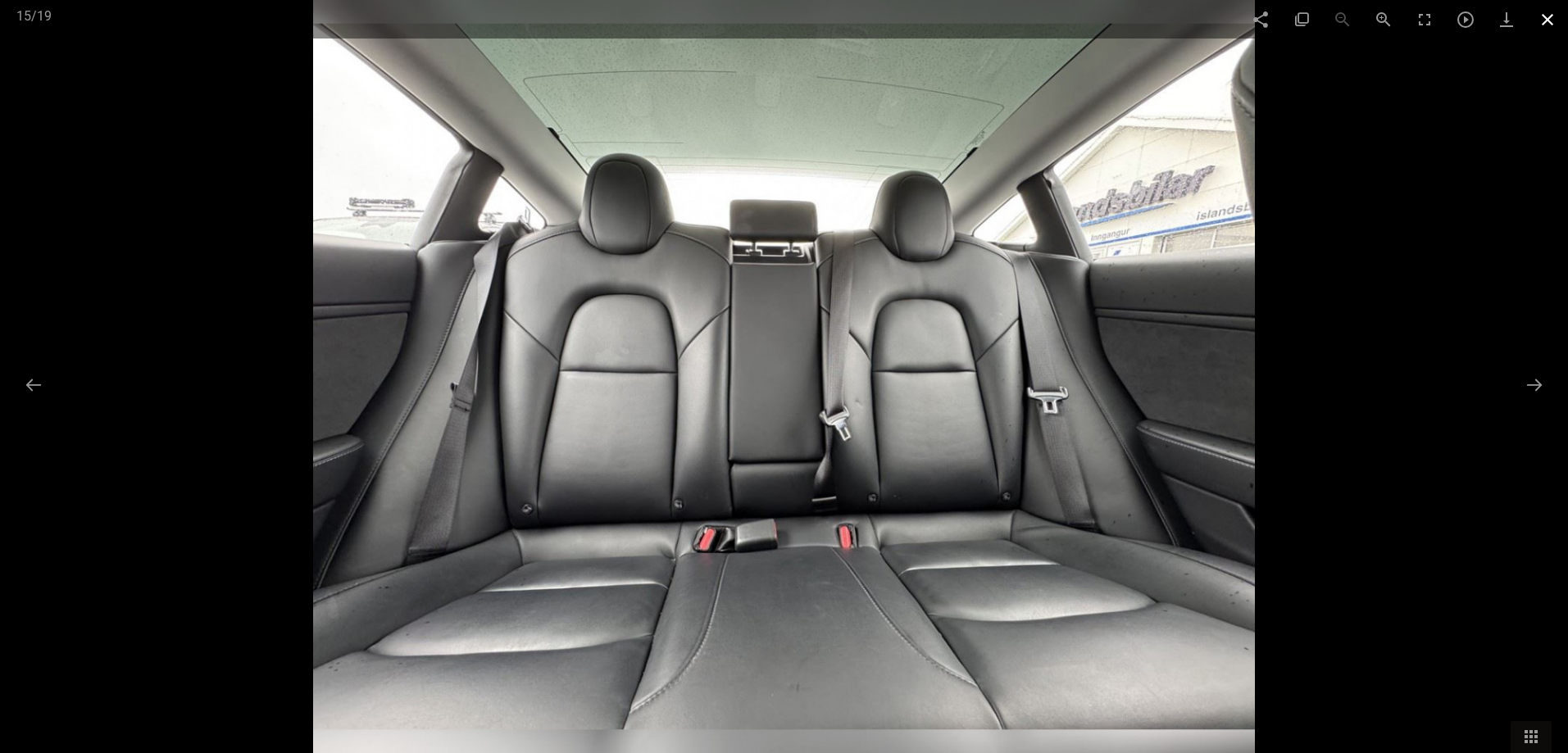
click at [1537, 20] on span at bounding box center [1548, 19] width 41 height 38
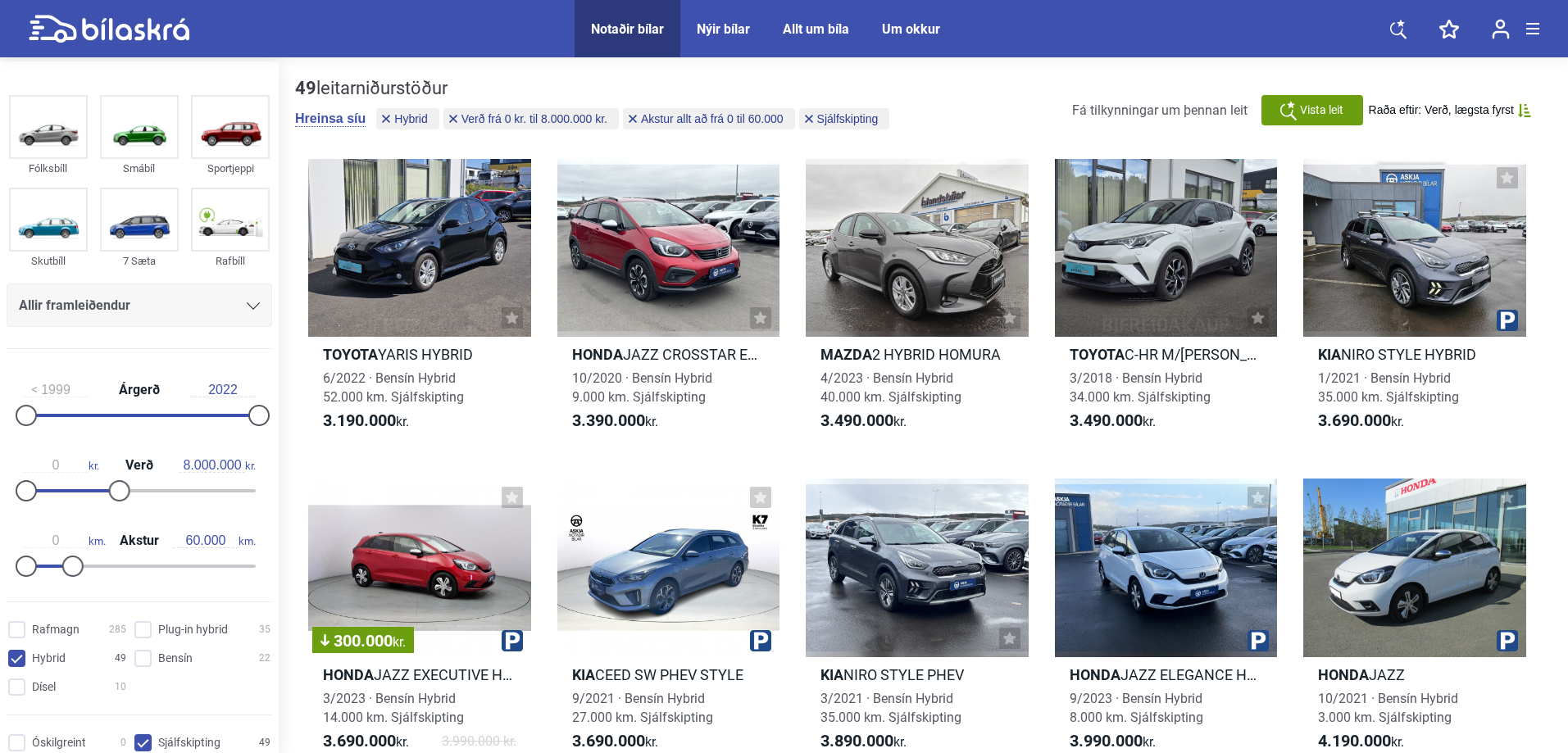
click at [1490, 110] on span "Raða eftir: Verð, lægsta fyrst" at bounding box center [1441, 110] width 145 height 14
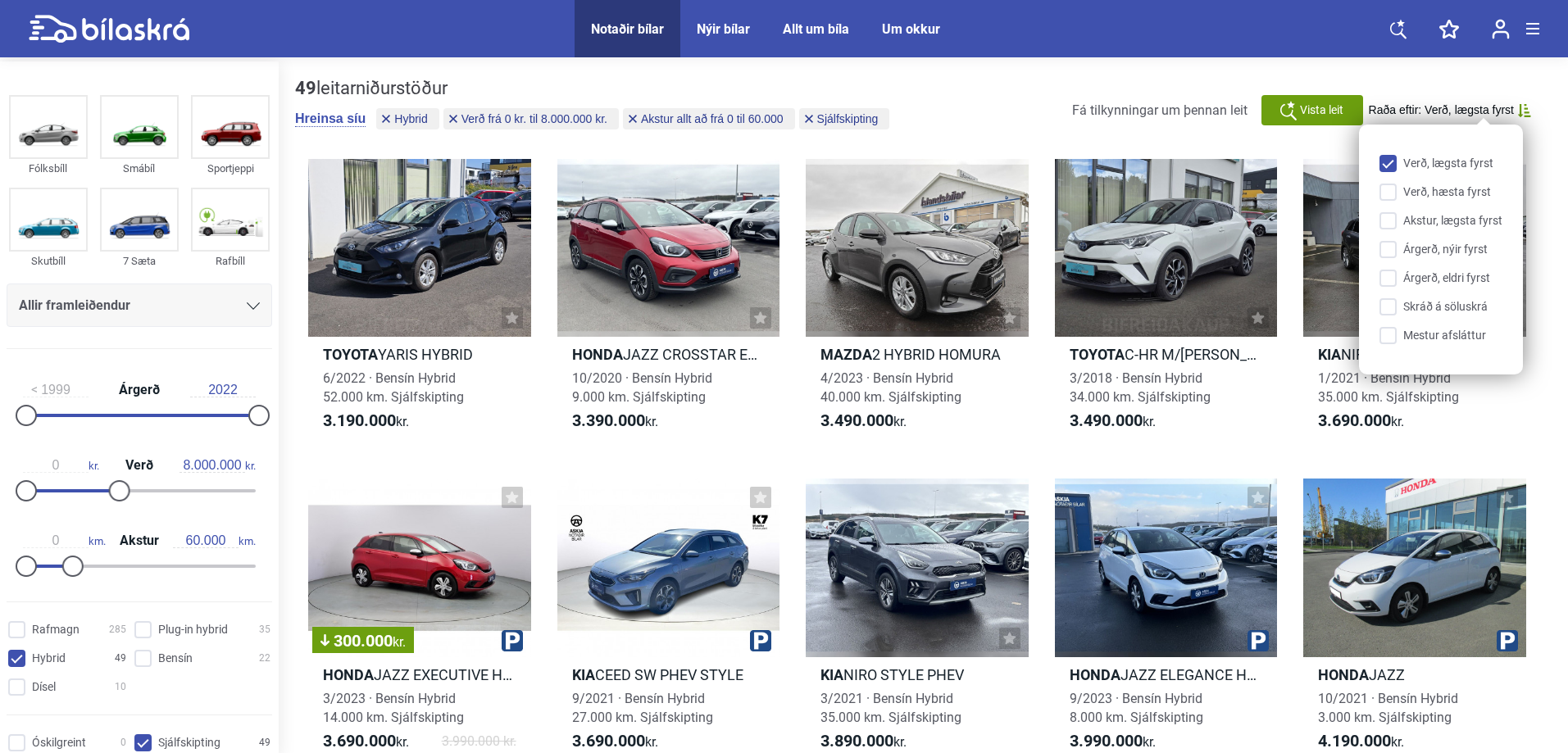
click at [1455, 165] on input "Verð, lægsta fyrst" at bounding box center [1444, 164] width 123 height 17
click at [1547, 100] on div "49 leitarniðurstöður Hreinsa síu Hybrid Verð frá 0 kr. til 8.000.000 kr. Akstur…" at bounding box center [922, 110] width 1256 height 65
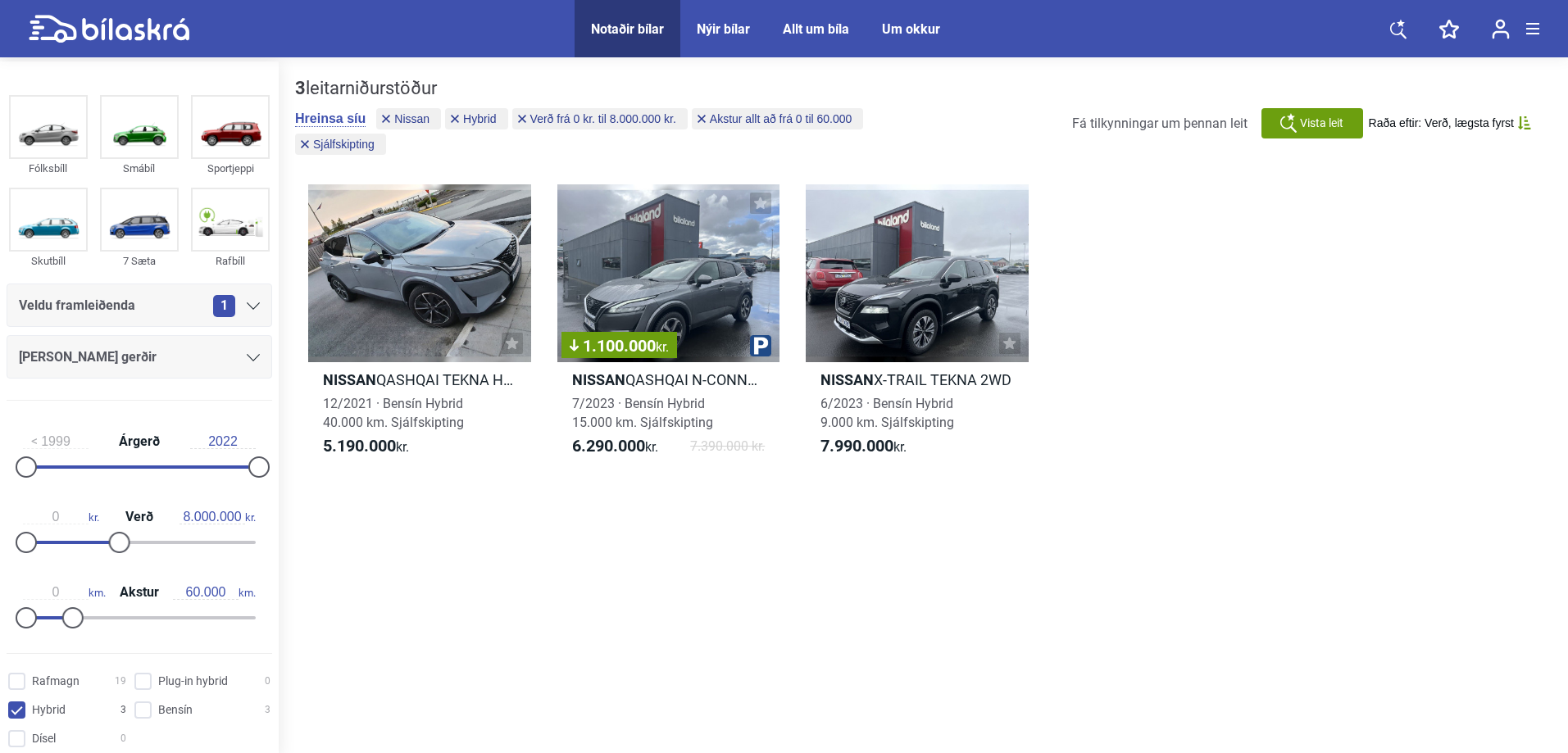
type input "5.000.000"
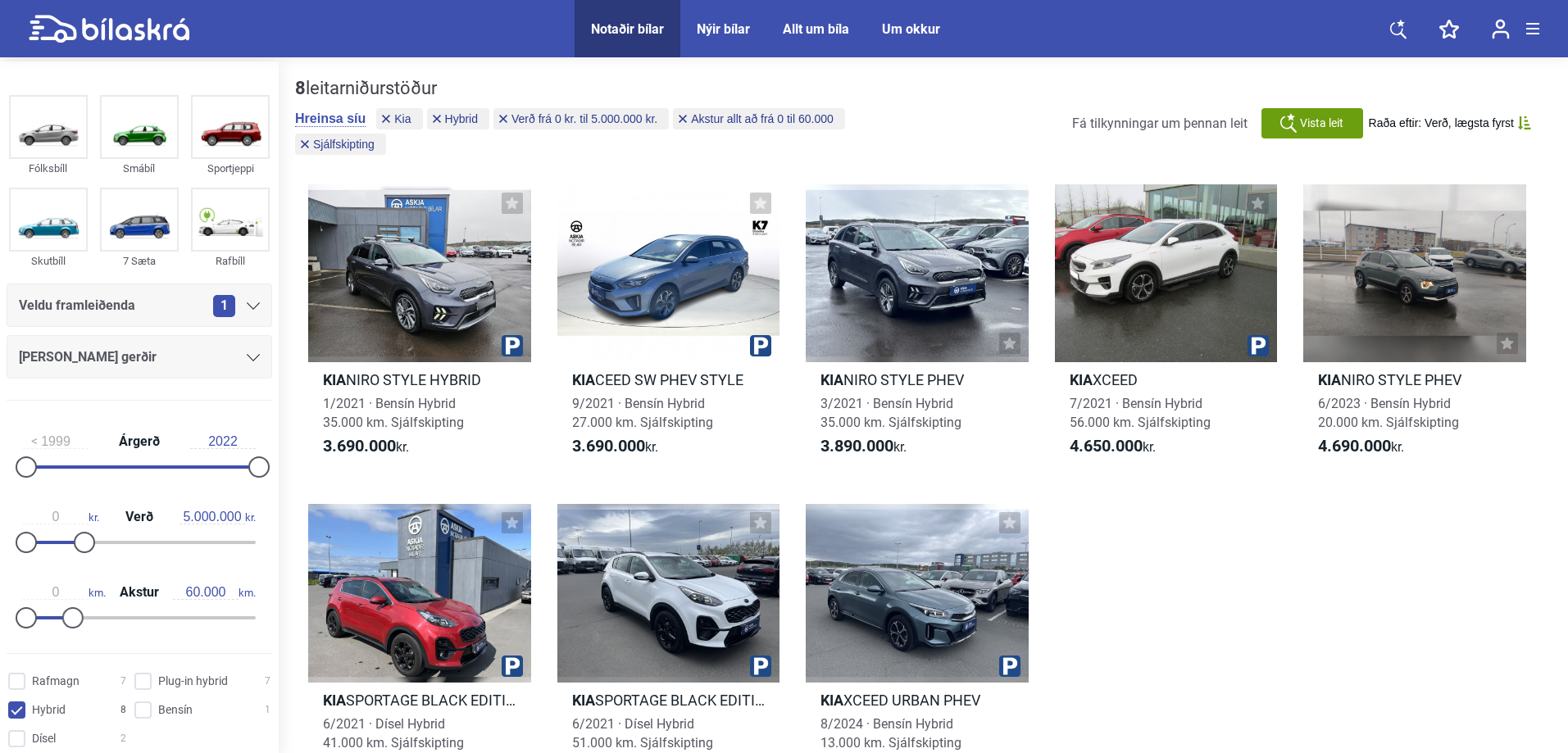
type input "2020"
checkbox input "false"
type input "300.000"
